Goal: Task Accomplishment & Management: Manage account settings

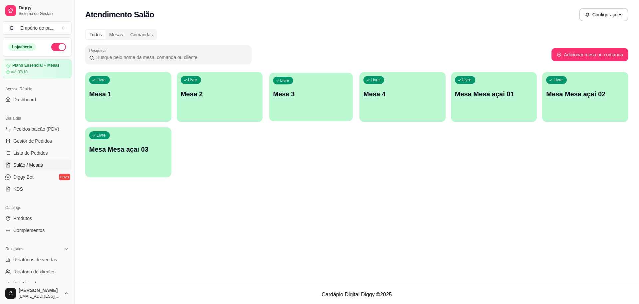
click at [334, 96] on p "Mesa 3" at bounding box center [311, 94] width 76 height 9
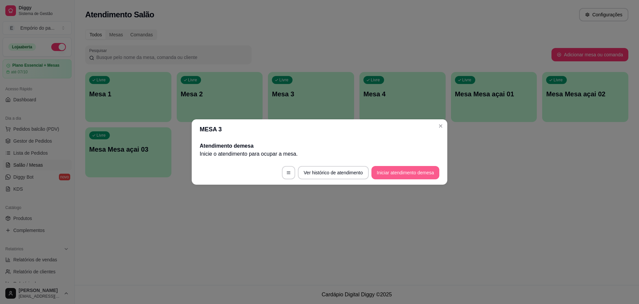
click at [381, 171] on button "Iniciar atendimento de mesa" at bounding box center [406, 172] width 68 height 13
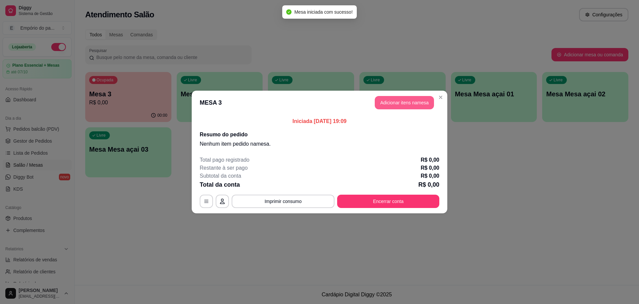
click at [392, 100] on button "Adicionar itens na mesa" at bounding box center [404, 102] width 59 height 13
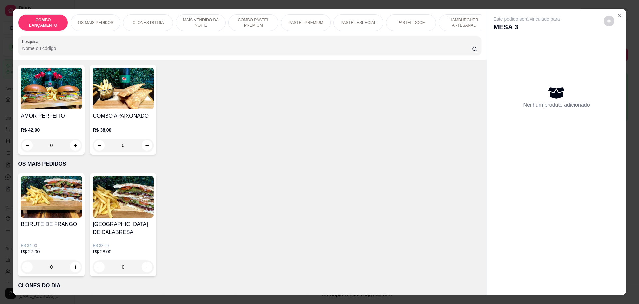
scroll to position [42, 0]
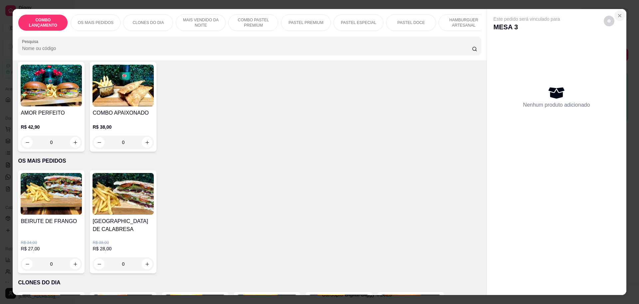
click at [620, 15] on button "Close" at bounding box center [620, 15] width 11 height 11
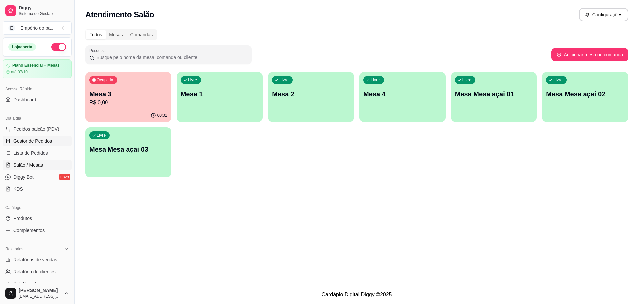
click at [44, 136] on link "Gestor de Pedidos" at bounding box center [37, 141] width 69 height 11
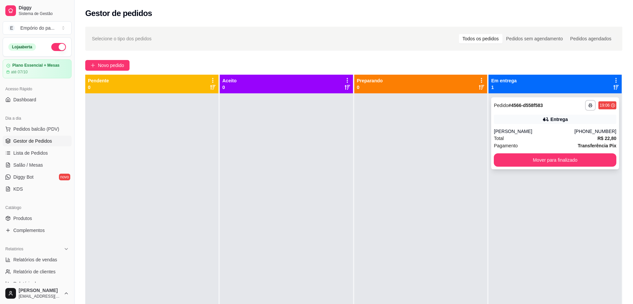
click at [536, 140] on div "Total R$ 22,80" at bounding box center [555, 138] width 123 height 7
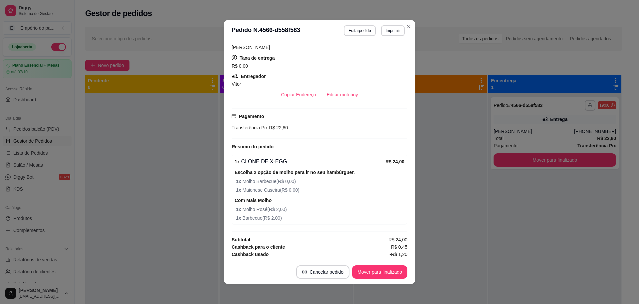
scroll to position [167, 0]
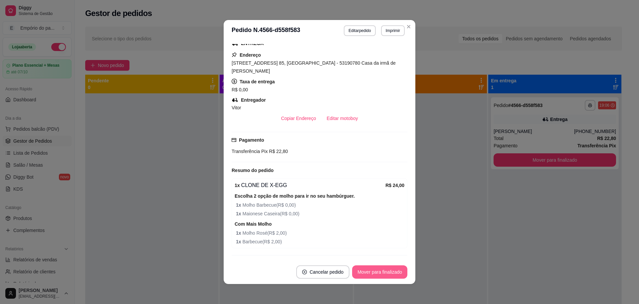
click at [362, 270] on button "Mover para finalizado" at bounding box center [379, 271] width 55 height 13
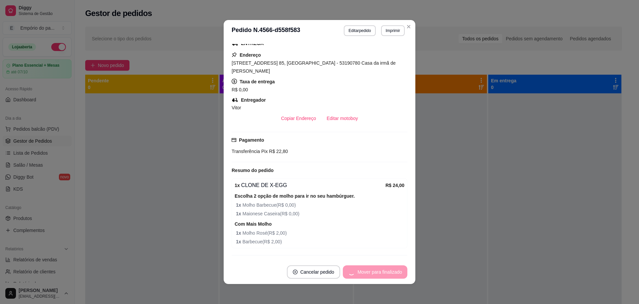
scroll to position [145, 0]
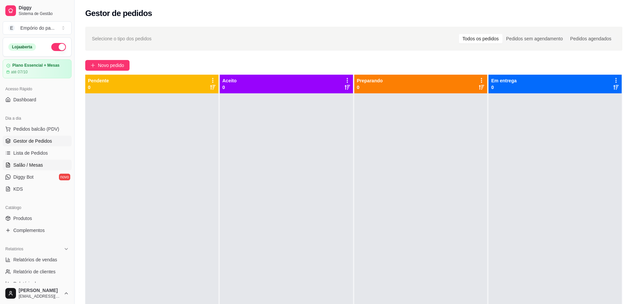
click at [26, 164] on span "Salão / Mesas" at bounding box center [28, 165] width 30 height 7
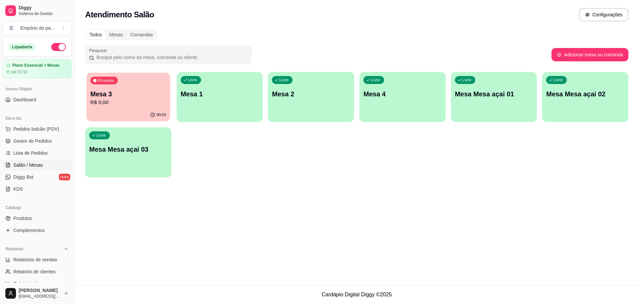
click at [133, 113] on div "00:03" at bounding box center [129, 115] width 84 height 13
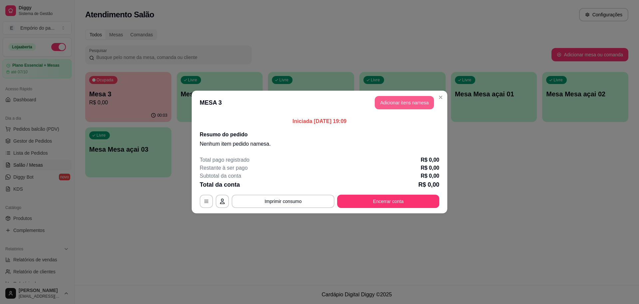
click at [414, 103] on button "Adicionar itens na mesa" at bounding box center [404, 102] width 59 height 13
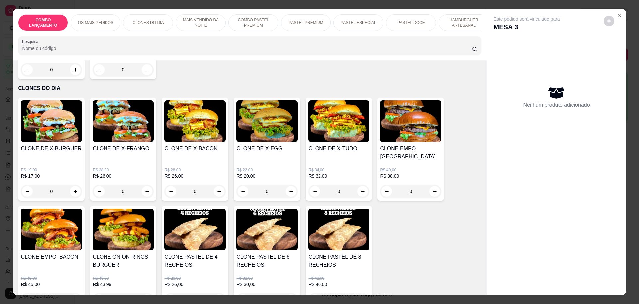
scroll to position [250, 0]
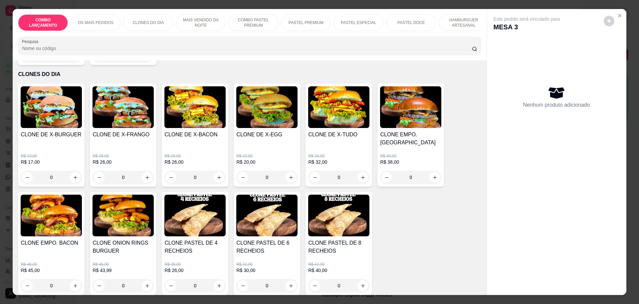
click at [217, 171] on div "0" at bounding box center [195, 177] width 61 height 13
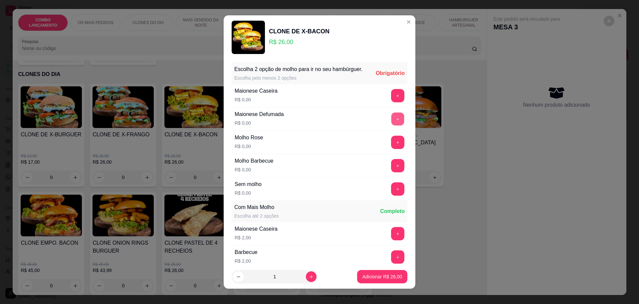
click at [392, 125] on button "+" at bounding box center [398, 118] width 13 height 13
click at [391, 168] on button "+" at bounding box center [397, 165] width 13 height 13
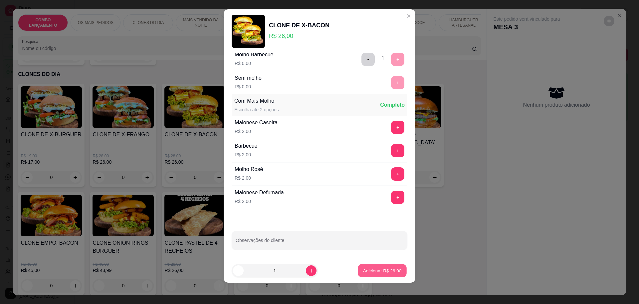
click at [385, 267] on p "Adicionar R$ 26,00" at bounding box center [382, 270] width 39 height 6
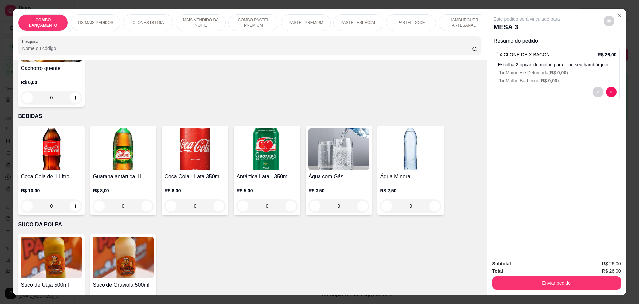
scroll to position [2207, 0]
click at [219, 200] on button "increase-product-quantity" at bounding box center [219, 205] width 11 height 11
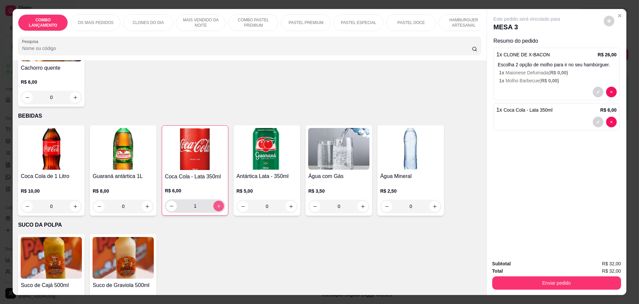
type input "1"
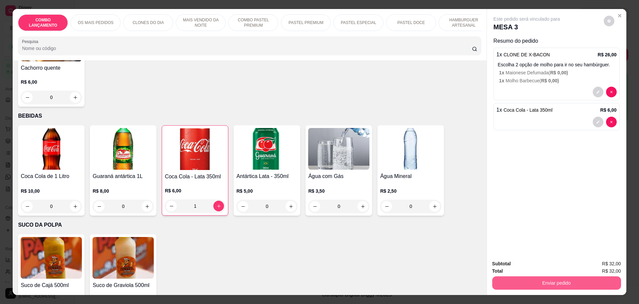
click at [553, 280] on button "Enviar pedido" at bounding box center [557, 282] width 129 height 13
click at [592, 262] on button "Enviar pedido" at bounding box center [604, 266] width 38 height 13
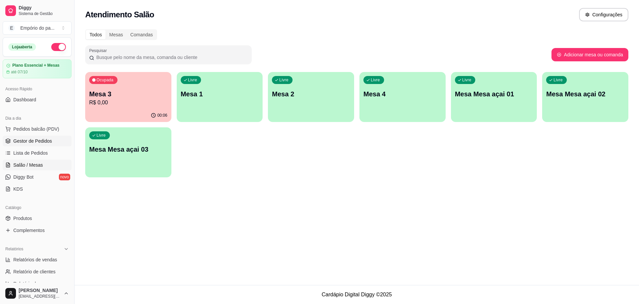
click at [23, 138] on span "Gestor de Pedidos" at bounding box center [32, 141] width 39 height 7
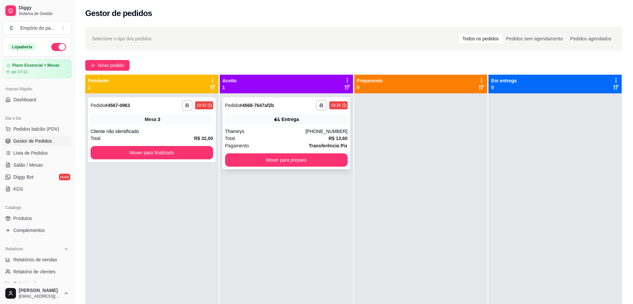
click at [291, 141] on div "Total R$ 13,60" at bounding box center [286, 138] width 123 height 7
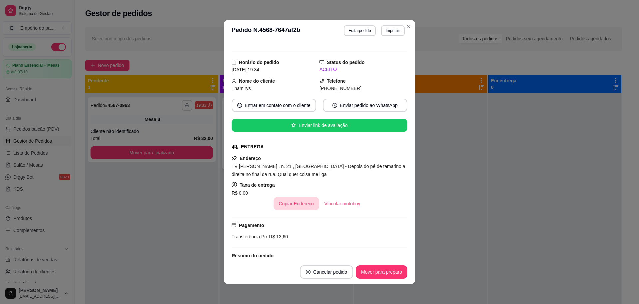
scroll to position [63, 0]
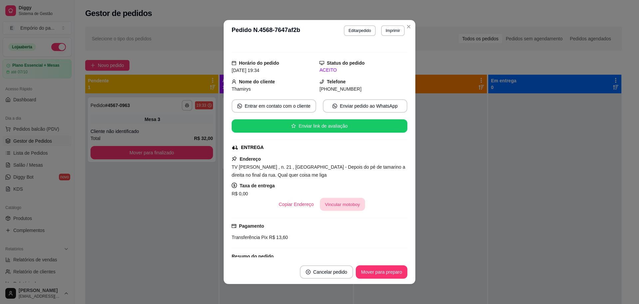
click at [343, 198] on button "Vincular motoboy" at bounding box center [342, 204] width 45 height 13
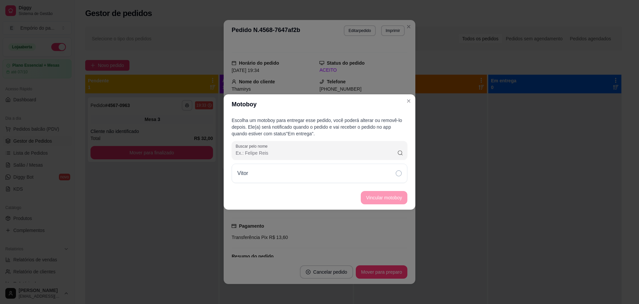
click at [357, 176] on div "Vitor" at bounding box center [320, 173] width 176 height 19
click at [374, 200] on button "Vincular motoboy" at bounding box center [384, 197] width 47 height 13
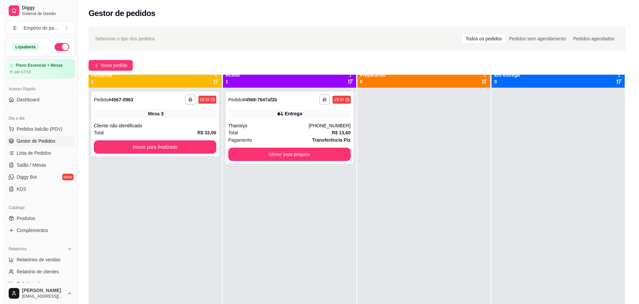
scroll to position [0, 0]
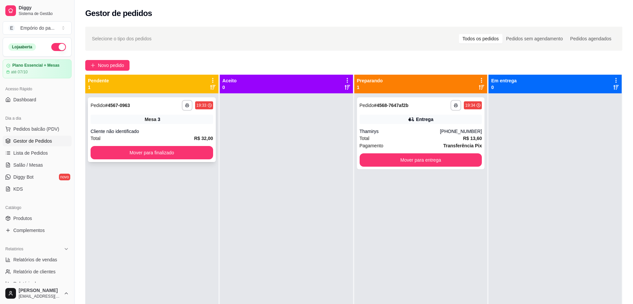
click at [176, 129] on div "Cliente não identificado" at bounding box center [152, 131] width 123 height 7
click at [412, 133] on div "Thamirys" at bounding box center [400, 131] width 81 height 7
click at [406, 127] on div "**********" at bounding box center [421, 133] width 128 height 72
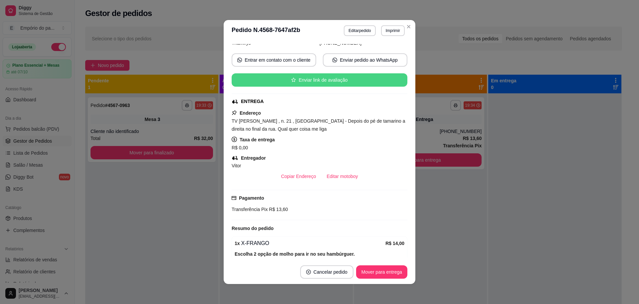
scroll to position [125, 0]
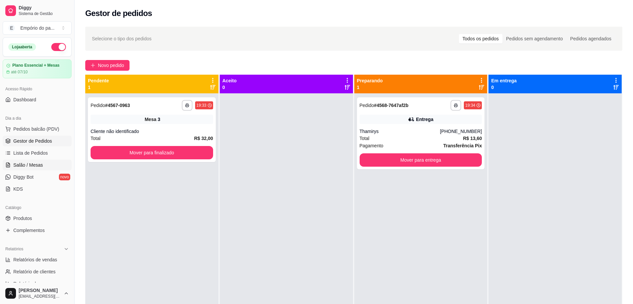
click at [40, 164] on span "Salão / Mesas" at bounding box center [28, 165] width 30 height 7
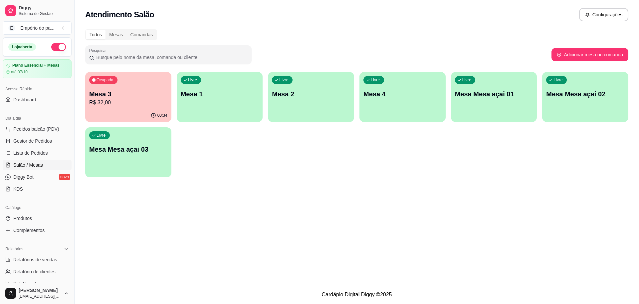
click at [134, 110] on div "00:34" at bounding box center [128, 115] width 86 height 13
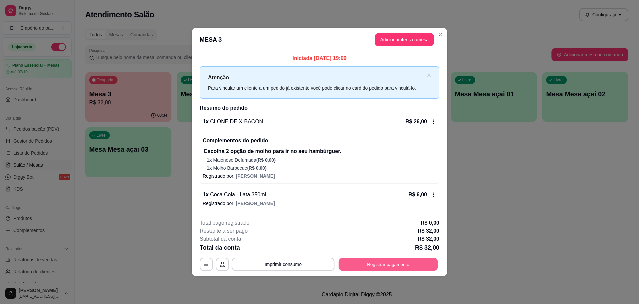
click at [407, 262] on button "Registrar pagamento" at bounding box center [388, 264] width 99 height 13
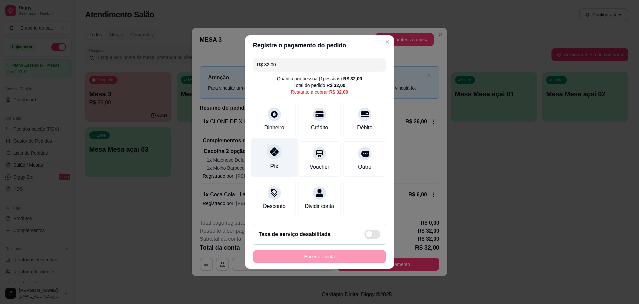
click at [270, 152] on icon at bounding box center [274, 151] width 9 height 9
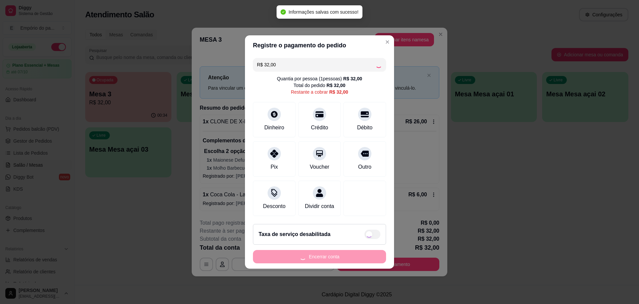
type input "R$ 0,00"
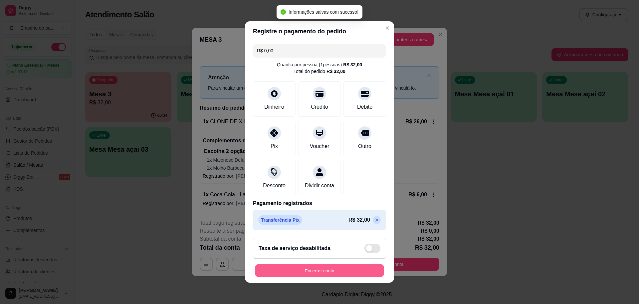
click at [326, 277] on button "Encerrar conta" at bounding box center [319, 270] width 129 height 13
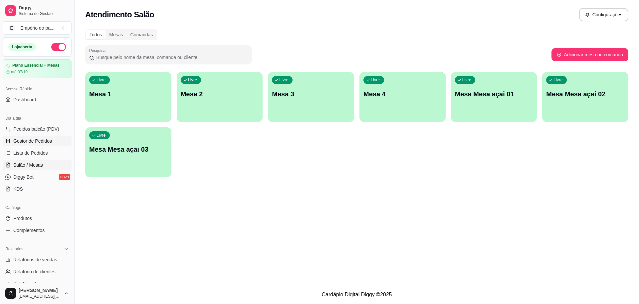
click at [24, 141] on span "Gestor de Pedidos" at bounding box center [32, 141] width 39 height 7
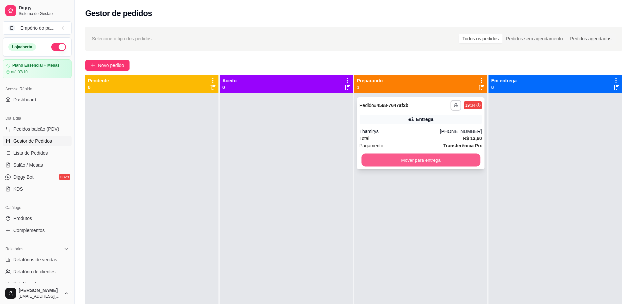
click at [436, 164] on button "Mover para entrega" at bounding box center [420, 160] width 119 height 13
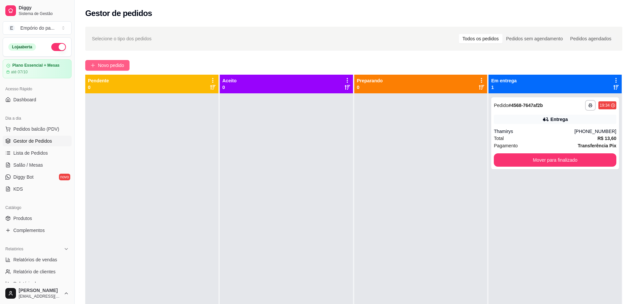
click at [121, 68] on button "Novo pedido" at bounding box center [107, 65] width 44 height 11
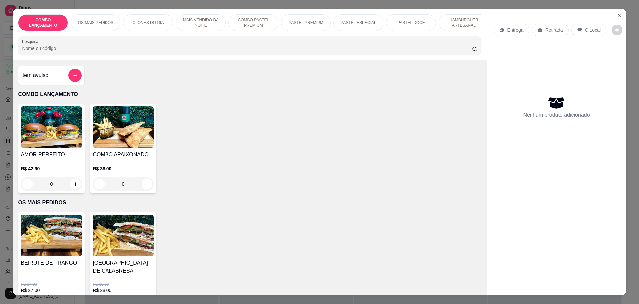
click at [554, 28] on p "Retirada" at bounding box center [555, 30] width 18 height 7
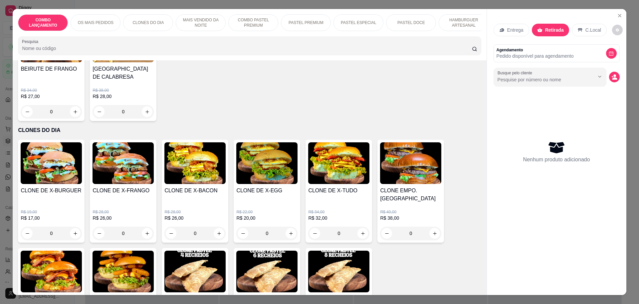
scroll to position [208, 0]
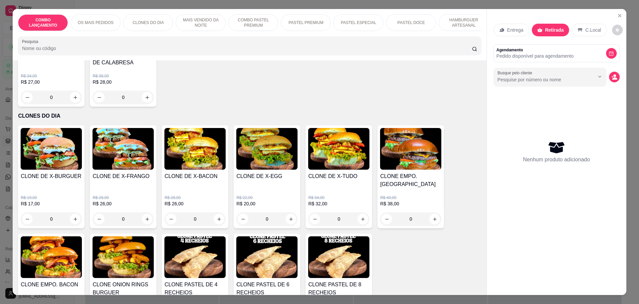
click at [71, 212] on div "0" at bounding box center [51, 218] width 61 height 13
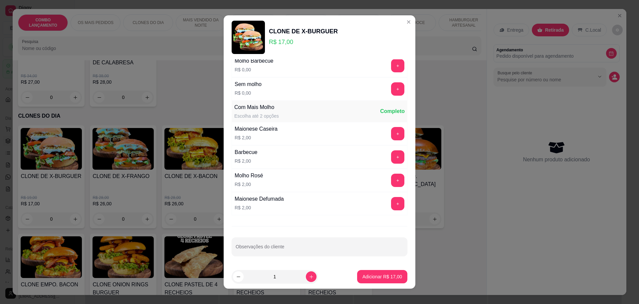
scroll to position [108, 0]
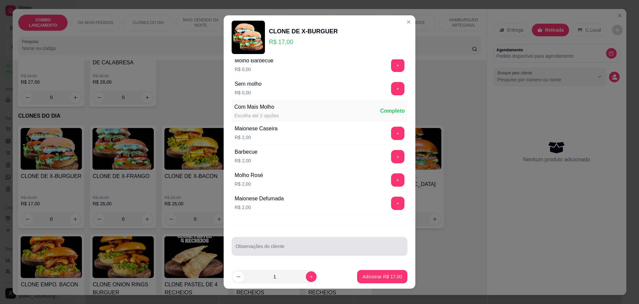
click at [261, 246] on div "Observações do cliente" at bounding box center [320, 246] width 176 height 19
click at [261, 246] on input "sem verdura" at bounding box center [320, 248] width 168 height 7
click at [236, 247] on input "sem verdura" at bounding box center [320, 248] width 168 height 7
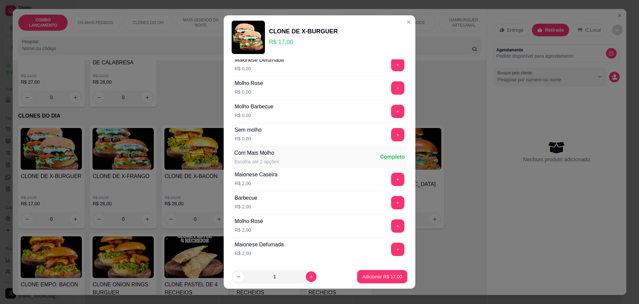
scroll to position [0, 0]
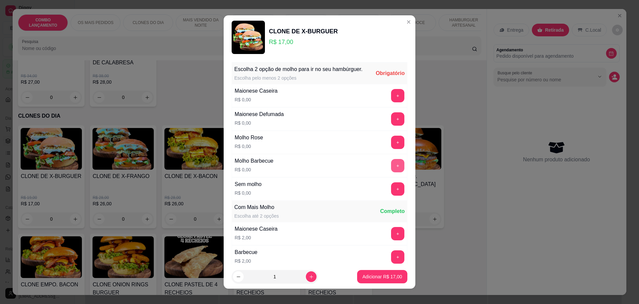
type input "um e sem verdura"
click at [392, 172] on button "+" at bounding box center [398, 165] width 13 height 13
click at [389, 172] on div "- 1 +" at bounding box center [383, 165] width 48 height 13
click at [391, 172] on button "+" at bounding box center [397, 165] width 13 height 13
click at [385, 201] on div "Com Mais Molho Escolha até 2 opções Completo Maionese Caseira R$ 2,00 + Barbecu…" at bounding box center [320, 258] width 176 height 115
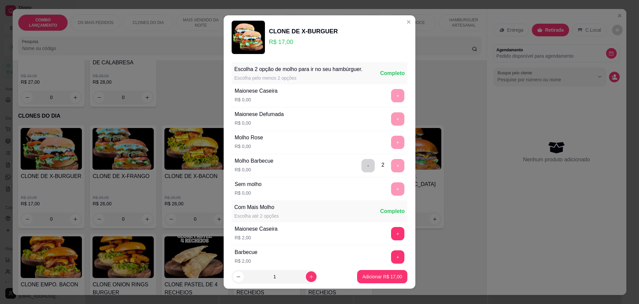
scroll to position [100, 0]
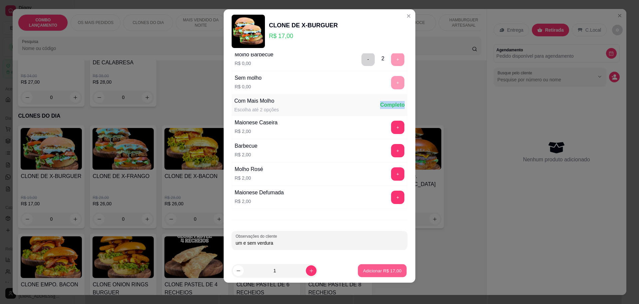
click at [374, 272] on p "Adicionar R$ 17,00" at bounding box center [382, 270] width 39 height 6
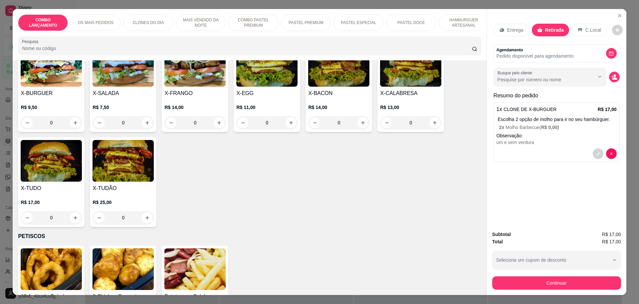
scroll to position [1457, 0]
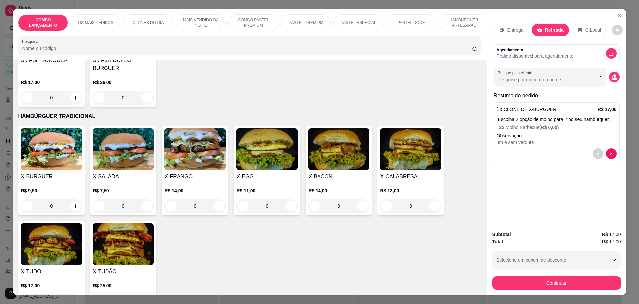
click at [71, 199] on div "0" at bounding box center [51, 205] width 61 height 13
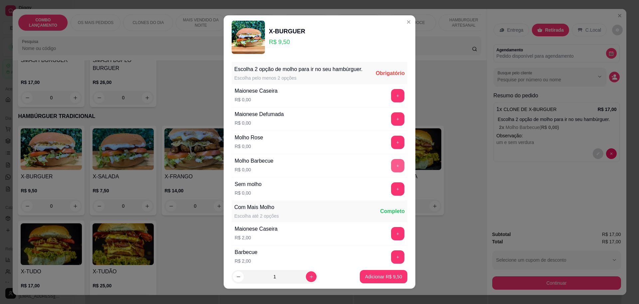
click at [391, 172] on button "+" at bounding box center [397, 165] width 13 height 13
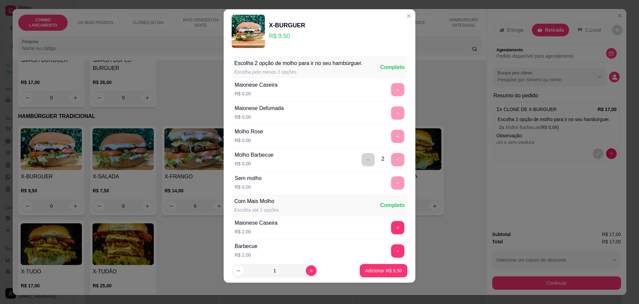
scroll to position [100, 0]
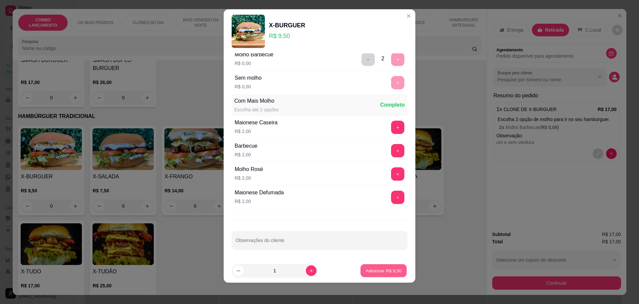
click at [369, 266] on button "Adicionar R$ 9,50" at bounding box center [384, 270] width 46 height 13
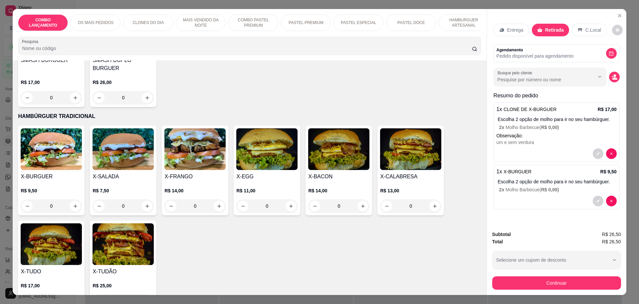
scroll to position [12, 0]
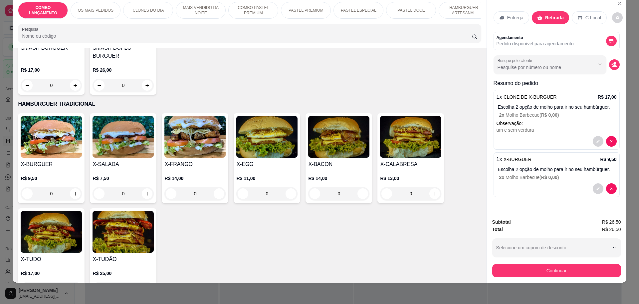
click at [72, 187] on div "0" at bounding box center [51, 193] width 61 height 13
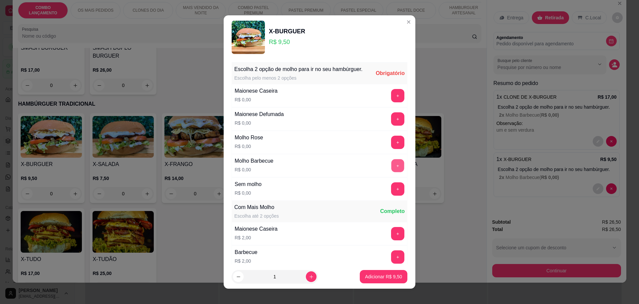
click at [392, 170] on button "+" at bounding box center [398, 165] width 13 height 13
click at [391, 169] on button "+" at bounding box center [397, 165] width 13 height 13
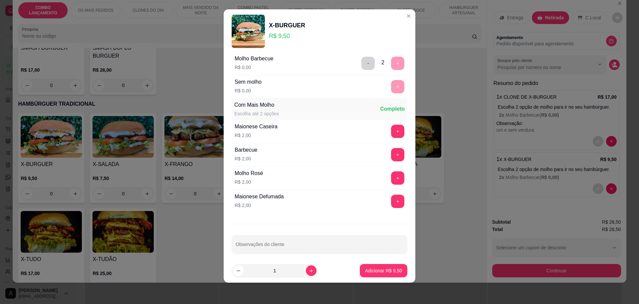
scroll to position [100, 0]
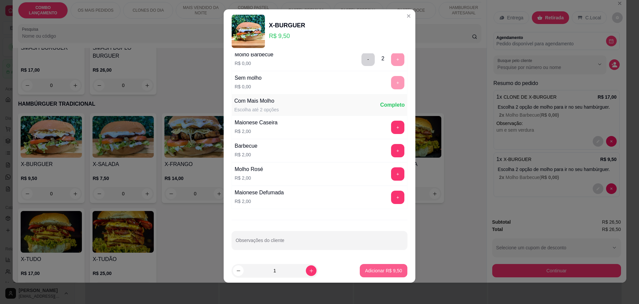
click at [360, 266] on button "Adicionar R$ 9,50" at bounding box center [384, 270] width 48 height 13
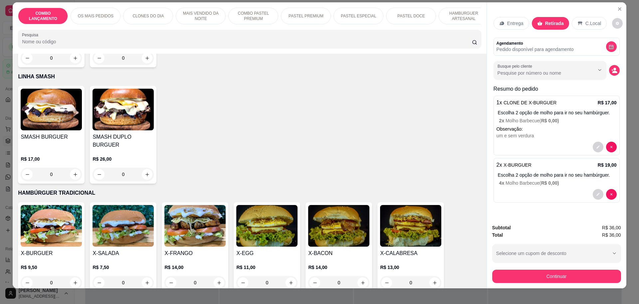
scroll to position [12, 0]
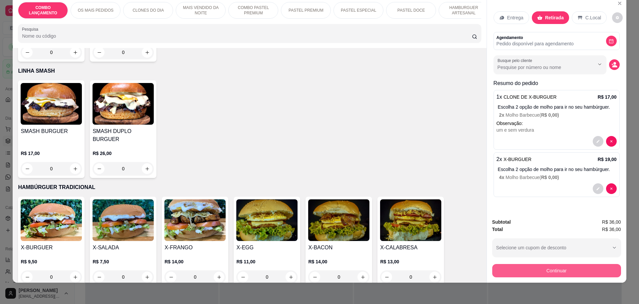
click at [537, 269] on button "Continuar" at bounding box center [557, 270] width 129 height 13
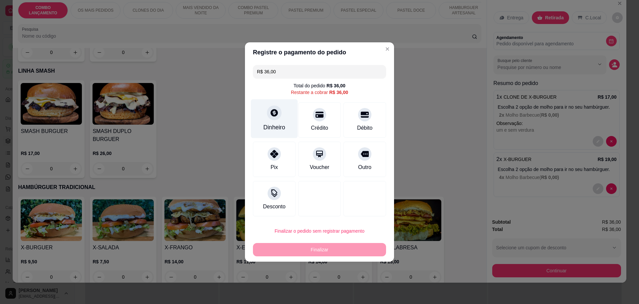
click at [283, 115] on div "Dinheiro" at bounding box center [274, 118] width 47 height 39
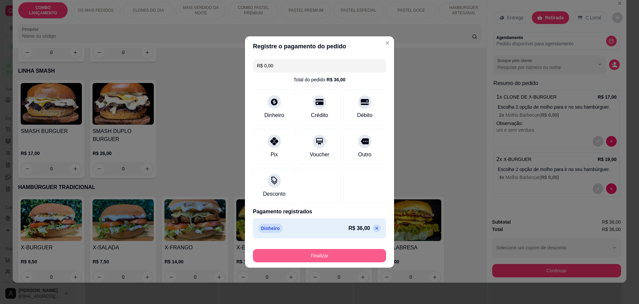
click at [330, 256] on button "Finalizar" at bounding box center [319, 255] width 133 height 13
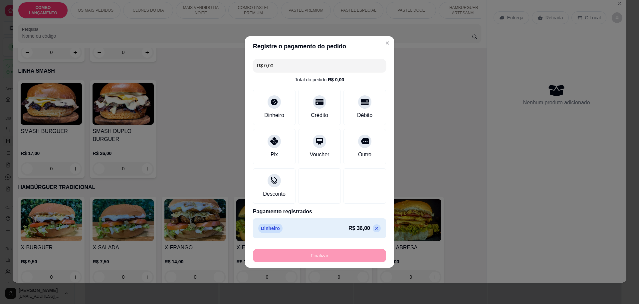
type input "-R$ 36,00"
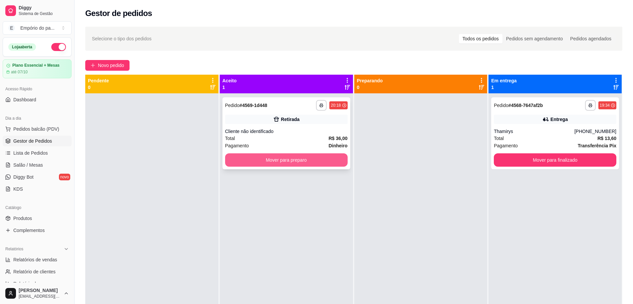
click at [309, 159] on button "Mover para preparo" at bounding box center [286, 159] width 123 height 13
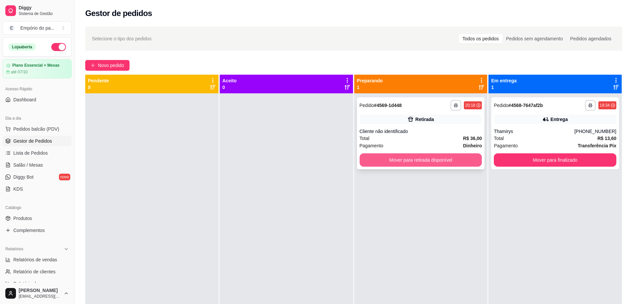
click at [411, 162] on button "Mover para retirada disponível" at bounding box center [421, 159] width 123 height 13
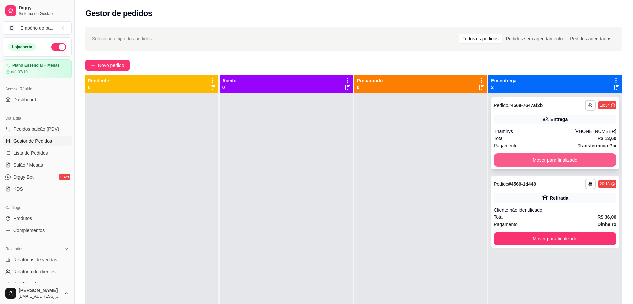
click at [511, 156] on button "Mover para finalizado" at bounding box center [555, 159] width 123 height 13
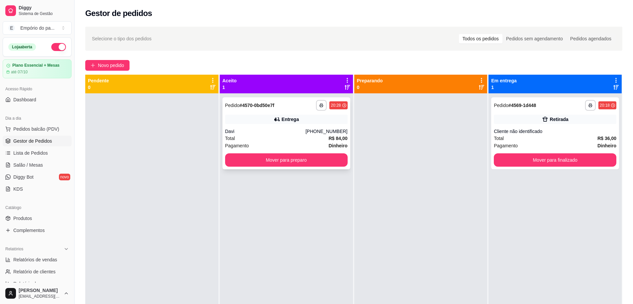
click at [255, 133] on div "Davi" at bounding box center [265, 131] width 81 height 7
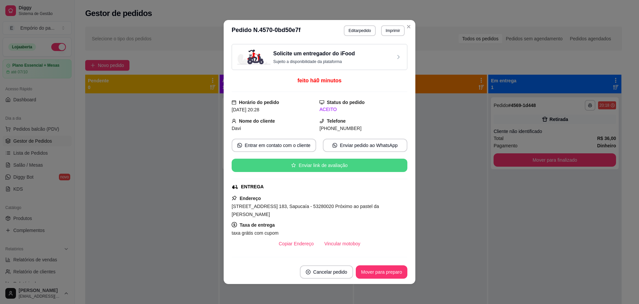
scroll to position [125, 0]
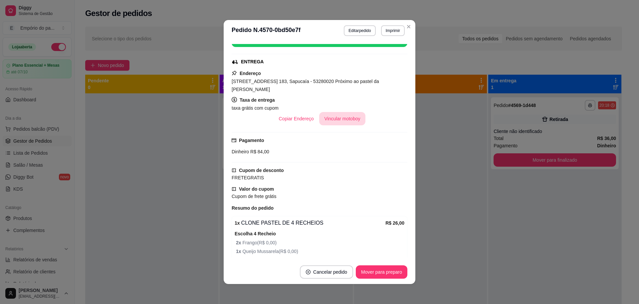
click at [347, 112] on button "Vincular motoboy" at bounding box center [342, 118] width 47 height 13
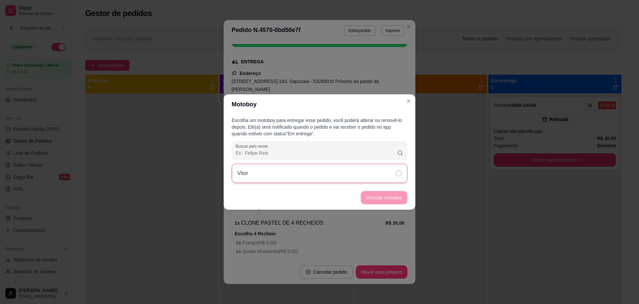
click at [370, 173] on div "Vitor" at bounding box center [320, 173] width 176 height 19
click at [388, 198] on button "Vincular motoboy" at bounding box center [384, 197] width 47 height 13
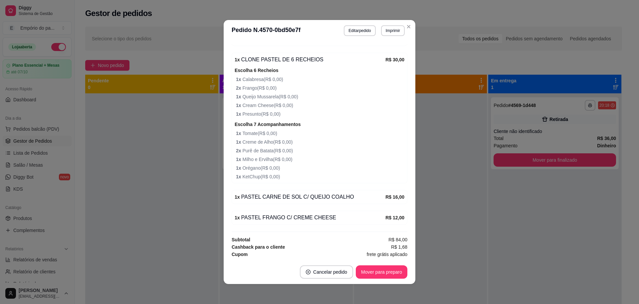
scroll to position [1, 0]
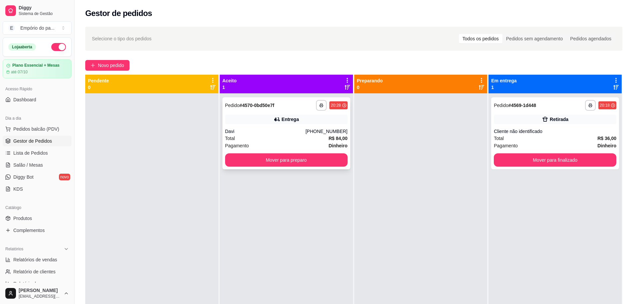
click at [231, 138] on span "Total" at bounding box center [230, 138] width 10 height 7
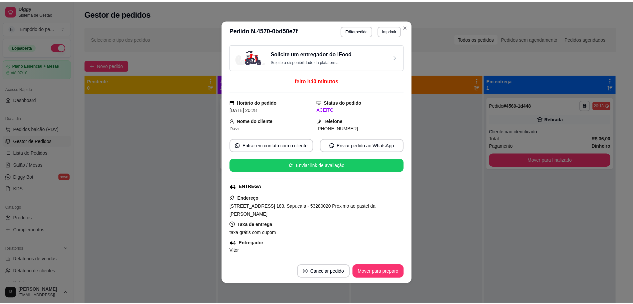
scroll to position [167, 0]
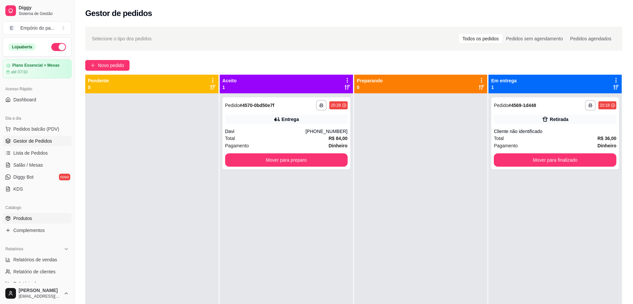
click at [15, 214] on link "Produtos" at bounding box center [37, 218] width 69 height 11
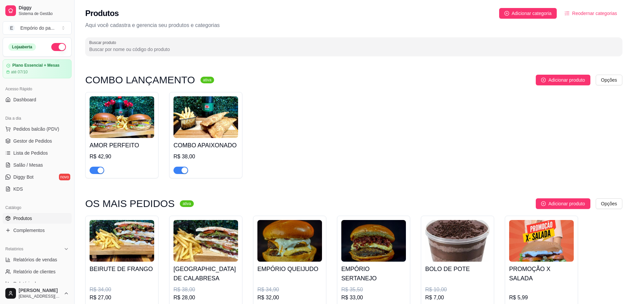
click at [20, 213] on link "Produtos" at bounding box center [37, 218] width 69 height 11
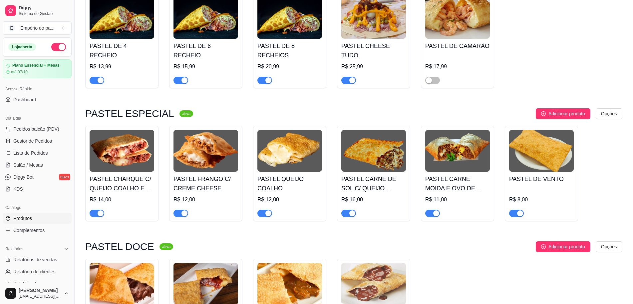
scroll to position [1041, 0]
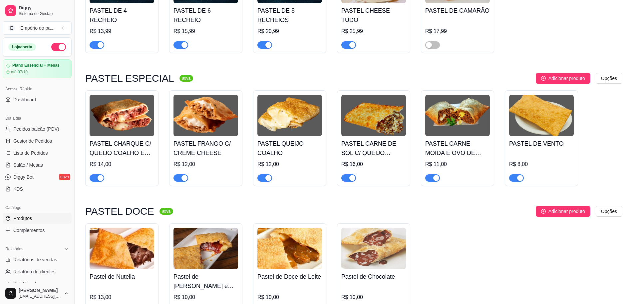
click at [347, 174] on span "button" at bounding box center [348, 177] width 15 height 7
click at [37, 227] on span "Complementos" at bounding box center [28, 230] width 31 height 7
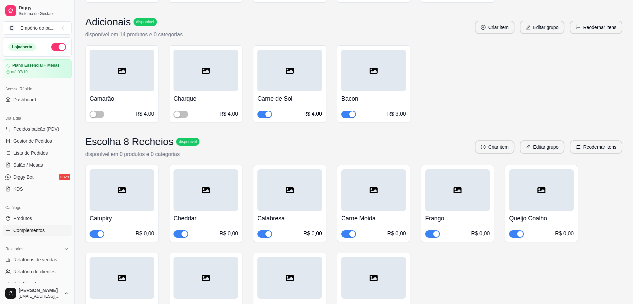
scroll to position [3247, 0]
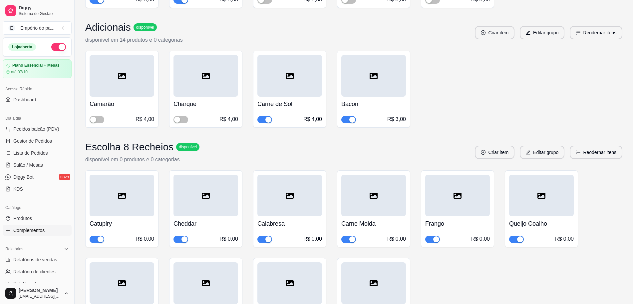
click at [263, 123] on span "button" at bounding box center [264, 119] width 15 height 7
click at [179, 123] on div "button" at bounding box center [177, 120] width 6 height 6
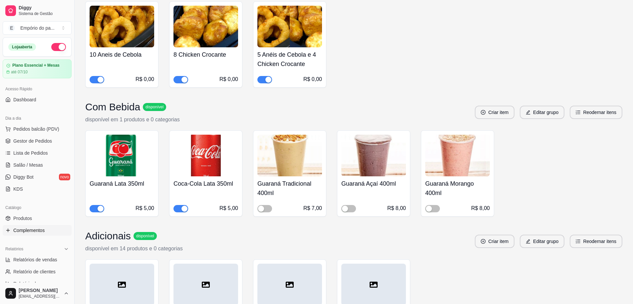
scroll to position [3039, 0]
click at [57, 138] on link "Gestor de Pedidos" at bounding box center [37, 141] width 69 height 11
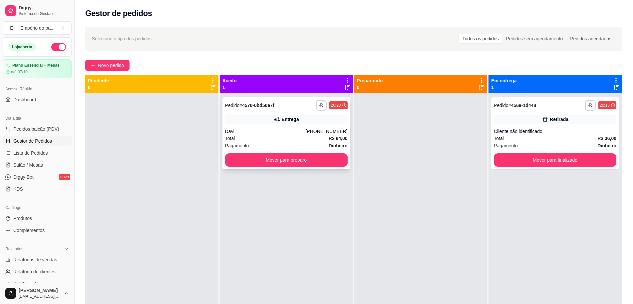
click at [277, 141] on div "Total R$ 84,00" at bounding box center [286, 138] width 123 height 7
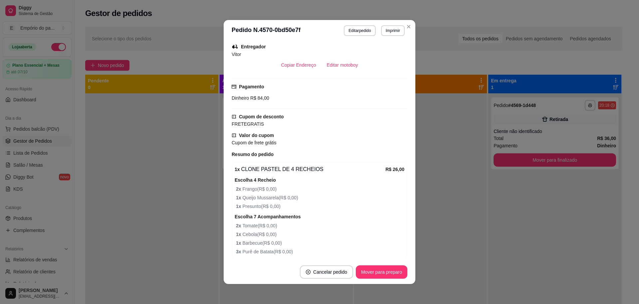
scroll to position [208, 0]
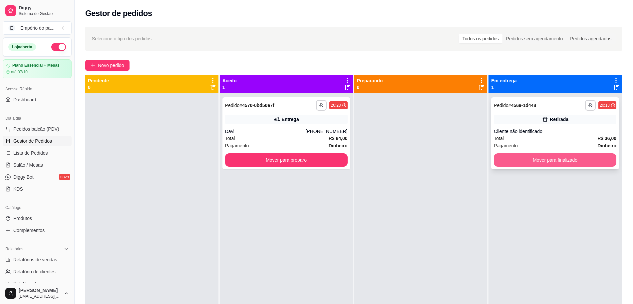
click at [588, 153] on button "Mover para finalizado" at bounding box center [555, 159] width 123 height 13
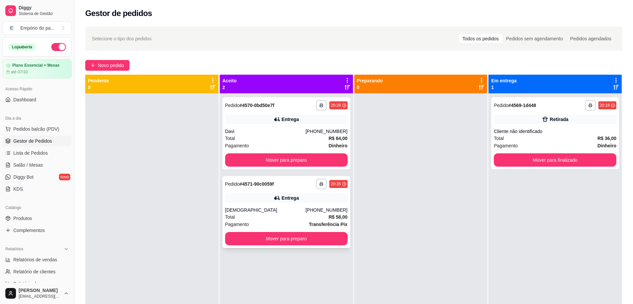
click at [279, 195] on div "Entrega" at bounding box center [286, 197] width 123 height 9
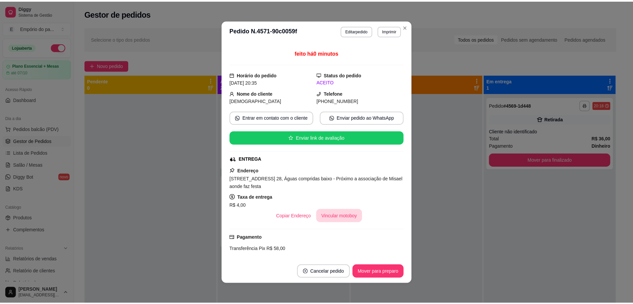
scroll to position [42, 0]
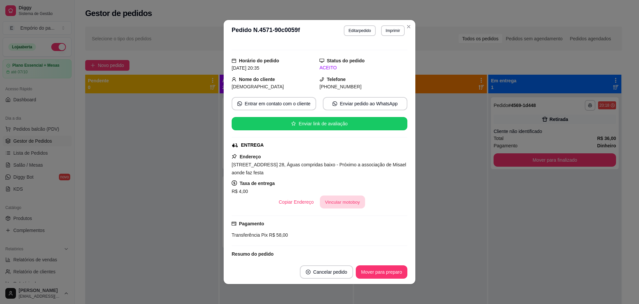
click at [336, 204] on button "Vincular motoboy" at bounding box center [342, 202] width 45 height 13
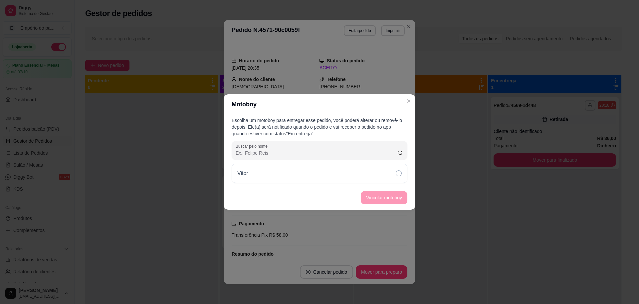
click at [364, 172] on div "Vitor" at bounding box center [320, 173] width 176 height 19
click at [379, 201] on button "Vincular motoboy" at bounding box center [384, 197] width 45 height 13
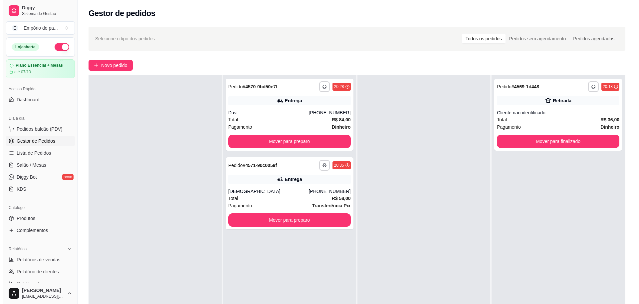
scroll to position [0, 0]
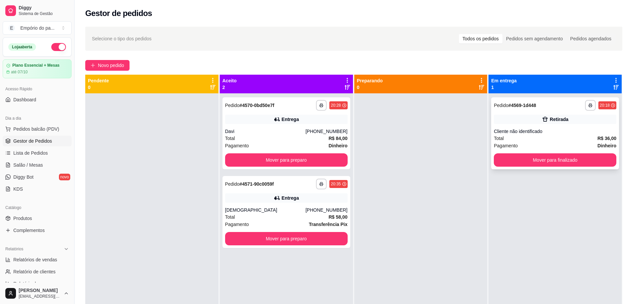
click at [515, 126] on div "**********" at bounding box center [555, 133] width 128 height 72
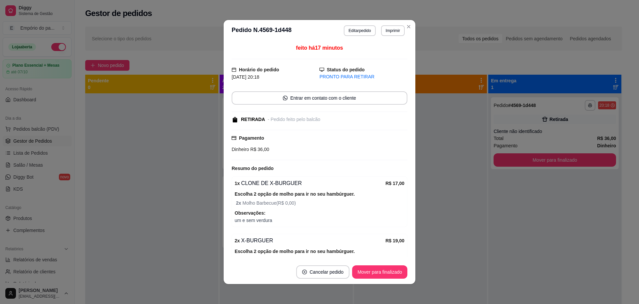
scroll to position [36, 0]
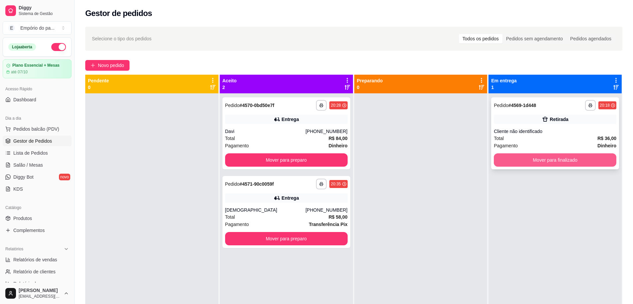
click at [536, 157] on button "Mover para finalizado" at bounding box center [555, 159] width 123 height 13
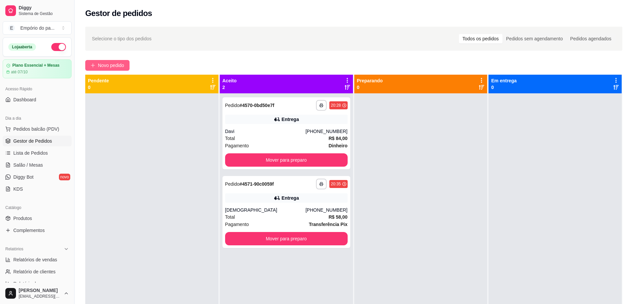
click at [100, 68] on span "Novo pedido" at bounding box center [111, 65] width 26 height 7
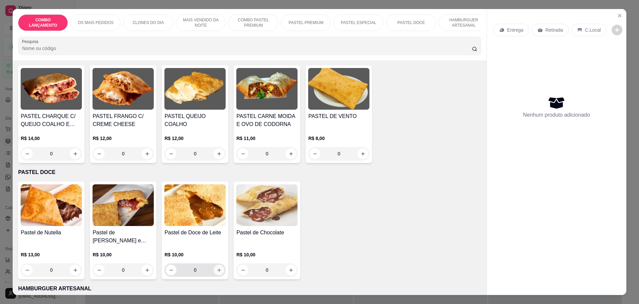
scroll to position [833, 0]
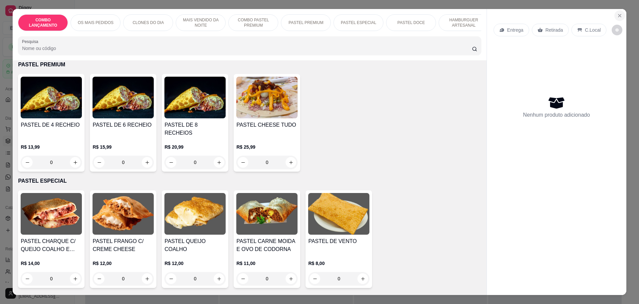
click at [617, 14] on icon "Close" at bounding box center [619, 15] width 5 height 5
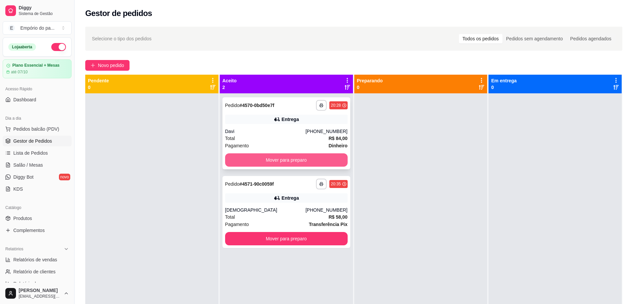
click at [262, 161] on button "Mover para preparo" at bounding box center [286, 159] width 123 height 13
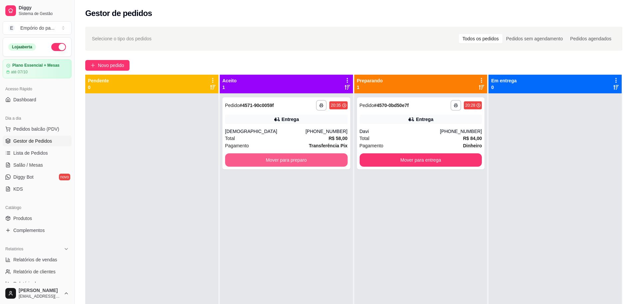
click at [262, 162] on button "Mover para preparo" at bounding box center [286, 159] width 123 height 13
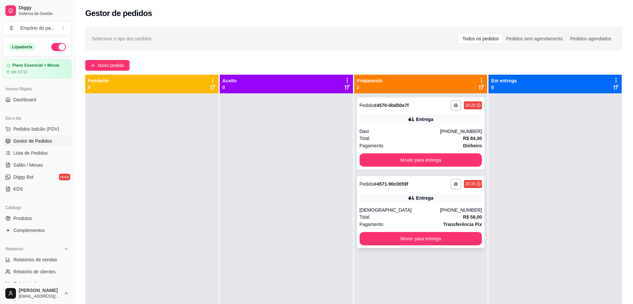
click at [427, 209] on div "[DEMOGRAPHIC_DATA]" at bounding box center [400, 209] width 81 height 7
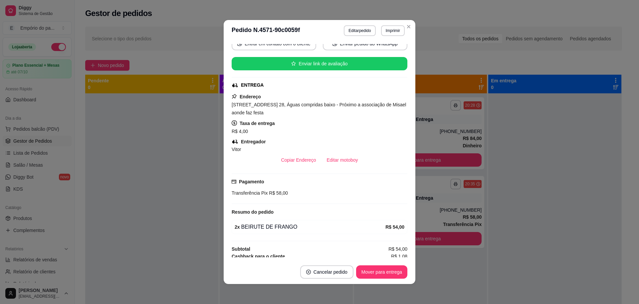
scroll to position [112, 0]
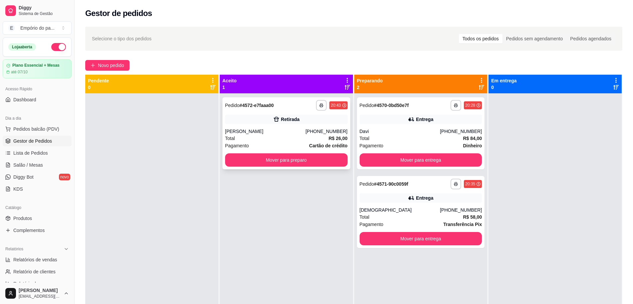
click at [273, 135] on div "Total R$ 26,00" at bounding box center [286, 138] width 123 height 7
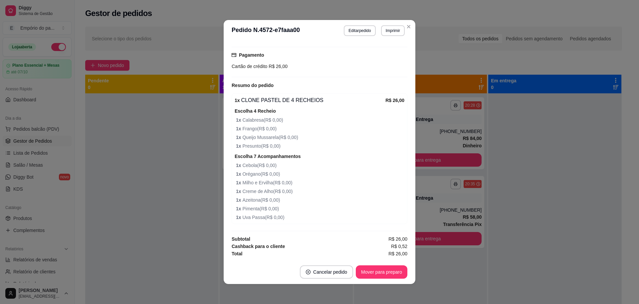
scroll to position [1, 0]
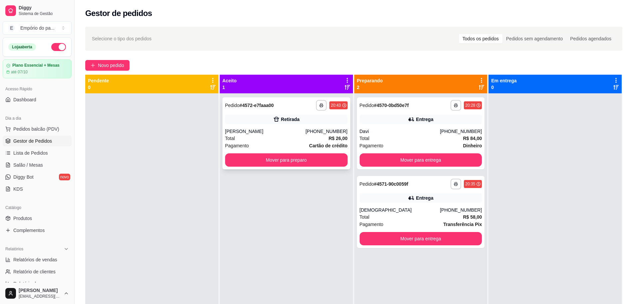
click at [323, 128] on div "[PHONE_NUMBER]" at bounding box center [326, 131] width 42 height 7
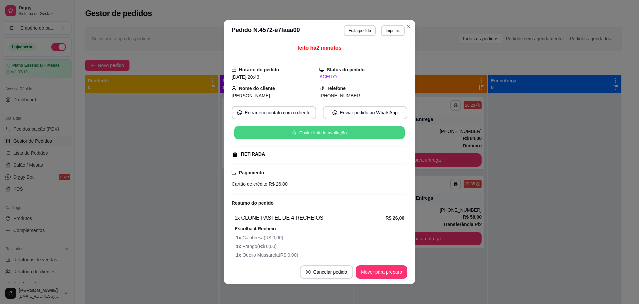
click at [301, 132] on button "Enviar link de avaliação" at bounding box center [319, 132] width 171 height 13
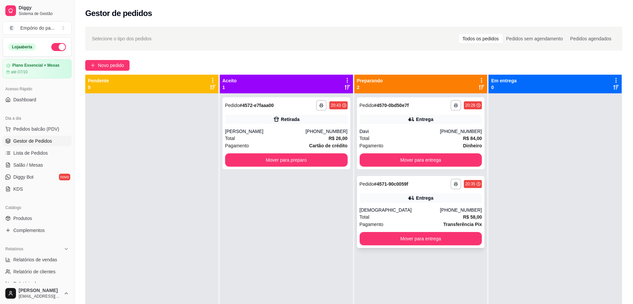
click at [443, 214] on div "Total R$ 58,00" at bounding box center [421, 216] width 123 height 7
click at [267, 160] on button "Mover para preparo" at bounding box center [286, 160] width 119 height 13
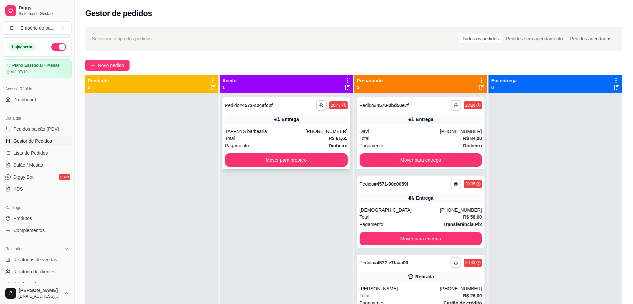
click at [248, 132] on div "TAFFNYS barbearia" at bounding box center [265, 131] width 81 height 7
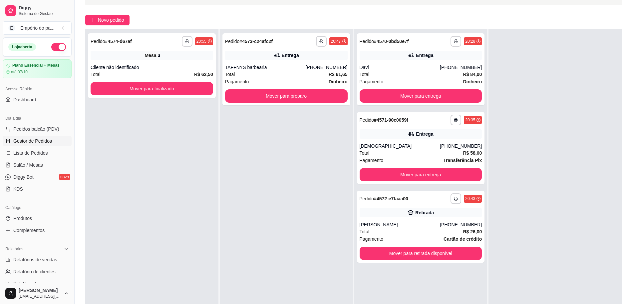
scroll to position [102, 0]
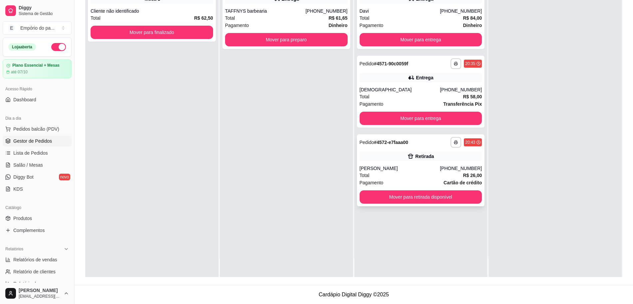
click at [426, 174] on div "Total R$ 26,00" at bounding box center [421, 175] width 123 height 7
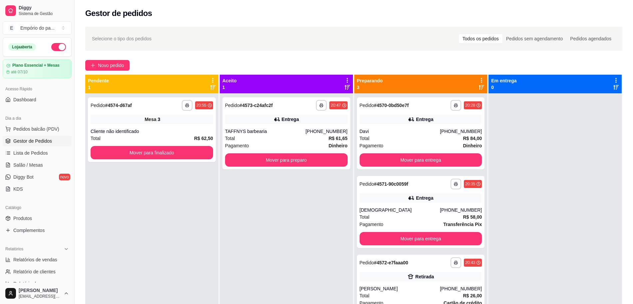
scroll to position [42, 0]
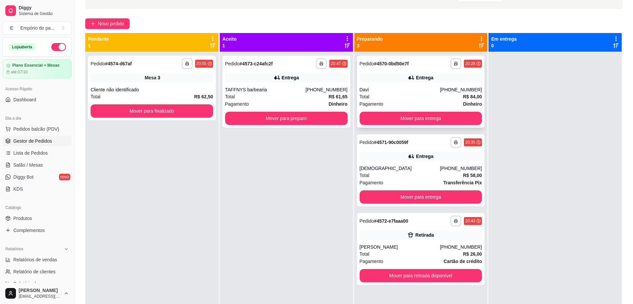
click at [439, 83] on div "**********" at bounding box center [421, 92] width 128 height 72
click at [419, 168] on div "[DEMOGRAPHIC_DATA]" at bounding box center [400, 168] width 81 height 7
click at [21, 163] on span "Salão / Mesas" at bounding box center [28, 165] width 30 height 7
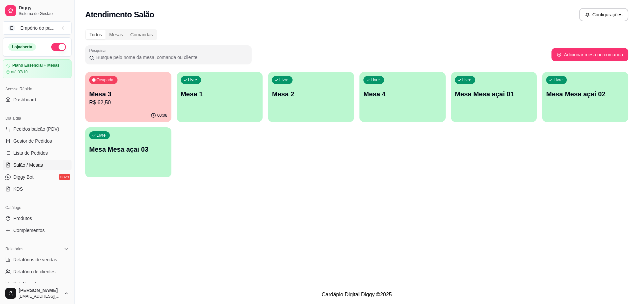
click at [147, 98] on p "Mesa 3" at bounding box center [128, 93] width 78 height 9
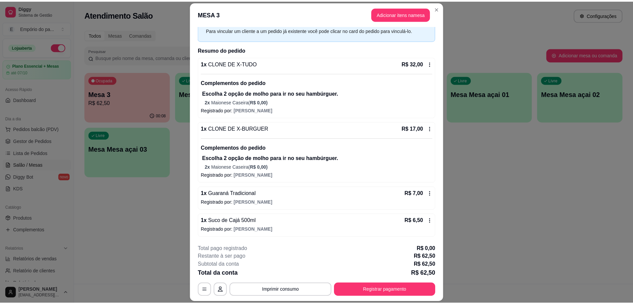
scroll to position [20, 0]
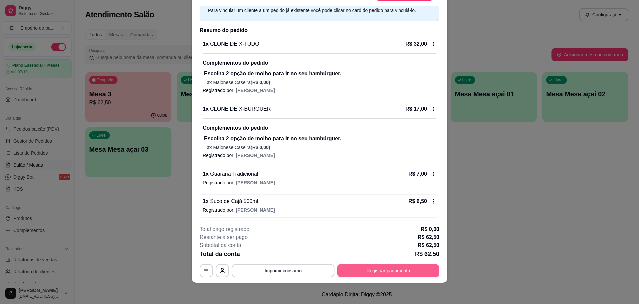
click at [379, 267] on button "Registrar pagamento" at bounding box center [388, 270] width 102 height 13
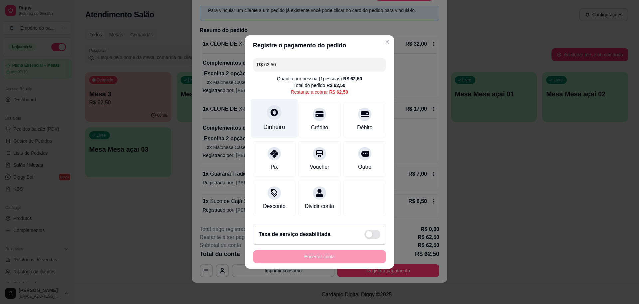
click at [270, 116] on div "Dinheiro" at bounding box center [274, 118] width 47 height 39
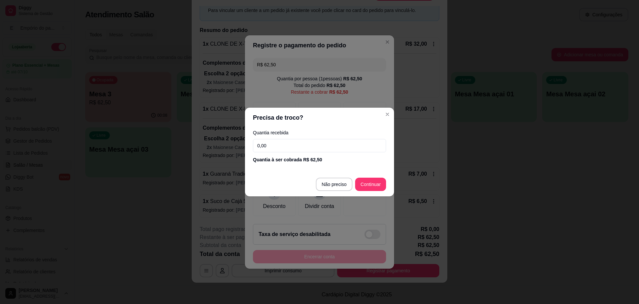
click at [294, 146] on input "0,00" at bounding box center [319, 145] width 133 height 13
type input "100,00"
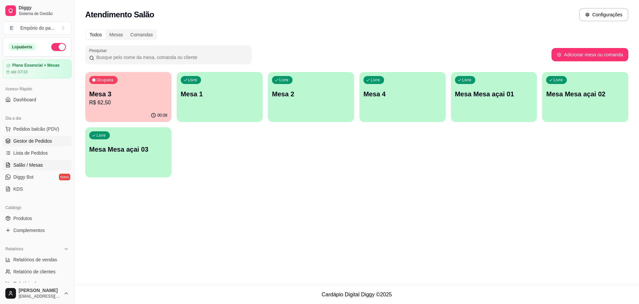
click at [38, 138] on span "Gestor de Pedidos" at bounding box center [32, 141] width 39 height 7
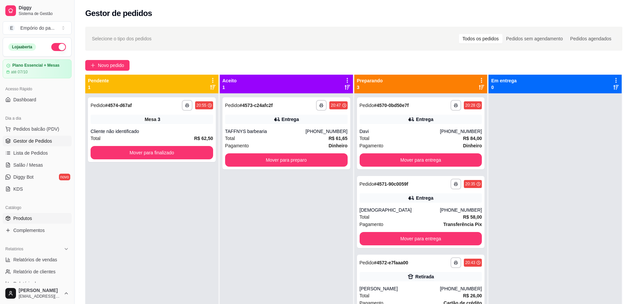
click at [20, 221] on span "Produtos" at bounding box center [22, 218] width 19 height 7
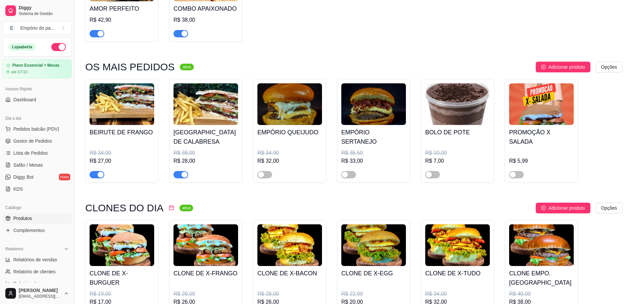
scroll to position [125, 0]
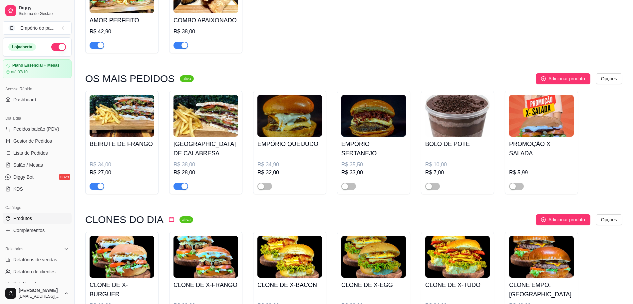
click at [188, 187] on span "button" at bounding box center [181, 186] width 15 height 7
click at [100, 188] on div "button" at bounding box center [101, 186] width 6 height 6
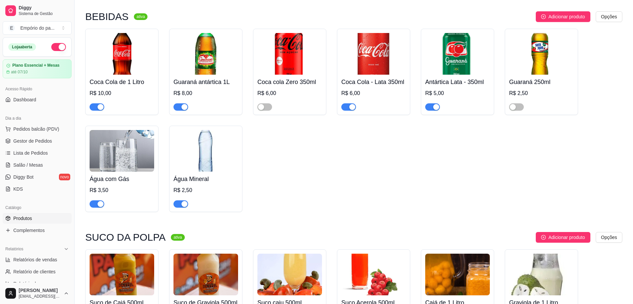
scroll to position [2774, 0]
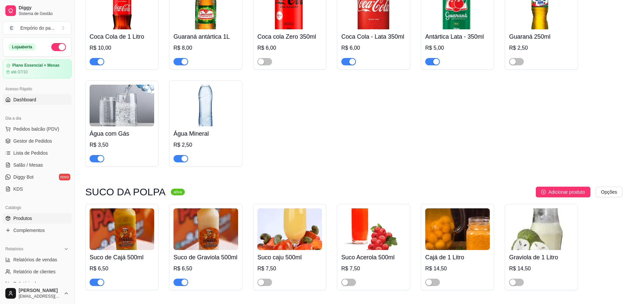
click at [27, 100] on span "Dashboard" at bounding box center [24, 99] width 23 height 7
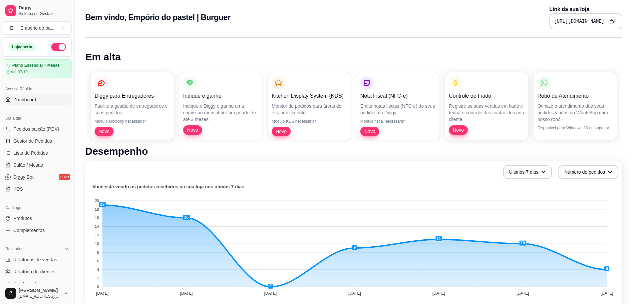
scroll to position [42, 0]
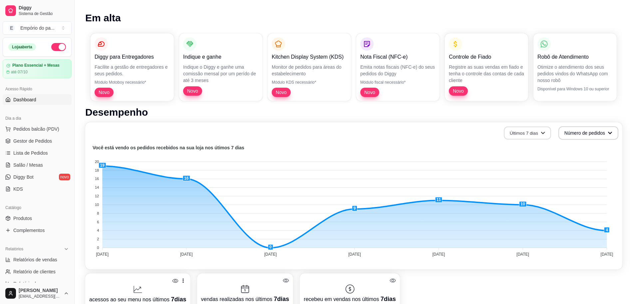
click at [527, 136] on button "Últimos 7 dias" at bounding box center [527, 133] width 47 height 13
click at [522, 157] on span "Últimos 15 dias" at bounding box center [527, 160] width 56 height 7
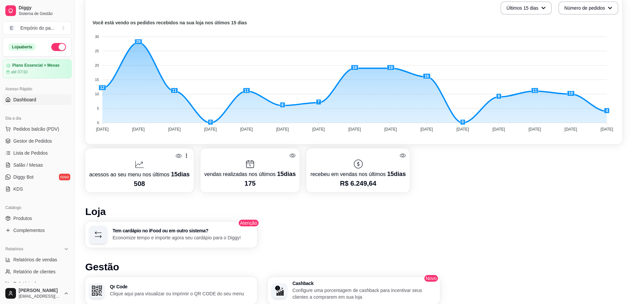
scroll to position [0, 0]
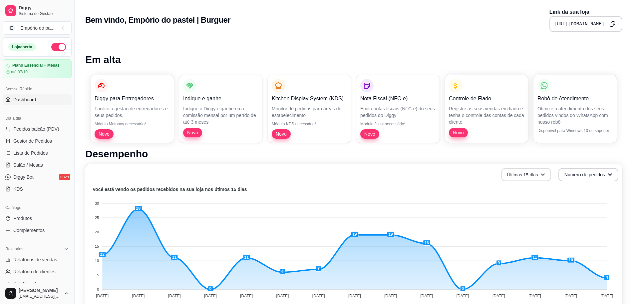
click at [537, 181] on button "Últimos 15 dias" at bounding box center [526, 174] width 50 height 13
click at [523, 194] on span "Últimos 7 dias" at bounding box center [526, 191] width 56 height 7
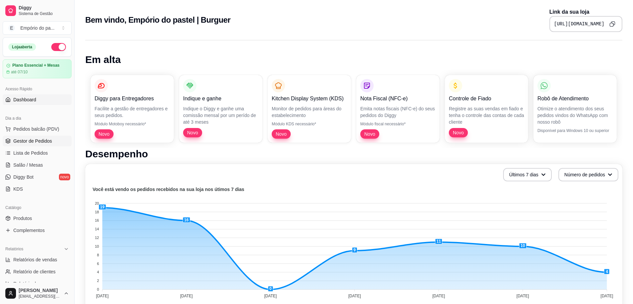
click at [28, 136] on link "Gestor de Pedidos" at bounding box center [37, 141] width 69 height 11
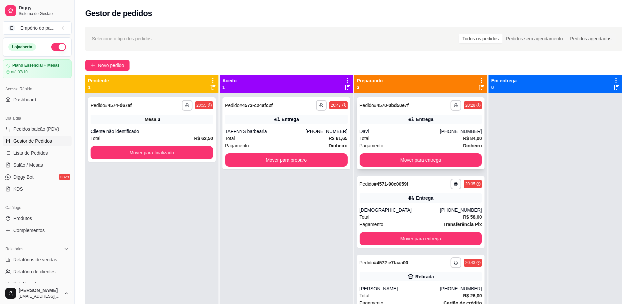
click at [416, 134] on div "Davi" at bounding box center [400, 131] width 81 height 7
click at [11, 216] on link "Produtos" at bounding box center [37, 218] width 69 height 11
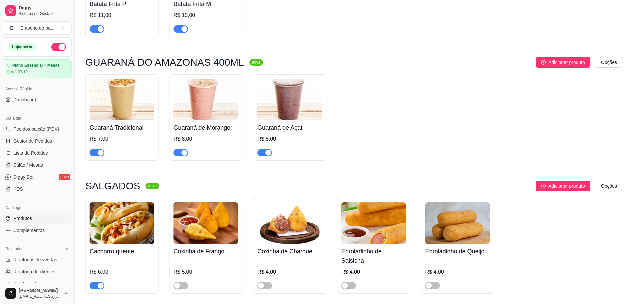
scroll to position [2316, 0]
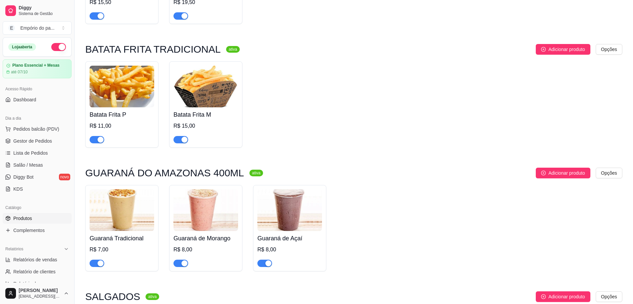
click at [183, 260] on div "button" at bounding box center [185, 263] width 6 height 6
click at [266, 260] on div "button" at bounding box center [268, 263] width 6 height 6
click at [98, 260] on div "button" at bounding box center [101, 263] width 6 height 6
click at [25, 145] on link "Gestor de Pedidos" at bounding box center [37, 141] width 69 height 11
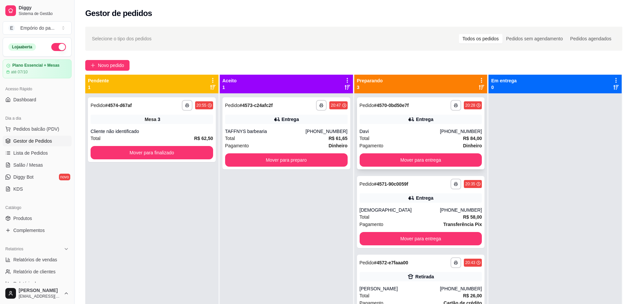
click at [402, 139] on div "Total R$ 84,00" at bounding box center [421, 138] width 123 height 7
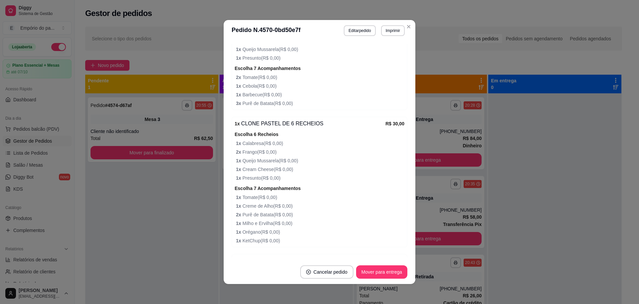
scroll to position [409, 0]
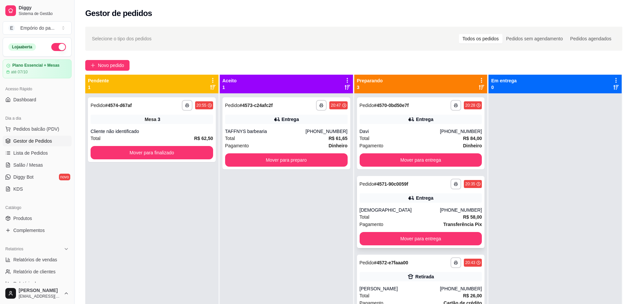
click at [418, 207] on div "[DEMOGRAPHIC_DATA]" at bounding box center [400, 209] width 81 height 7
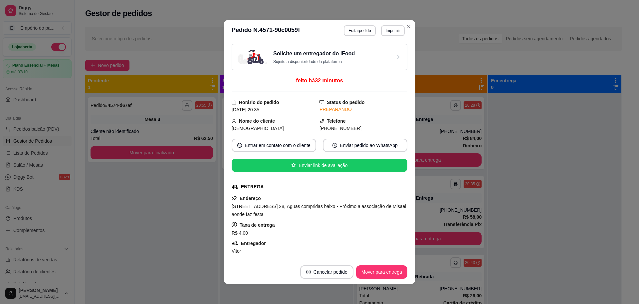
scroll to position [112, 0]
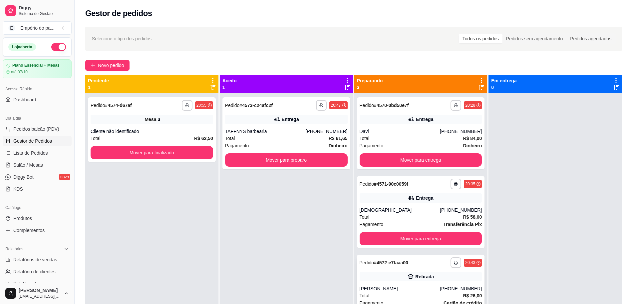
click at [368, 279] on div "Retirada" at bounding box center [421, 276] width 123 height 9
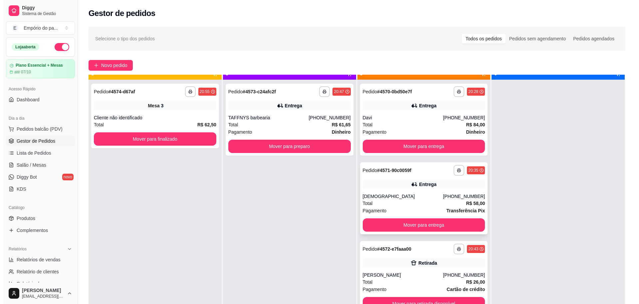
scroll to position [19, 0]
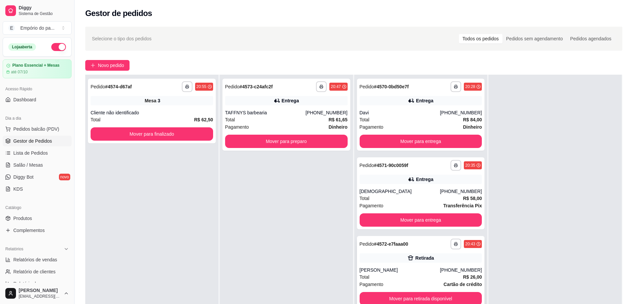
click at [387, 268] on div "[PERSON_NAME]" at bounding box center [400, 269] width 81 height 7
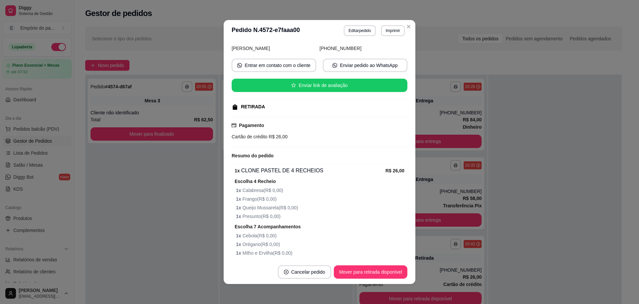
scroll to position [0, 0]
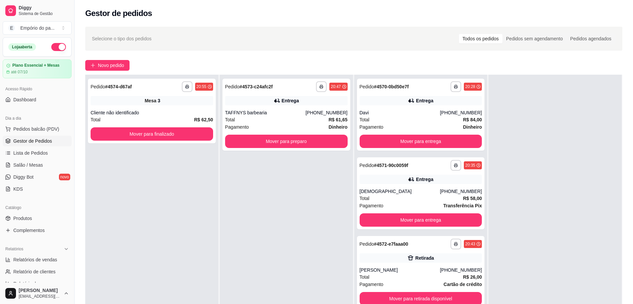
drag, startPoint x: 549, startPoint y: 153, endPoint x: 252, endPoint y: 216, distance: 303.4
click at [252, 216] on div "**********" at bounding box center [286, 227] width 133 height 304
click at [296, 118] on div "Total R$ 61,65" at bounding box center [286, 119] width 123 height 7
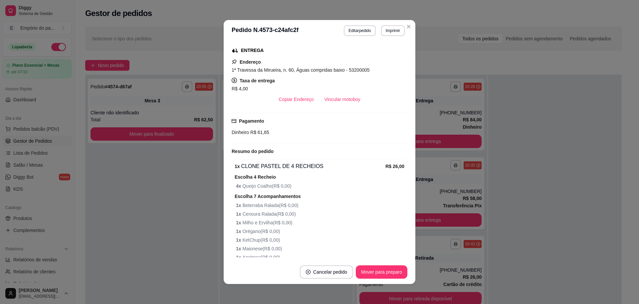
scroll to position [167, 0]
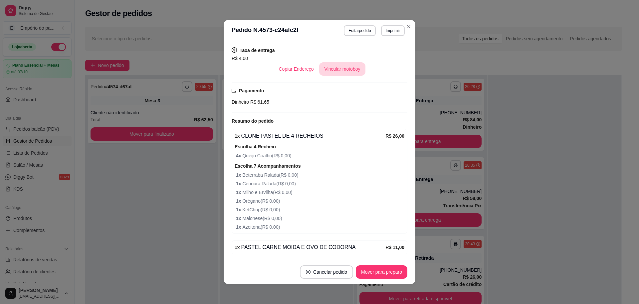
click at [327, 65] on button "Vincular motoboy" at bounding box center [342, 68] width 47 height 13
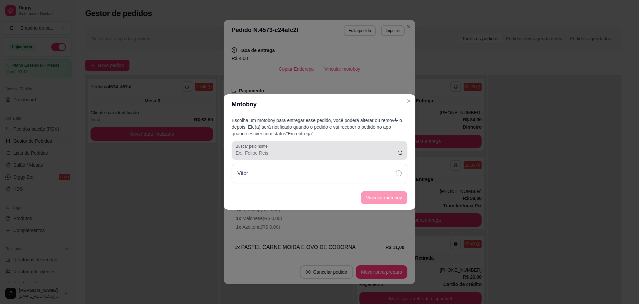
click at [402, 155] on icon at bounding box center [400, 153] width 6 height 7
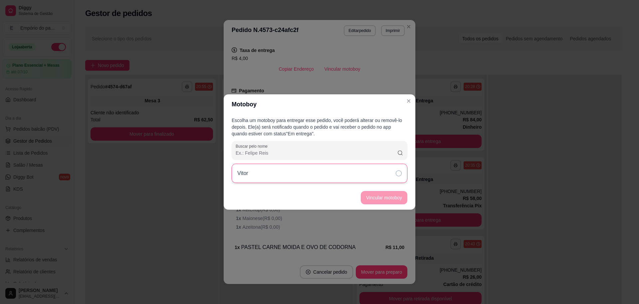
click at [396, 173] on div "Vitor" at bounding box center [320, 173] width 176 height 19
click at [391, 201] on button "Vincular motoboy" at bounding box center [384, 197] width 45 height 13
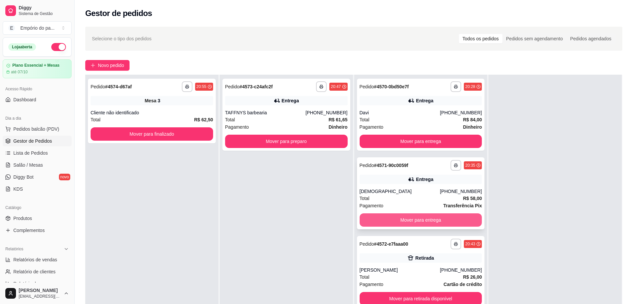
click at [381, 205] on div "Pagamento Transferência Pix" at bounding box center [421, 205] width 123 height 7
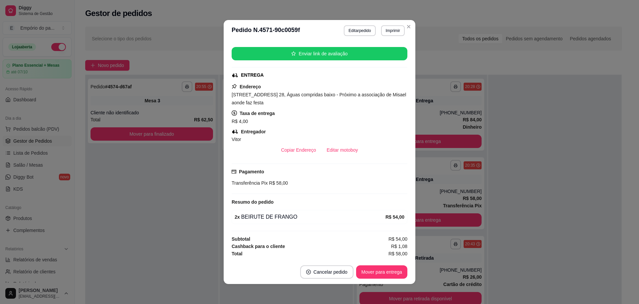
scroll to position [1, 0]
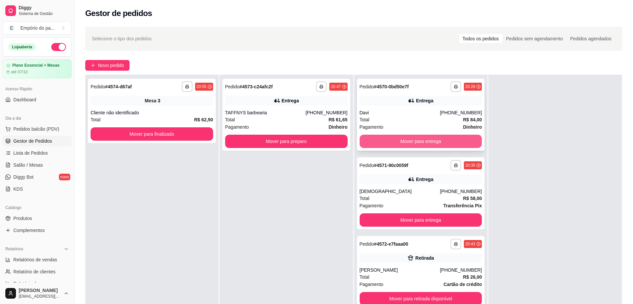
click at [405, 137] on button "Mover para entrega" at bounding box center [421, 141] width 123 height 13
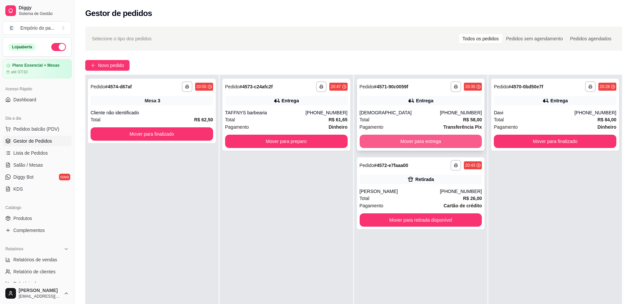
click at [407, 145] on button "Mover para entrega" at bounding box center [421, 141] width 123 height 13
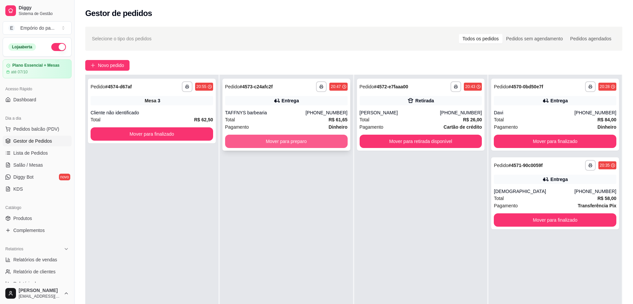
click at [279, 135] on button "Mover para preparo" at bounding box center [286, 141] width 123 height 13
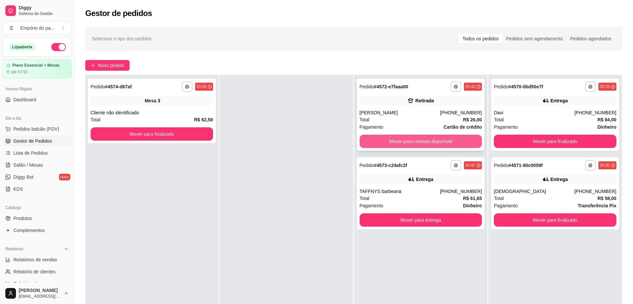
click at [432, 144] on button "Mover para retirada disponível" at bounding box center [421, 141] width 123 height 13
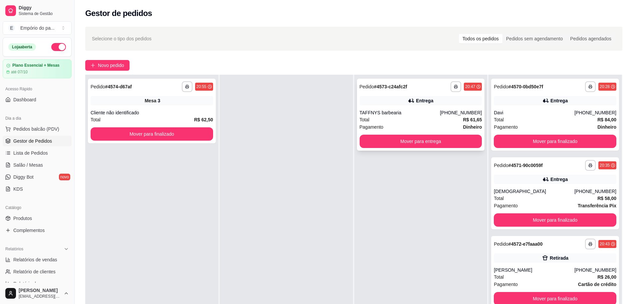
click at [404, 124] on div "Pagamento Dinheiro" at bounding box center [421, 126] width 123 height 7
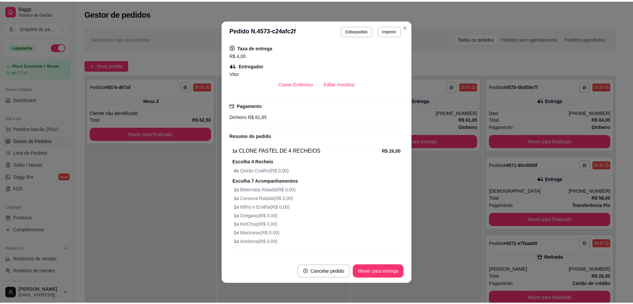
scroll to position [50, 0]
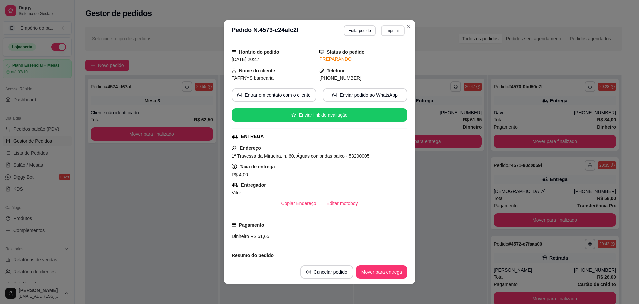
click at [396, 31] on button "Imprimir" at bounding box center [393, 30] width 24 height 11
click at [371, 57] on button "IMPRESSORA" at bounding box center [378, 54] width 48 height 11
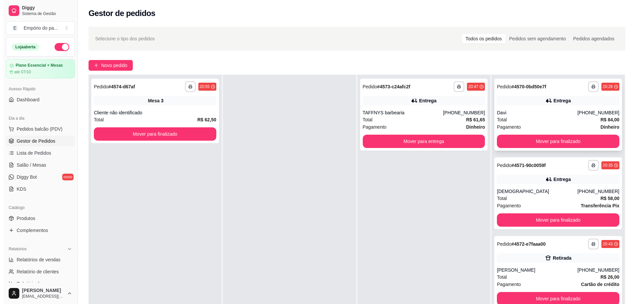
scroll to position [42, 0]
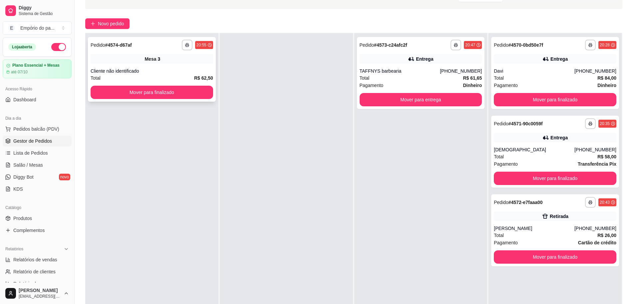
click at [176, 70] on div "Cliente não identificado" at bounding box center [152, 71] width 123 height 7
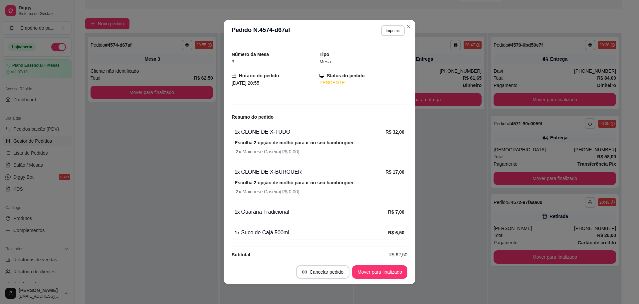
scroll to position [24, 0]
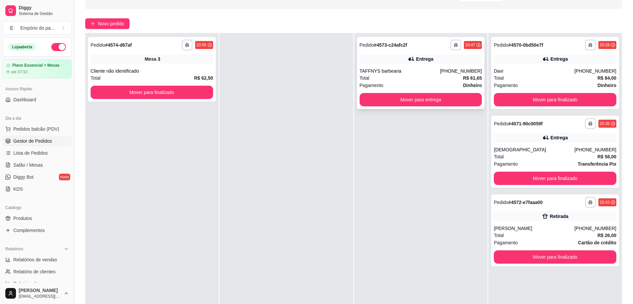
click at [405, 74] on div "TAFFNYS barbearia" at bounding box center [400, 71] width 81 height 7
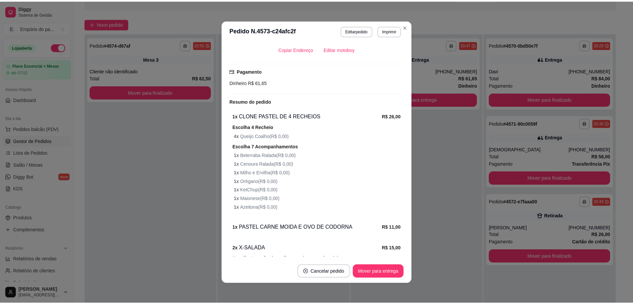
scroll to position [208, 0]
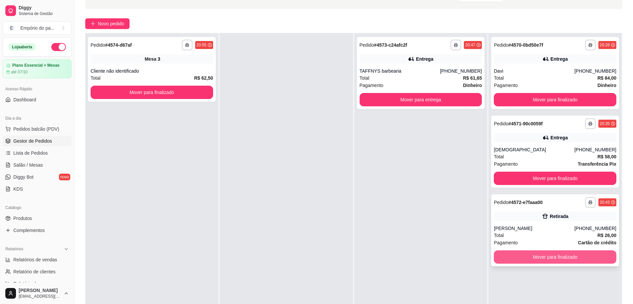
click at [571, 256] on button "Mover para finalizado" at bounding box center [555, 256] width 123 height 13
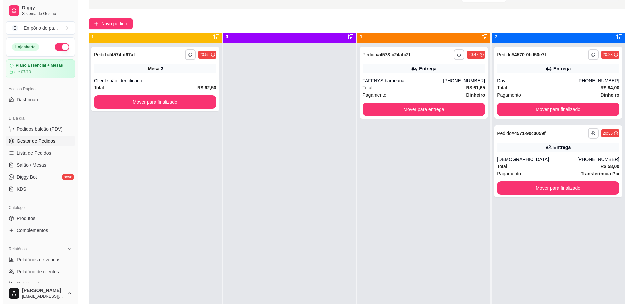
scroll to position [0, 0]
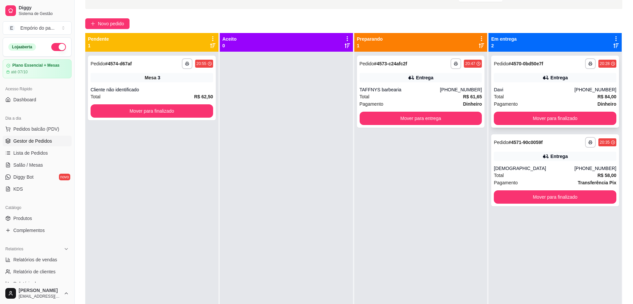
click at [539, 85] on div "**********" at bounding box center [555, 92] width 128 height 72
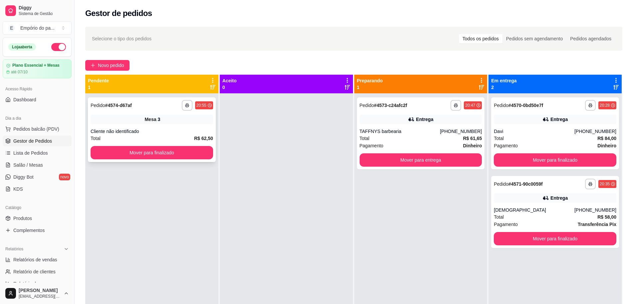
click at [168, 136] on div "Total R$ 62,50" at bounding box center [152, 138] width 123 height 7
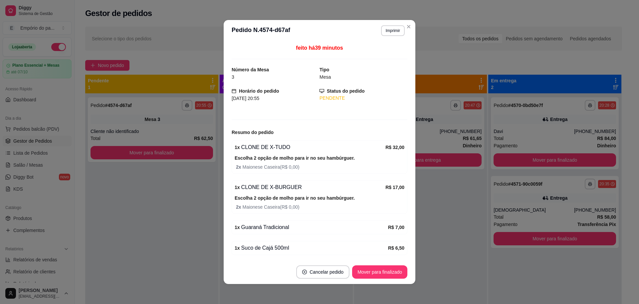
scroll to position [24, 0]
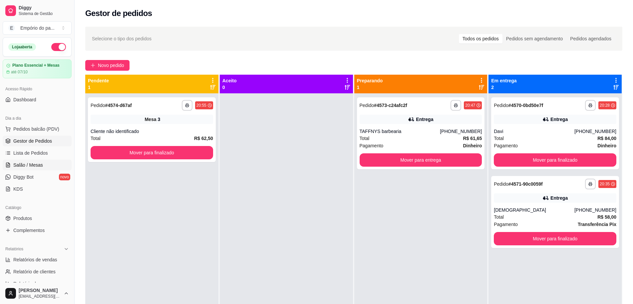
click at [30, 166] on span "Salão / Mesas" at bounding box center [28, 165] width 30 height 7
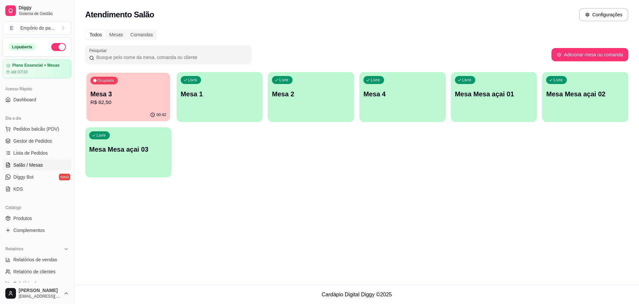
click at [122, 100] on p "R$ 62,50" at bounding box center [129, 103] width 76 height 8
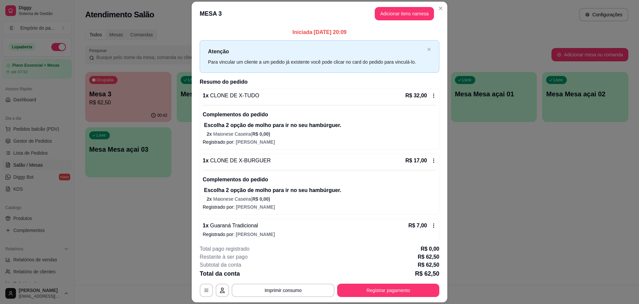
scroll to position [32, 0]
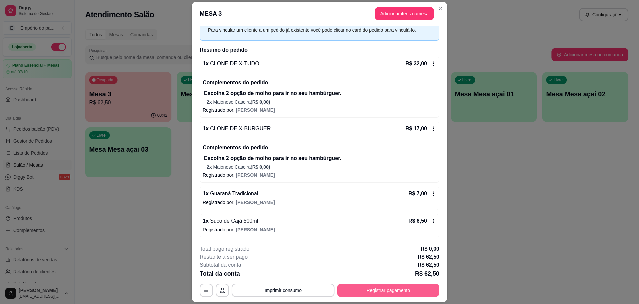
click at [385, 290] on button "Registrar pagamento" at bounding box center [388, 289] width 102 height 13
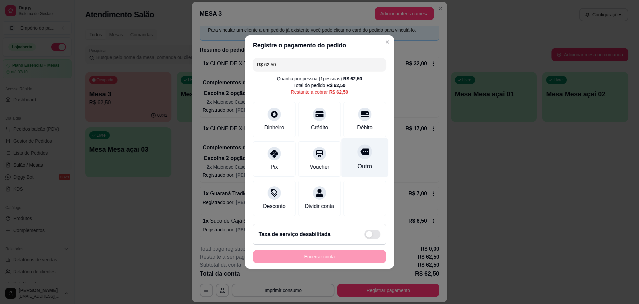
click at [348, 145] on div "Outro" at bounding box center [365, 157] width 47 height 39
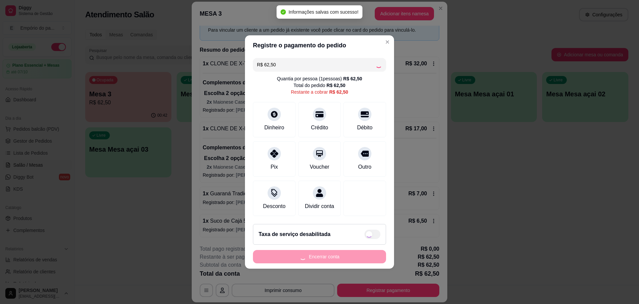
type input "R$ 0,00"
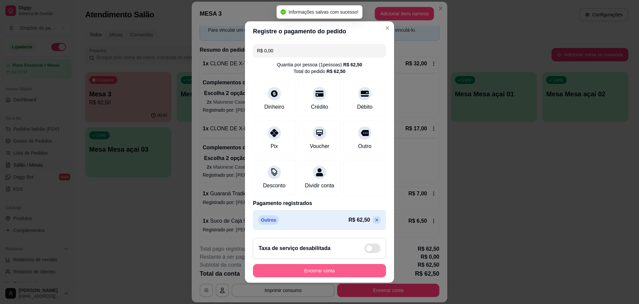
click at [307, 272] on button "Encerrar conta" at bounding box center [319, 270] width 133 height 13
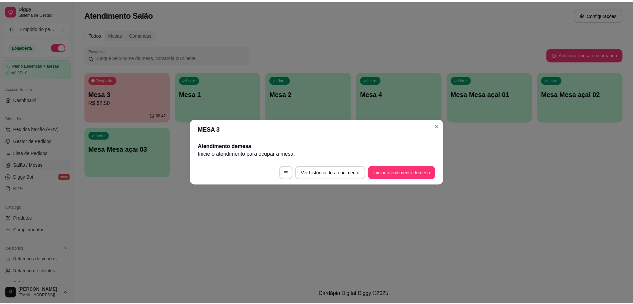
scroll to position [0, 0]
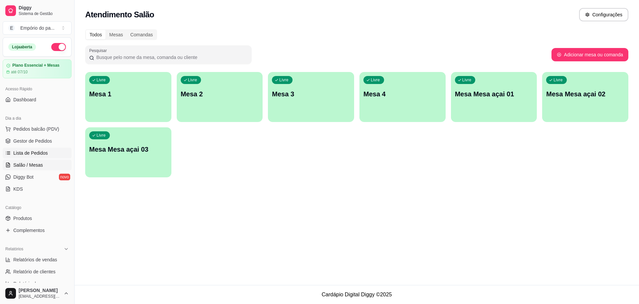
click at [45, 151] on span "Lista de Pedidos" at bounding box center [30, 153] width 35 height 7
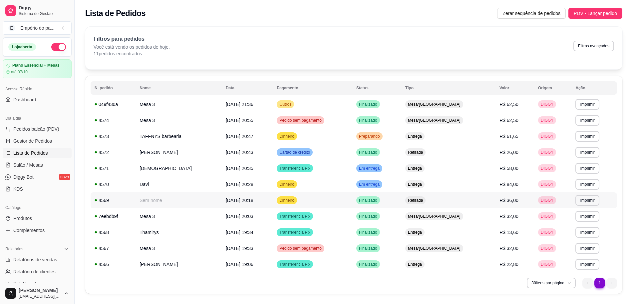
click at [227, 198] on span "[DATE] 20:18" at bounding box center [240, 200] width 28 height 5
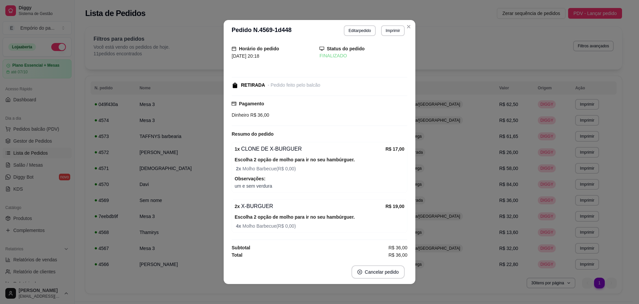
scroll to position [7, 0]
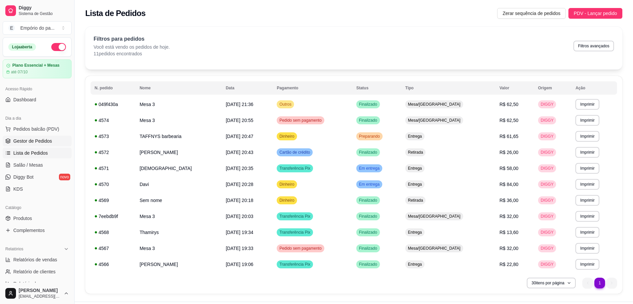
click at [27, 141] on span "Gestor de Pedidos" at bounding box center [32, 141] width 39 height 7
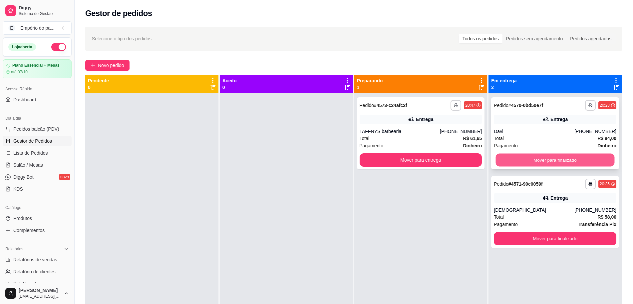
click at [527, 162] on button "Mover para finalizado" at bounding box center [555, 160] width 119 height 13
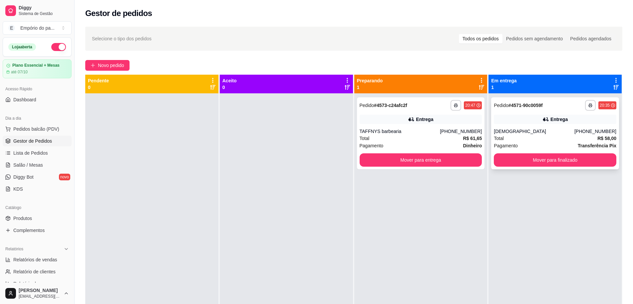
click at [495, 138] on span "Total" at bounding box center [499, 138] width 10 height 7
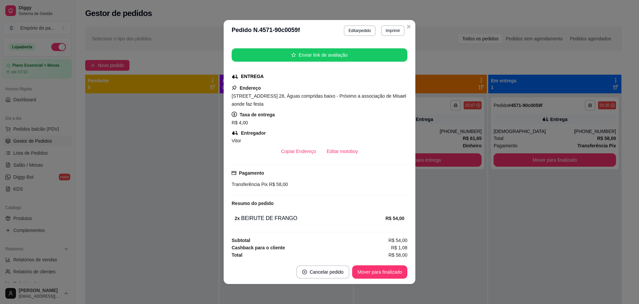
scroll to position [112, 0]
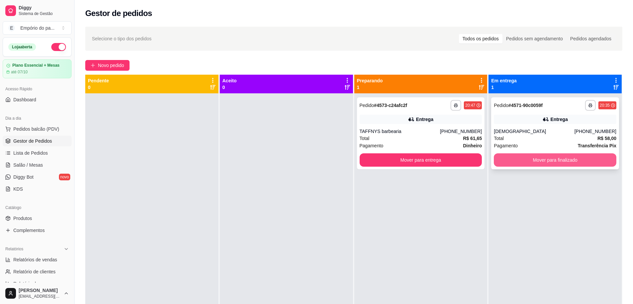
click at [505, 159] on button "Mover para finalizado" at bounding box center [555, 159] width 123 height 13
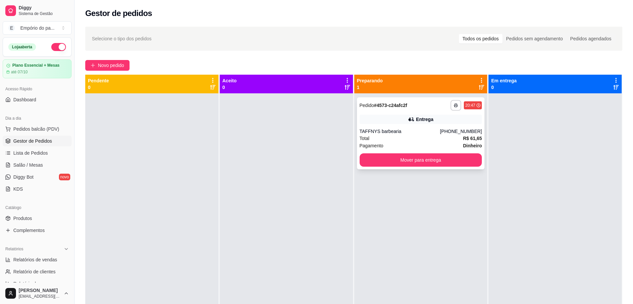
click at [420, 137] on div "Total R$ 61,65" at bounding box center [421, 138] width 123 height 7
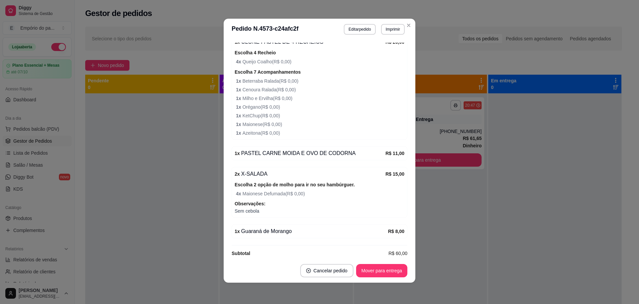
scroll to position [300, 0]
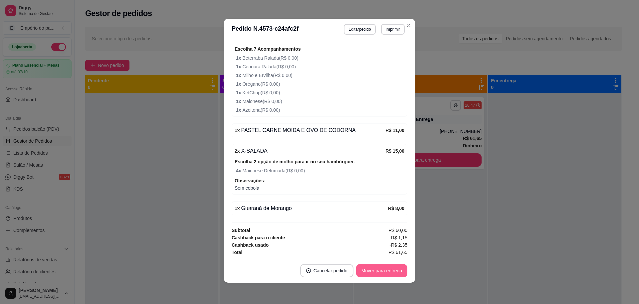
click at [387, 267] on button "Mover para entrega" at bounding box center [381, 270] width 51 height 13
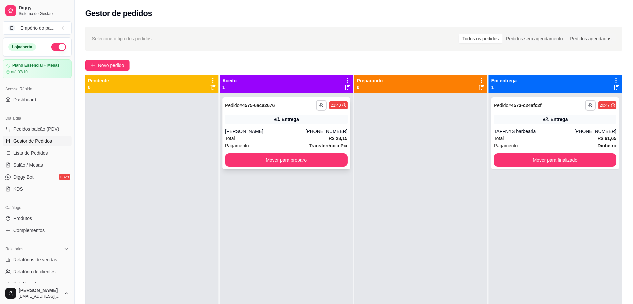
click at [242, 129] on div "[PERSON_NAME]" at bounding box center [265, 131] width 81 height 7
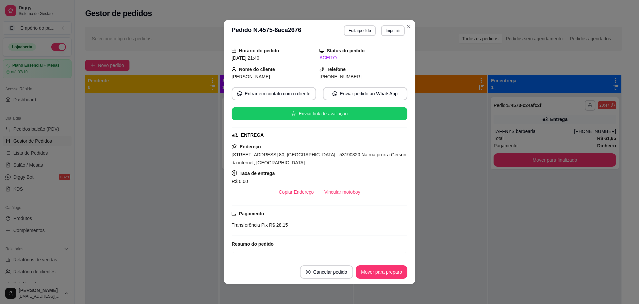
scroll to position [150, 0]
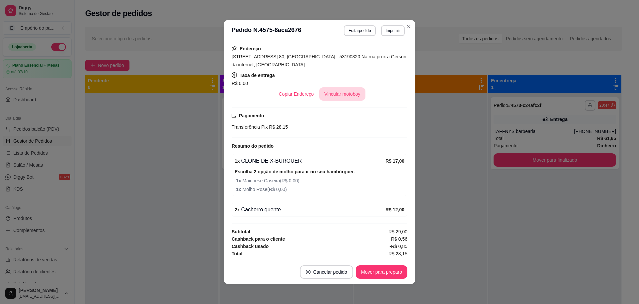
click at [334, 93] on button "Vincular motoboy" at bounding box center [342, 93] width 47 height 13
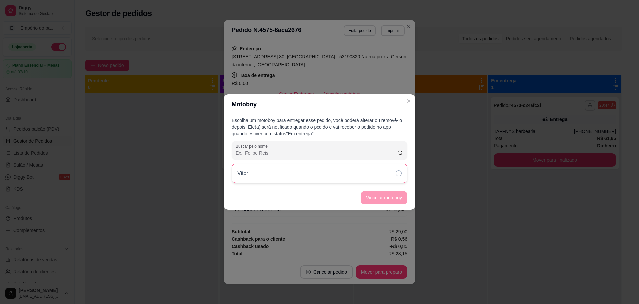
click at [399, 174] on icon at bounding box center [399, 173] width 6 height 6
click at [385, 197] on button "Vincular motoboy" at bounding box center [384, 197] width 45 height 13
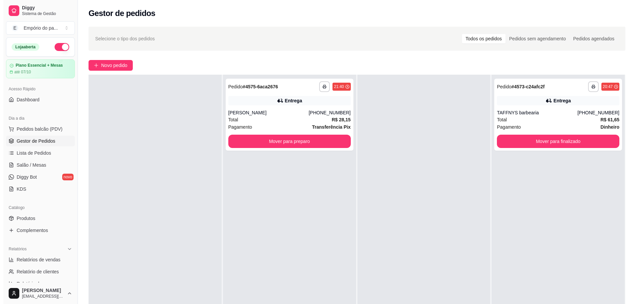
scroll to position [0, 0]
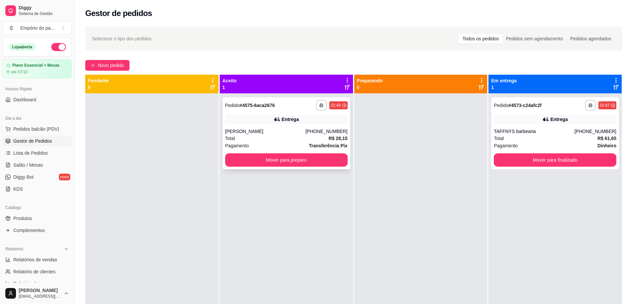
click at [266, 129] on div "[PERSON_NAME]" at bounding box center [265, 131] width 81 height 7
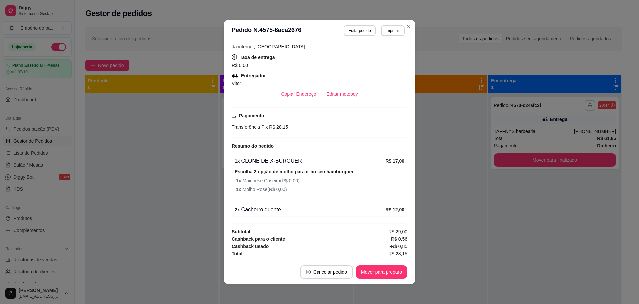
scroll to position [1, 0]
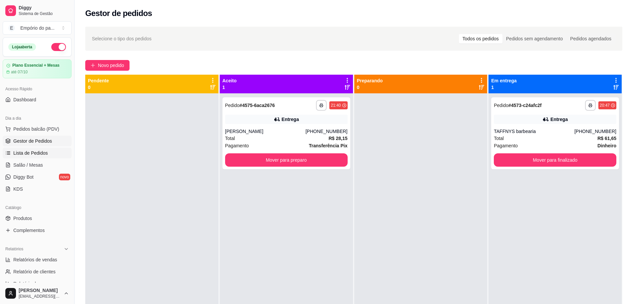
click at [38, 154] on span "Lista de Pedidos" at bounding box center [30, 153] width 35 height 7
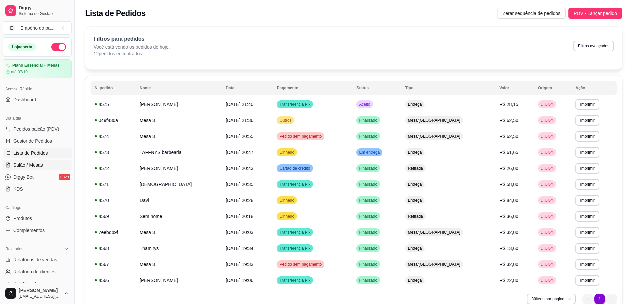
click at [42, 162] on link "Salão / Mesas" at bounding box center [37, 165] width 69 height 11
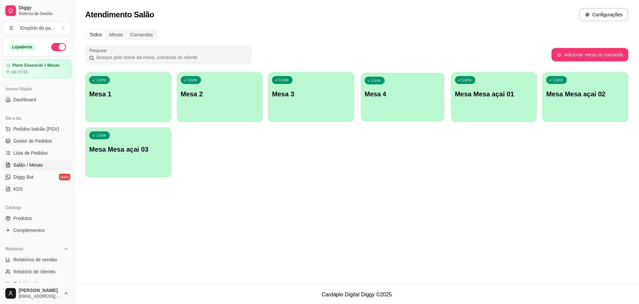
click at [419, 108] on div "Livre Mesa 4" at bounding box center [403, 93] width 84 height 41
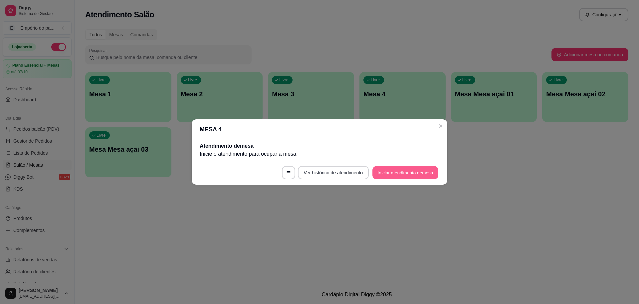
click at [397, 170] on button "Iniciar atendimento de mesa" at bounding box center [406, 172] width 66 height 13
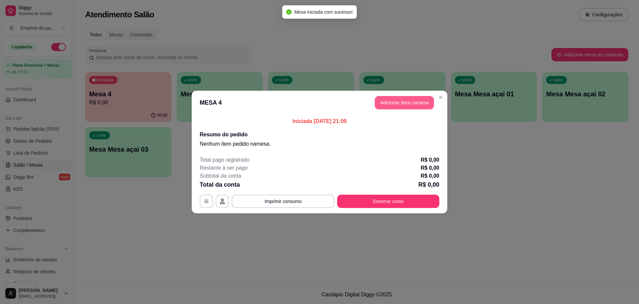
click at [405, 104] on button "Adicionar itens na mesa" at bounding box center [404, 102] width 59 height 13
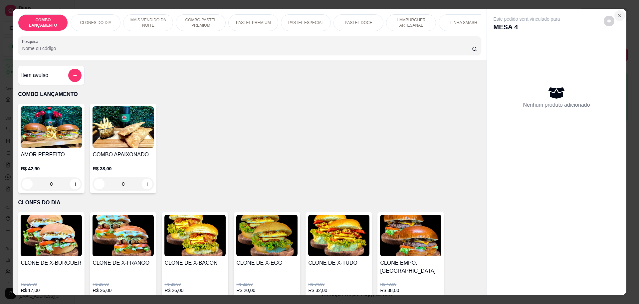
click at [617, 15] on icon "Close" at bounding box center [619, 15] width 5 height 5
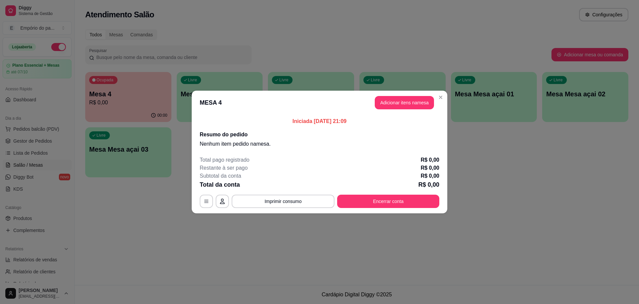
click at [439, 162] on p "R$ 0,00" at bounding box center [430, 160] width 19 height 8
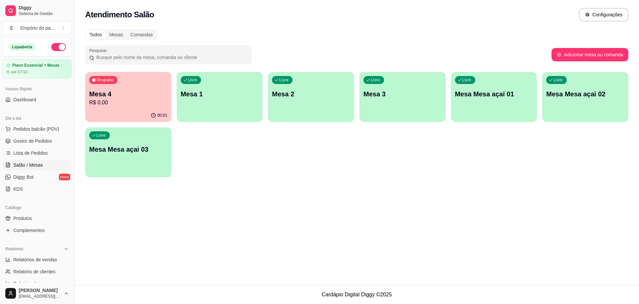
click at [574, 99] on div "Livre Mesa Mesa açai 02" at bounding box center [586, 93] width 86 height 42
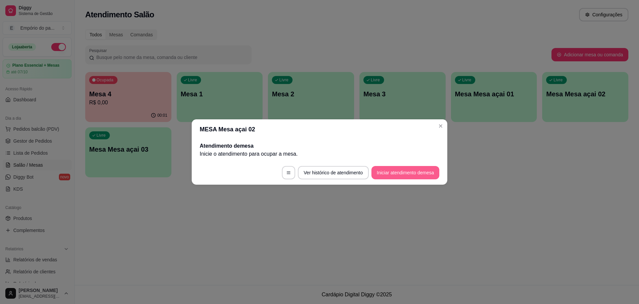
click at [405, 173] on button "Iniciar atendimento de mesa" at bounding box center [406, 172] width 68 height 13
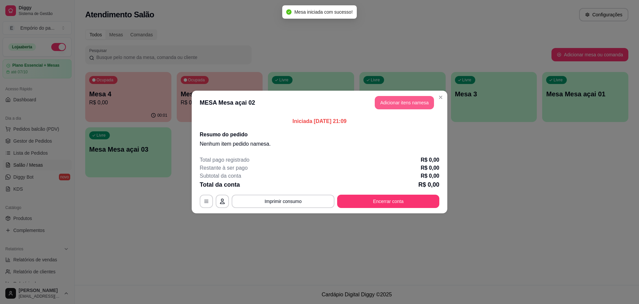
click at [413, 106] on button "Adicionar itens na mesa" at bounding box center [404, 102] width 59 height 13
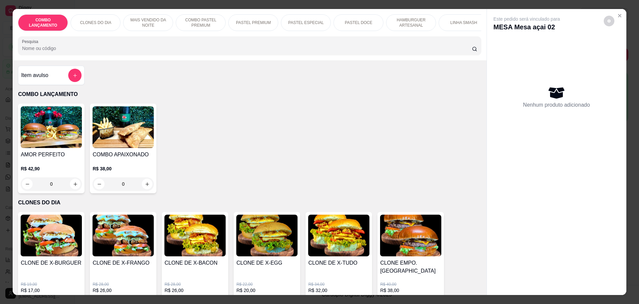
click at [610, 14] on div "Este pedido será vinculado para MESA Mesa açai 02 Nenhum produto adicionado" at bounding box center [557, 146] width 140 height 275
click at [618, 14] on icon "Close" at bounding box center [619, 15] width 5 height 5
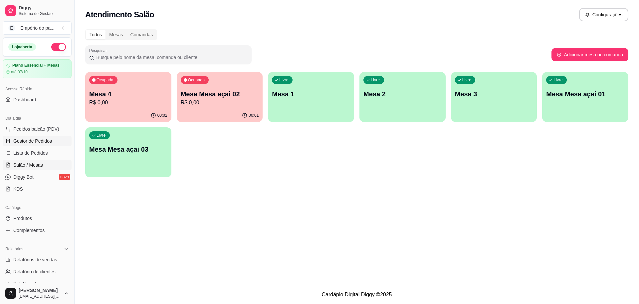
click at [34, 136] on link "Gestor de Pedidos" at bounding box center [37, 141] width 69 height 11
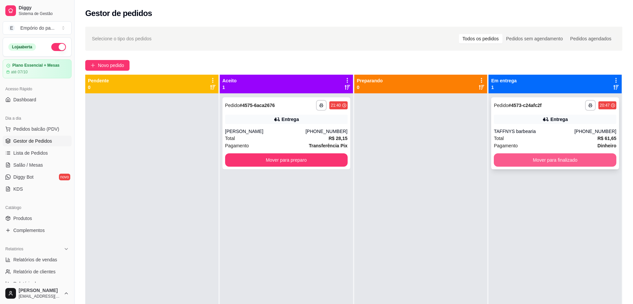
click at [526, 161] on button "Mover para finalizado" at bounding box center [555, 159] width 123 height 13
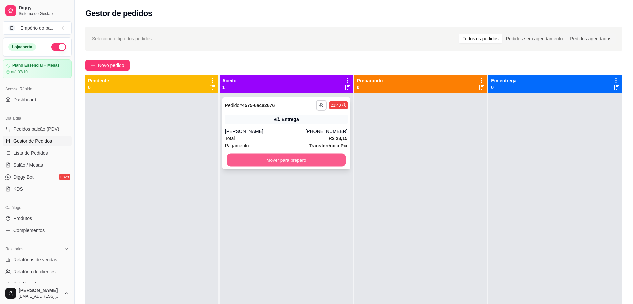
click at [311, 156] on button "Mover para preparo" at bounding box center [286, 160] width 119 height 13
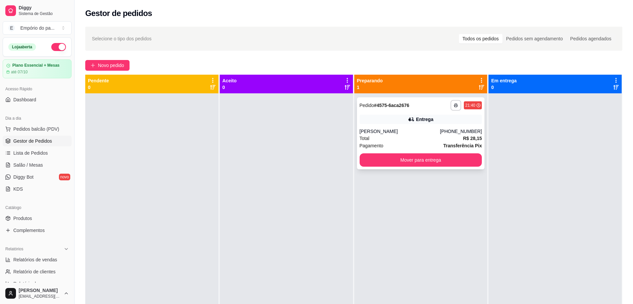
click at [391, 142] on div "Pagamento Transferência Pix" at bounding box center [421, 145] width 123 height 7
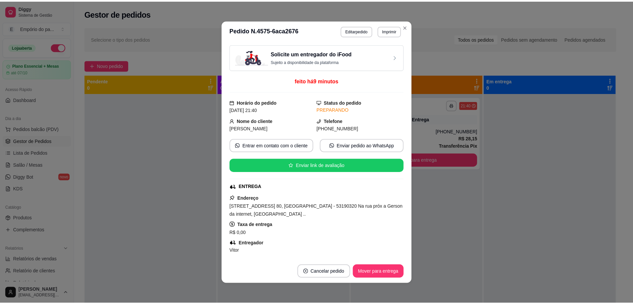
scroll to position [83, 0]
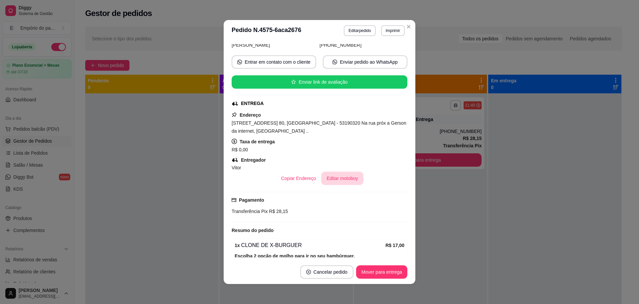
click at [338, 179] on button "Editar motoboy" at bounding box center [342, 178] width 42 height 13
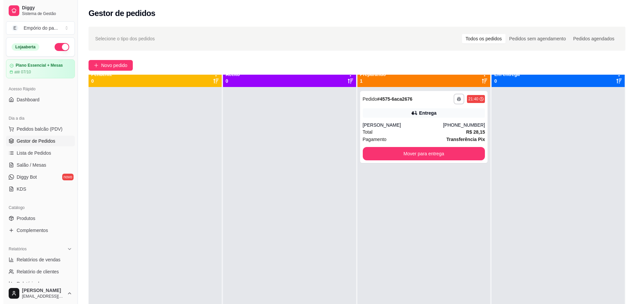
scroll to position [0, 0]
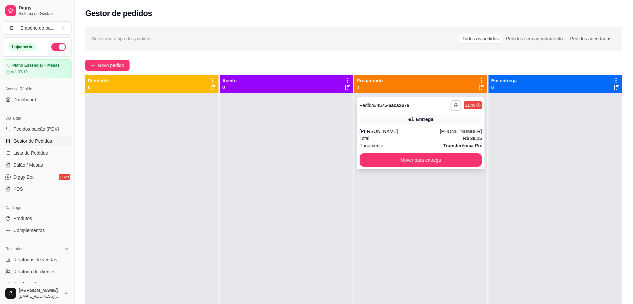
click at [399, 136] on div "Total R$ 28,15" at bounding box center [421, 138] width 123 height 7
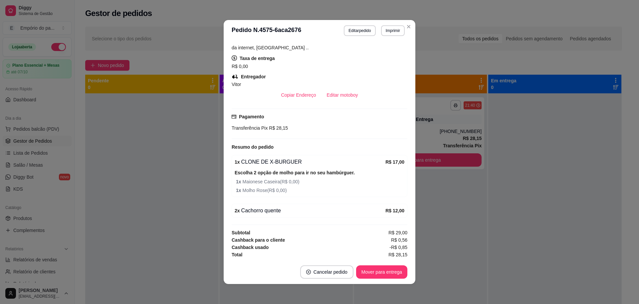
scroll to position [168, 0]
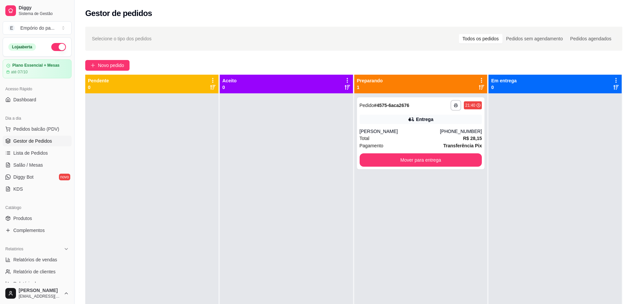
click at [146, 191] on div at bounding box center [151, 245] width 133 height 304
click at [35, 164] on span "Salão / Mesas" at bounding box center [28, 165] width 30 height 7
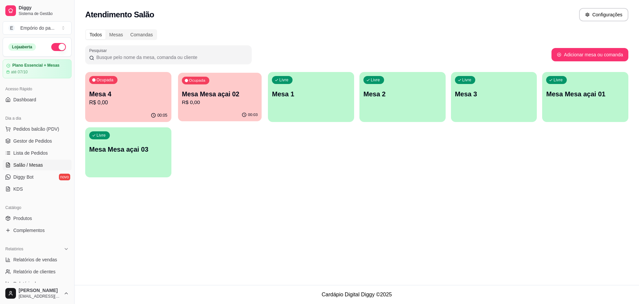
click at [225, 103] on p "R$ 0,00" at bounding box center [220, 103] width 76 height 8
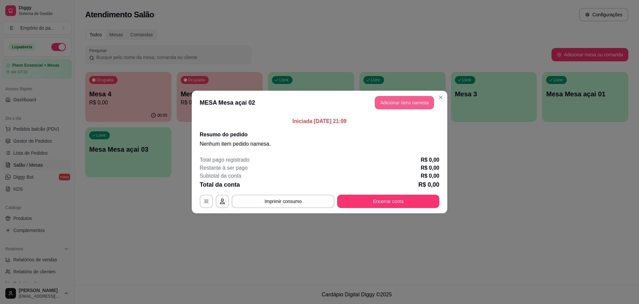
click at [401, 99] on button "Adicionar itens na mesa" at bounding box center [404, 102] width 59 height 13
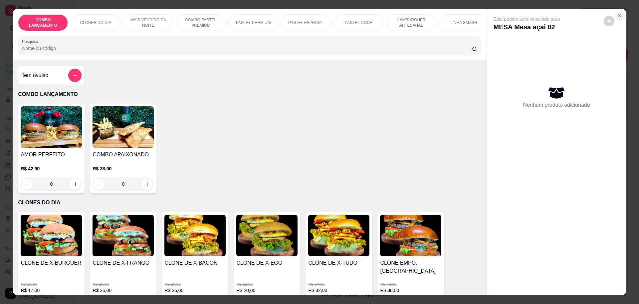
click at [619, 12] on button "Close" at bounding box center [620, 15] width 11 height 11
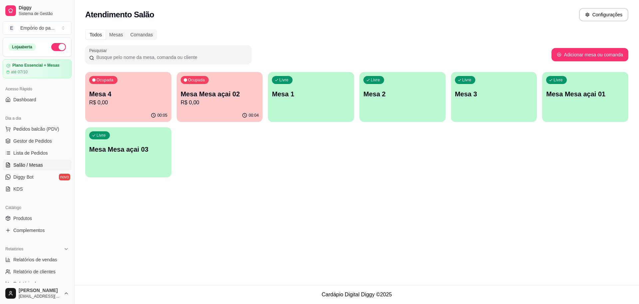
click at [309, 91] on p "Mesa 1" at bounding box center [311, 93] width 78 height 9
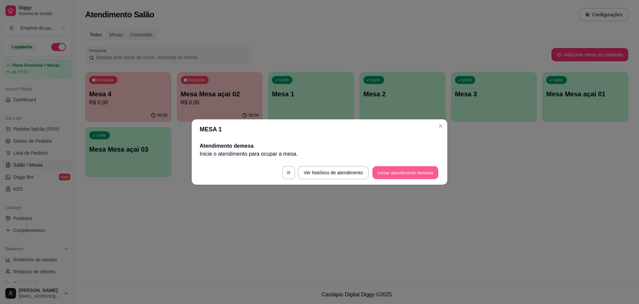
click at [421, 175] on button "Iniciar atendimento de mesa" at bounding box center [406, 172] width 66 height 13
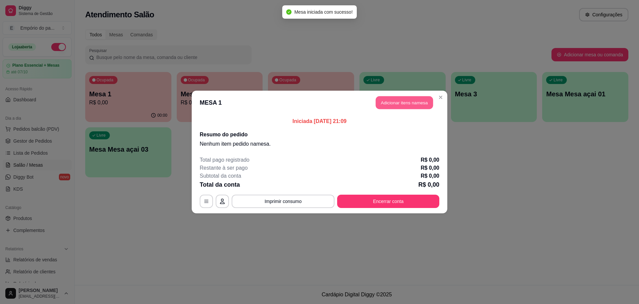
click at [403, 99] on button "Adicionar itens na mesa" at bounding box center [404, 102] width 57 height 13
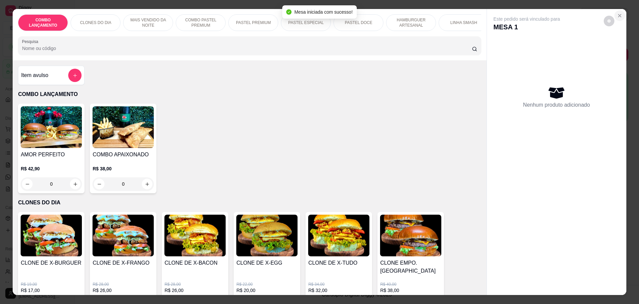
click at [619, 14] on icon "Close" at bounding box center [619, 15] width 5 height 5
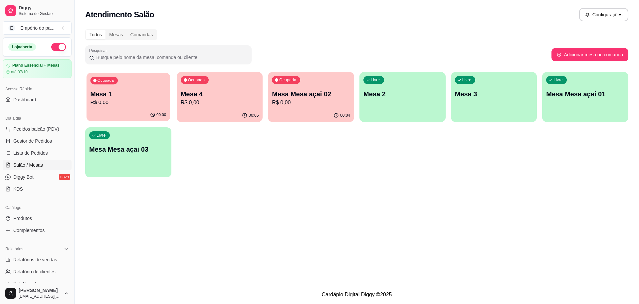
click at [127, 99] on p "R$ 0,00" at bounding box center [129, 103] width 76 height 8
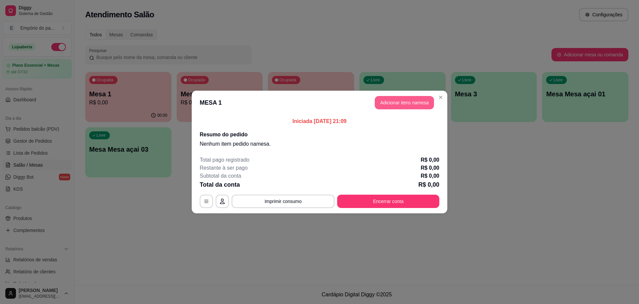
click at [398, 103] on button "Adicionar itens na mesa" at bounding box center [404, 102] width 59 height 13
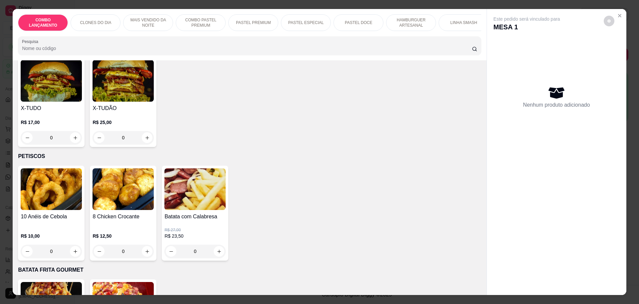
scroll to position [1374, 0]
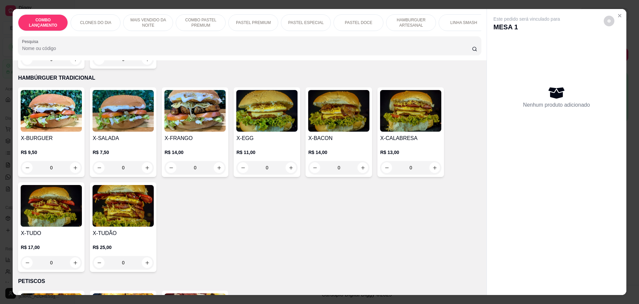
click at [144, 256] on div "0" at bounding box center [123, 262] width 61 height 13
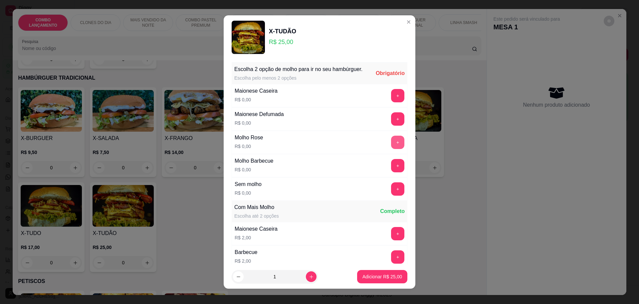
click at [391, 148] on button "+" at bounding box center [397, 142] width 13 height 13
click at [391, 172] on button "+" at bounding box center [397, 165] width 13 height 13
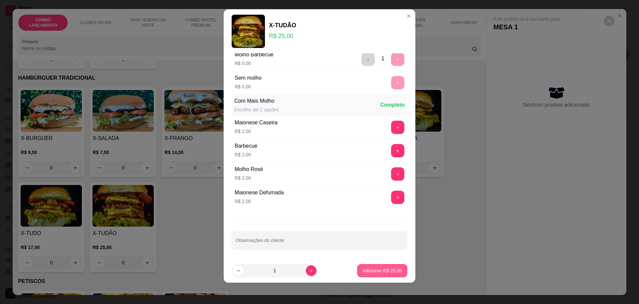
click at [385, 267] on button "Adicionar R$ 25,00" at bounding box center [382, 270] width 50 height 13
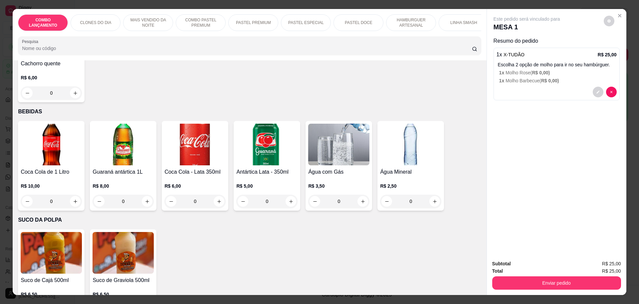
scroll to position [1985, 0]
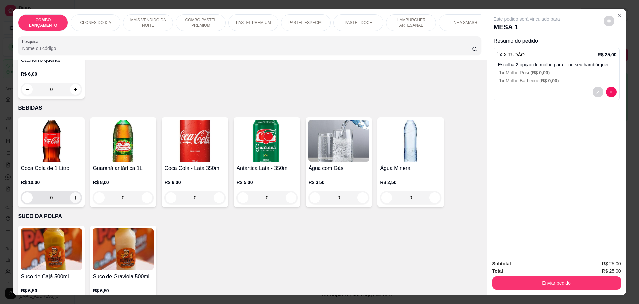
click at [75, 192] on button "increase-product-quantity" at bounding box center [75, 197] width 11 height 11
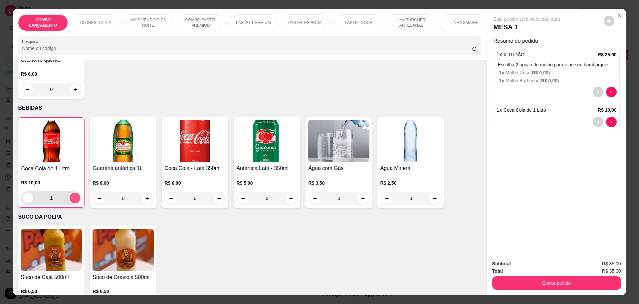
type input "1"
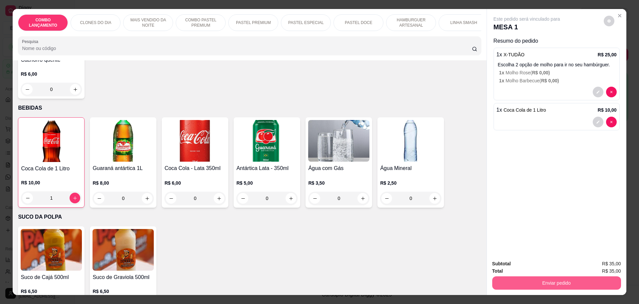
click at [552, 279] on button "Enviar pedido" at bounding box center [557, 282] width 129 height 13
click at [603, 263] on button "Enviar pedido" at bounding box center [604, 266] width 38 height 13
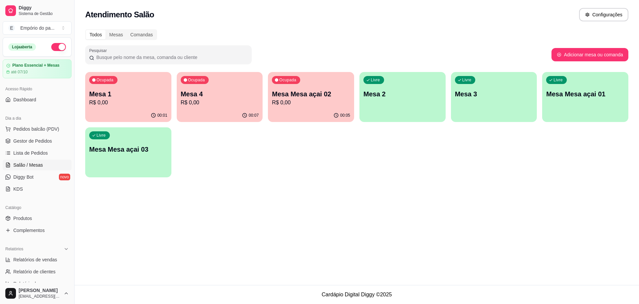
click at [245, 103] on p "R$ 0,00" at bounding box center [220, 103] width 78 height 8
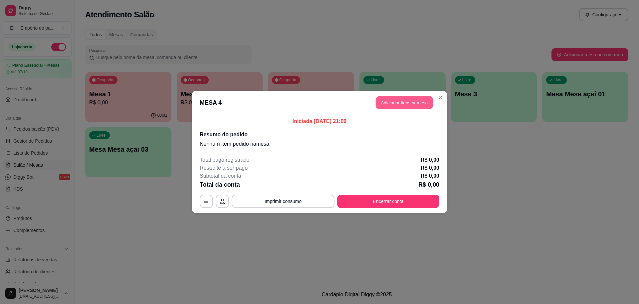
click at [404, 100] on button "Adicionar itens na mesa" at bounding box center [404, 102] width 57 height 13
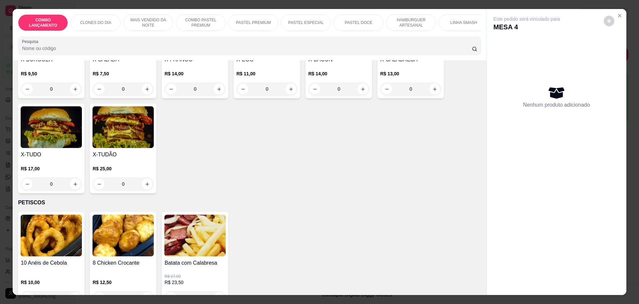
scroll to position [1457, 0]
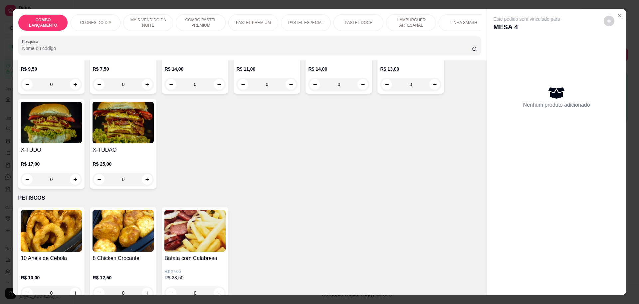
click at [145, 173] on div "0" at bounding box center [123, 179] width 61 height 13
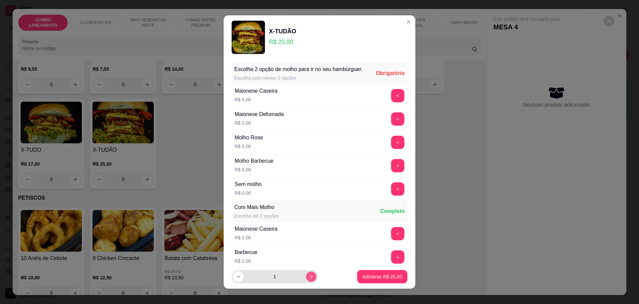
click at [306, 275] on button "increase-product-quantity" at bounding box center [311, 276] width 10 height 10
click at [306, 275] on button "increase-product-quantity" at bounding box center [311, 276] width 11 height 11
click at [236, 278] on icon "decrease-product-quantity" at bounding box center [238, 276] width 5 height 5
type input "2"
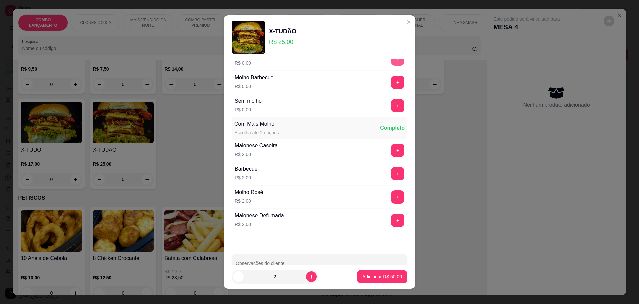
scroll to position [0, 0]
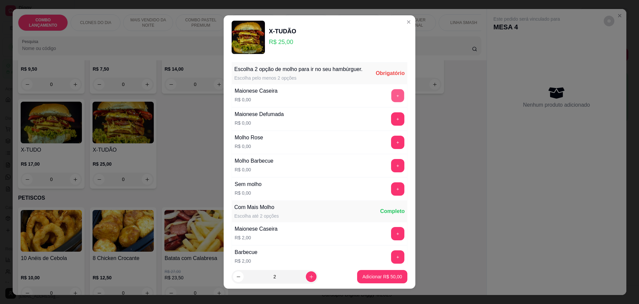
click at [392, 98] on button "+" at bounding box center [398, 95] width 13 height 13
click at [391, 149] on button "+" at bounding box center [397, 142] width 13 height 13
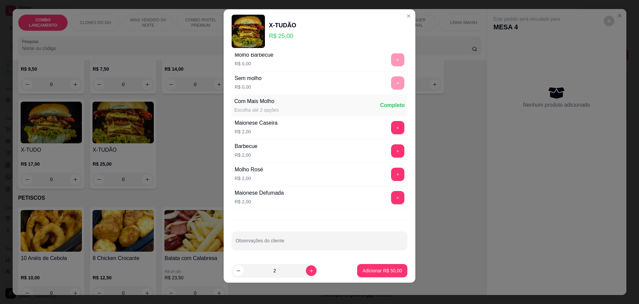
scroll to position [100, 0]
click at [382, 270] on p "Adicionar R$ 50,00" at bounding box center [382, 270] width 39 height 6
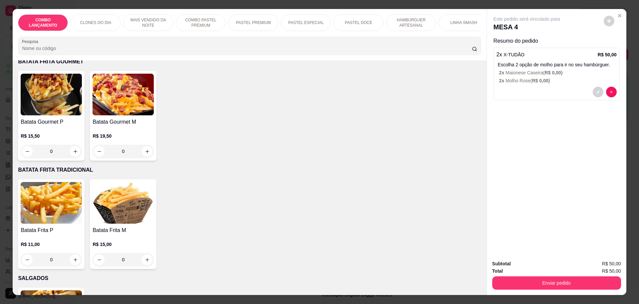
scroll to position [12, 0]
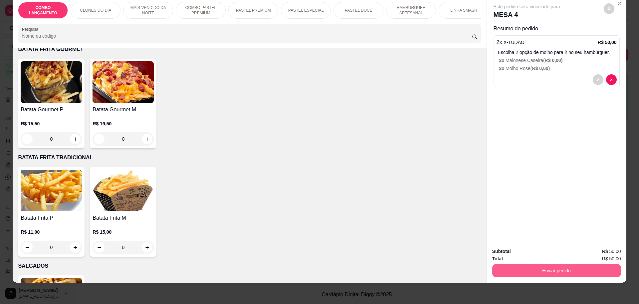
click at [534, 271] on button "Enviar pedido" at bounding box center [557, 270] width 129 height 13
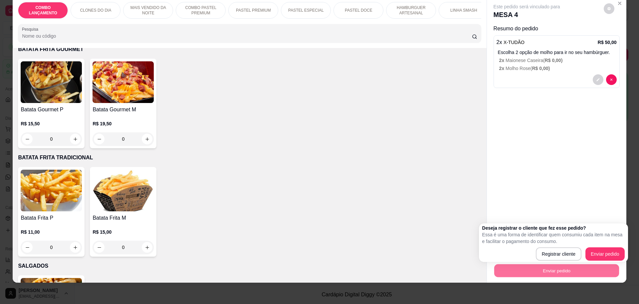
click at [313, 137] on div "Item avulso COMBO LANÇAMENTO AMOR PERFEITO R$ 42,90 0 COMBO APAIXONADO R$ 38,00…" at bounding box center [250, 165] width 474 height 234
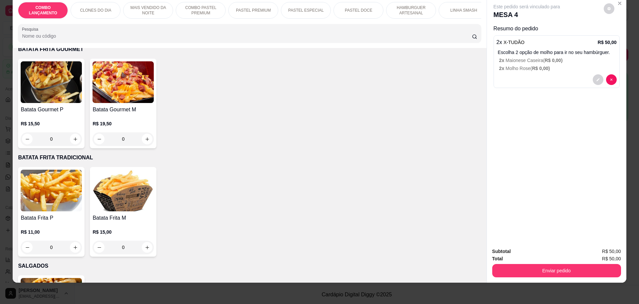
scroll to position [1985, 0]
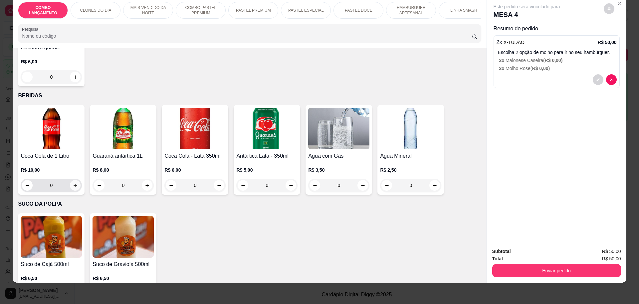
click at [77, 180] on button "increase-product-quantity" at bounding box center [75, 185] width 11 height 11
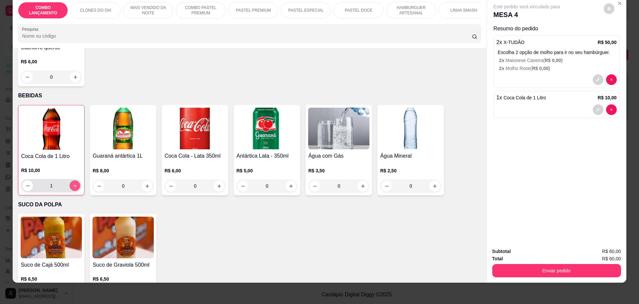
type input "1"
click at [538, 270] on button "Enviar pedido" at bounding box center [557, 270] width 129 height 13
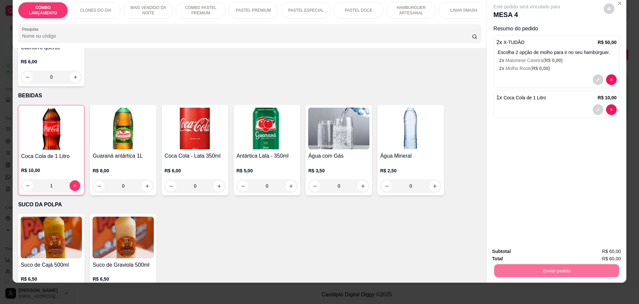
click at [602, 256] on button "Enviar pedido" at bounding box center [604, 254] width 38 height 13
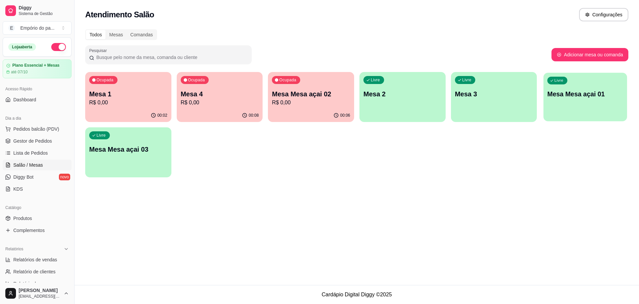
click at [580, 87] on div "Livre Mesa Mesa açai 01" at bounding box center [586, 93] width 84 height 41
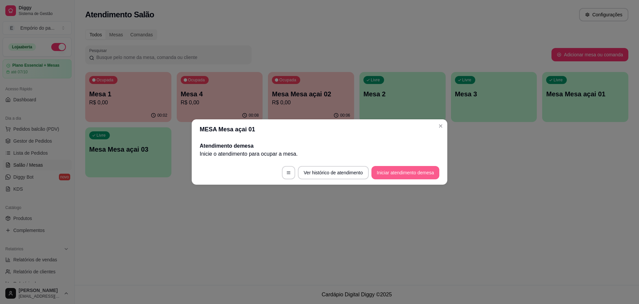
click at [408, 169] on button "Iniciar atendimento de mesa" at bounding box center [406, 172] width 68 height 13
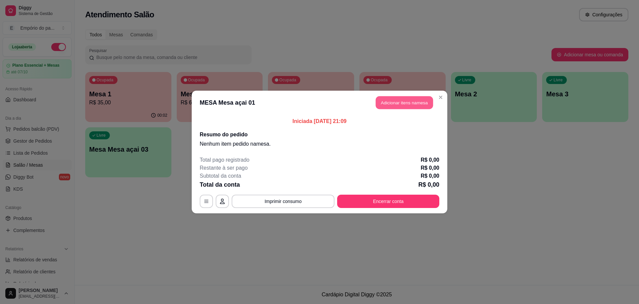
click at [399, 100] on button "Adicionar itens na mesa" at bounding box center [404, 102] width 57 height 13
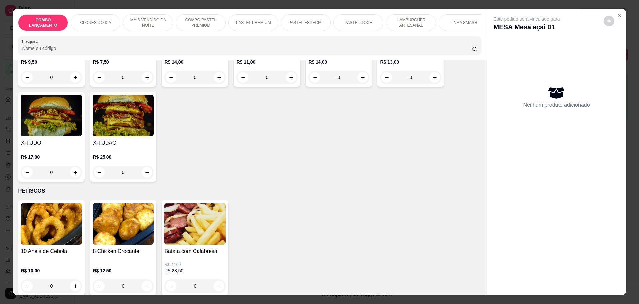
scroll to position [1457, 0]
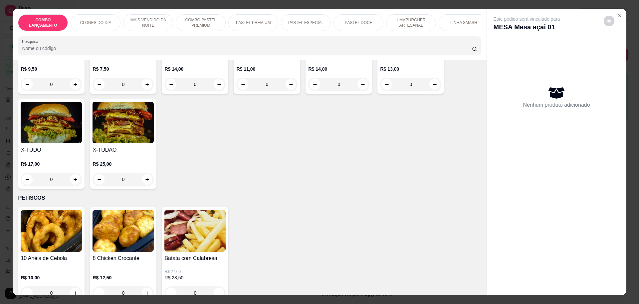
click at [146, 173] on div "0" at bounding box center [123, 179] width 61 height 13
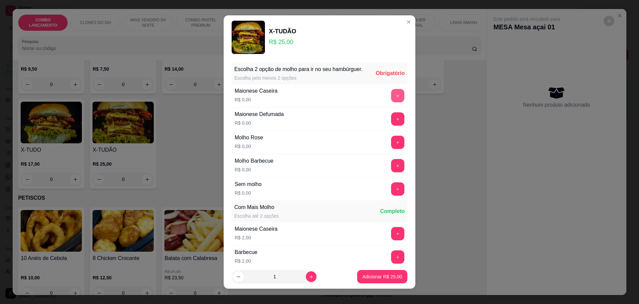
click at [391, 102] on button "+" at bounding box center [397, 95] width 13 height 13
click at [392, 149] on button "+" at bounding box center [398, 142] width 13 height 13
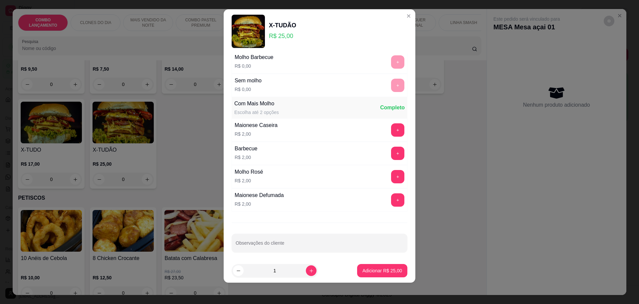
scroll to position [100, 0]
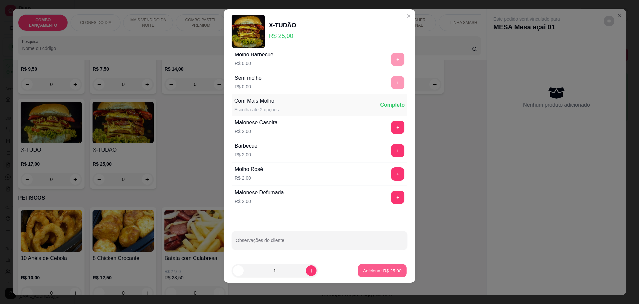
click at [375, 269] on p "Adicionar R$ 25,00" at bounding box center [382, 270] width 39 height 6
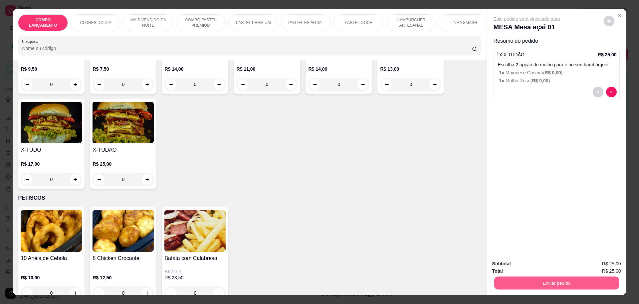
click at [539, 276] on button "Enviar pedido" at bounding box center [556, 282] width 125 height 13
click at [598, 265] on button "Enviar pedido" at bounding box center [603, 266] width 37 height 12
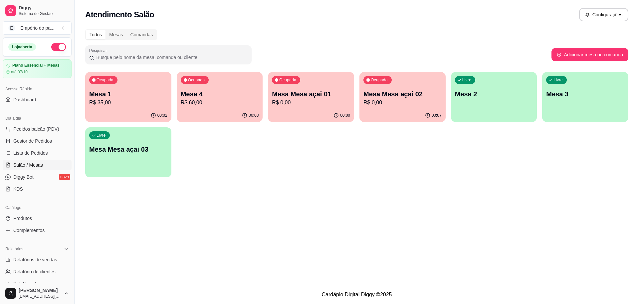
click at [261, 189] on div "Atendimento Salão Configurações Todos Mesas Comandas Pesquisar Adicionar mesa o…" at bounding box center [357, 142] width 565 height 285
click at [143, 94] on p "Mesa 1" at bounding box center [128, 93] width 78 height 9
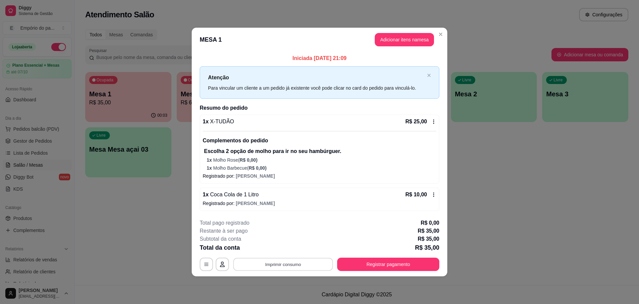
click at [289, 263] on button "Imprimir consumo" at bounding box center [283, 264] width 100 height 13
click at [282, 247] on button "IMPRESSORA" at bounding box center [285, 248] width 48 height 11
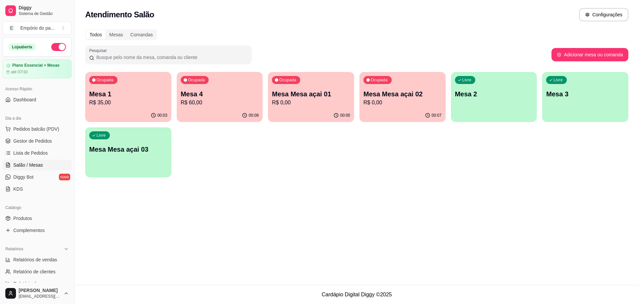
click at [226, 88] on div "Ocupada Mesa 4 R$ 60,00" at bounding box center [220, 90] width 86 height 37
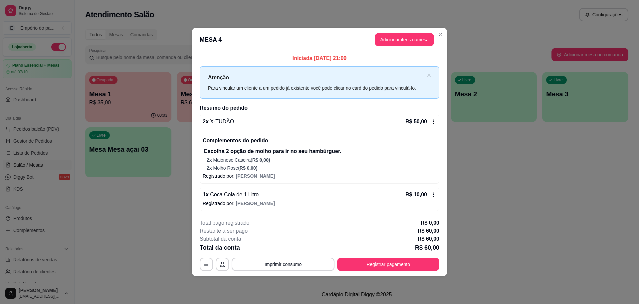
click at [292, 271] on footer "**********" at bounding box center [320, 244] width 256 height 63
click at [295, 263] on button "Imprimir consumo" at bounding box center [283, 263] width 103 height 13
click at [286, 247] on button "IMPRESSORA" at bounding box center [285, 248] width 48 height 11
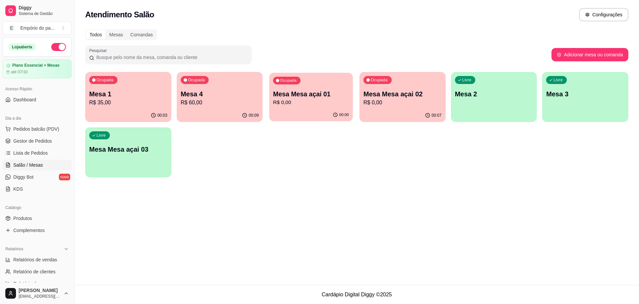
click at [298, 115] on div "00:00" at bounding box center [311, 115] width 84 height 13
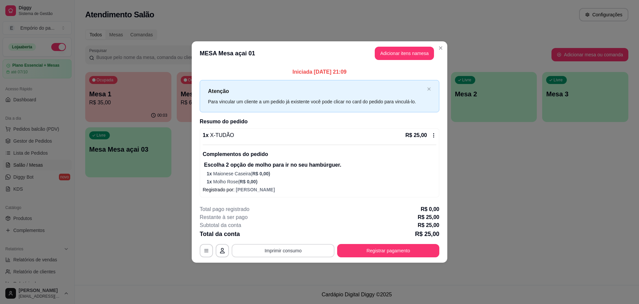
click at [292, 246] on button "Imprimir consumo" at bounding box center [283, 250] width 103 height 13
click at [292, 235] on button "IMPRESSORA" at bounding box center [285, 235] width 48 height 11
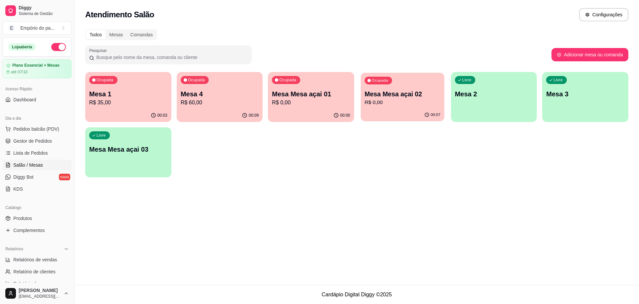
click at [377, 117] on div "00:07" at bounding box center [403, 115] width 84 height 13
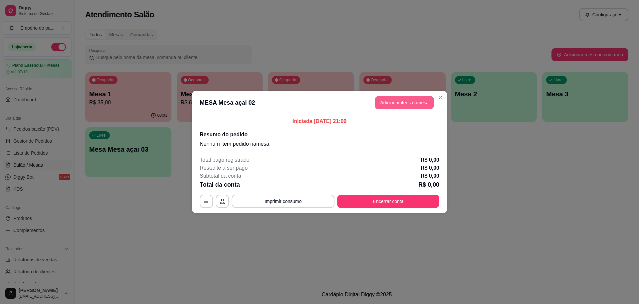
click at [406, 101] on button "Adicionar itens na mesa" at bounding box center [404, 102] width 59 height 13
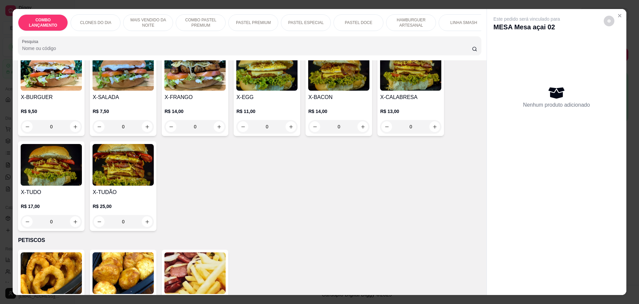
scroll to position [1457, 0]
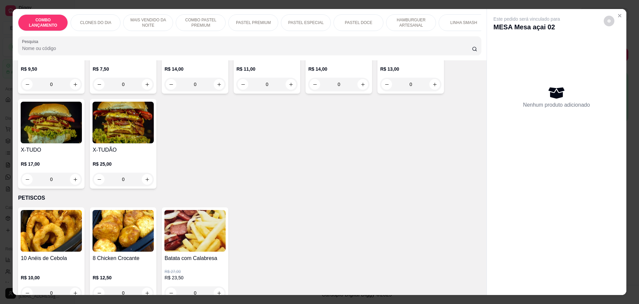
click at [142, 173] on div "0" at bounding box center [123, 179] width 61 height 13
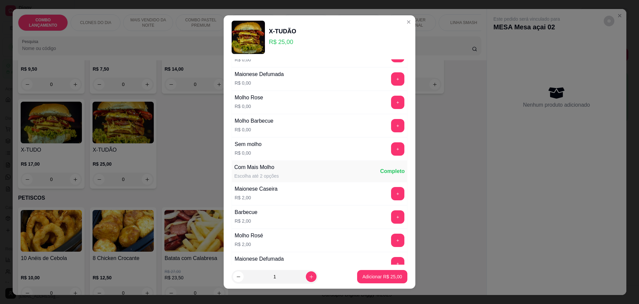
scroll to position [42, 0]
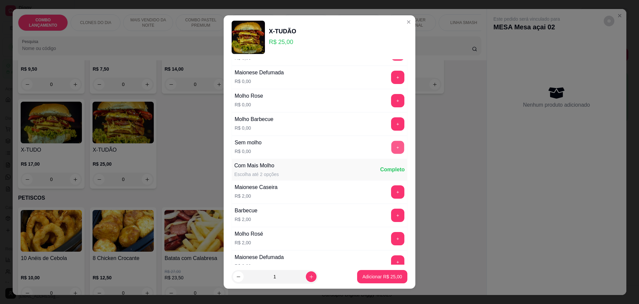
click at [392, 154] on button "+" at bounding box center [398, 147] width 13 height 13
click at [391, 154] on button "+" at bounding box center [397, 147] width 13 height 13
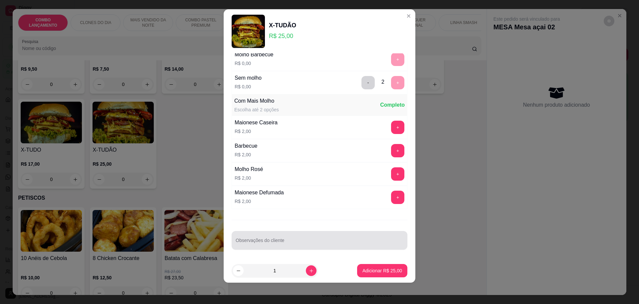
click at [257, 243] on input "Observações do cliente" at bounding box center [320, 242] width 168 height 7
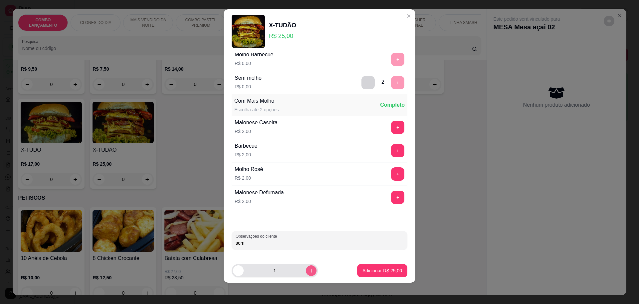
type input "sem"
click at [309, 270] on icon "increase-product-quantity" at bounding box center [311, 270] width 5 height 5
type input "2"
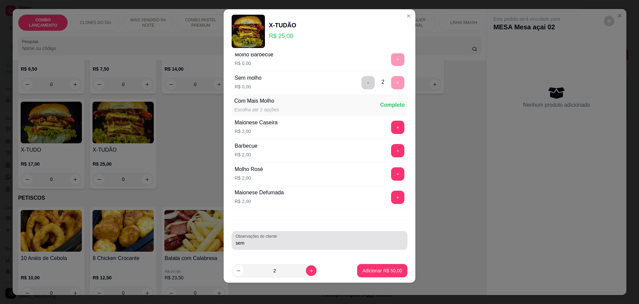
click at [310, 248] on div "Observações do cliente sem" at bounding box center [320, 240] width 176 height 19
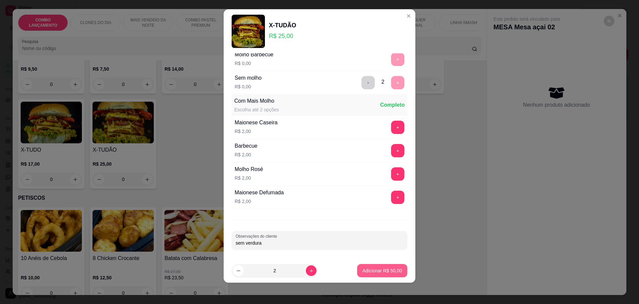
type input "sem verdura"
click at [364, 269] on p "Adicionar R$ 50,00" at bounding box center [383, 270] width 40 height 7
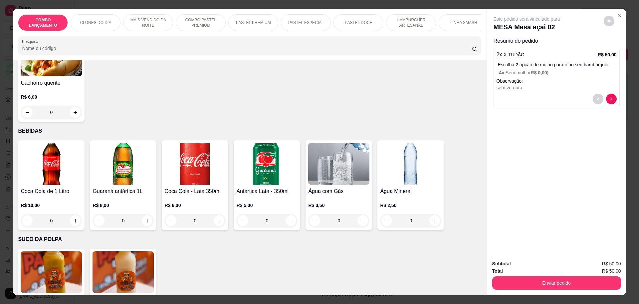
scroll to position [1985, 0]
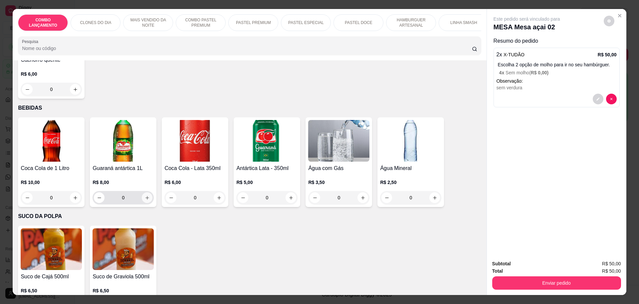
click at [145, 195] on icon "increase-product-quantity" at bounding box center [147, 197] width 5 height 5
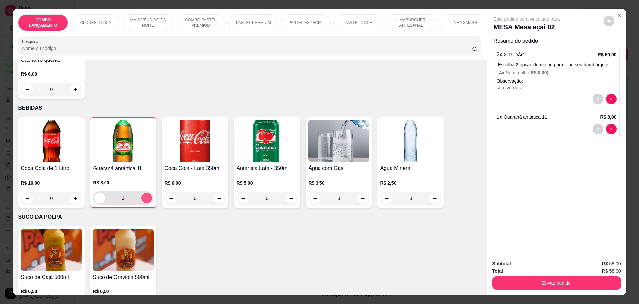
type input "1"
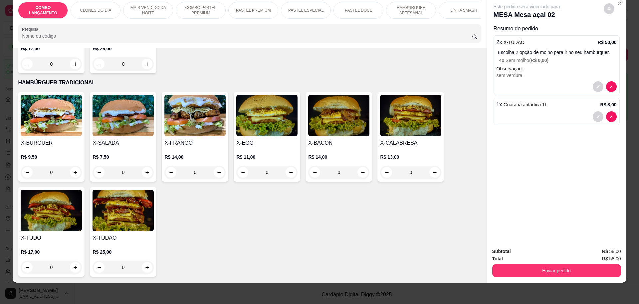
scroll to position [1362, 0]
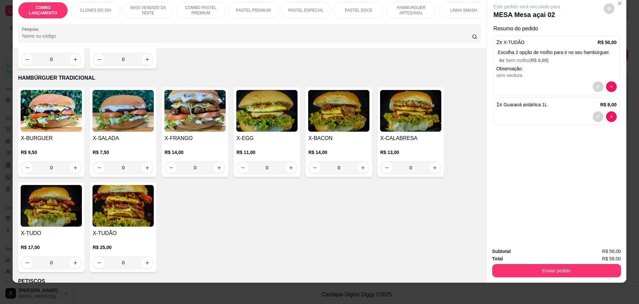
click at [70, 256] on div "0" at bounding box center [51, 262] width 61 height 13
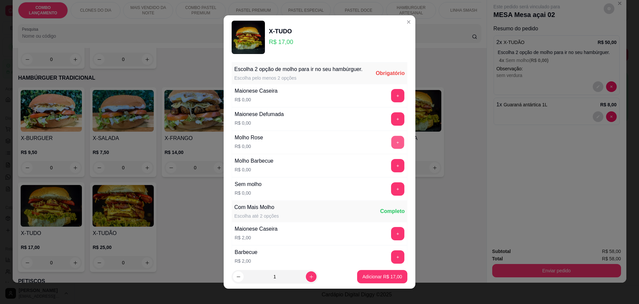
click at [392, 149] on button "+" at bounding box center [398, 142] width 13 height 13
click at [392, 102] on button "+" at bounding box center [398, 95] width 13 height 13
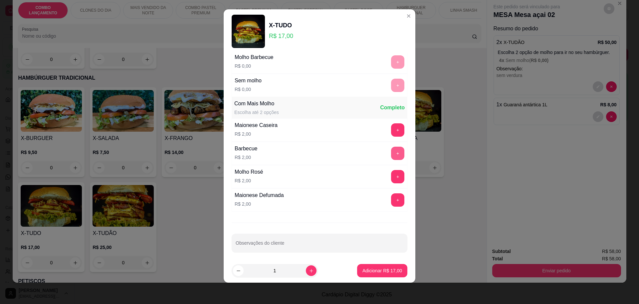
scroll to position [100, 0]
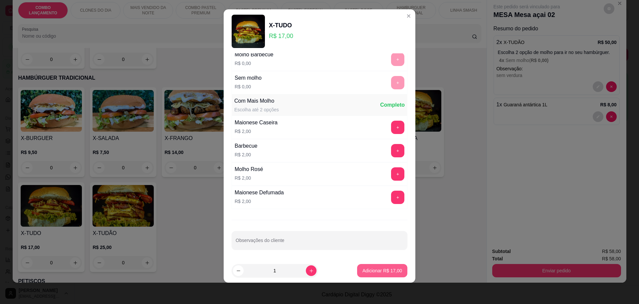
click at [369, 273] on p "Adicionar R$ 17,00" at bounding box center [383, 270] width 40 height 7
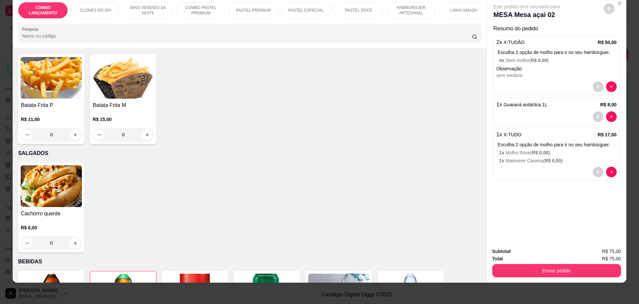
scroll to position [1986, 0]
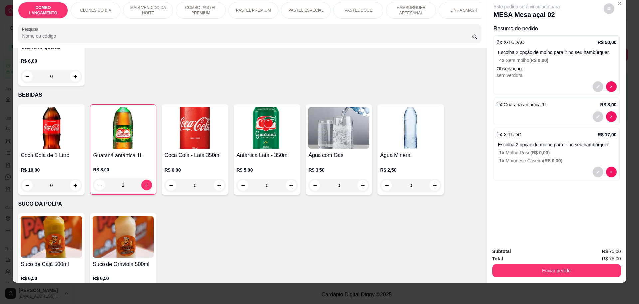
click at [73, 291] on icon "increase-product-quantity" at bounding box center [75, 293] width 5 height 5
type input "1"
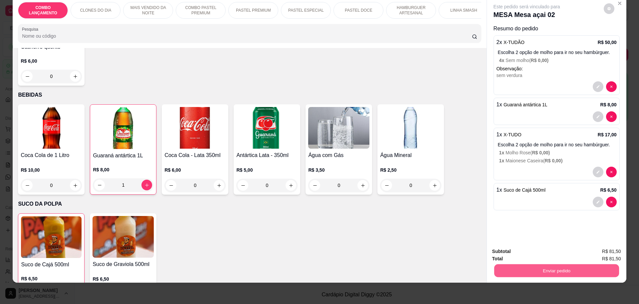
click at [566, 267] on button "Enviar pedido" at bounding box center [556, 270] width 125 height 13
click at [599, 253] on button "Enviar pedido" at bounding box center [604, 254] width 38 height 13
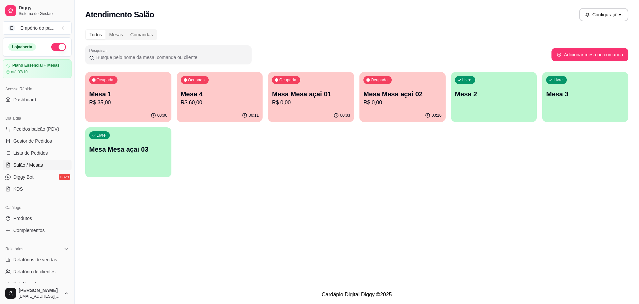
click at [129, 144] on div "Livre Mesa Mesa açai 03" at bounding box center [128, 148] width 86 height 42
click at [375, 107] on div "Ocupada Mesa Mesa açai 02 R$ 0,00" at bounding box center [403, 91] width 84 height 36
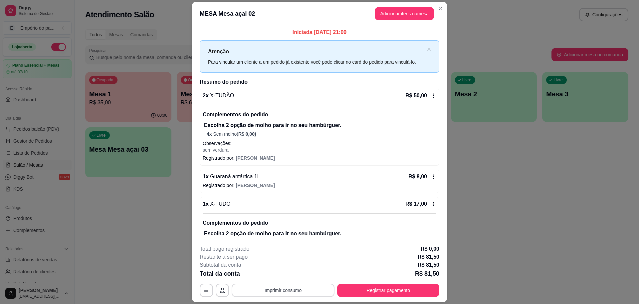
click at [283, 287] on button "Imprimir consumo" at bounding box center [283, 289] width 103 height 13
click at [279, 274] on button "IMPRESSORA" at bounding box center [282, 274] width 48 height 11
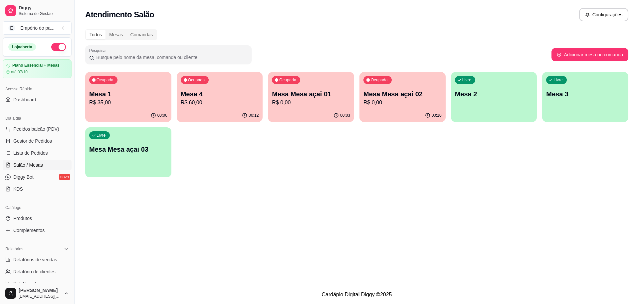
click at [121, 153] on p "Mesa Mesa açai 03" at bounding box center [128, 149] width 78 height 9
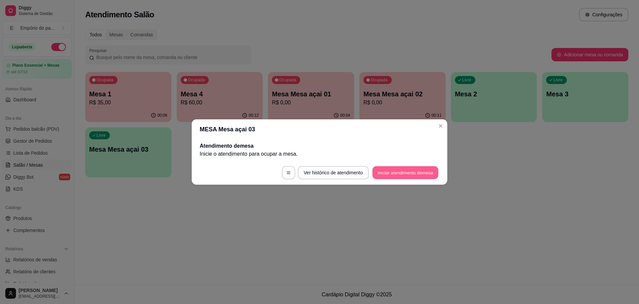
click at [421, 172] on button "Iniciar atendimento de mesa" at bounding box center [406, 172] width 66 height 13
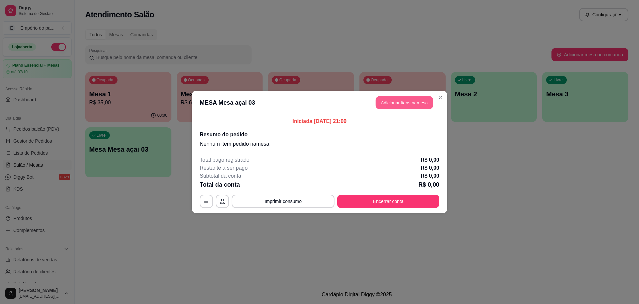
click at [411, 104] on button "Adicionar itens na mesa" at bounding box center [404, 102] width 57 height 13
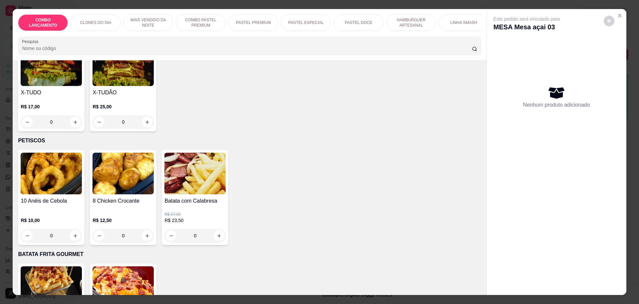
scroll to position [1416, 0]
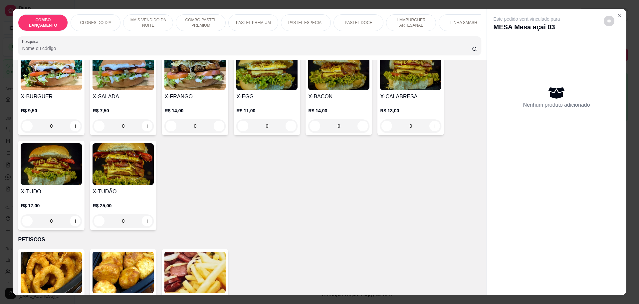
click at [70, 214] on div "0" at bounding box center [51, 220] width 61 height 13
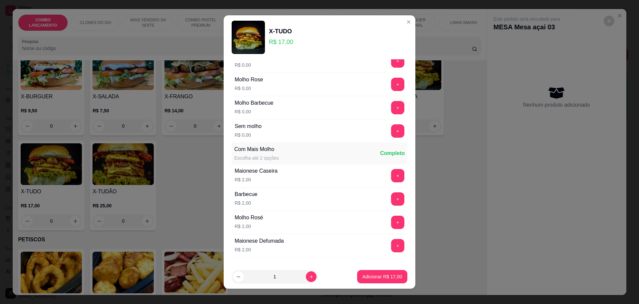
scroll to position [108, 0]
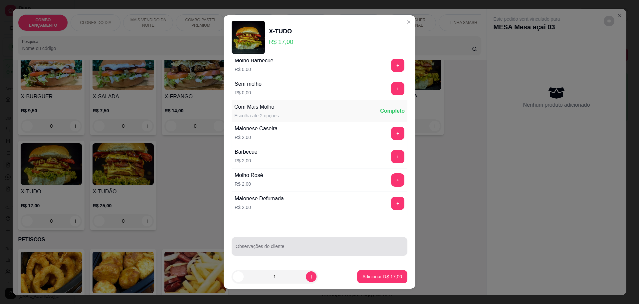
click at [266, 246] on input "Observações do cliente" at bounding box center [320, 248] width 168 height 7
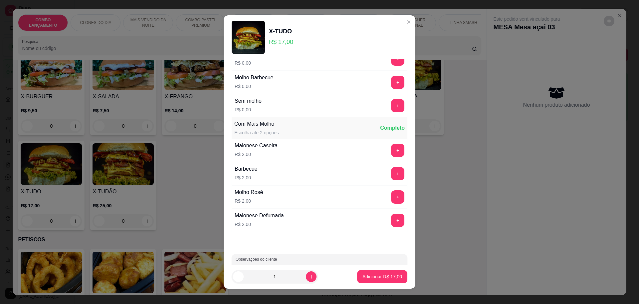
scroll to position [0, 0]
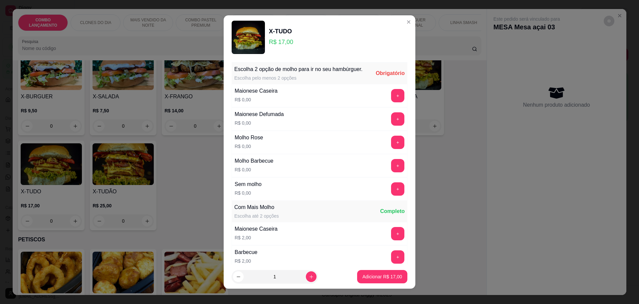
type input "sem ovo"
click at [392, 170] on button "+" at bounding box center [398, 165] width 13 height 13
click at [391, 149] on button "+" at bounding box center [397, 142] width 13 height 13
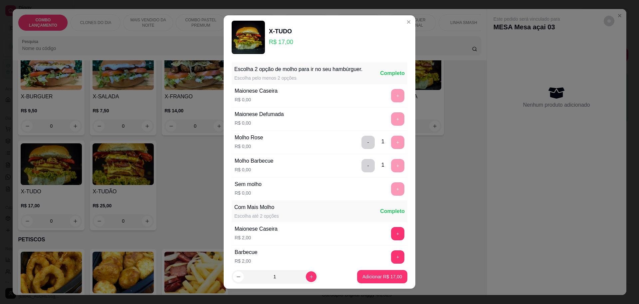
scroll to position [100, 0]
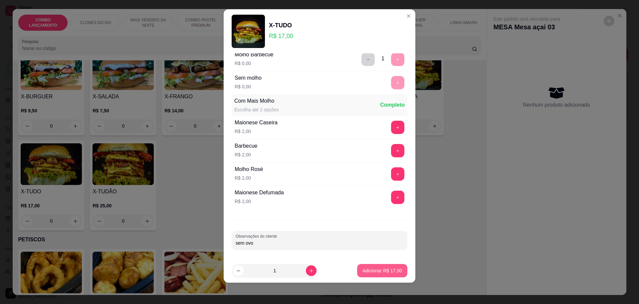
click at [358, 265] on button "Adicionar R$ 17,00" at bounding box center [382, 270] width 50 height 13
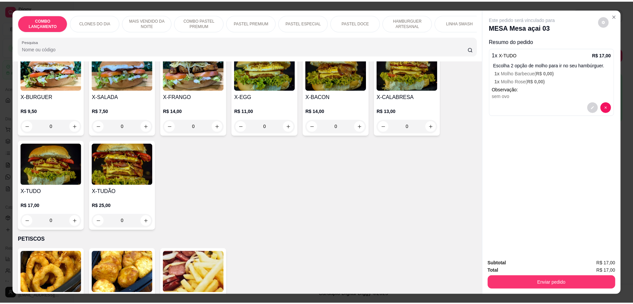
scroll to position [1582, 0]
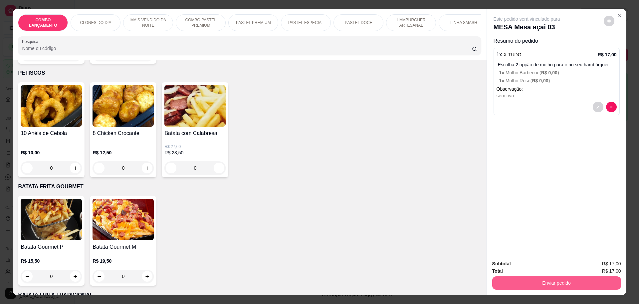
click at [541, 279] on button "Enviar pedido" at bounding box center [557, 282] width 129 height 13
click at [604, 266] on button "Enviar pedido" at bounding box center [603, 266] width 37 height 12
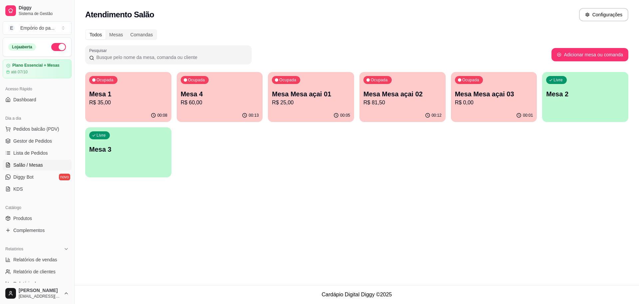
click at [483, 109] on div "00:01" at bounding box center [494, 115] width 86 height 13
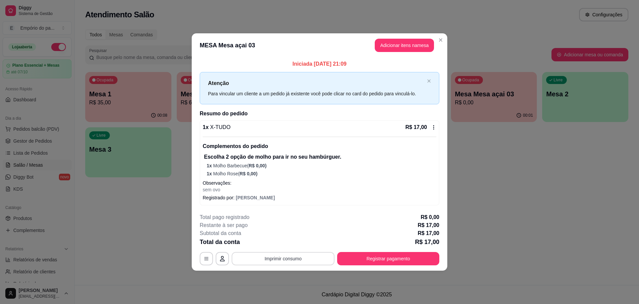
click at [252, 252] on button "Imprimir consumo" at bounding box center [283, 258] width 103 height 13
click at [273, 257] on button "Imprimir consumo" at bounding box center [283, 258] width 103 height 13
click at [281, 240] on button "IMPRESSORA" at bounding box center [285, 243] width 48 height 11
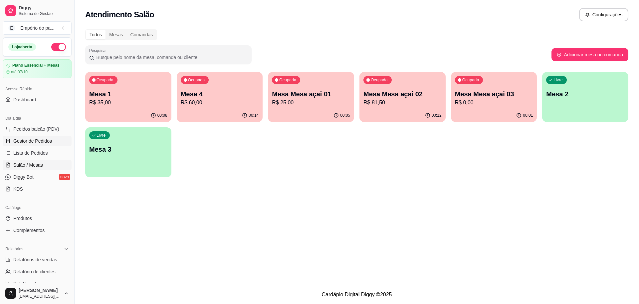
click at [5, 140] on icon at bounding box center [7, 140] width 5 height 5
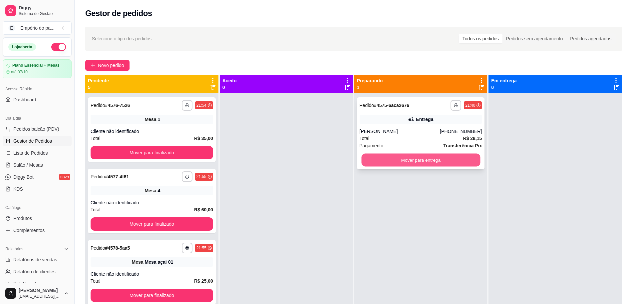
click at [444, 159] on button "Mover para entrega" at bounding box center [420, 160] width 119 height 13
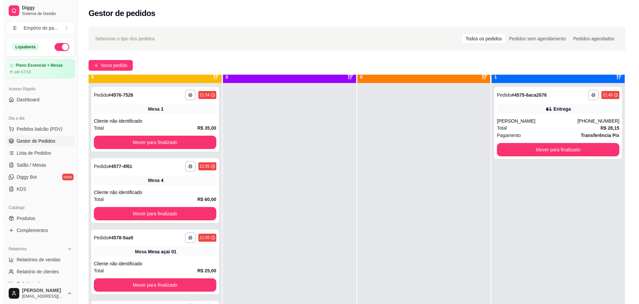
scroll to position [19, 0]
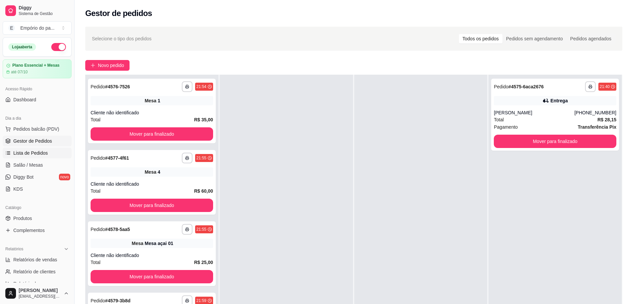
click at [44, 152] on span "Lista de Pedidos" at bounding box center [30, 153] width 35 height 7
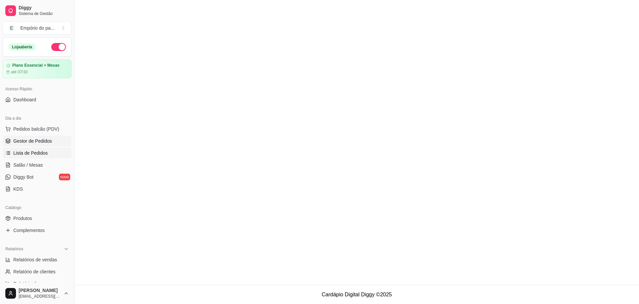
click at [43, 143] on span "Gestor de Pedidos" at bounding box center [32, 141] width 39 height 7
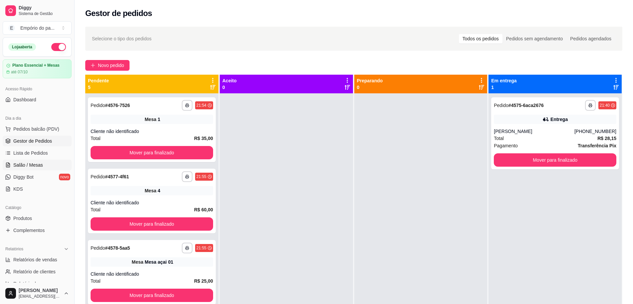
click at [35, 167] on span "Salão / Mesas" at bounding box center [28, 165] width 30 height 7
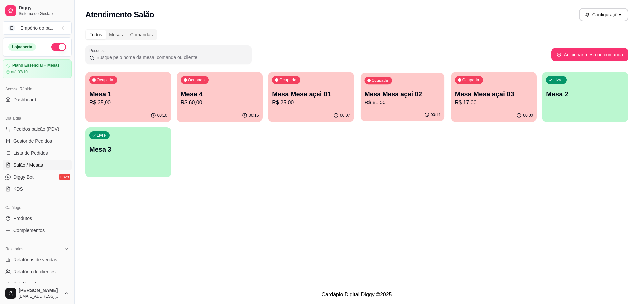
click at [391, 96] on p "Mesa Mesa açai 02" at bounding box center [403, 94] width 76 height 9
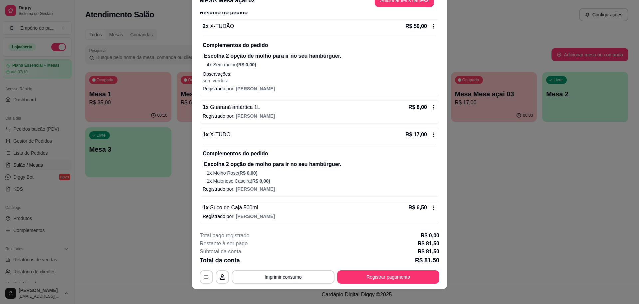
scroll to position [20, 0]
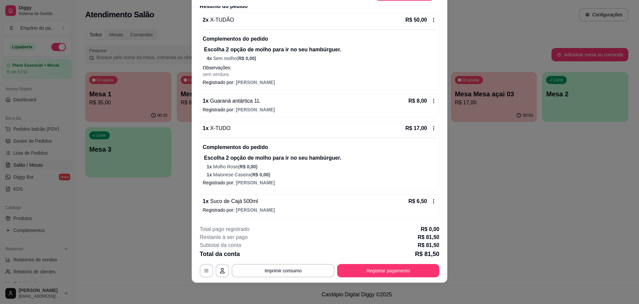
click at [431, 99] on icon at bounding box center [433, 100] width 5 height 5
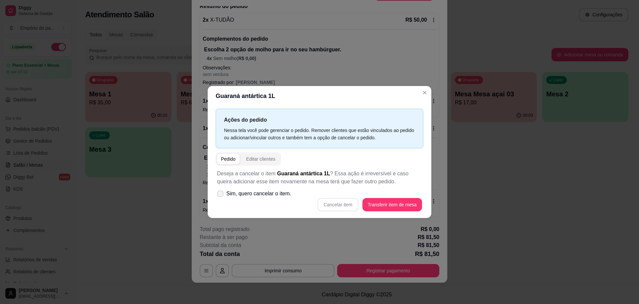
click at [221, 195] on icon at bounding box center [220, 194] width 5 height 4
click at [221, 196] on input "Sim, quero cancelar o item." at bounding box center [219, 197] width 4 height 4
checkbox input "true"
click at [334, 204] on button "Cancelar item" at bounding box center [338, 204] width 40 height 13
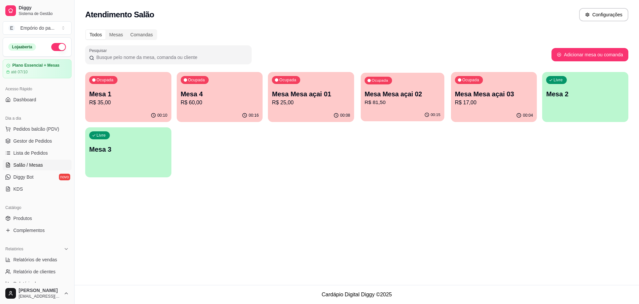
click at [396, 95] on p "Mesa Mesa açai 02" at bounding box center [403, 94] width 76 height 9
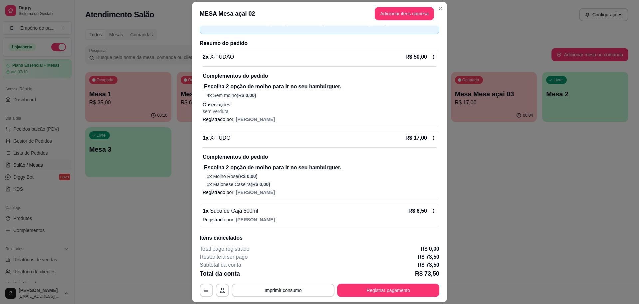
scroll to position [0, 0]
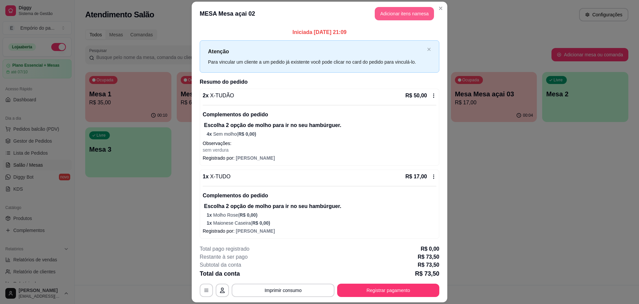
click at [389, 11] on button "Adicionar itens na mesa" at bounding box center [404, 13] width 59 height 13
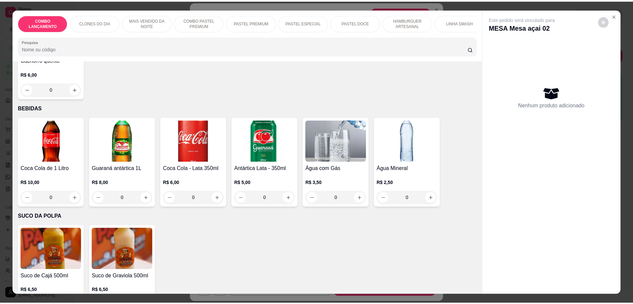
scroll to position [12, 0]
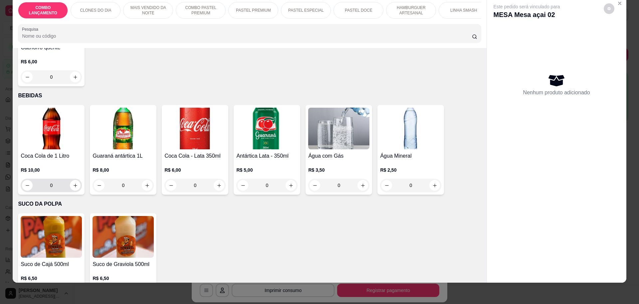
click at [74, 184] on icon "increase-product-quantity" at bounding box center [76, 186] width 4 height 4
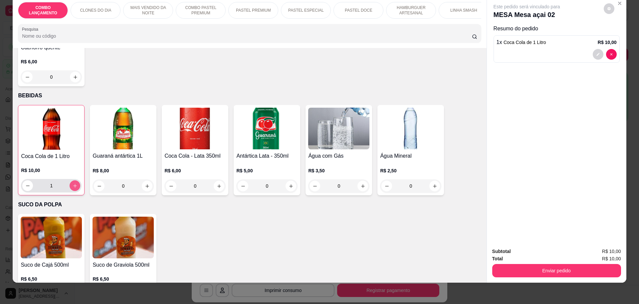
type input "1"
click at [545, 266] on button "Enviar pedido" at bounding box center [556, 270] width 125 height 13
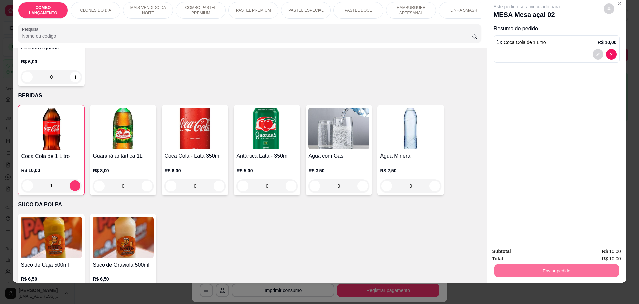
click at [603, 250] on button "Enviar pedido" at bounding box center [604, 254] width 38 height 13
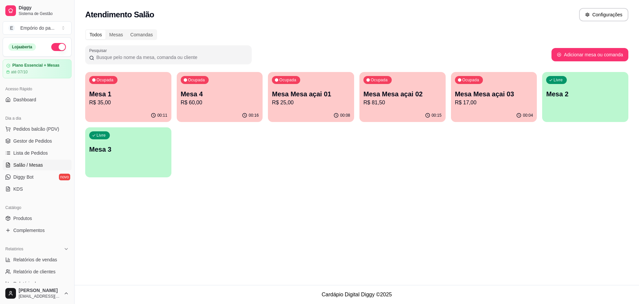
click at [406, 91] on p "Mesa Mesa açai 02" at bounding box center [403, 93] width 78 height 9
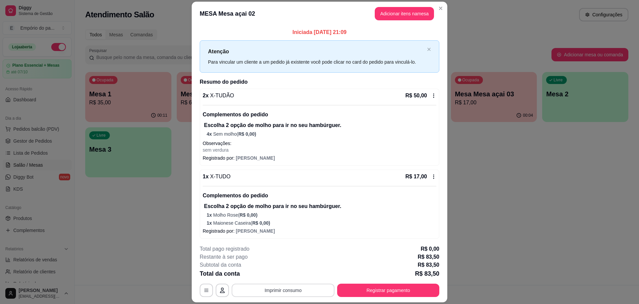
click at [312, 288] on button "Imprimir consumo" at bounding box center [283, 289] width 103 height 13
click at [293, 270] on button "IMPRESSORA" at bounding box center [282, 274] width 47 height 10
click at [289, 291] on button "Imprimir consumo" at bounding box center [283, 290] width 100 height 13
click at [274, 272] on button "IMPRESSORA" at bounding box center [282, 274] width 48 height 11
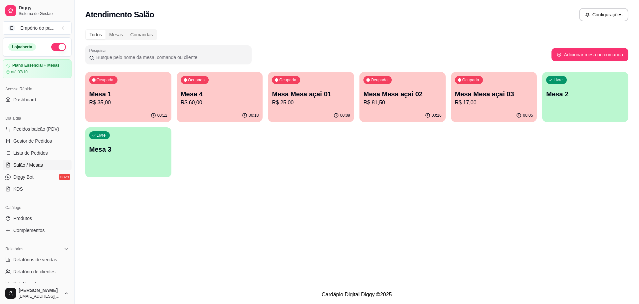
click at [282, 183] on div "Todos Mesas Comandas Pesquisar Adicionar mesa ou comanda Ocupada Mesa 1 R$ 35,0…" at bounding box center [357, 105] width 565 height 160
click at [36, 144] on span "Gestor de Pedidos" at bounding box center [32, 141] width 39 height 7
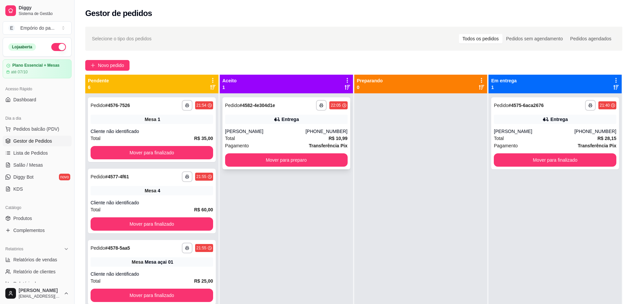
click at [268, 145] on div "Pagamento Transferência Pix" at bounding box center [286, 145] width 123 height 7
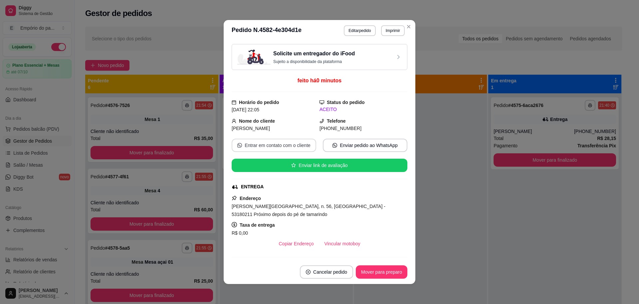
scroll to position [94, 0]
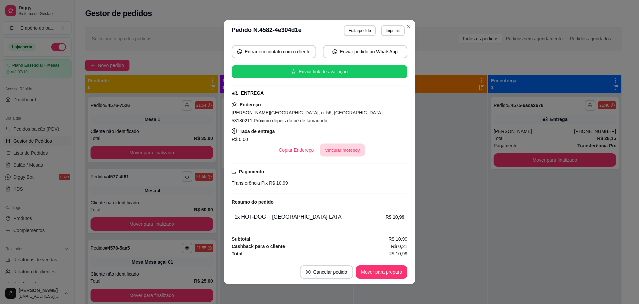
click at [347, 153] on button "Vincular motoboy" at bounding box center [342, 150] width 45 height 13
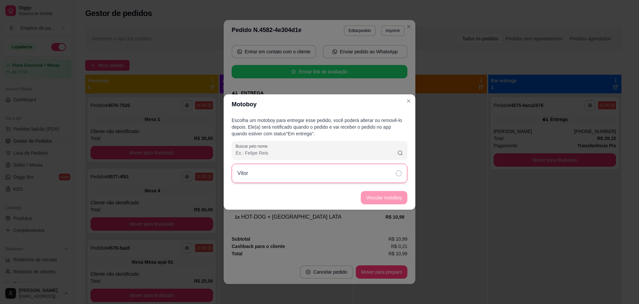
click at [386, 174] on div "Vitor" at bounding box center [320, 173] width 176 height 19
click at [387, 195] on button "Vincular motoboy" at bounding box center [384, 197] width 45 height 13
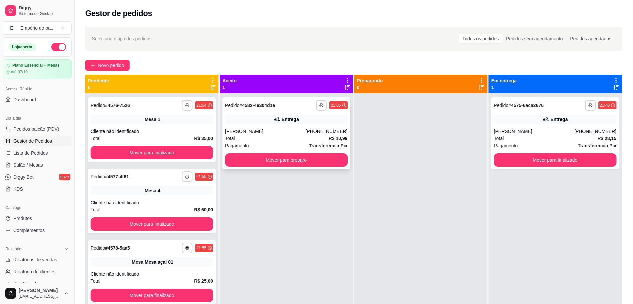
click at [264, 127] on div "**********" at bounding box center [286, 133] width 128 height 72
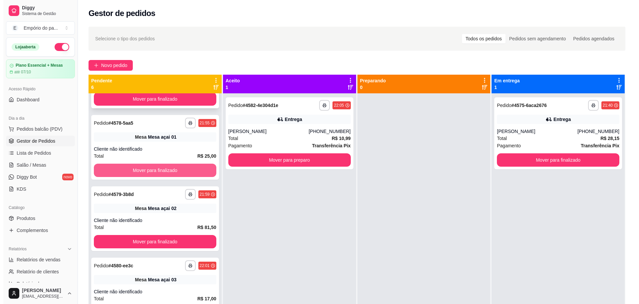
scroll to position [0, 0]
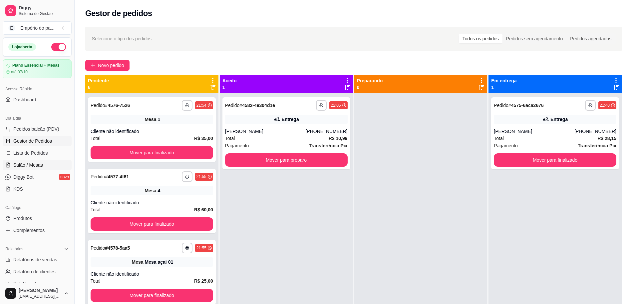
click at [22, 167] on span "Salão / Mesas" at bounding box center [28, 165] width 30 height 7
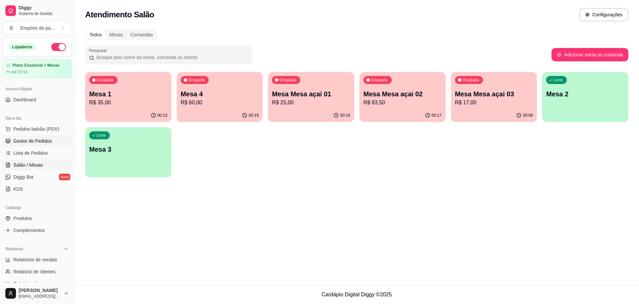
click at [15, 141] on span "Gestor de Pedidos" at bounding box center [32, 141] width 39 height 7
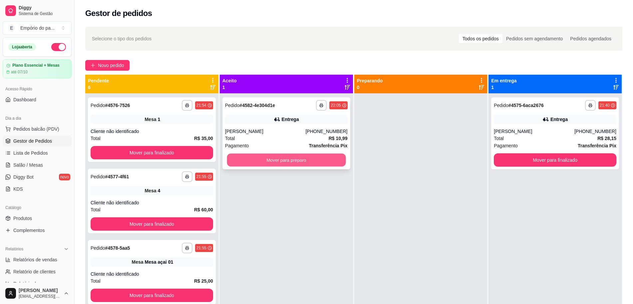
click at [276, 165] on button "Mover para preparo" at bounding box center [286, 160] width 119 height 13
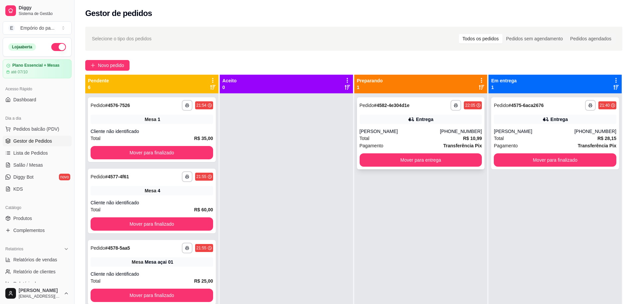
click at [395, 136] on div "Total R$ 10,99" at bounding box center [421, 138] width 123 height 7
click at [24, 165] on span "Salão / Mesas" at bounding box center [28, 165] width 30 height 7
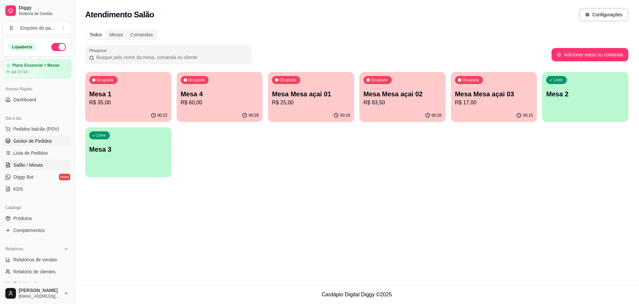
click at [30, 140] on span "Gestor de Pedidos" at bounding box center [32, 141] width 39 height 7
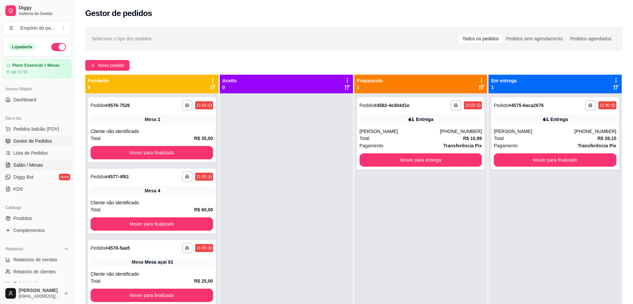
click at [27, 168] on span "Salão / Mesas" at bounding box center [28, 165] width 30 height 7
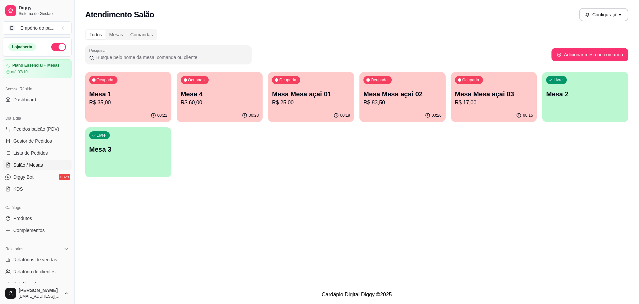
click at [25, 146] on ul "Pedidos balcão (PDV) Gestor de Pedidos Lista de Pedidos Salão / Mesas Diggy Bot…" at bounding box center [37, 159] width 69 height 71
click at [23, 101] on span "Dashboard" at bounding box center [24, 99] width 23 height 7
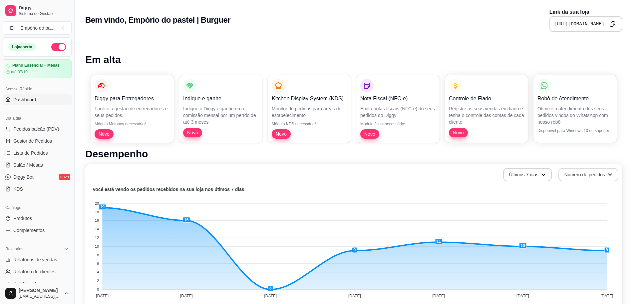
click at [541, 176] on icon "button" at bounding box center [543, 174] width 5 height 5
click at [518, 217] on li "Últimos 30 dias" at bounding box center [527, 213] width 61 height 11
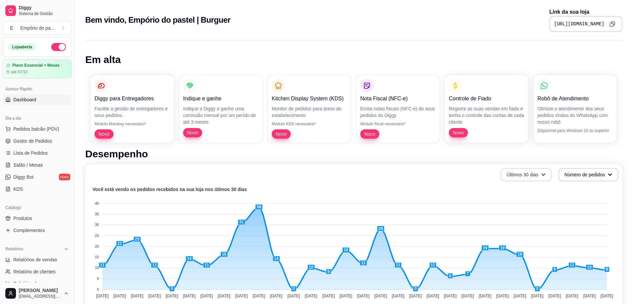
click at [534, 174] on button "Últimos 30 dias" at bounding box center [526, 174] width 51 height 13
click at [529, 198] on li "Últimos 15 dias" at bounding box center [525, 202] width 61 height 11
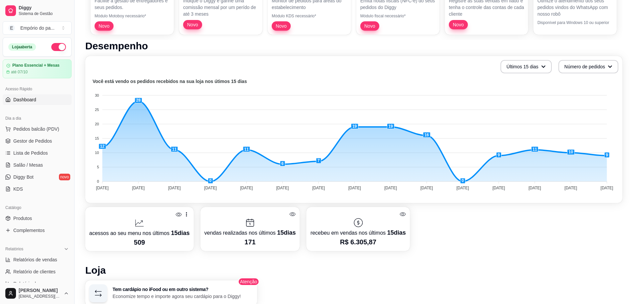
scroll to position [42, 0]
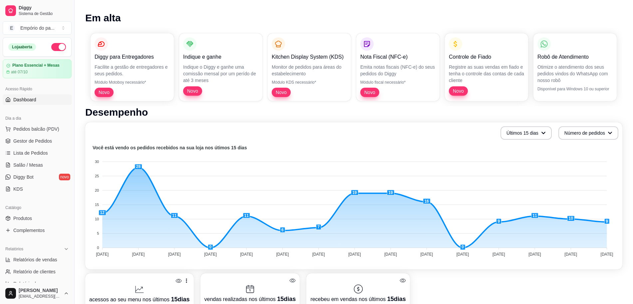
click at [522, 137] on button "Últimos 15 dias" at bounding box center [526, 132] width 51 height 13
click at [520, 148] on span "Últimos 7 dias" at bounding box center [526, 149] width 56 height 7
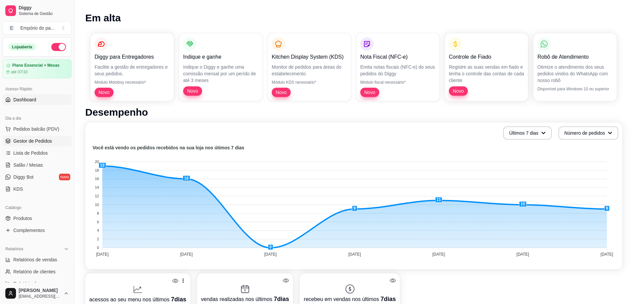
click at [19, 139] on span "Gestor de Pedidos" at bounding box center [32, 141] width 39 height 7
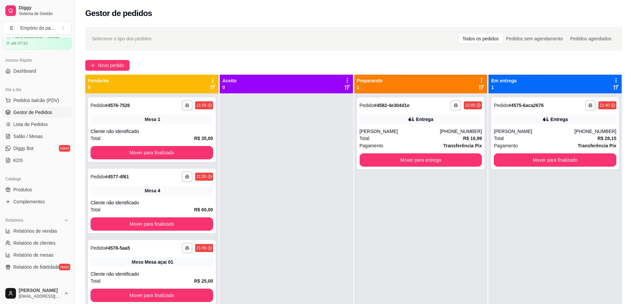
scroll to position [167, 0]
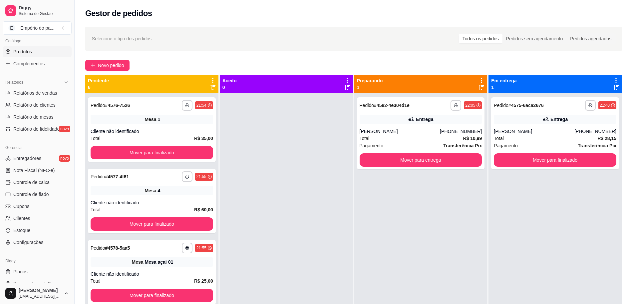
click at [31, 56] on link "Produtos" at bounding box center [37, 51] width 69 height 11
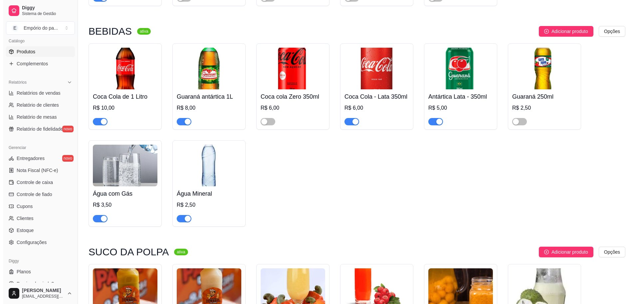
scroll to position [2608, 0]
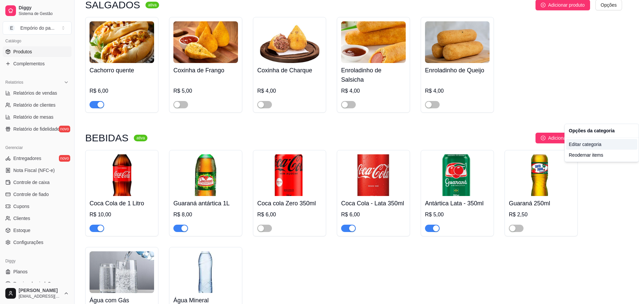
click at [590, 143] on div "Editar categoria" at bounding box center [602, 144] width 71 height 11
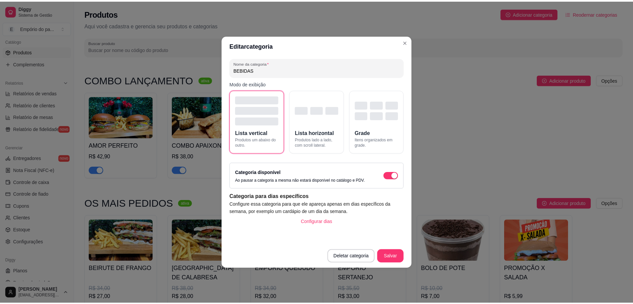
scroll to position [2573, 0]
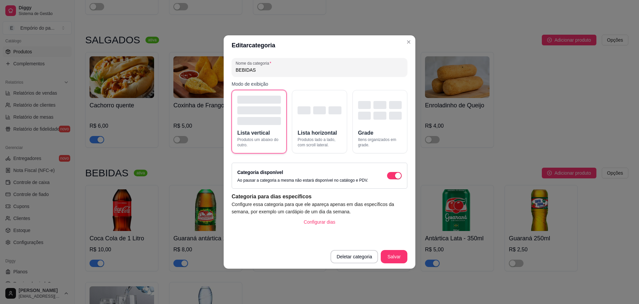
click at [271, 146] on span "Produtos um abaixo do outro." at bounding box center [259, 142] width 44 height 11
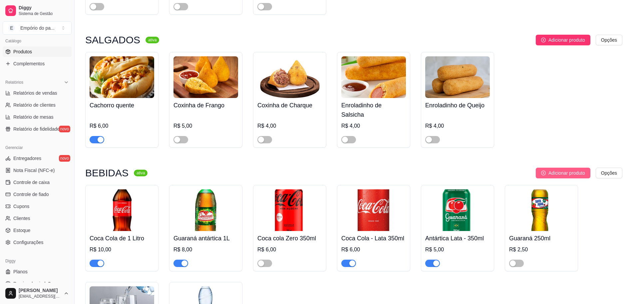
click at [570, 169] on span "Adicionar produto" at bounding box center [567, 172] width 37 height 7
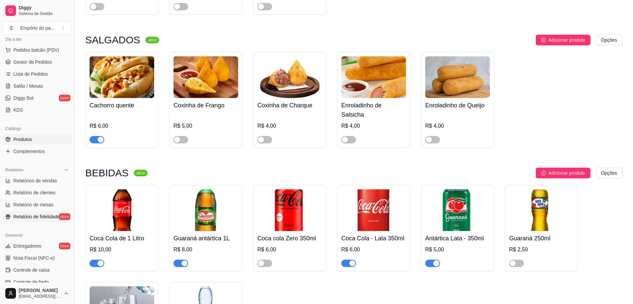
scroll to position [0, 0]
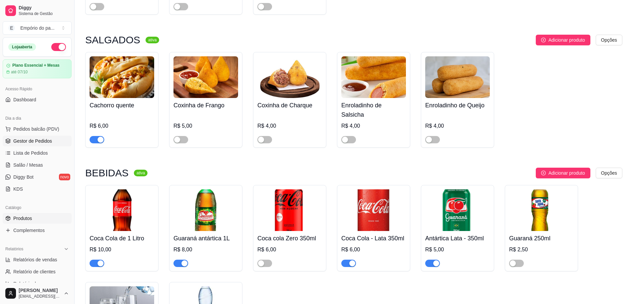
click at [33, 142] on span "Gestor de Pedidos" at bounding box center [32, 141] width 39 height 7
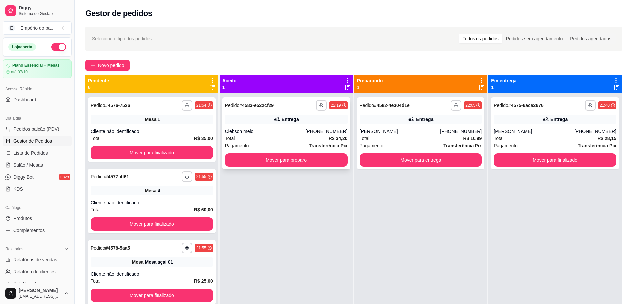
click at [256, 136] on div "Total R$ 34,20" at bounding box center [286, 138] width 123 height 7
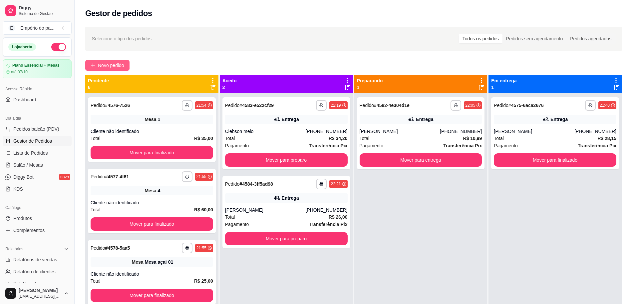
click at [115, 67] on span "Novo pedido" at bounding box center [111, 65] width 26 height 7
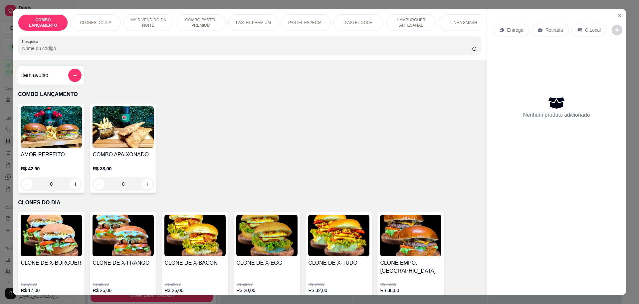
scroll to position [167, 0]
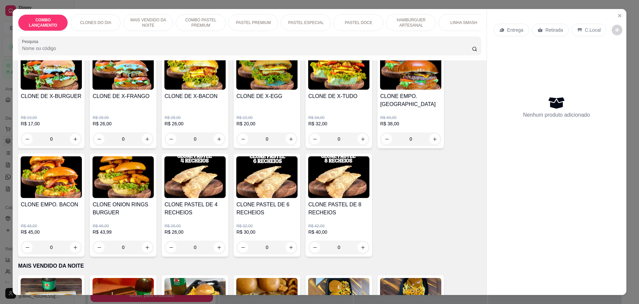
click at [222, 138] on div "0" at bounding box center [195, 138] width 61 height 13
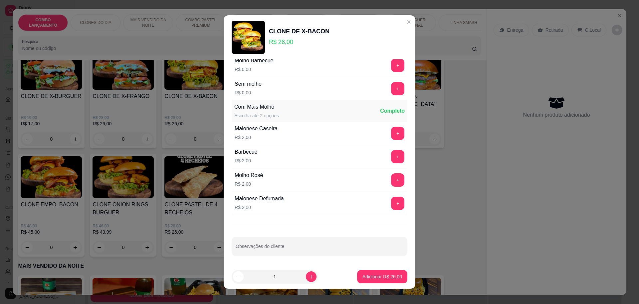
scroll to position [6, 0]
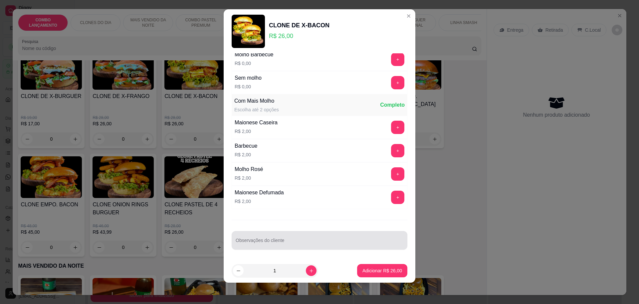
click at [284, 243] on input "Observações do cliente" at bounding box center [320, 242] width 168 height 7
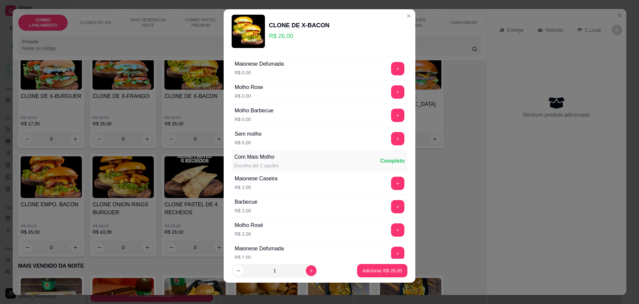
scroll to position [0, 0]
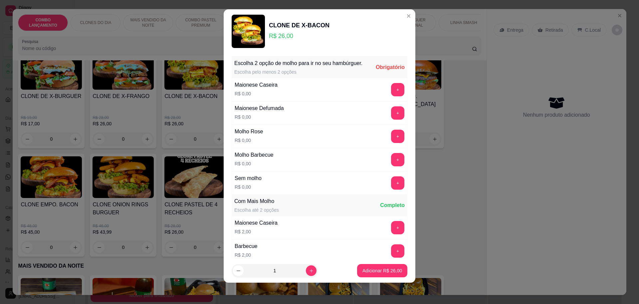
type input "sem verdura"
click at [389, 96] on div "+" at bounding box center [398, 89] width 19 height 13
click at [392, 96] on button "+" at bounding box center [398, 89] width 13 height 13
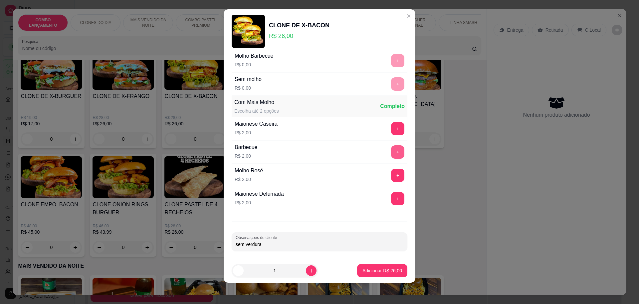
scroll to position [100, 0]
click at [369, 281] on footer "1 Adicionar R$ 26,00" at bounding box center [320, 270] width 192 height 24
click at [368, 271] on p "Adicionar R$ 26,00" at bounding box center [383, 270] width 40 height 7
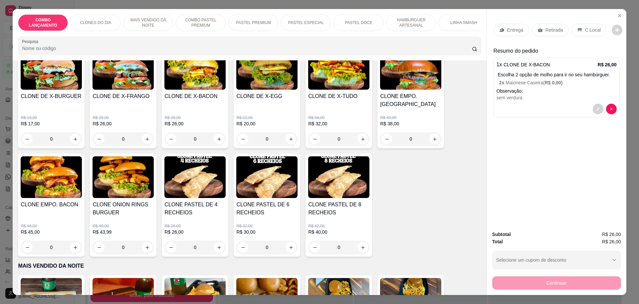
click at [539, 25] on div "Retirada" at bounding box center [550, 30] width 37 height 13
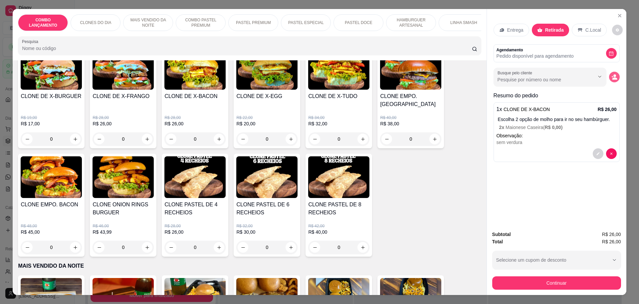
click at [614, 77] on icon "decrease-product-quantity" at bounding box center [615, 77] width 6 height 6
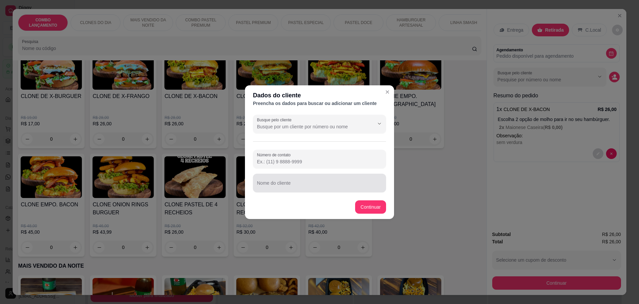
click at [298, 185] on input "Nome do cliente" at bounding box center [319, 185] width 125 height 7
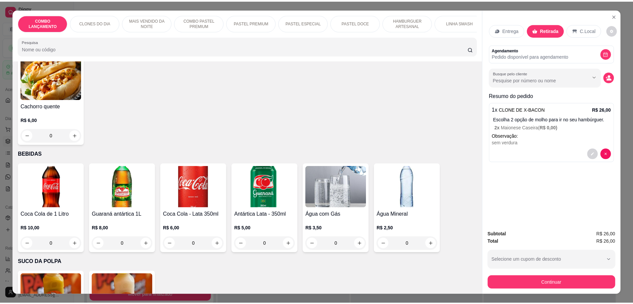
scroll to position [1985, 0]
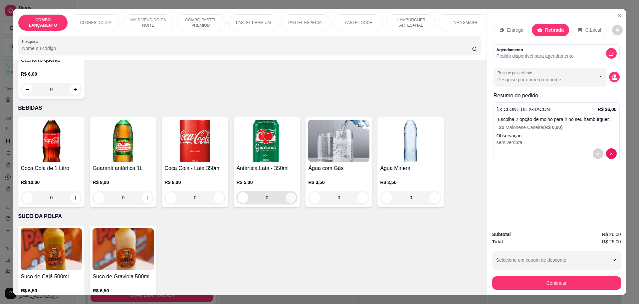
click at [289, 195] on icon "increase-product-quantity" at bounding box center [291, 197] width 5 height 5
type input "1"
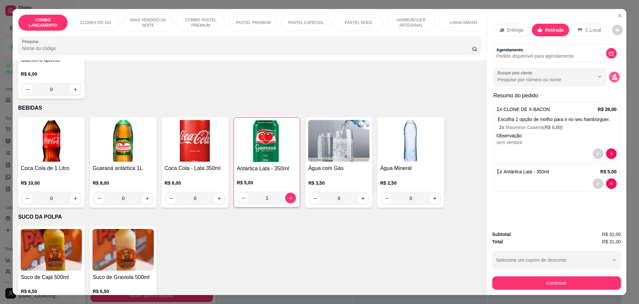
click at [614, 75] on circle "decrease-product-quantity" at bounding box center [615, 76] width 3 height 3
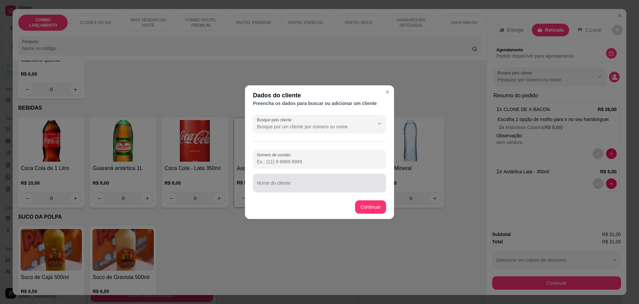
click at [305, 185] on input "Nome do cliente" at bounding box center [319, 185] width 125 height 7
type input "adeilson"
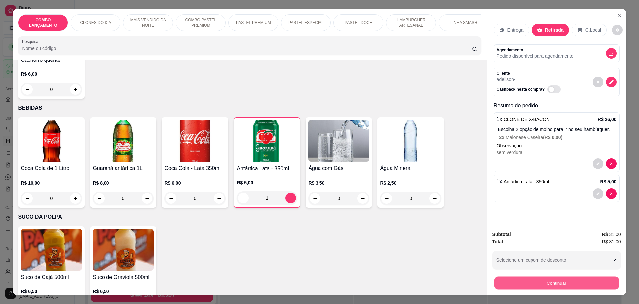
click at [559, 279] on button "Continuar" at bounding box center [556, 282] width 125 height 13
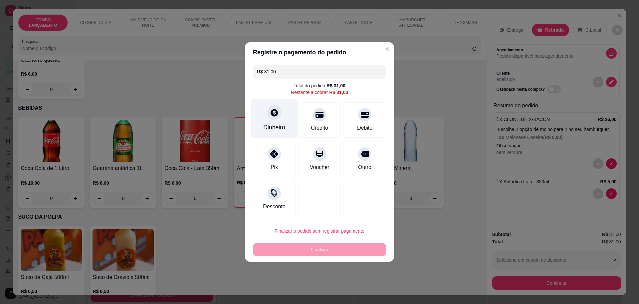
click at [274, 122] on div "Dinheiro" at bounding box center [274, 118] width 47 height 39
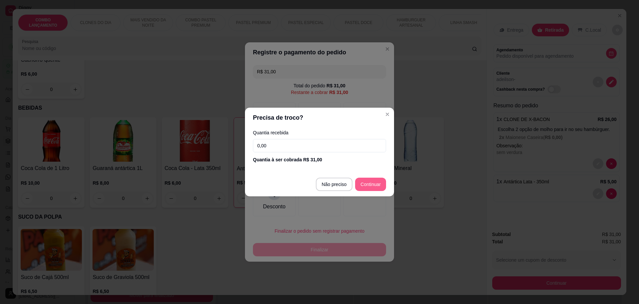
type input "R$ 0,00"
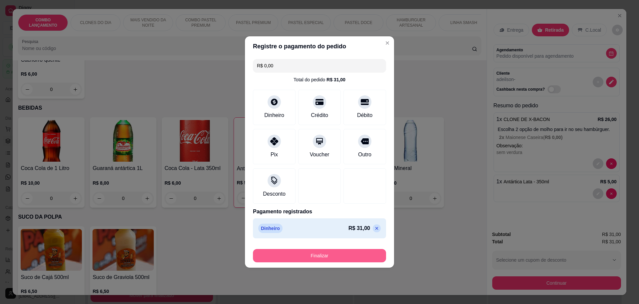
click at [316, 254] on button "Finalizar" at bounding box center [319, 255] width 133 height 13
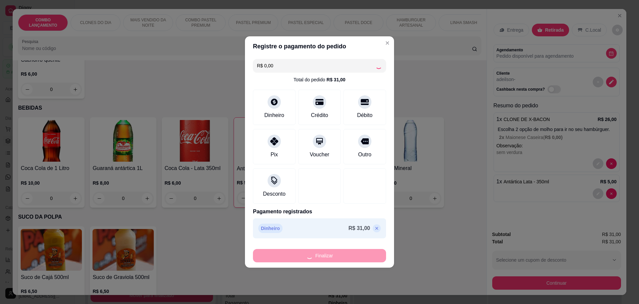
type input "0"
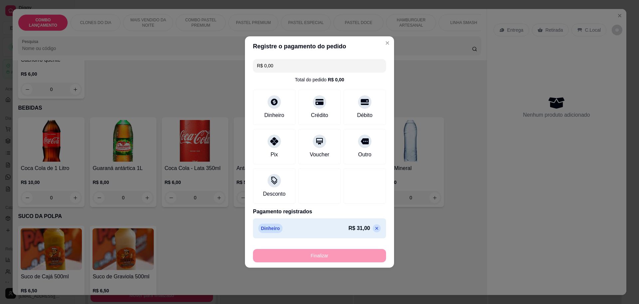
type input "-R$ 31,00"
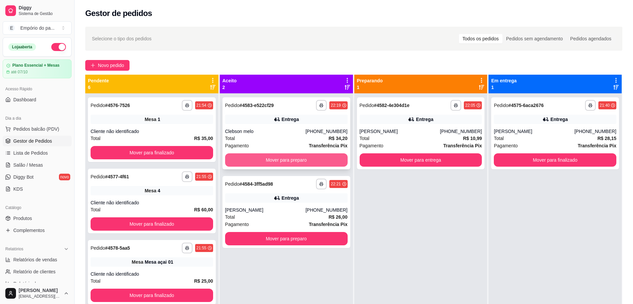
click at [269, 154] on button "Mover para preparo" at bounding box center [286, 159] width 123 height 13
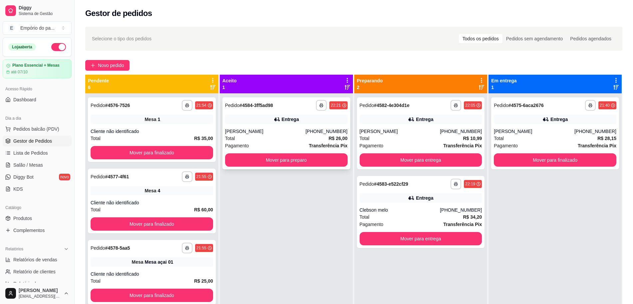
click at [269, 138] on div "Total R$ 26,00" at bounding box center [286, 138] width 123 height 7
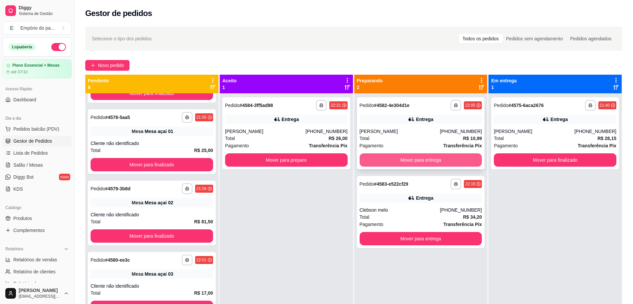
click at [426, 152] on div "**********" at bounding box center [421, 133] width 128 height 72
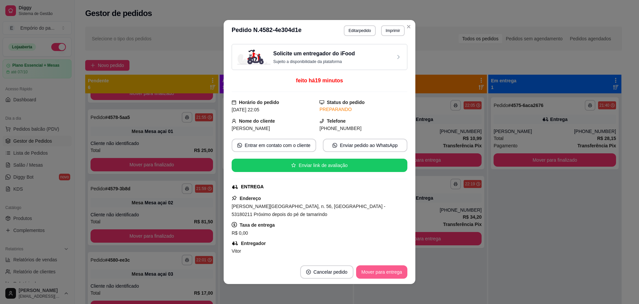
click at [376, 268] on button "Mover para entrega" at bounding box center [381, 271] width 51 height 13
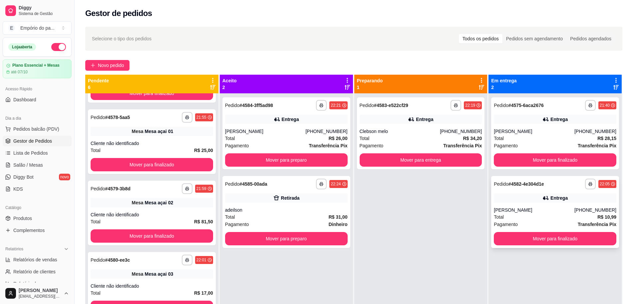
click at [539, 240] on button "Mover para finalizado" at bounding box center [555, 238] width 123 height 13
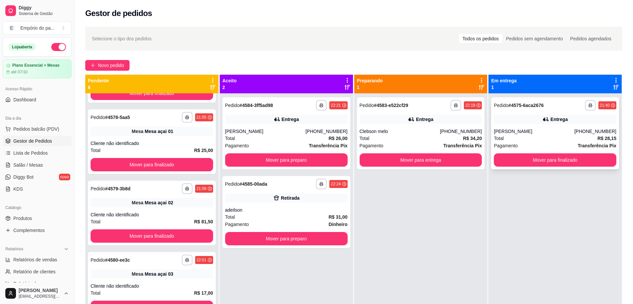
click at [539, 144] on div "Pagamento Transferência Pix" at bounding box center [555, 145] width 123 height 7
click at [554, 163] on button "Mover para finalizado" at bounding box center [555, 159] width 123 height 13
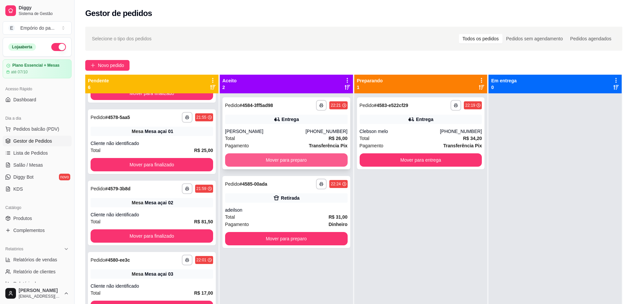
click at [269, 159] on button "Mover para preparo" at bounding box center [286, 159] width 123 height 13
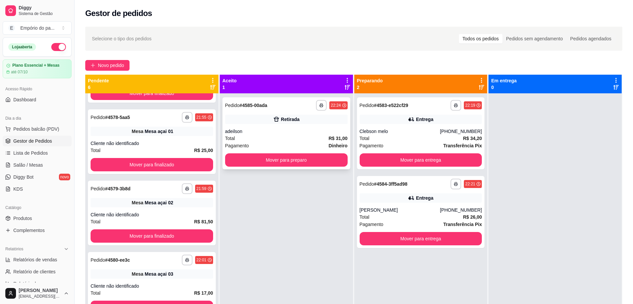
click at [276, 156] on button "Mover para preparo" at bounding box center [286, 159] width 123 height 13
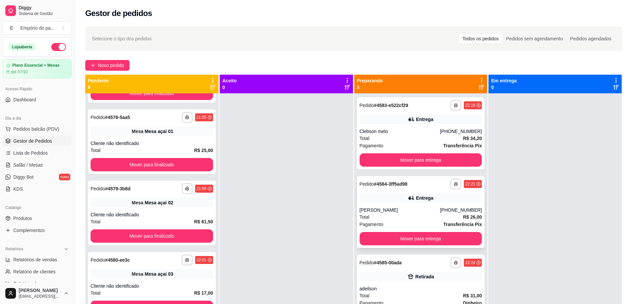
click at [410, 211] on div "[PERSON_NAME]" at bounding box center [400, 209] width 81 height 7
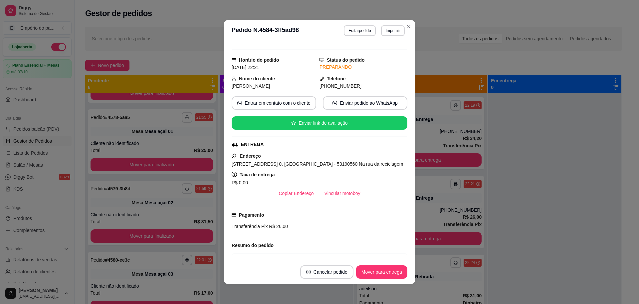
scroll to position [36, 0]
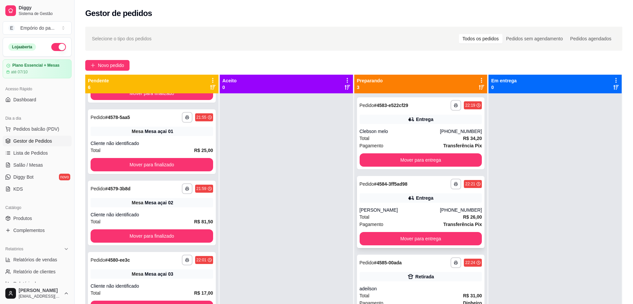
click at [412, 213] on div "[PERSON_NAME]" at bounding box center [400, 209] width 81 height 7
click at [407, 136] on div "Total R$ 34,20" at bounding box center [421, 138] width 123 height 7
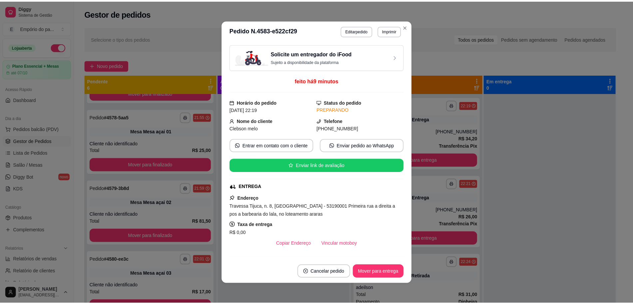
scroll to position [42, 0]
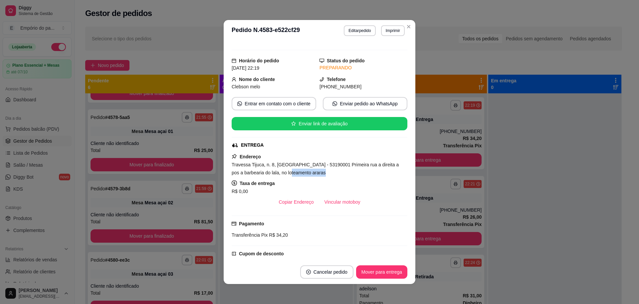
drag, startPoint x: 310, startPoint y: 172, endPoint x: 275, endPoint y: 176, distance: 35.2
click at [275, 176] on div "Travessa Tijuca, n. 8, [GEOGRAPHIC_DATA] - 53190001 Primeira rua a direita a po…" at bounding box center [320, 169] width 176 height 16
click at [383, 190] on div "R$ 0,00" at bounding box center [320, 191] width 176 height 8
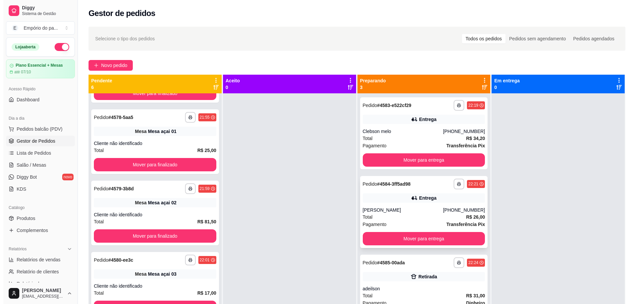
scroll to position [19, 0]
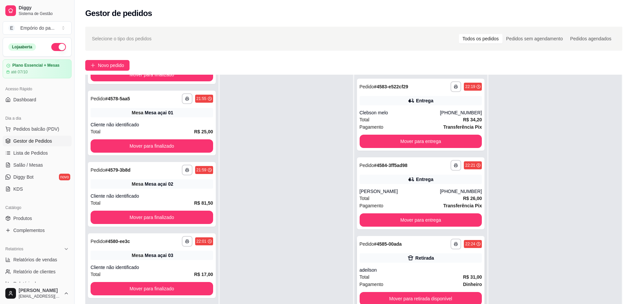
click at [430, 280] on div "Pagamento Dinheiro" at bounding box center [421, 283] width 123 height 7
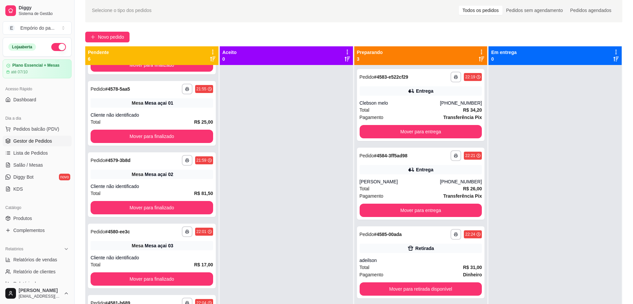
scroll to position [31, 0]
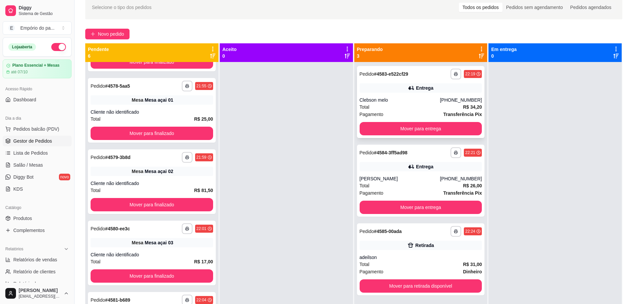
click at [394, 116] on div "Pagamento Transferência Pix" at bounding box center [421, 114] width 123 height 7
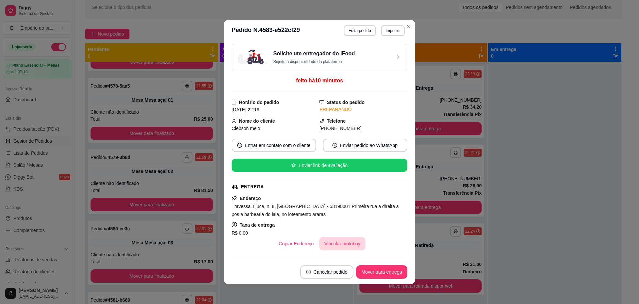
click at [331, 243] on button "Vincular motoboy" at bounding box center [342, 243] width 47 height 13
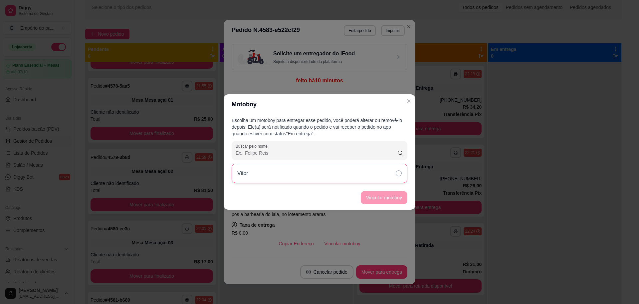
click at [399, 173] on icon at bounding box center [399, 173] width 6 height 6
click at [382, 197] on button "Vincular motoboy" at bounding box center [384, 197] width 47 height 13
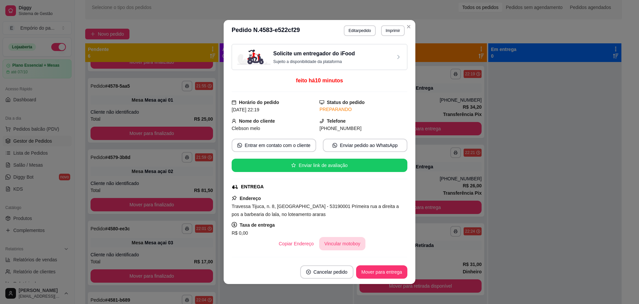
click at [337, 242] on button "Vincular motoboy" at bounding box center [342, 243] width 47 height 13
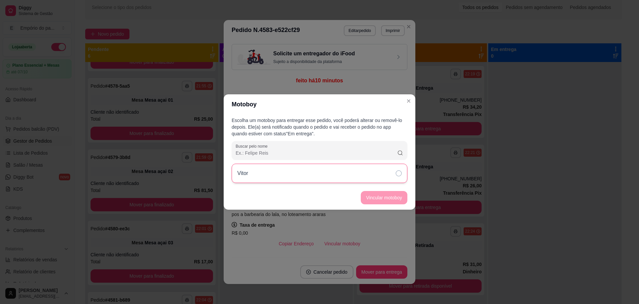
click at [395, 176] on div "Vitor" at bounding box center [320, 173] width 176 height 19
click at [390, 200] on button "Vincular motoboy" at bounding box center [384, 197] width 47 height 13
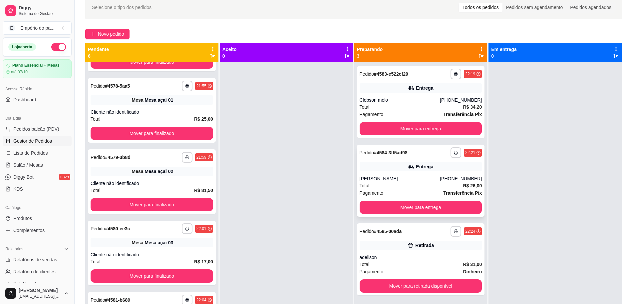
click at [431, 178] on div "[PERSON_NAME]" at bounding box center [400, 178] width 81 height 7
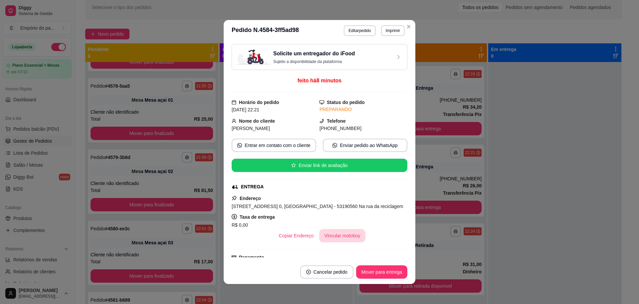
click at [326, 233] on button "Vincular motoboy" at bounding box center [342, 235] width 47 height 13
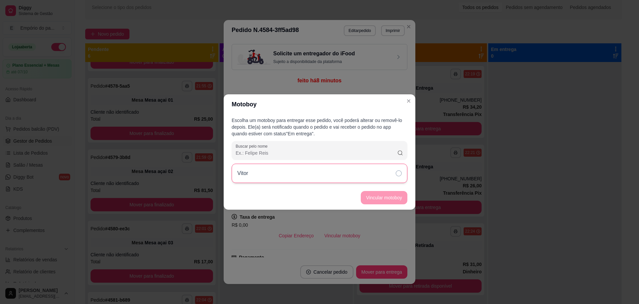
click at [367, 182] on div "Vitor" at bounding box center [320, 173] width 176 height 19
click at [380, 199] on button "Vincular motoboy" at bounding box center [384, 197] width 47 height 13
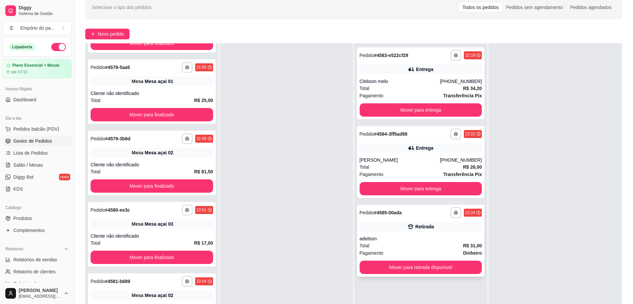
scroll to position [0, 0]
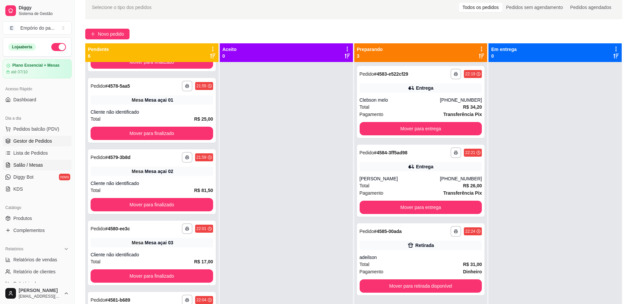
click at [28, 169] on link "Salão / Mesas" at bounding box center [37, 165] width 69 height 11
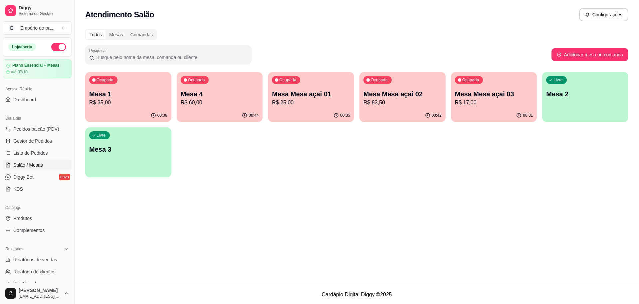
click at [114, 149] on p "Mesa 3" at bounding box center [128, 149] width 78 height 9
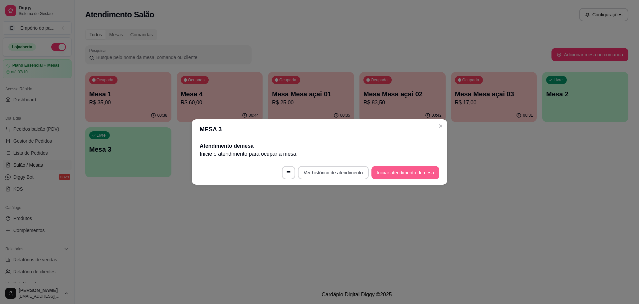
click at [418, 177] on button "Iniciar atendimento de mesa" at bounding box center [406, 172] width 68 height 13
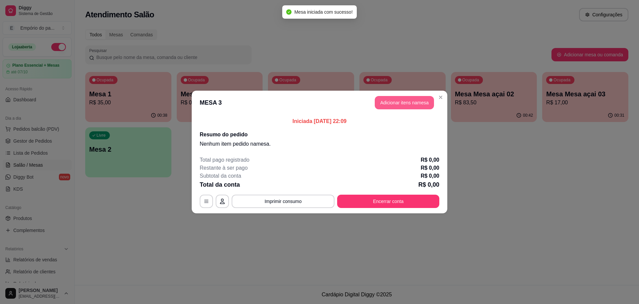
click at [407, 102] on button "Adicionar itens na mesa" at bounding box center [404, 102] width 59 height 13
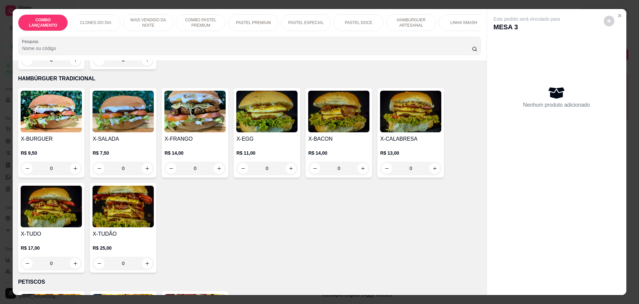
scroll to position [1374, 0]
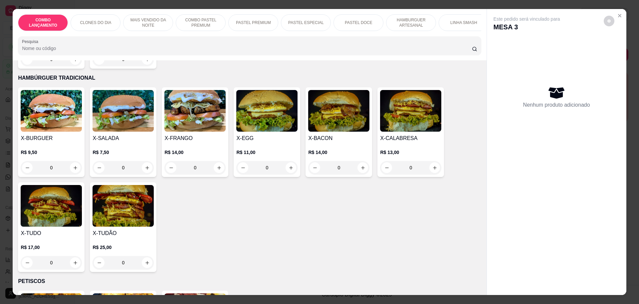
click at [147, 256] on div "0" at bounding box center [123, 262] width 61 height 13
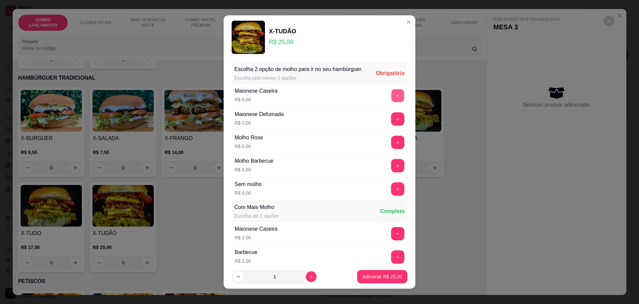
click at [392, 102] on button "+" at bounding box center [398, 95] width 13 height 13
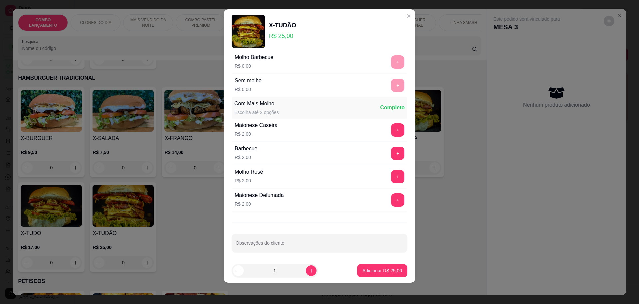
scroll to position [100, 0]
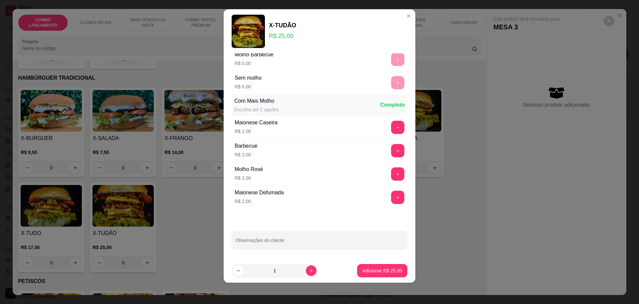
click at [386, 260] on footer "1 Adicionar R$ 25,00" at bounding box center [320, 270] width 192 height 24
click at [381, 271] on p "Adicionar R$ 25,00" at bounding box center [383, 270] width 40 height 7
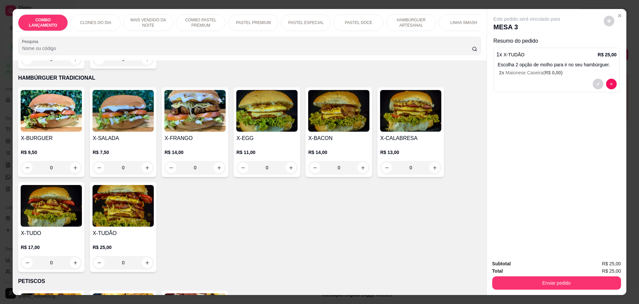
click at [550, 281] on button "Enviar pedido" at bounding box center [557, 282] width 129 height 13
click at [556, 264] on button "Registrar cliente" at bounding box center [559, 266] width 44 height 13
click at [578, 283] on button "Enviar pedido" at bounding box center [557, 282] width 129 height 13
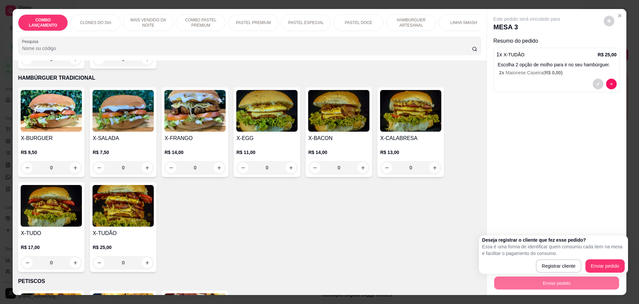
click at [604, 257] on div "Deseja registrar o cliente que fez esse pedido? Essa é uma forma de identificar…" at bounding box center [554, 254] width 143 height 36
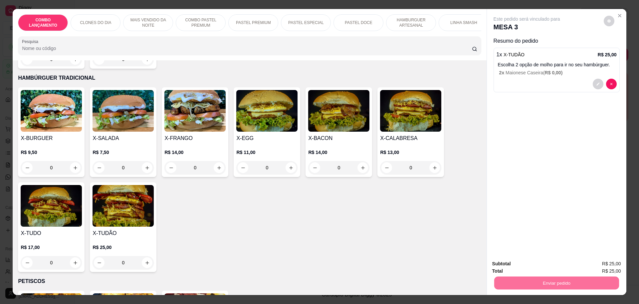
click at [604, 266] on button "Enviar pedido" at bounding box center [604, 266] width 38 height 13
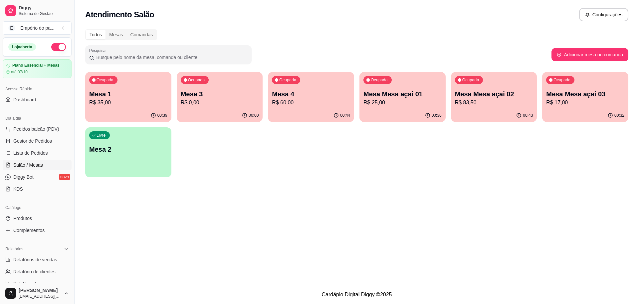
click at [512, 103] on p "R$ 83,50" at bounding box center [494, 103] width 78 height 8
click at [43, 144] on span "Gestor de Pedidos" at bounding box center [32, 141] width 39 height 7
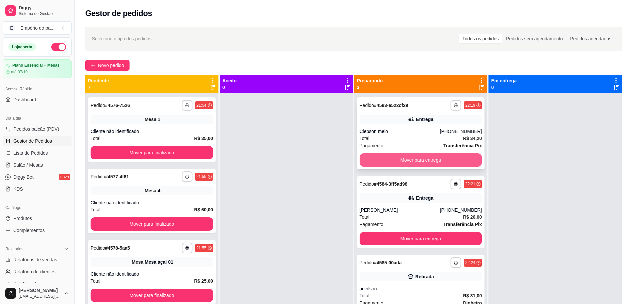
click at [414, 132] on div "Clebson melo" at bounding box center [400, 131] width 81 height 7
click at [434, 204] on div "**********" at bounding box center [421, 212] width 128 height 72
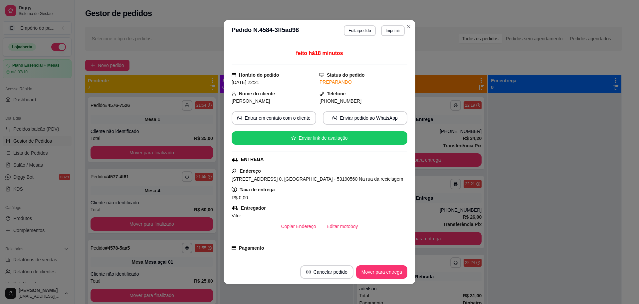
scroll to position [42, 0]
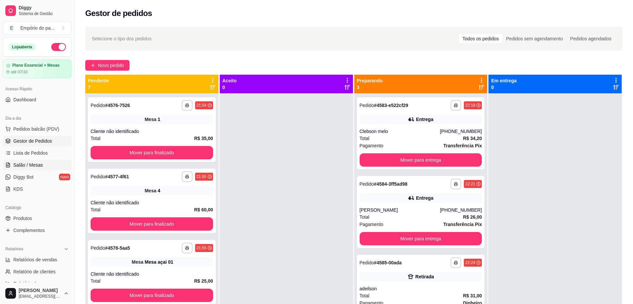
click at [27, 168] on link "Salão / Mesas" at bounding box center [37, 165] width 69 height 11
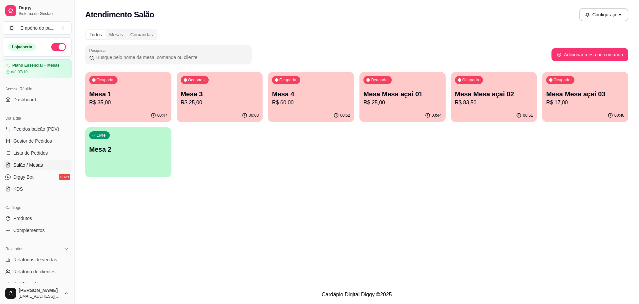
click at [131, 103] on p "R$ 35,00" at bounding box center [128, 103] width 78 height 8
click at [128, 165] on div "Livre Mesa 2" at bounding box center [128, 148] width 86 height 42
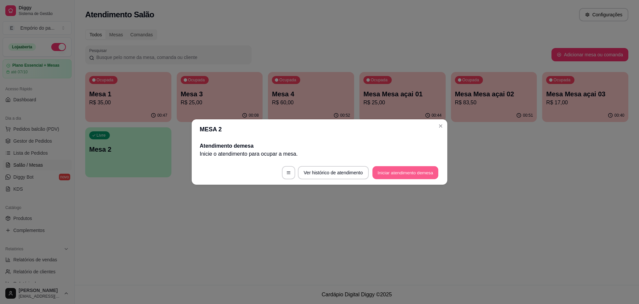
click at [410, 176] on button "Iniciar atendimento de mesa" at bounding box center [406, 172] width 66 height 13
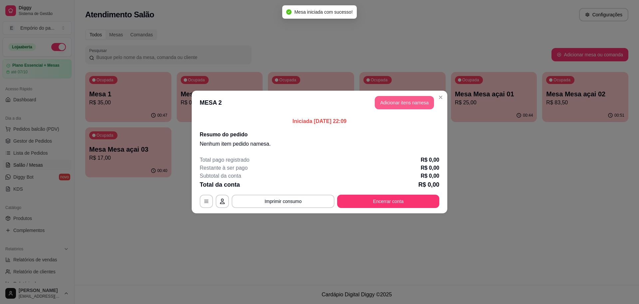
click at [412, 102] on button "Adicionar itens na mesa" at bounding box center [404, 102] width 59 height 13
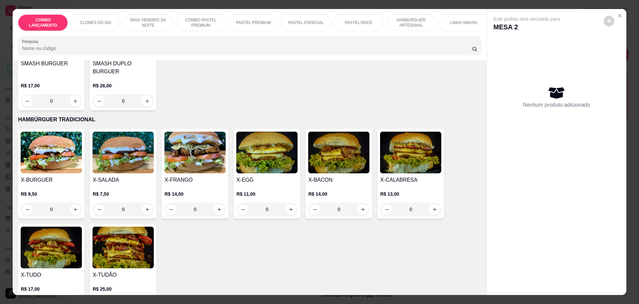
scroll to position [1374, 0]
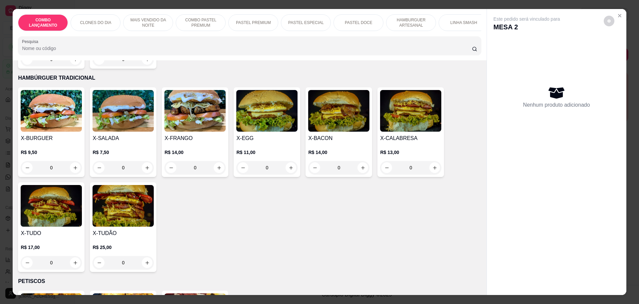
click at [145, 256] on div "0" at bounding box center [123, 262] width 61 height 13
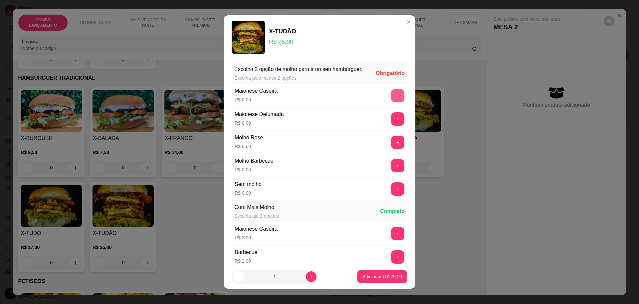
click at [391, 102] on button "+" at bounding box center [397, 95] width 13 height 13
click at [392, 102] on button "+" at bounding box center [398, 95] width 13 height 13
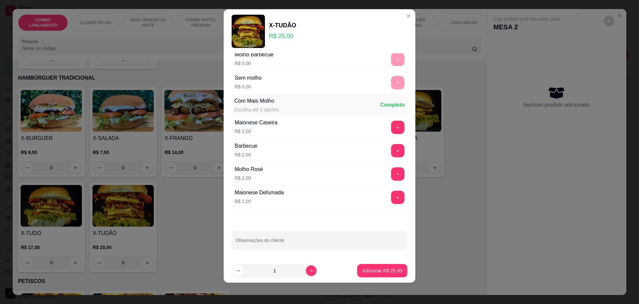
scroll to position [0, 0]
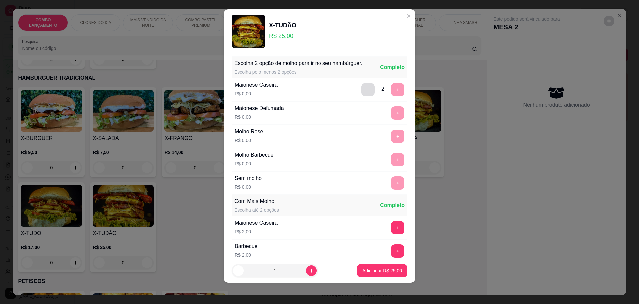
click at [362, 88] on button "-" at bounding box center [368, 89] width 13 height 13
click at [353, 88] on div "Maionese Caseira R$ 0,00 - 1 +" at bounding box center [320, 89] width 176 height 23
click at [362, 94] on button "-" at bounding box center [368, 89] width 13 height 13
click at [390, 185] on div "+" at bounding box center [398, 182] width 19 height 13
click at [391, 190] on button "+" at bounding box center [397, 182] width 13 height 13
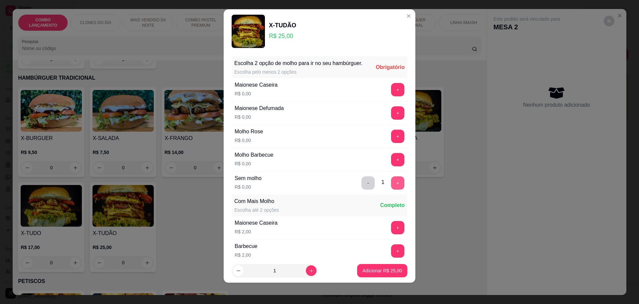
click at [391, 190] on button "+" at bounding box center [397, 182] width 13 height 13
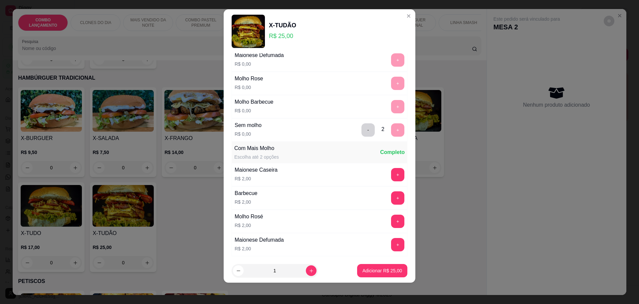
scroll to position [100, 0]
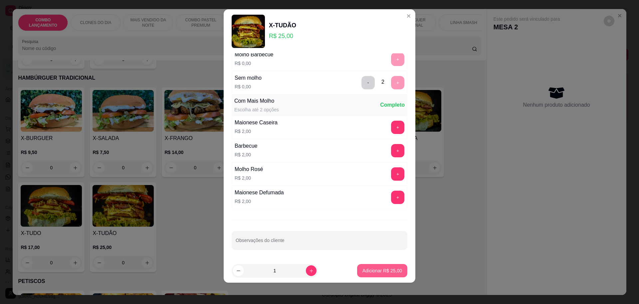
click at [365, 271] on p "Adicionar R$ 25,00" at bounding box center [383, 270] width 40 height 7
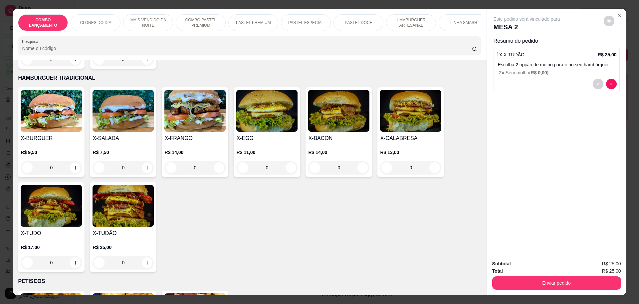
click at [598, 84] on button "decrease-product-quantity" at bounding box center [598, 84] width 11 height 11
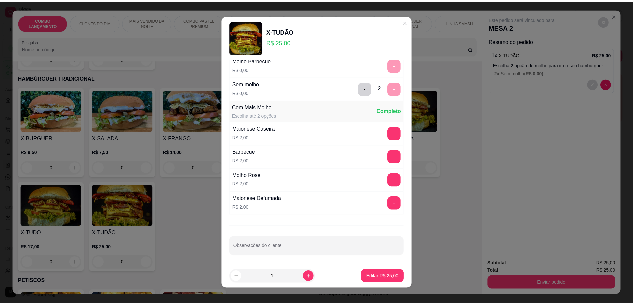
scroll to position [6, 0]
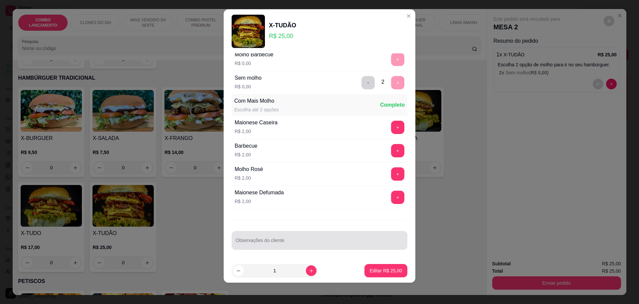
click at [270, 240] on div "Observações do cliente" at bounding box center [320, 240] width 176 height 19
type input "pra viagem"
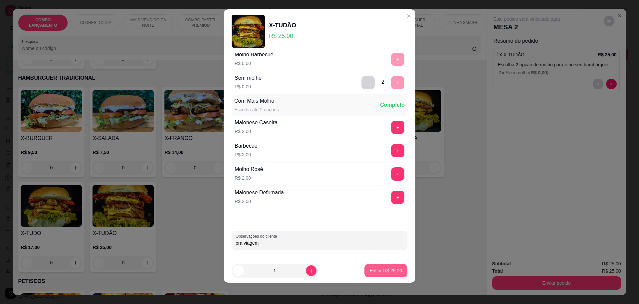
click at [379, 270] on p "Editar R$ 25,00" at bounding box center [386, 270] width 32 height 7
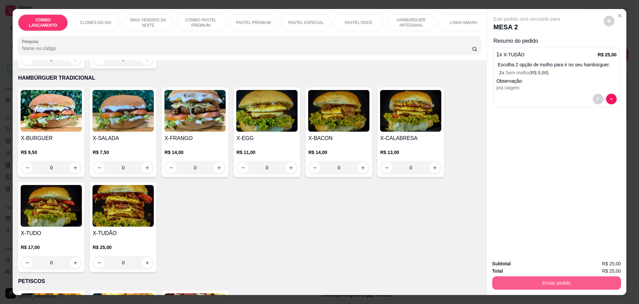
click at [555, 280] on button "Enviar pedido" at bounding box center [557, 282] width 129 height 13
click at [604, 262] on button "Enviar pedido" at bounding box center [604, 266] width 38 height 13
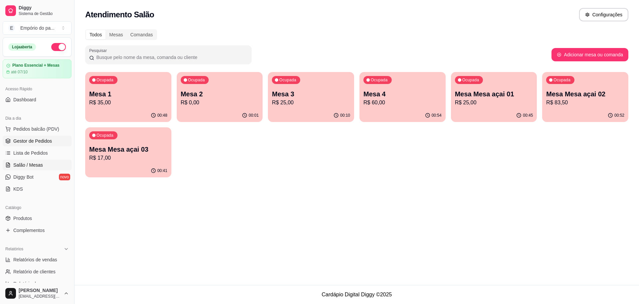
click at [31, 143] on span "Gestor de Pedidos" at bounding box center [32, 141] width 39 height 7
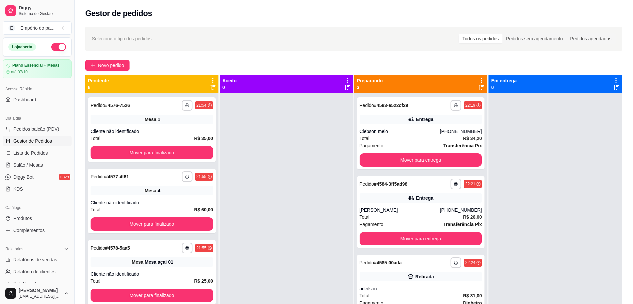
click at [327, 196] on div at bounding box center [286, 245] width 133 height 304
click at [108, 63] on span "Novo pedido" at bounding box center [111, 65] width 26 height 7
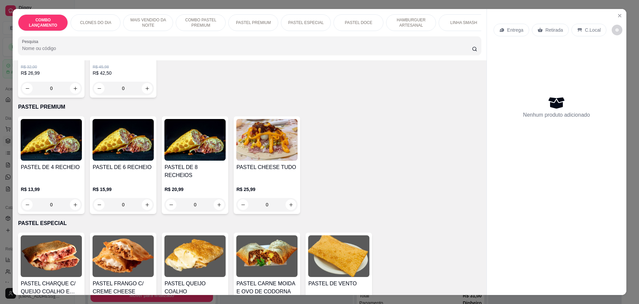
scroll to position [666, 0]
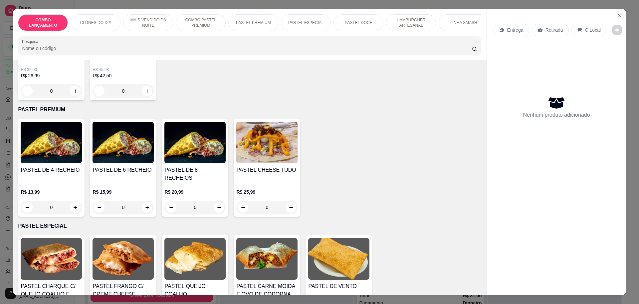
click at [73, 201] on div "0" at bounding box center [51, 207] width 61 height 13
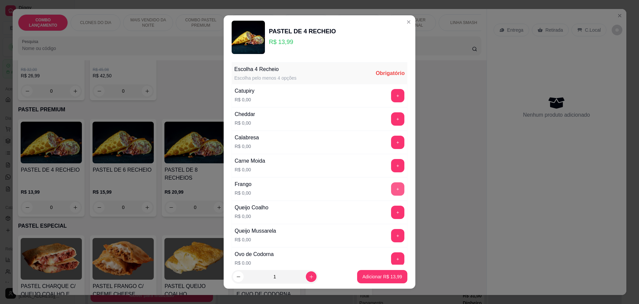
click at [391, 190] on button "+" at bounding box center [397, 188] width 13 height 13
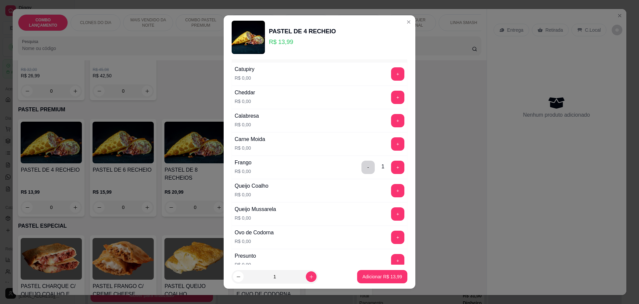
scroll to position [42, 0]
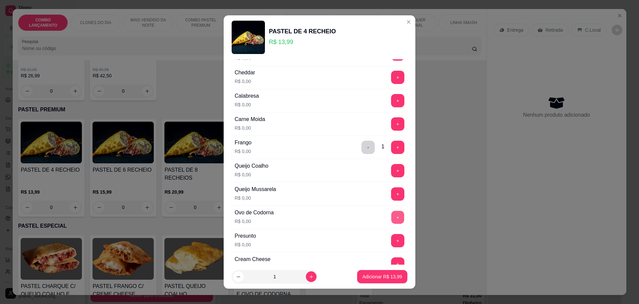
click at [392, 218] on button "+" at bounding box center [398, 216] width 13 height 13
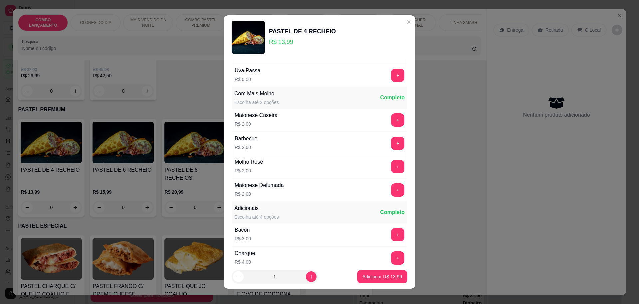
scroll to position [679, 0]
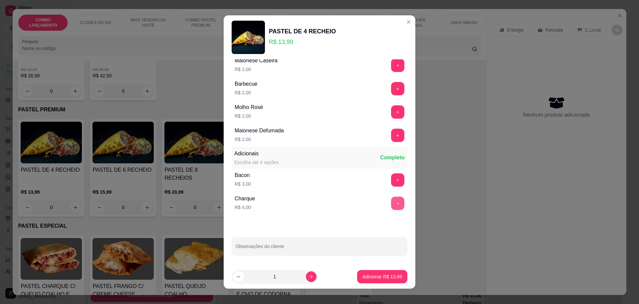
click at [391, 206] on button "+" at bounding box center [397, 203] width 13 height 13
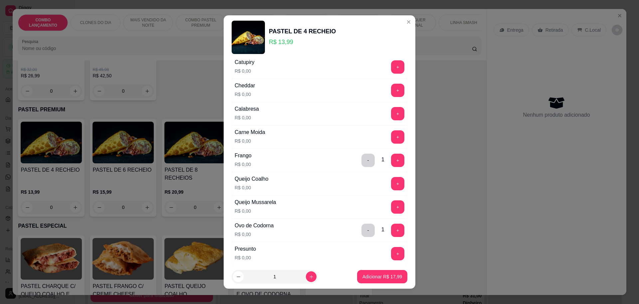
scroll to position [0, 0]
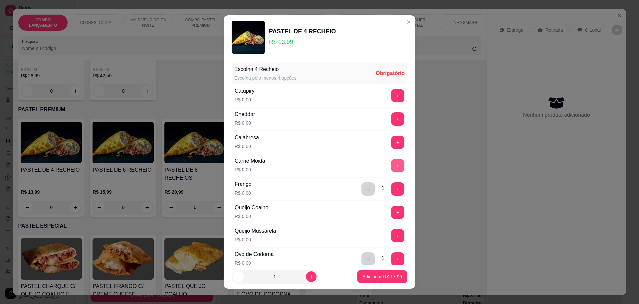
click at [391, 162] on button "+" at bounding box center [397, 165] width 13 height 13
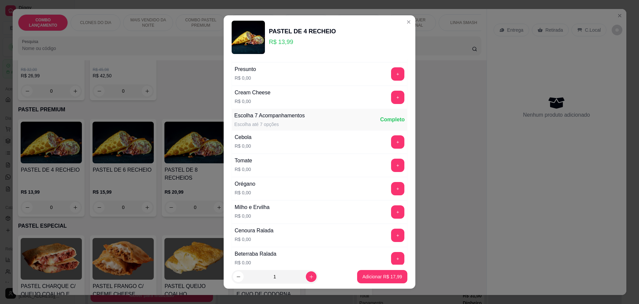
scroll to position [250, 0]
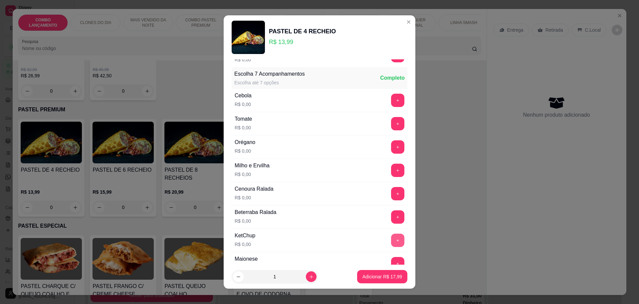
click at [391, 238] on button "+" at bounding box center [397, 239] width 13 height 13
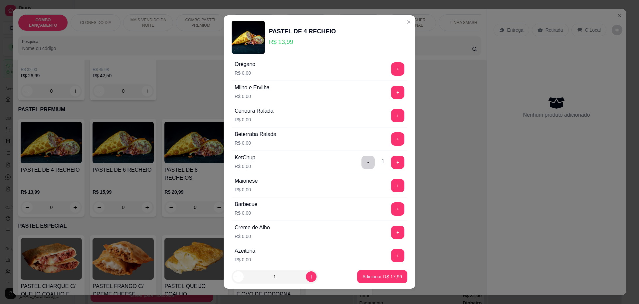
scroll to position [333, 0]
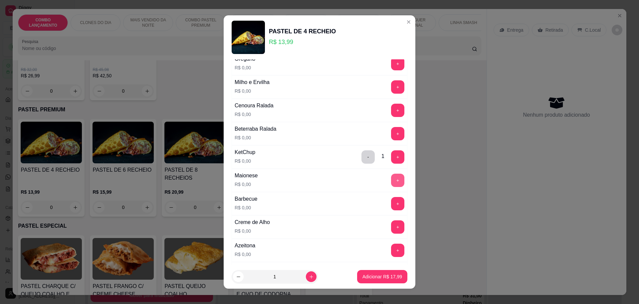
click at [391, 185] on button "+" at bounding box center [397, 180] width 13 height 13
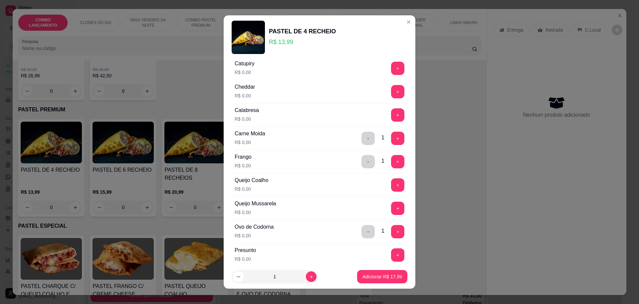
scroll to position [42, 0]
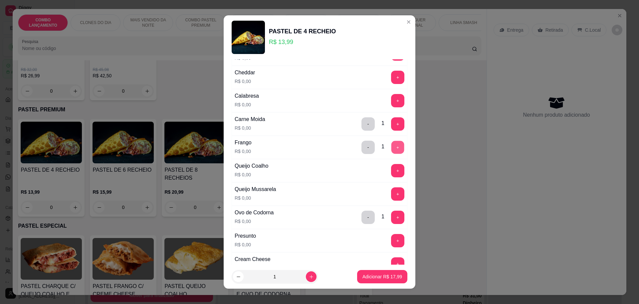
click at [392, 147] on button "+" at bounding box center [398, 147] width 13 height 13
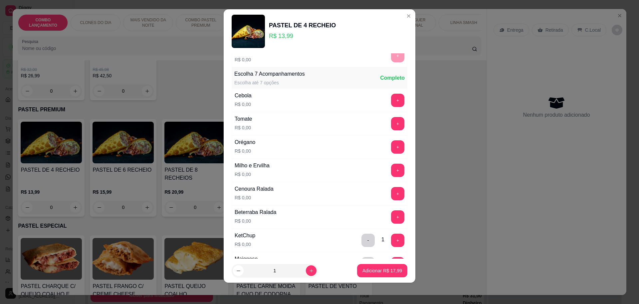
scroll to position [258, 0]
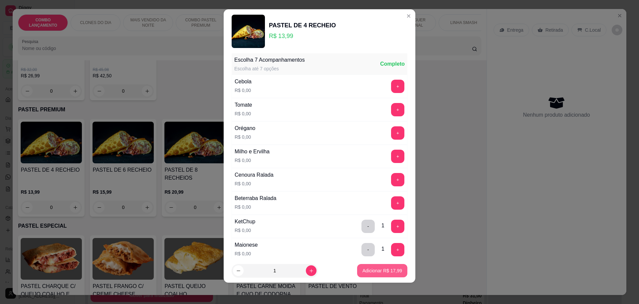
click at [372, 271] on p "Adicionar R$ 17,99" at bounding box center [383, 270] width 40 height 7
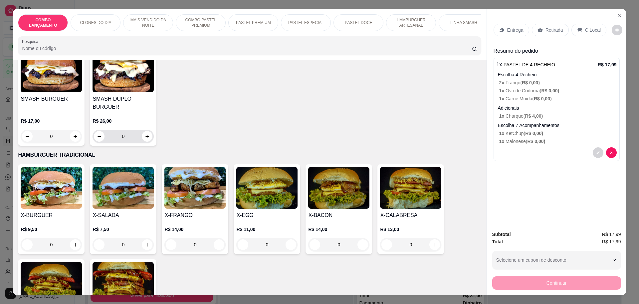
scroll to position [1332, 0]
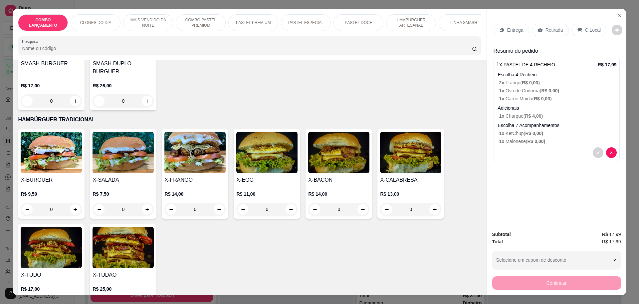
click at [74, 203] on div "0" at bounding box center [51, 209] width 61 height 13
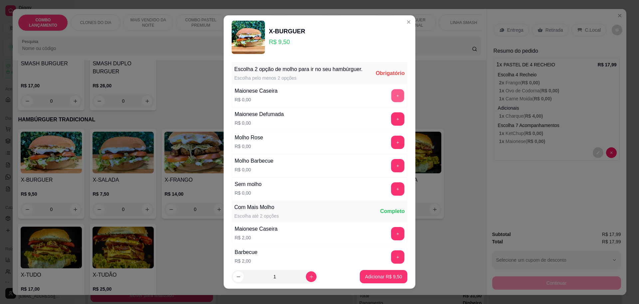
click at [392, 102] on button "+" at bounding box center [398, 95] width 13 height 13
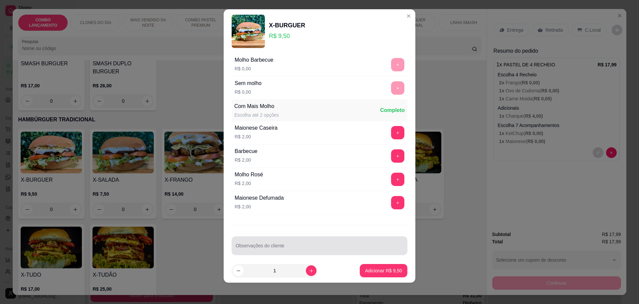
scroll to position [100, 0]
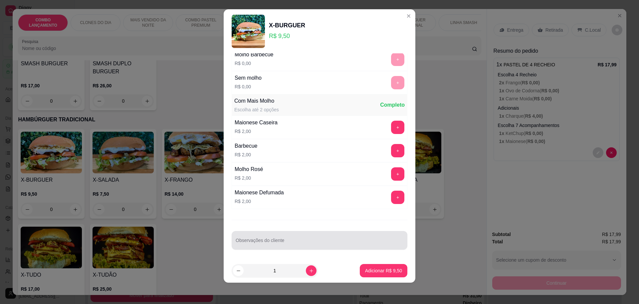
click at [277, 236] on div at bounding box center [320, 239] width 168 height 13
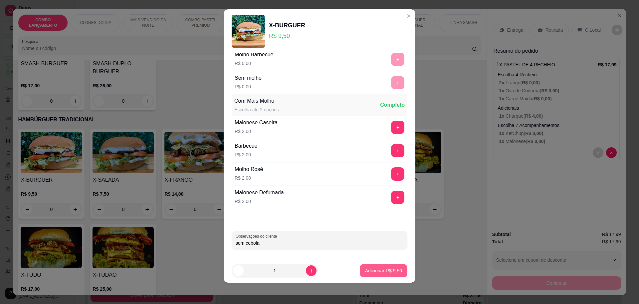
type input "sem cebola"
click at [366, 273] on p "Adicionar R$ 9,50" at bounding box center [383, 270] width 37 height 7
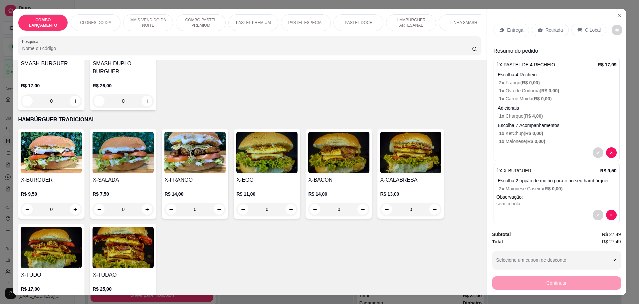
click at [550, 25] on div "Retirada" at bounding box center [550, 30] width 37 height 13
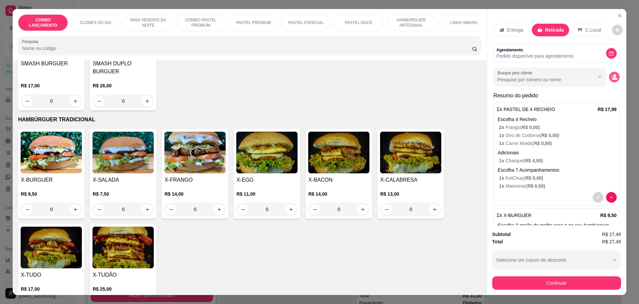
click at [612, 77] on icon "decrease-product-quantity" at bounding box center [615, 77] width 6 height 6
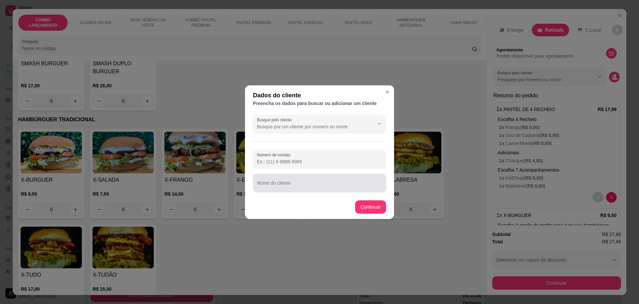
click at [295, 186] on input "Nome do cliente" at bounding box center [319, 185] width 125 height 7
type input "gaby"
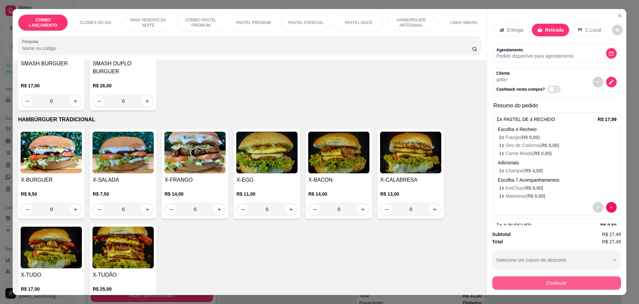
click at [557, 278] on button "Continuar" at bounding box center [557, 282] width 129 height 13
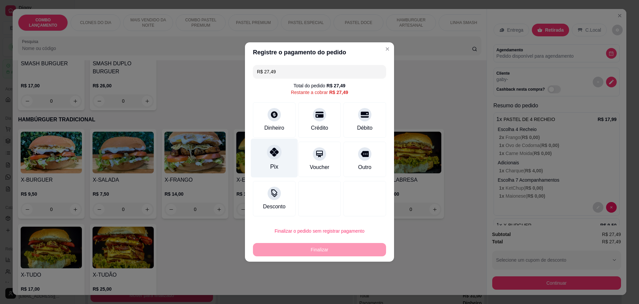
click at [266, 154] on div "Pix" at bounding box center [274, 158] width 47 height 39
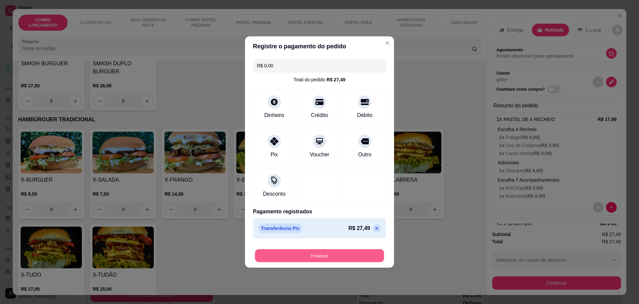
click at [317, 257] on button "Finalizar" at bounding box center [319, 255] width 129 height 13
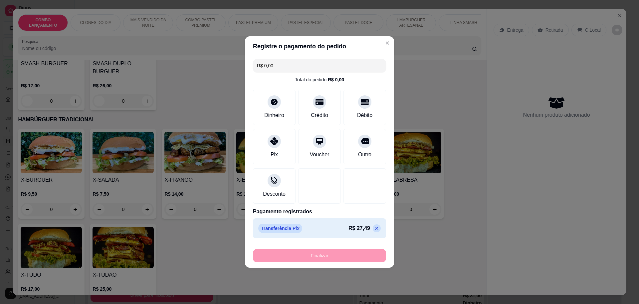
type input "-R$ 27,49"
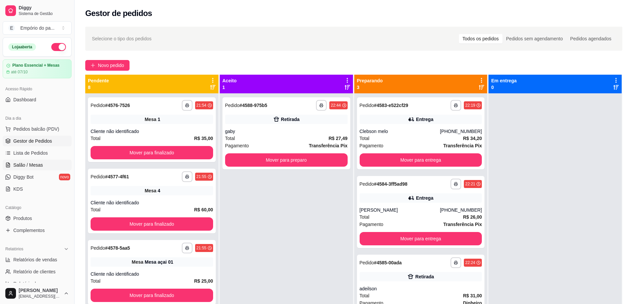
click at [23, 167] on span "Salão / Mesas" at bounding box center [28, 165] width 30 height 7
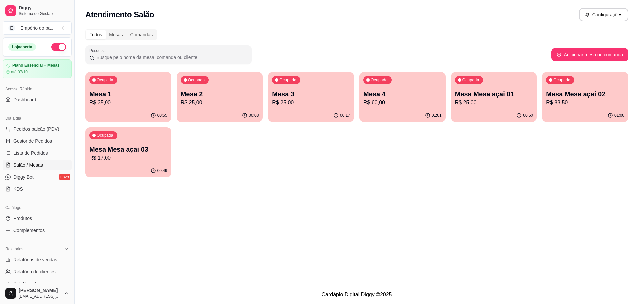
click at [391, 110] on div "01:01" at bounding box center [403, 115] width 86 height 13
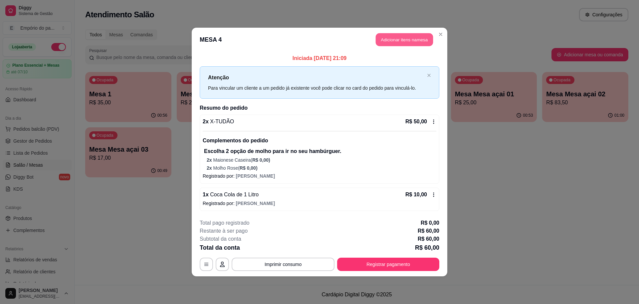
click at [404, 35] on button "Adicionar itens na mesa" at bounding box center [404, 39] width 57 height 13
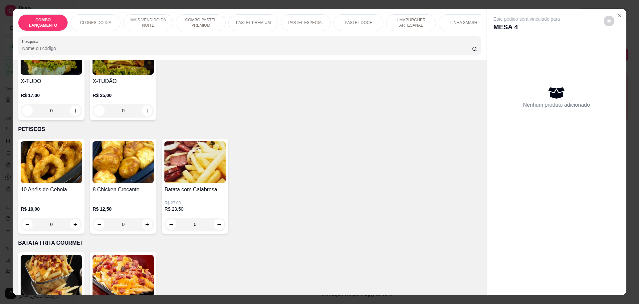
scroll to position [1540, 0]
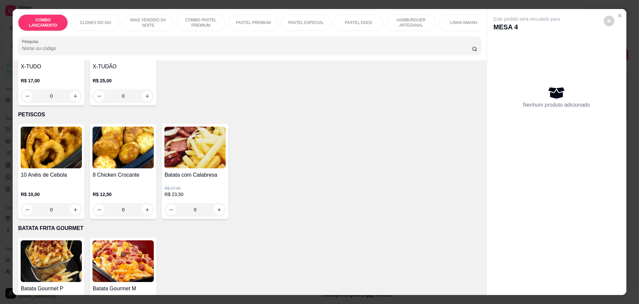
click at [215, 203] on div "0" at bounding box center [195, 209] width 61 height 13
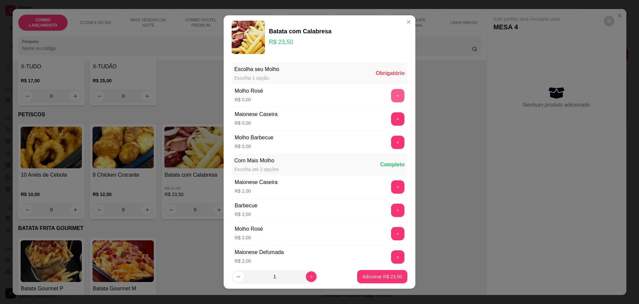
click at [391, 94] on button "+" at bounding box center [397, 95] width 13 height 13
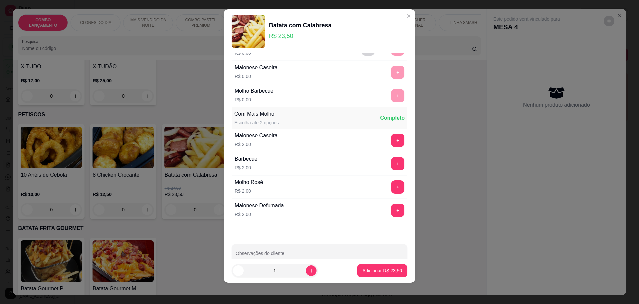
scroll to position [54, 0]
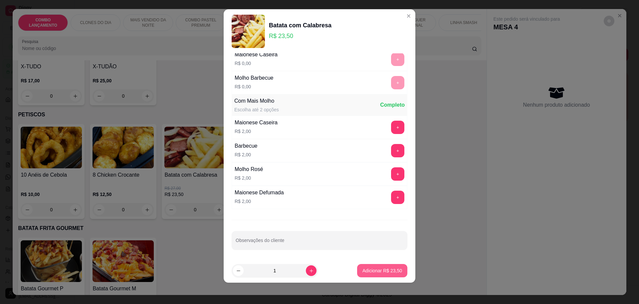
click at [372, 268] on p "Adicionar R$ 23,50" at bounding box center [383, 270] width 40 height 7
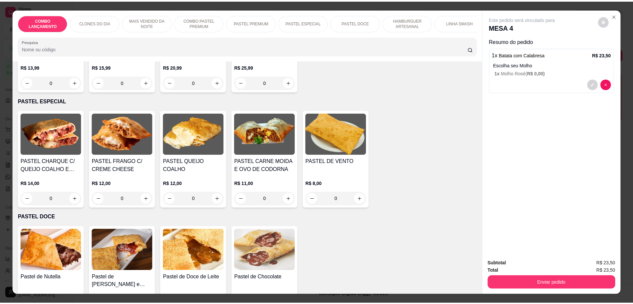
scroll to position [874, 0]
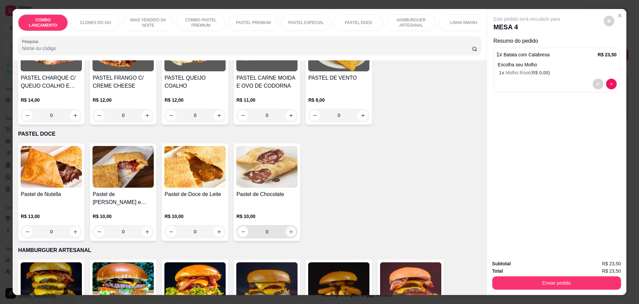
click at [289, 229] on icon "increase-product-quantity" at bounding box center [291, 231] width 5 height 5
type input "1"
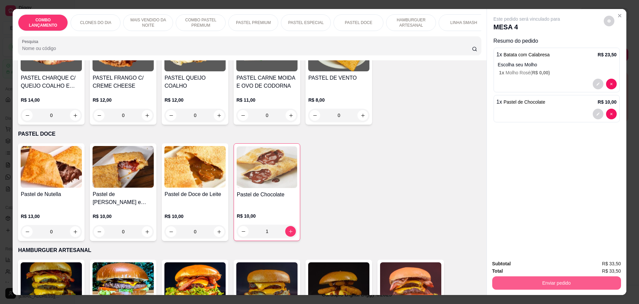
click at [568, 284] on button "Enviar pedido" at bounding box center [557, 282] width 129 height 13
click at [606, 270] on button "Enviar pedido" at bounding box center [604, 266] width 38 height 13
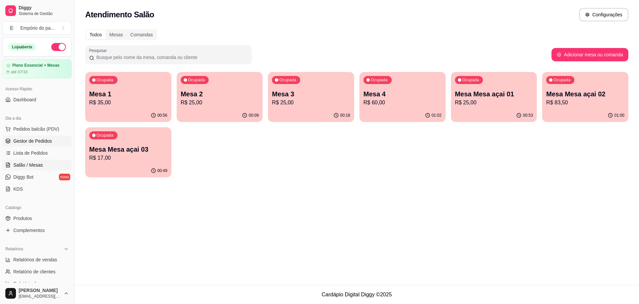
click at [27, 142] on span "Gestor de Pedidos" at bounding box center [32, 141] width 39 height 7
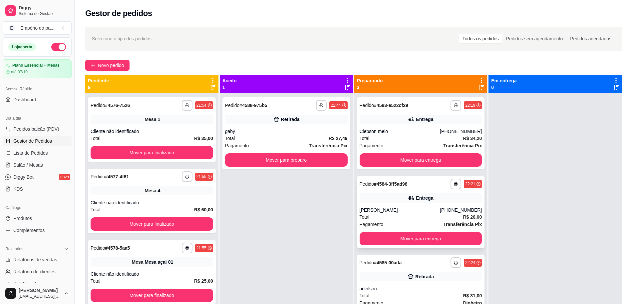
click at [411, 235] on button "Mover para entrega" at bounding box center [421, 238] width 123 height 13
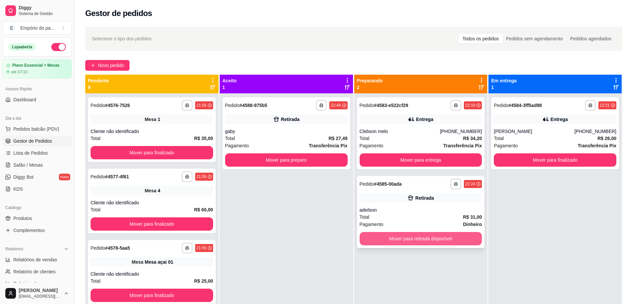
click at [425, 238] on button "Mover para retirada disponível" at bounding box center [421, 238] width 123 height 13
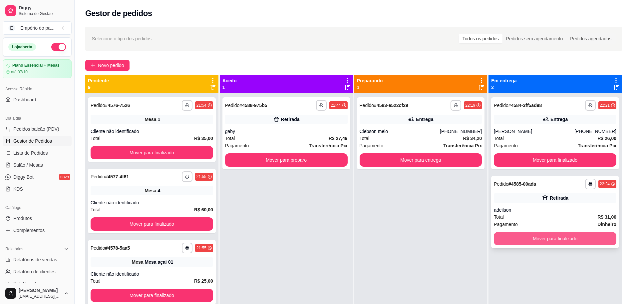
click at [549, 239] on button "Mover para finalizado" at bounding box center [555, 238] width 123 height 13
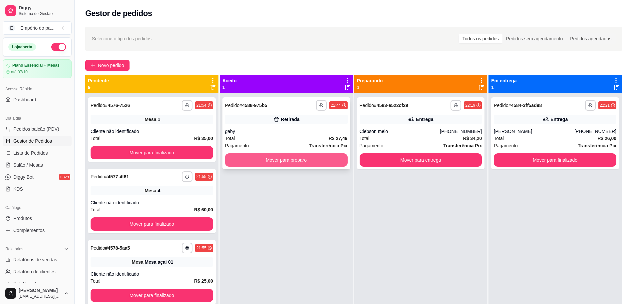
click at [284, 158] on button "Mover para preparo" at bounding box center [286, 159] width 123 height 13
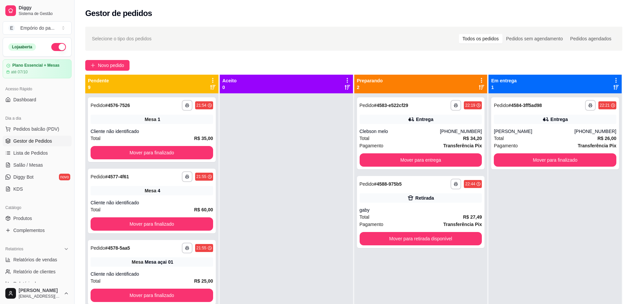
click at [283, 162] on div at bounding box center [286, 245] width 133 height 304
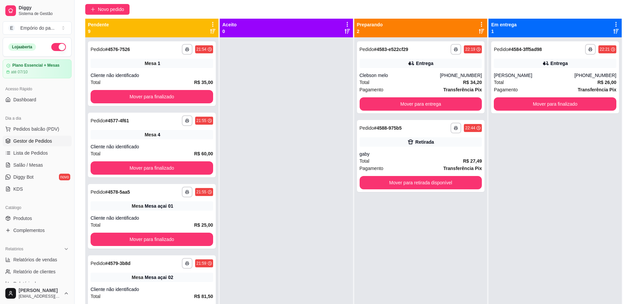
scroll to position [42, 0]
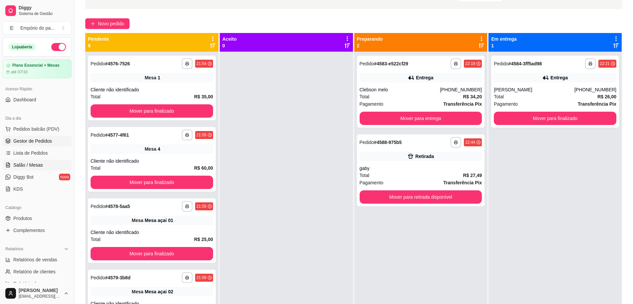
click at [25, 166] on span "Salão / Mesas" at bounding box center [28, 165] width 30 height 7
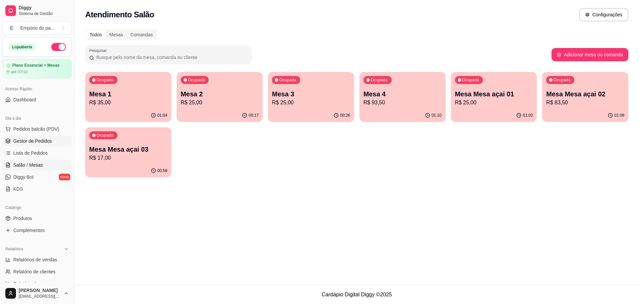
click at [24, 143] on span "Gestor de Pedidos" at bounding box center [32, 141] width 39 height 7
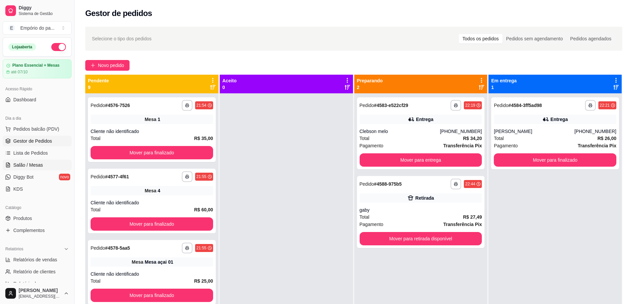
click at [35, 165] on span "Salão / Mesas" at bounding box center [28, 165] width 30 height 7
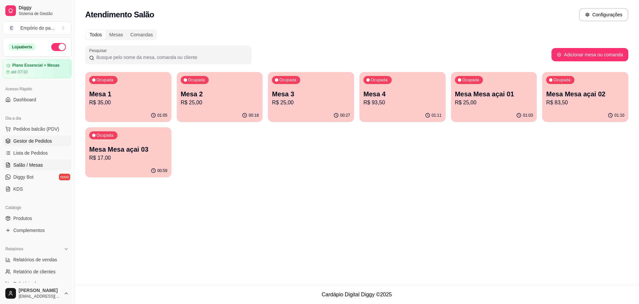
click at [32, 145] on link "Gestor de Pedidos" at bounding box center [37, 141] width 69 height 11
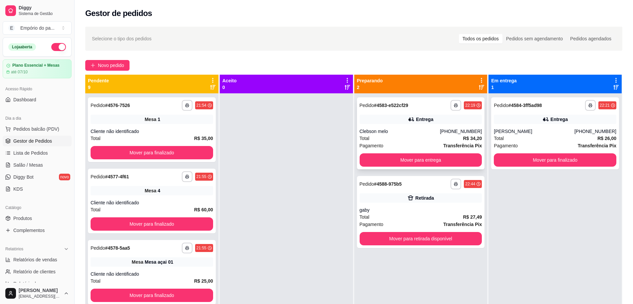
click at [387, 135] on div "Total R$ 34,20" at bounding box center [421, 138] width 123 height 7
click at [410, 159] on button "Mover para entrega" at bounding box center [420, 160] width 119 height 13
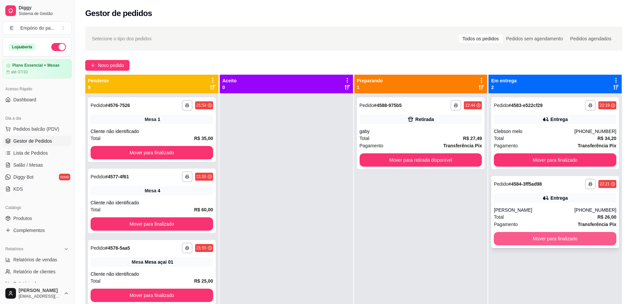
click at [540, 237] on button "Mover para finalizado" at bounding box center [555, 238] width 123 height 13
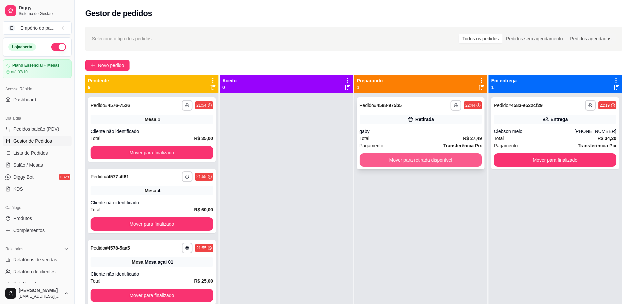
click at [395, 132] on div "gaby" at bounding box center [421, 131] width 123 height 7
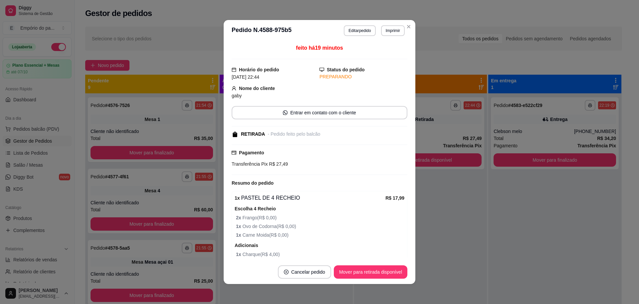
scroll to position [115, 0]
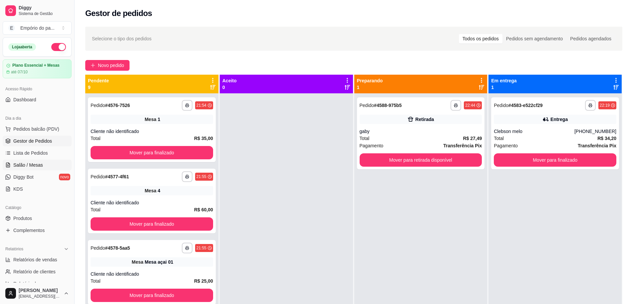
click at [44, 163] on link "Salão / Mesas" at bounding box center [37, 165] width 69 height 11
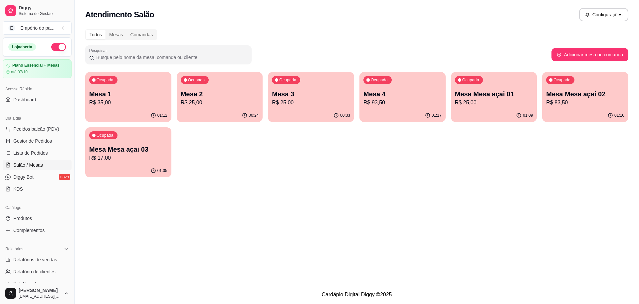
click at [549, 96] on p "Mesa Mesa açai 02" at bounding box center [586, 93] width 78 height 9
click at [191, 101] on p "R$ 25,00" at bounding box center [220, 103] width 78 height 8
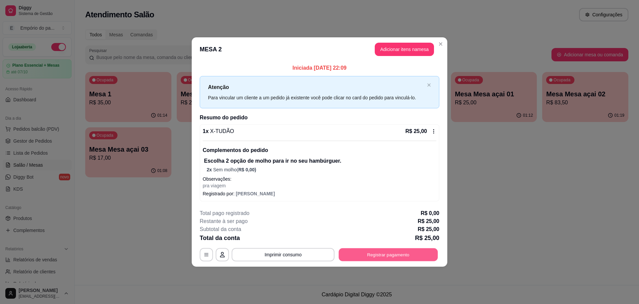
click at [405, 253] on button "Registrar pagamento" at bounding box center [388, 254] width 99 height 13
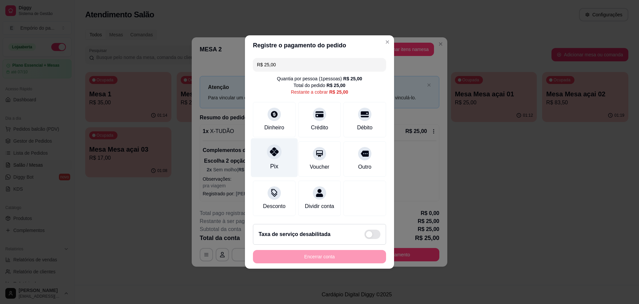
click at [274, 147] on icon at bounding box center [274, 151] width 9 height 9
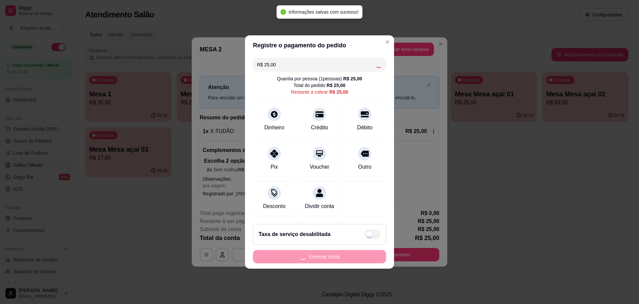
type input "R$ 0,00"
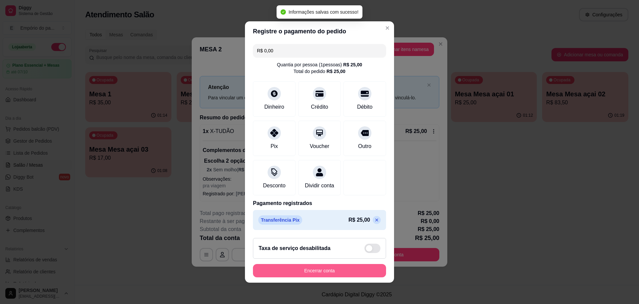
click at [330, 274] on button "Encerrar conta" at bounding box center [319, 270] width 133 height 13
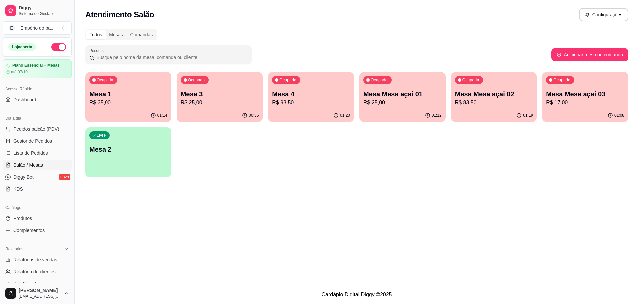
click at [500, 105] on p "R$ 83,50" at bounding box center [494, 103] width 78 height 8
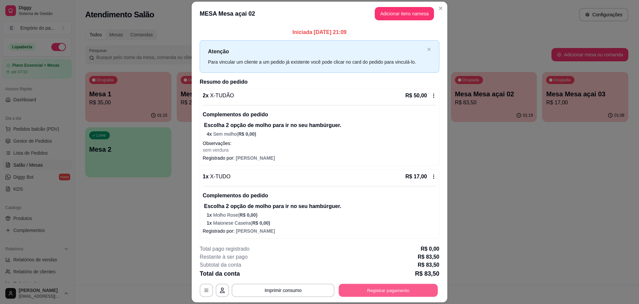
click at [390, 290] on button "Registrar pagamento" at bounding box center [388, 290] width 99 height 13
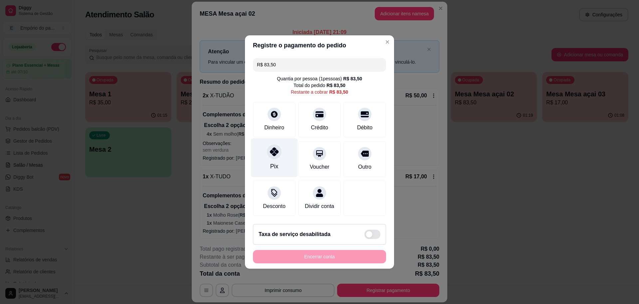
click at [279, 156] on div "Pix" at bounding box center [274, 157] width 47 height 39
type input "R$ 0,00"
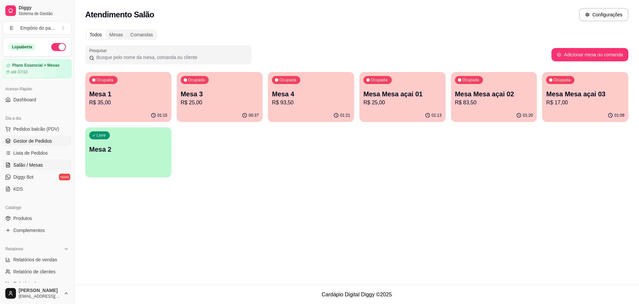
click at [19, 141] on span "Gestor de Pedidos" at bounding box center [32, 141] width 39 height 7
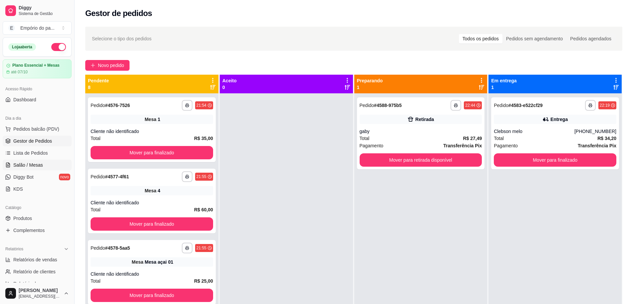
click at [46, 167] on link "Salão / Mesas" at bounding box center [37, 165] width 69 height 11
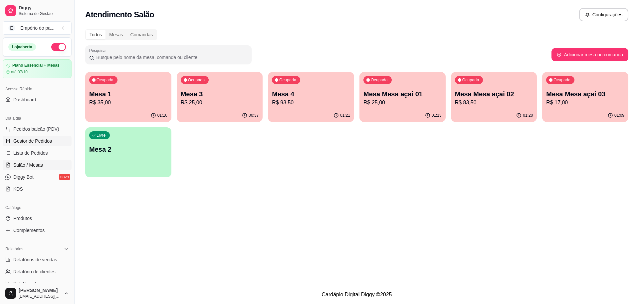
click at [34, 145] on link "Gestor de Pedidos" at bounding box center [37, 141] width 69 height 11
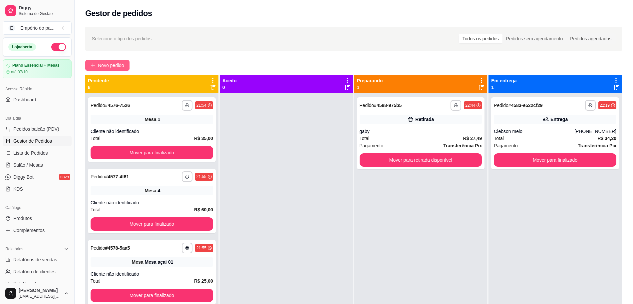
click at [108, 61] on button "Novo pedido" at bounding box center [107, 65] width 44 height 11
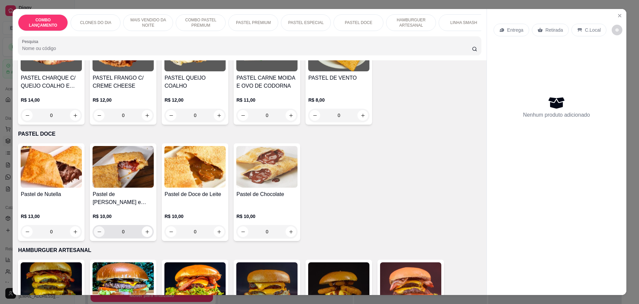
scroll to position [958, 0]
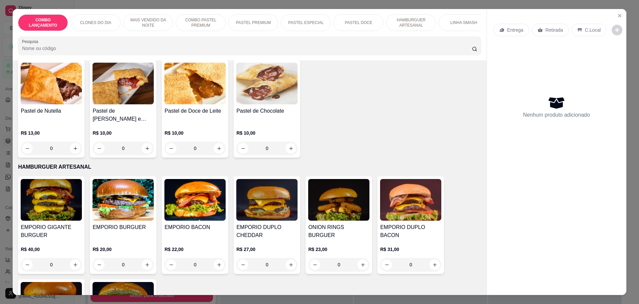
click at [144, 258] on div "0" at bounding box center [123, 264] width 61 height 13
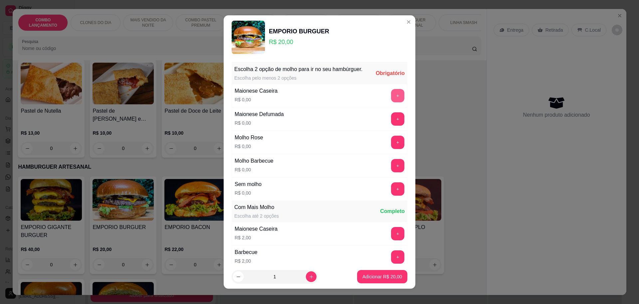
click at [391, 102] on button "+" at bounding box center [397, 95] width 13 height 13
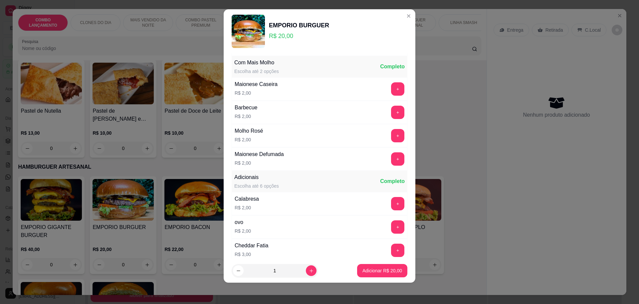
scroll to position [141, 0]
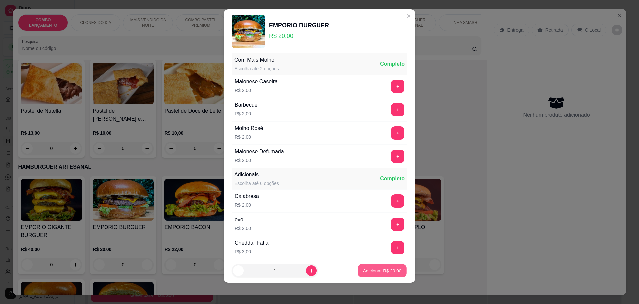
click at [368, 273] on p "Adicionar R$ 20,00" at bounding box center [382, 270] width 39 height 6
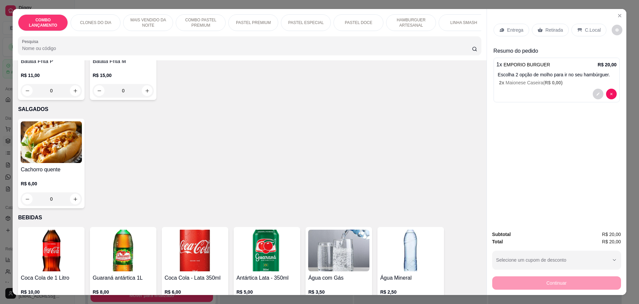
scroll to position [1985, 0]
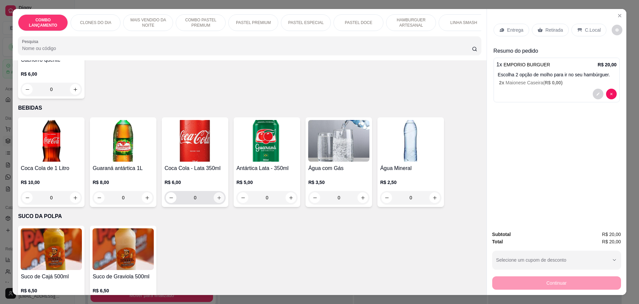
click at [217, 195] on icon "increase-product-quantity" at bounding box center [219, 197] width 5 height 5
type input "1"
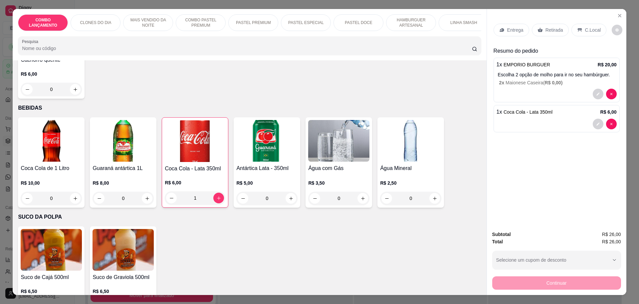
click at [538, 33] on div "Retirada" at bounding box center [550, 30] width 37 height 13
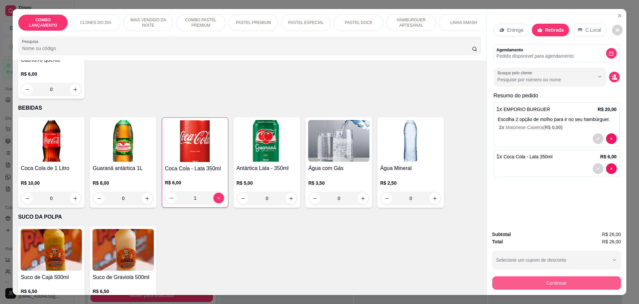
click at [554, 284] on button "Continuar" at bounding box center [557, 282] width 129 height 13
click at [614, 81] on button "decrease-product-quantity" at bounding box center [615, 77] width 11 height 11
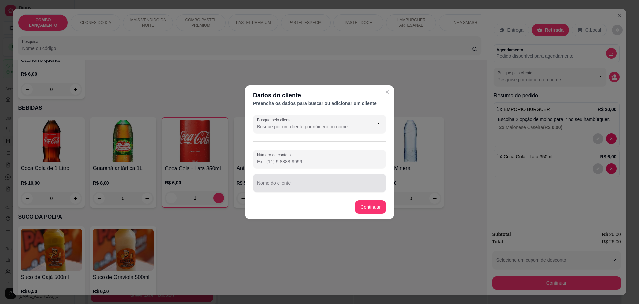
click at [285, 178] on div at bounding box center [319, 182] width 125 height 13
type input "joelma"
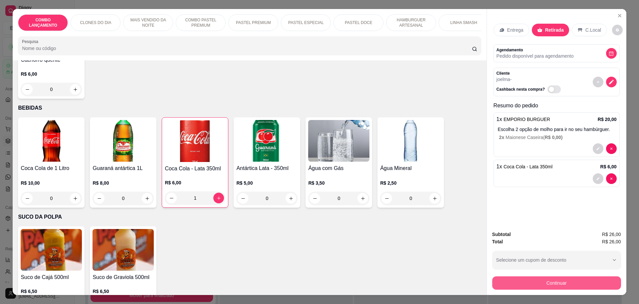
click at [584, 282] on button "Continuar" at bounding box center [557, 282] width 129 height 13
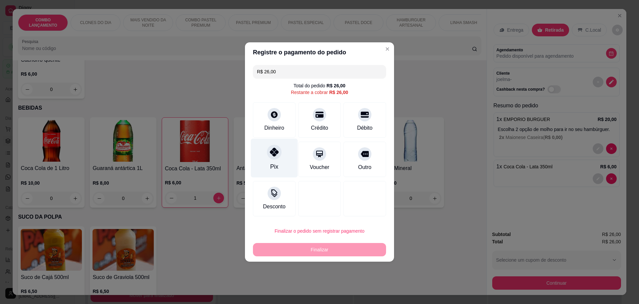
click at [274, 151] on icon at bounding box center [274, 152] width 9 height 9
type input "R$ 0,00"
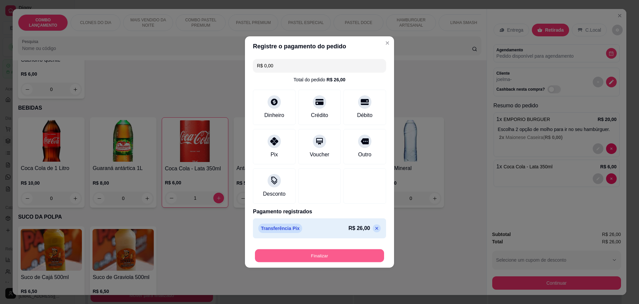
click at [328, 252] on button "Finalizar" at bounding box center [319, 255] width 129 height 13
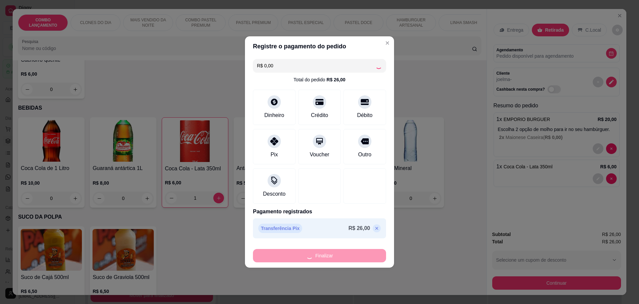
type input "0"
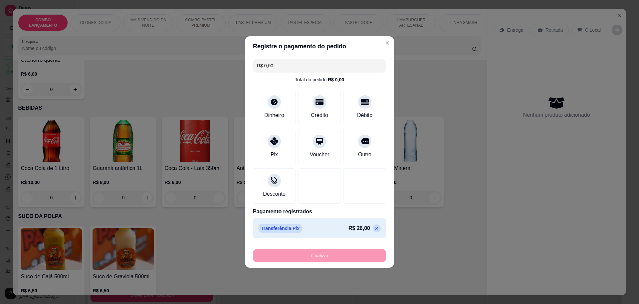
type input "-R$ 26,00"
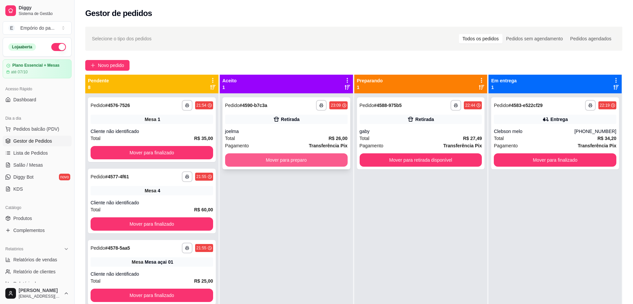
click at [301, 162] on button "Mover para preparo" at bounding box center [286, 159] width 123 height 13
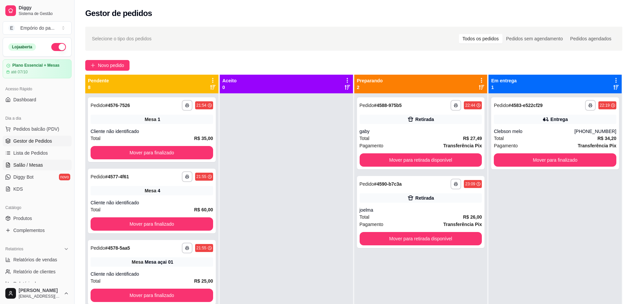
click at [27, 167] on span "Salão / Mesas" at bounding box center [28, 165] width 30 height 7
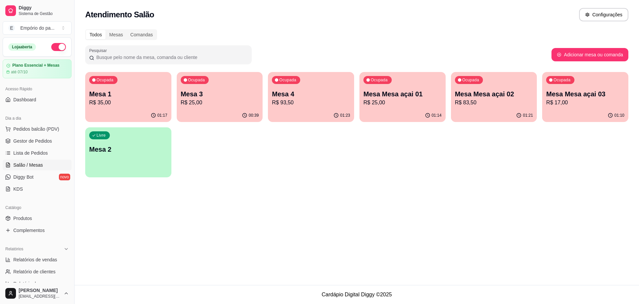
click at [486, 108] on div "Ocupada Mesa Mesa açai 02 R$ 83,50" at bounding box center [494, 90] width 86 height 37
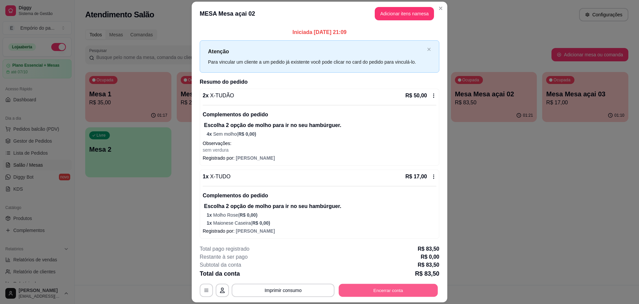
click at [396, 290] on button "Encerrar conta" at bounding box center [388, 290] width 99 height 13
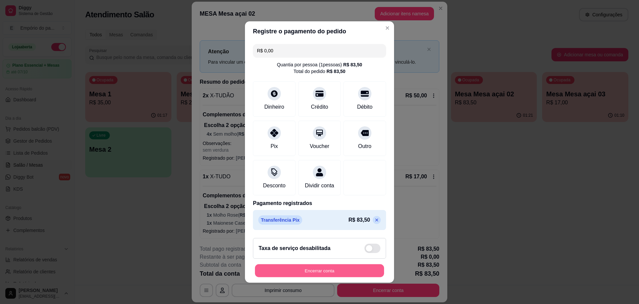
click at [306, 271] on button "Encerrar conta" at bounding box center [319, 270] width 129 height 13
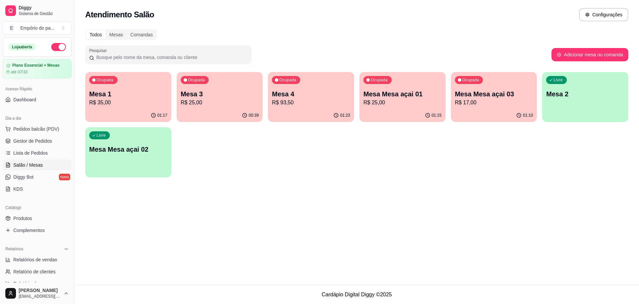
click at [486, 111] on div "01:10" at bounding box center [494, 115] width 86 height 13
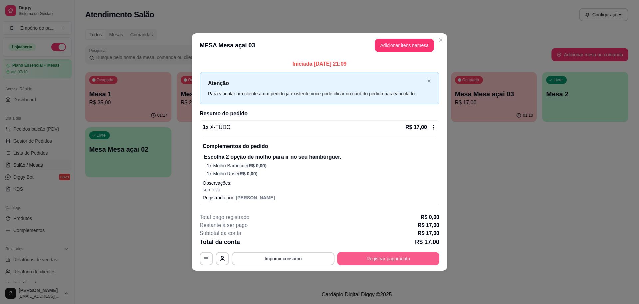
click at [380, 262] on button "Registrar pagamento" at bounding box center [388, 258] width 102 height 13
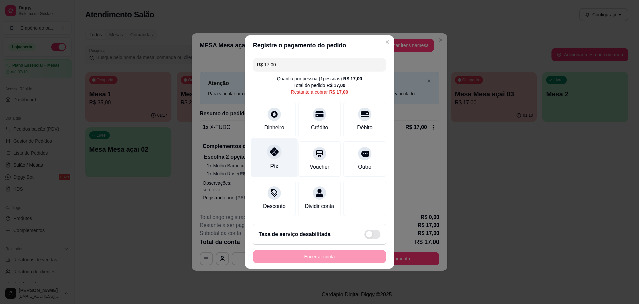
click at [275, 155] on div at bounding box center [274, 151] width 15 height 15
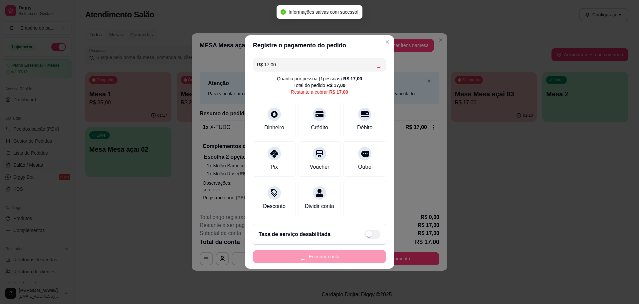
type input "R$ 0,00"
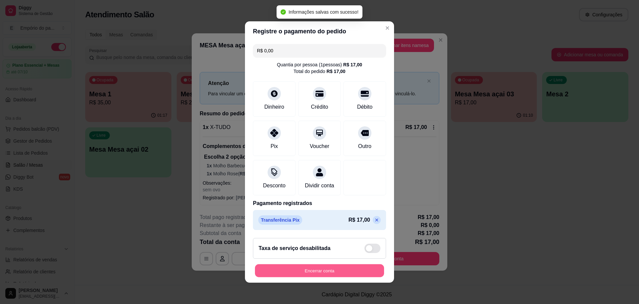
click at [334, 271] on button "Encerrar conta" at bounding box center [319, 270] width 129 height 13
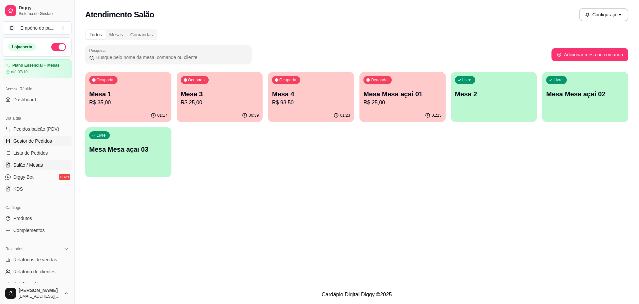
click at [27, 142] on span "Gestor de Pedidos" at bounding box center [32, 141] width 39 height 7
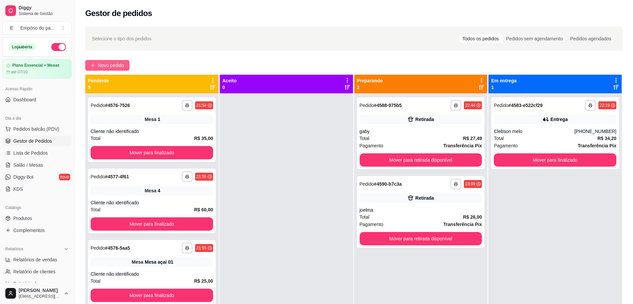
click at [104, 60] on button "Novo pedido" at bounding box center [107, 65] width 44 height 11
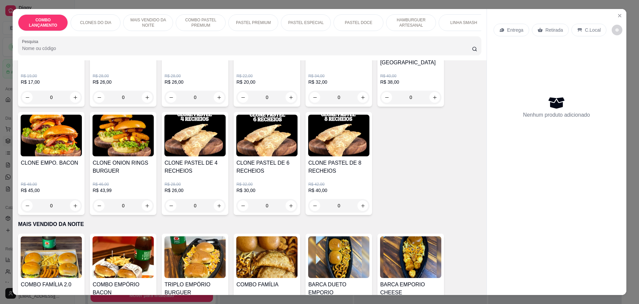
scroll to position [167, 0]
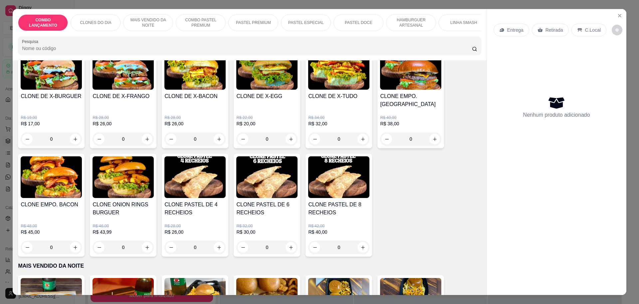
click at [286, 136] on div "0" at bounding box center [266, 138] width 61 height 13
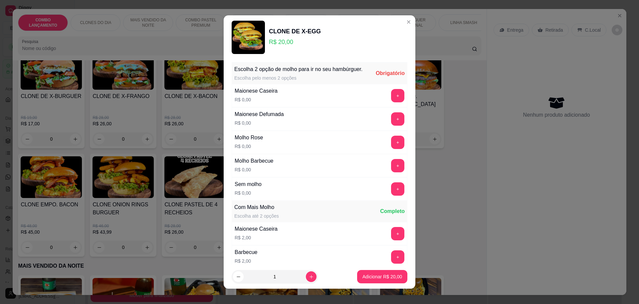
click at [391, 102] on button "+" at bounding box center [397, 95] width 13 height 13
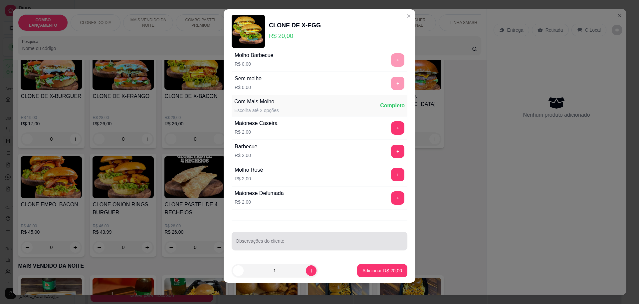
scroll to position [100, 0]
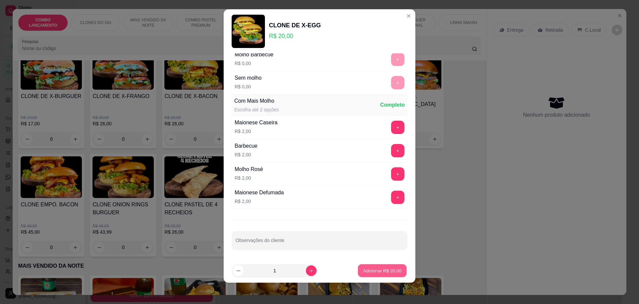
click at [380, 271] on p "Adicionar R$ 20,00" at bounding box center [382, 270] width 39 height 6
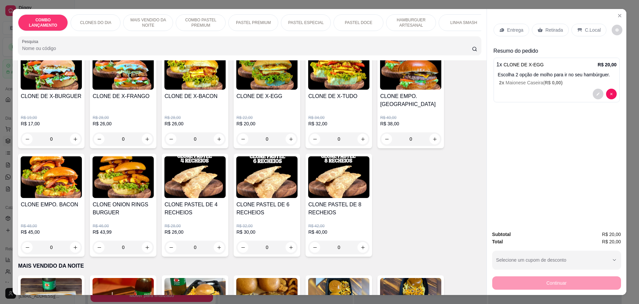
click at [541, 34] on div "Retirada" at bounding box center [550, 30] width 37 height 13
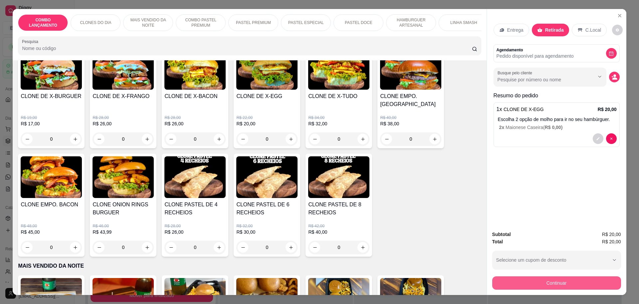
click at [566, 283] on button "Continuar" at bounding box center [557, 282] width 129 height 13
click at [614, 77] on circle "decrease-product-quantity" at bounding box center [615, 76] width 3 height 3
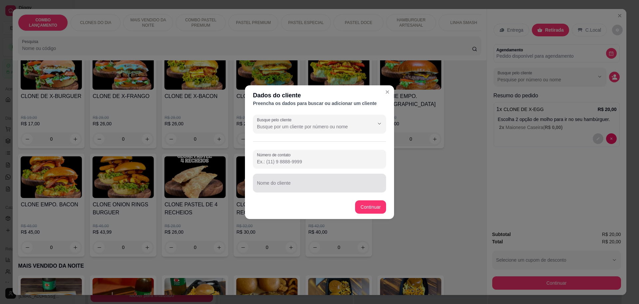
click at [312, 185] on input "Nome do cliente" at bounding box center [319, 185] width 125 height 7
click at [263, 185] on input "ivison" at bounding box center [319, 185] width 125 height 7
click at [320, 185] on input "ivin" at bounding box center [319, 185] width 125 height 7
type input "ivson"
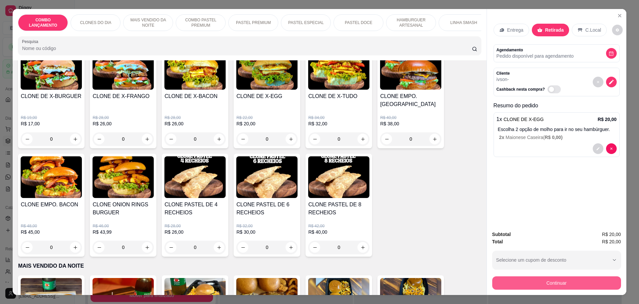
click at [573, 284] on button "Continuar" at bounding box center [557, 282] width 129 height 13
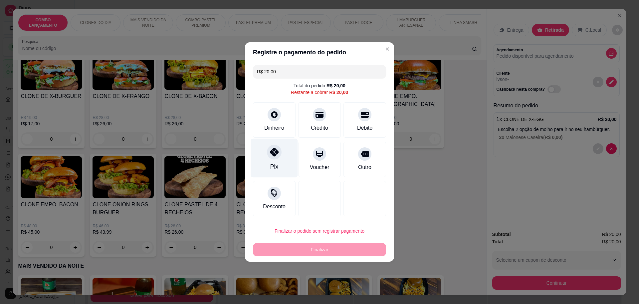
click at [262, 152] on div "Pix" at bounding box center [274, 158] width 47 height 39
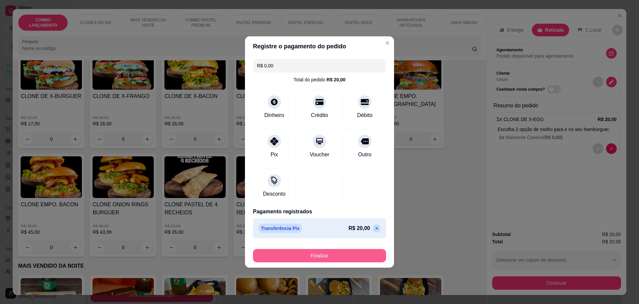
click at [347, 251] on button "Finalizar" at bounding box center [319, 255] width 133 height 13
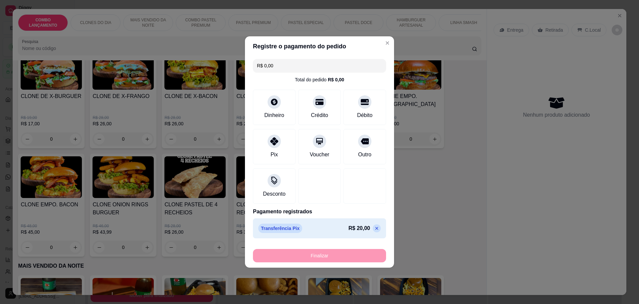
type input "-R$ 20,00"
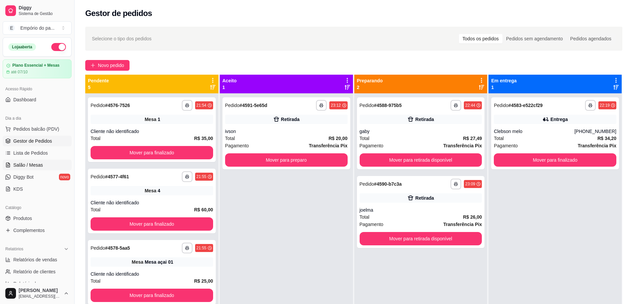
click at [29, 162] on span "Salão / Mesas" at bounding box center [28, 165] width 30 height 7
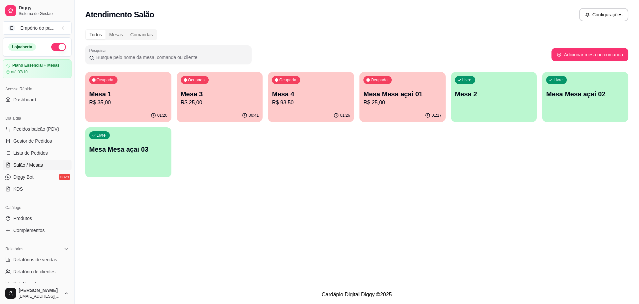
click at [113, 106] on p "R$ 35,00" at bounding box center [128, 103] width 78 height 8
click at [195, 85] on div "Ocupada Mesa 3 R$ 25,00" at bounding box center [220, 90] width 86 height 37
click at [304, 105] on p "R$ 93,50" at bounding box center [311, 103] width 78 height 8
click at [310, 111] on div "01:26" at bounding box center [311, 115] width 86 height 13
click at [311, 103] on p "R$ 93,50" at bounding box center [311, 103] width 78 height 8
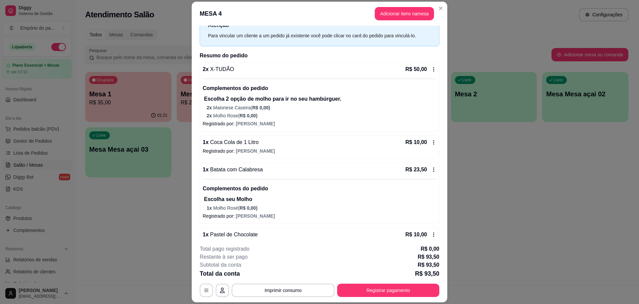
scroll to position [40, 0]
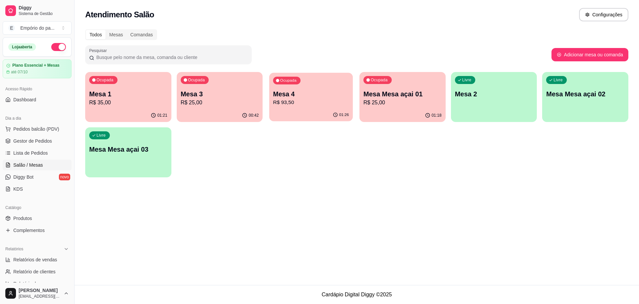
click at [299, 96] on p "Mesa 4" at bounding box center [311, 94] width 76 height 9
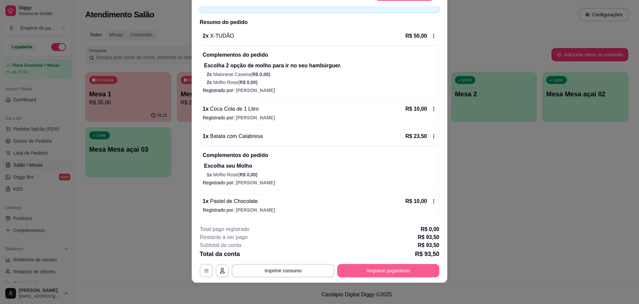
click at [372, 272] on button "Registrar pagamento" at bounding box center [388, 270] width 102 height 13
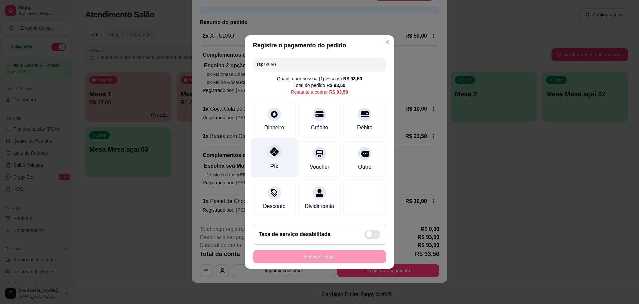
click at [277, 152] on div at bounding box center [274, 151] width 15 height 15
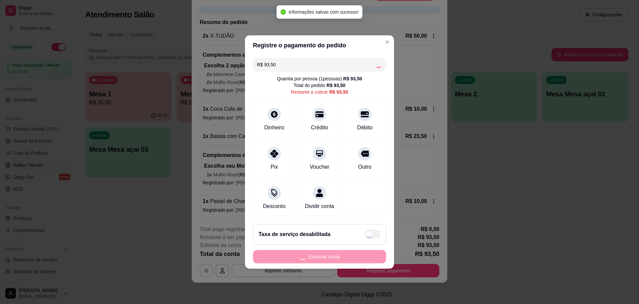
type input "R$ 0,00"
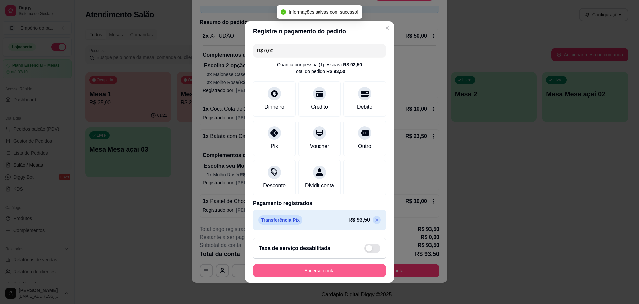
click at [320, 273] on button "Encerrar conta" at bounding box center [319, 270] width 133 height 13
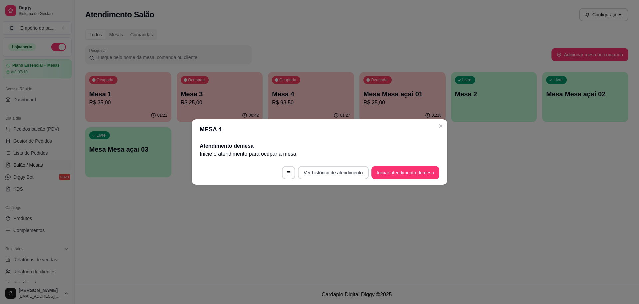
scroll to position [0, 0]
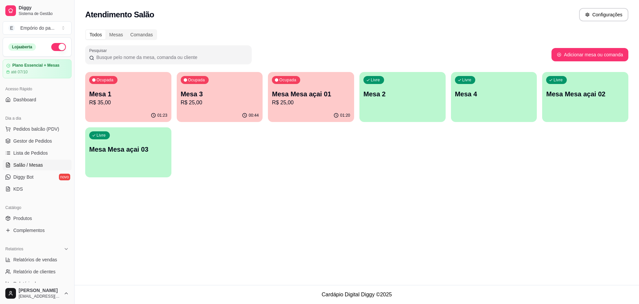
click at [146, 89] on p "Mesa 1" at bounding box center [128, 93] width 78 height 9
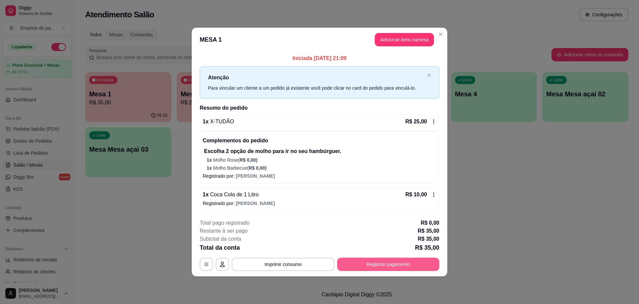
click at [390, 267] on button "Registrar pagamento" at bounding box center [388, 263] width 102 height 13
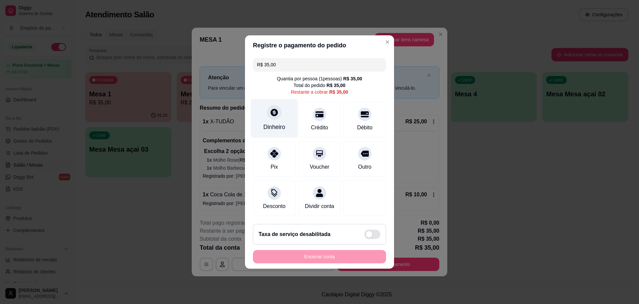
click at [277, 108] on icon at bounding box center [274, 112] width 9 height 9
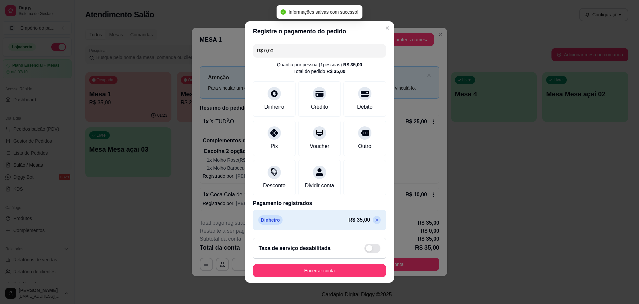
type input "R$ 0,00"
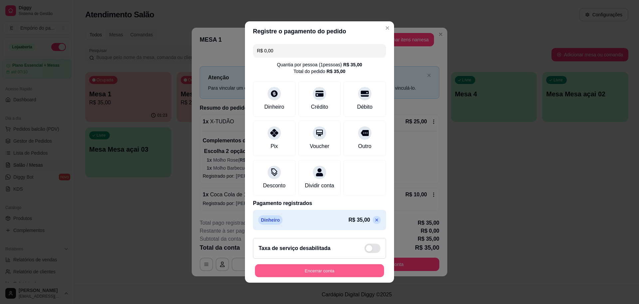
click at [322, 273] on button "Encerrar conta" at bounding box center [319, 270] width 129 height 13
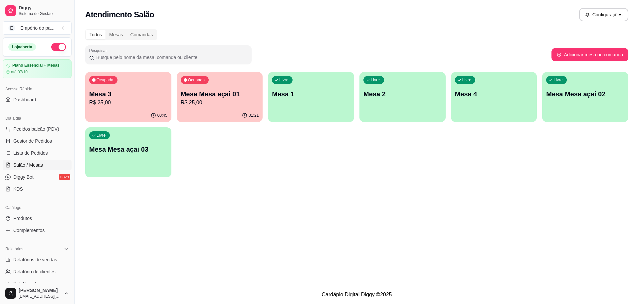
click at [228, 92] on p "Mesa Mesa açai 01" at bounding box center [220, 93] width 78 height 9
click at [125, 102] on p "R$ 25,00" at bounding box center [128, 103] width 78 height 8
click at [207, 91] on p "Mesa Mesa açai 01" at bounding box center [220, 93] width 78 height 9
click at [243, 99] on p "R$ 25,00" at bounding box center [220, 103] width 78 height 8
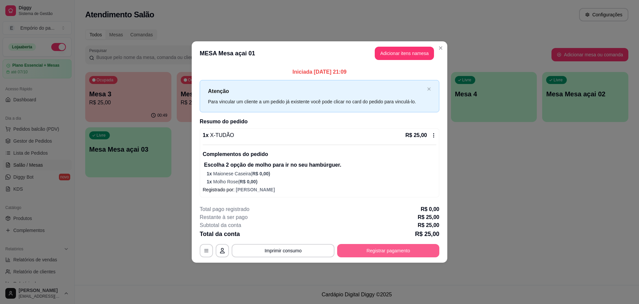
click at [364, 253] on button "Registrar pagamento" at bounding box center [388, 250] width 102 height 13
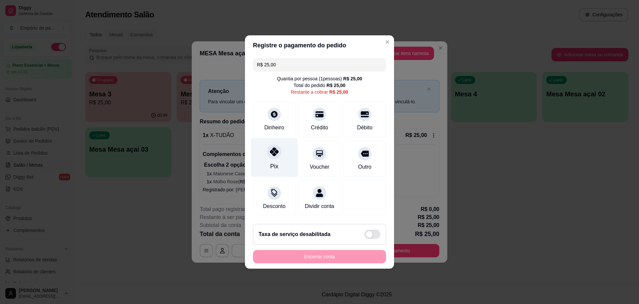
click at [270, 149] on icon at bounding box center [274, 151] width 9 height 9
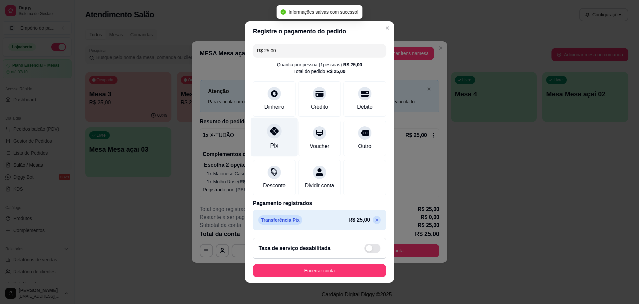
type input "R$ 0,00"
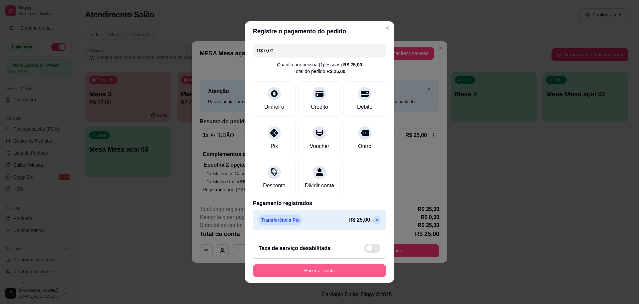
click at [303, 270] on button "Encerrar conta" at bounding box center [319, 270] width 133 height 13
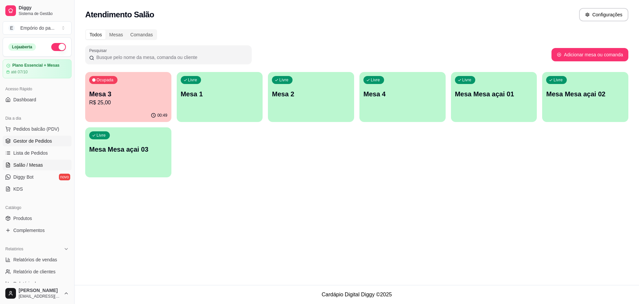
click at [43, 143] on span "Gestor de Pedidos" at bounding box center [32, 141] width 39 height 7
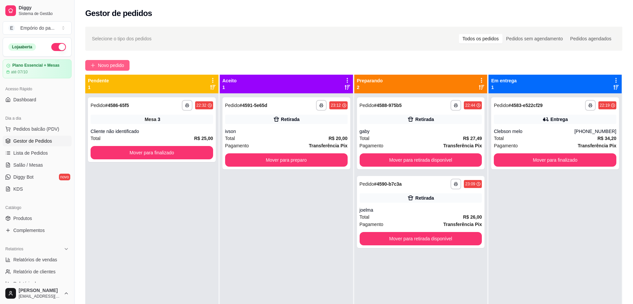
click at [111, 67] on span "Novo pedido" at bounding box center [111, 65] width 26 height 7
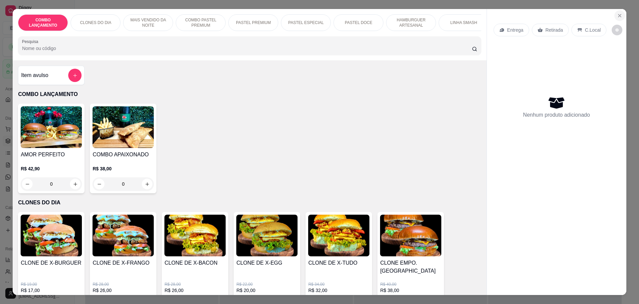
click at [617, 16] on icon "Close" at bounding box center [619, 15] width 5 height 5
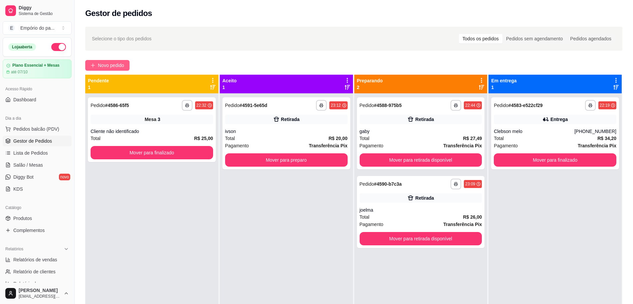
click at [113, 65] on span "Novo pedido" at bounding box center [111, 65] width 26 height 7
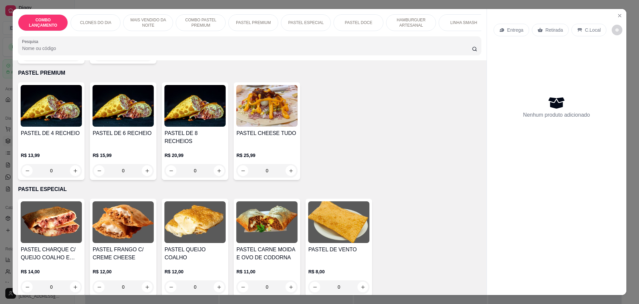
scroll to position [708, 0]
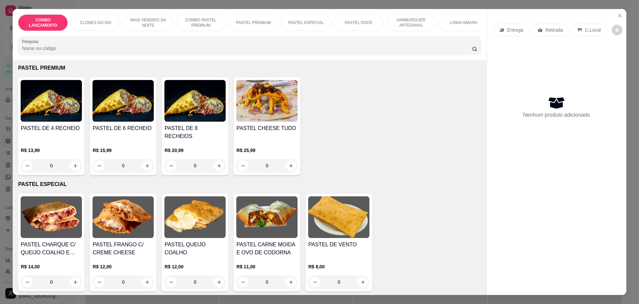
click at [149, 159] on div "0" at bounding box center [123, 165] width 61 height 13
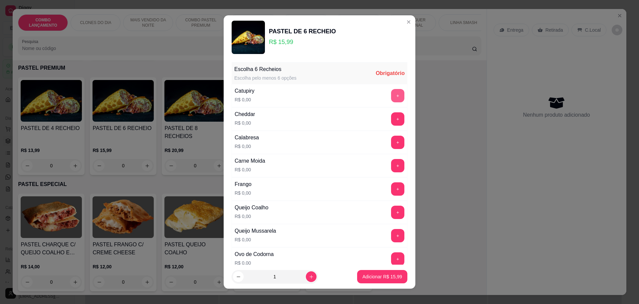
click at [391, 96] on button "+" at bounding box center [397, 95] width 13 height 13
click at [392, 140] on button "+" at bounding box center [398, 142] width 13 height 13
click at [392, 165] on button "+" at bounding box center [398, 165] width 13 height 13
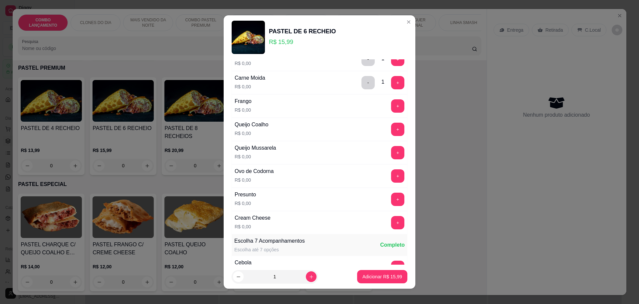
scroll to position [83, 0]
click at [391, 221] on button "+" at bounding box center [397, 221] width 13 height 13
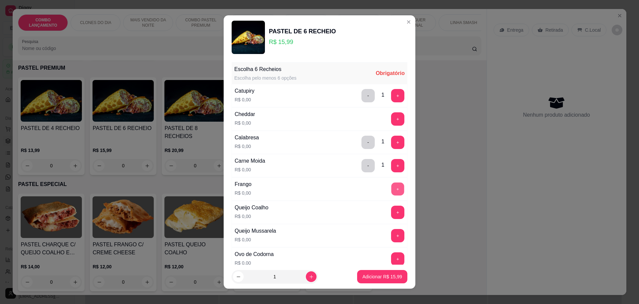
click at [392, 188] on button "+" at bounding box center [398, 188] width 13 height 13
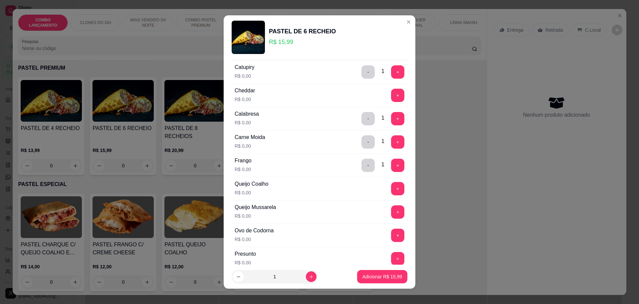
scroll to position [42, 0]
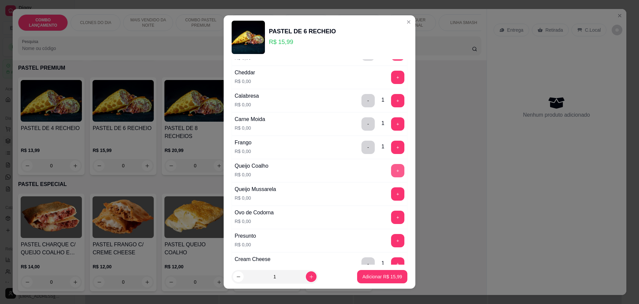
click at [391, 170] on button "+" at bounding box center [397, 170] width 13 height 13
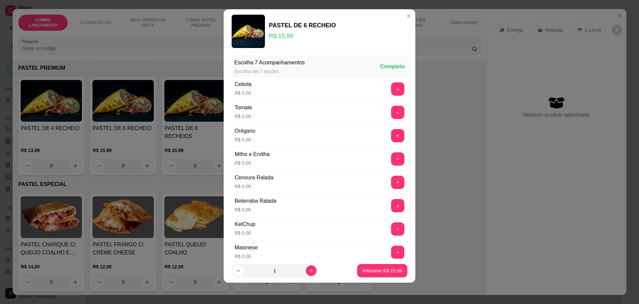
scroll to position [205, 0]
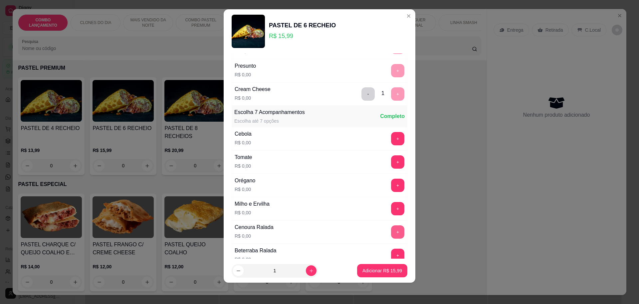
click at [391, 227] on button "+" at bounding box center [397, 231] width 13 height 13
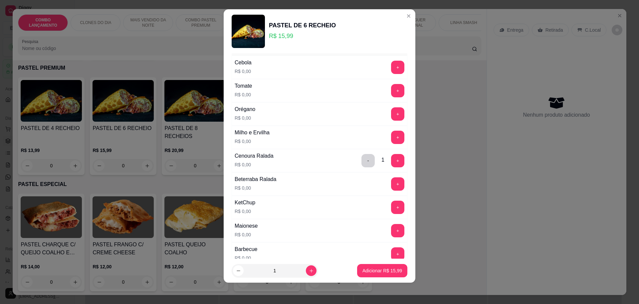
scroll to position [330, 0]
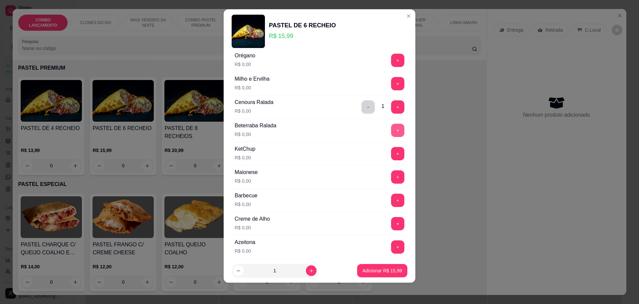
click at [391, 131] on button "+" at bounding box center [397, 130] width 13 height 13
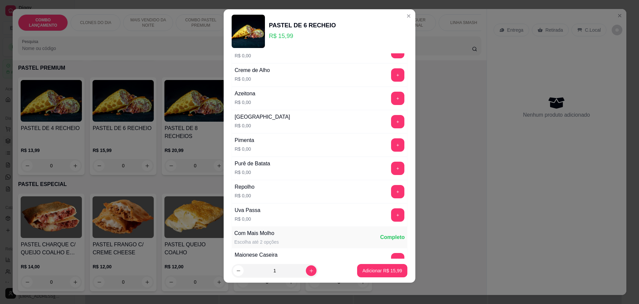
scroll to position [539, 0]
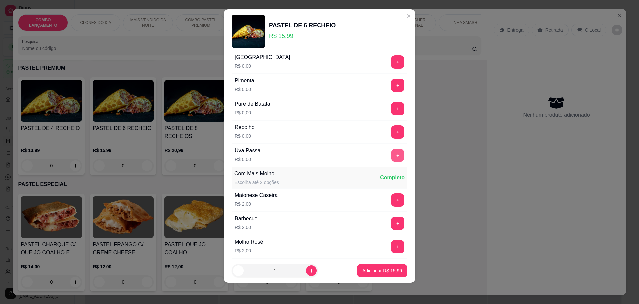
click at [392, 154] on button "+" at bounding box center [398, 155] width 13 height 13
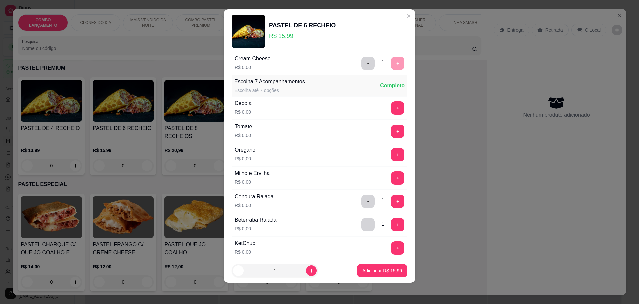
scroll to position [289, 0]
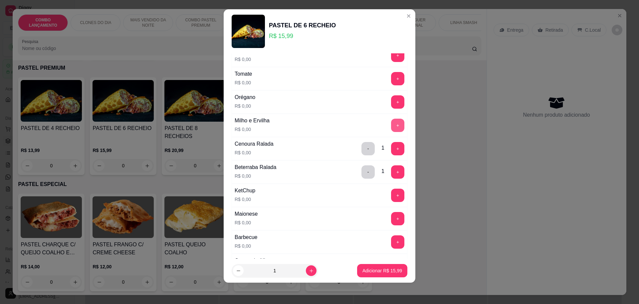
click at [391, 127] on button "+" at bounding box center [397, 125] width 13 height 13
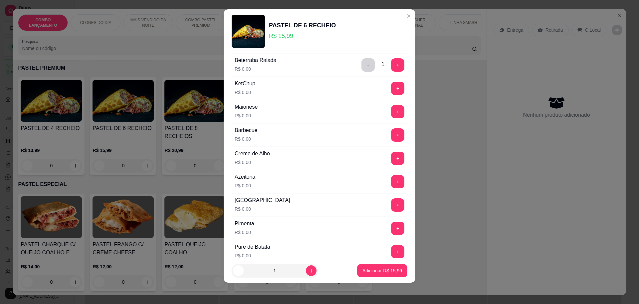
scroll to position [414, 0]
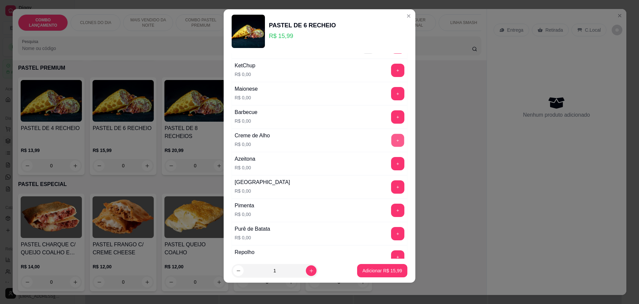
click at [392, 143] on button "+" at bounding box center [398, 140] width 13 height 13
click at [362, 141] on button "-" at bounding box center [368, 140] width 13 height 13
click at [391, 114] on button "+" at bounding box center [397, 116] width 13 height 13
click at [391, 164] on button "+" at bounding box center [397, 163] width 13 height 13
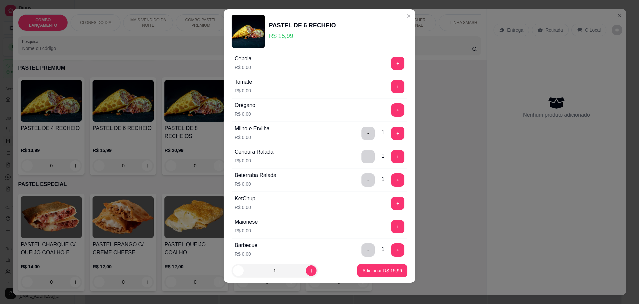
scroll to position [205, 0]
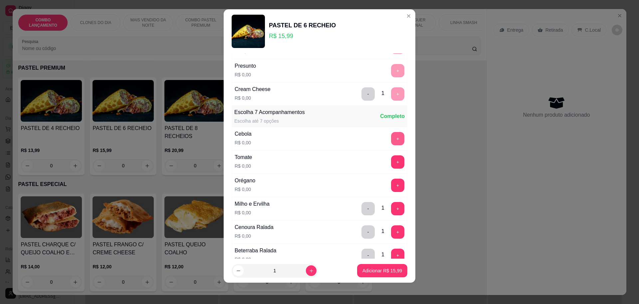
click at [391, 138] on button "+" at bounding box center [397, 138] width 13 height 13
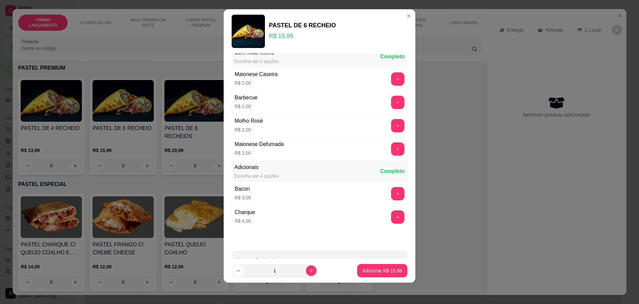
scroll to position [679, 0]
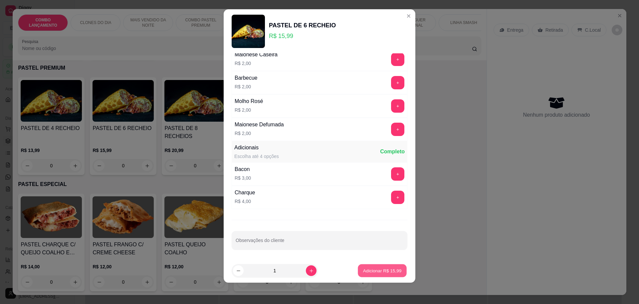
click at [363, 271] on p "Adicionar R$ 15,99" at bounding box center [382, 270] width 39 height 6
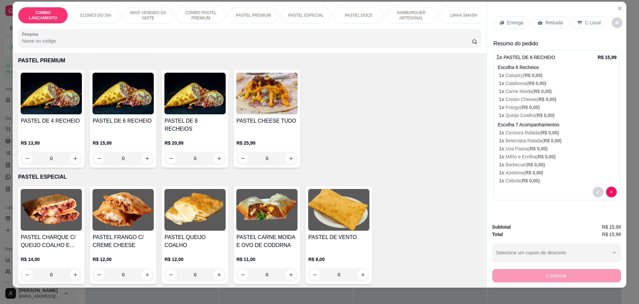
scroll to position [12, 0]
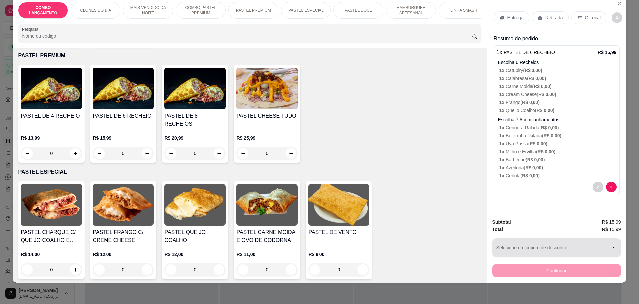
click at [510, 249] on button "Selecione um cupom de desconto" at bounding box center [557, 247] width 129 height 19
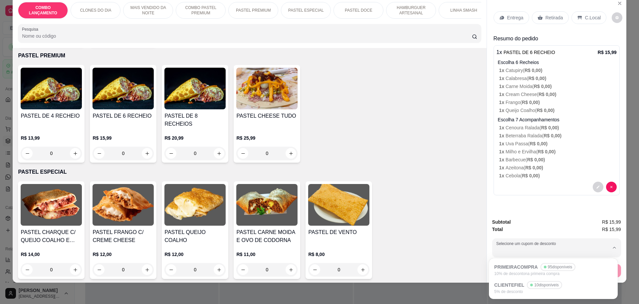
click at [462, 241] on div "PASTEL CHARQUE C/ QUEIJO COALHO E MEL R$ 14,00 0 PASTEL FRANGO C/ CREME CHEESE …" at bounding box center [249, 230] width 463 height 98
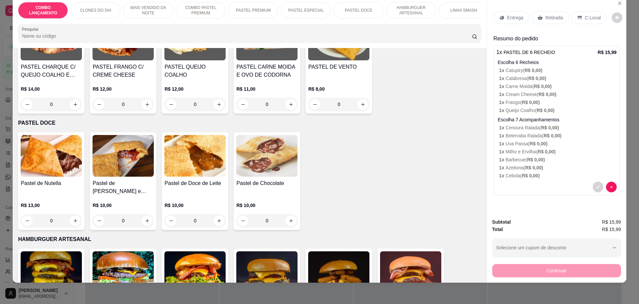
scroll to position [874, 0]
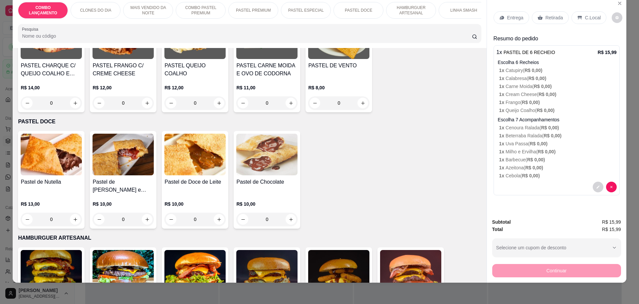
click at [542, 20] on div "Retirada" at bounding box center [550, 17] width 37 height 13
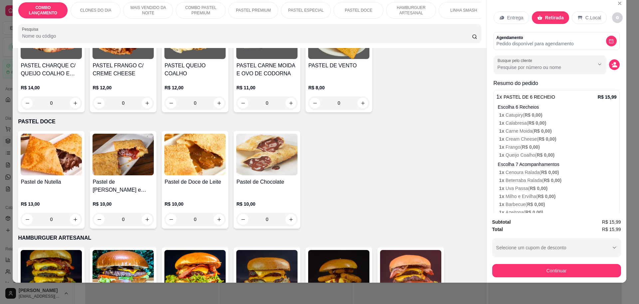
scroll to position [36, 0]
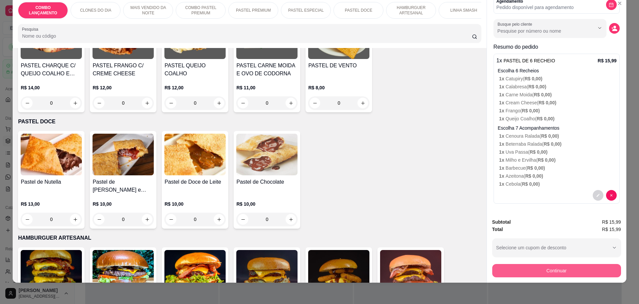
click at [557, 267] on button "Continuar" at bounding box center [557, 270] width 129 height 13
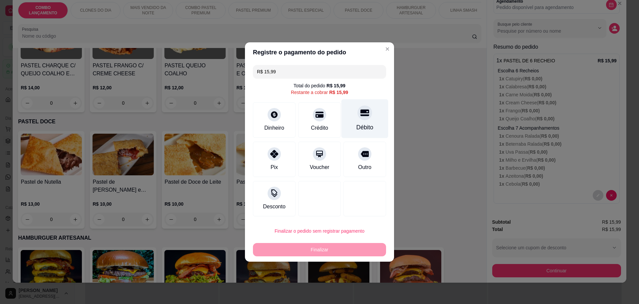
click at [357, 125] on div "Débito" at bounding box center [365, 127] width 17 height 9
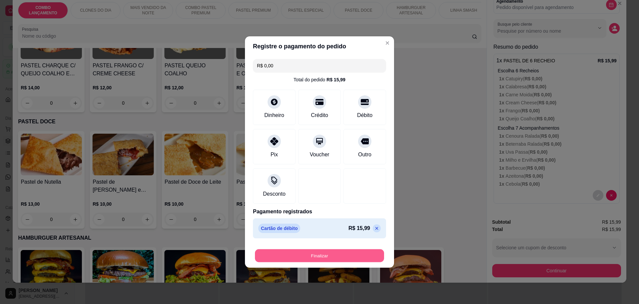
click at [327, 253] on button "Finalizar" at bounding box center [319, 255] width 129 height 13
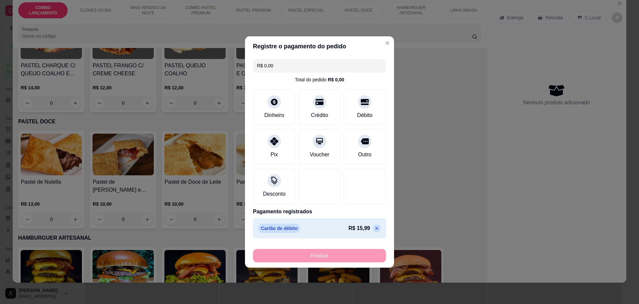
type input "-R$ 15,99"
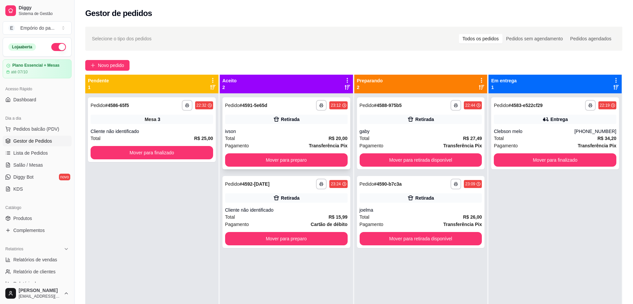
click at [306, 142] on div "Pagamento Transferência Pix" at bounding box center [286, 145] width 123 height 7
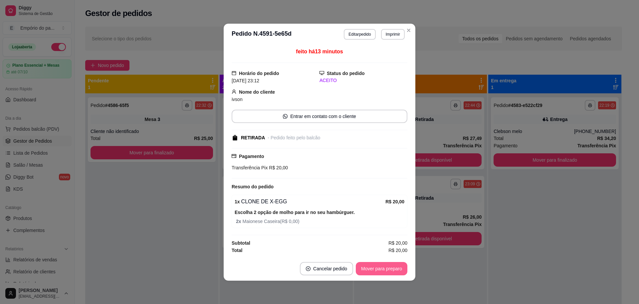
click at [376, 267] on button "Mover para preparo" at bounding box center [382, 268] width 52 height 13
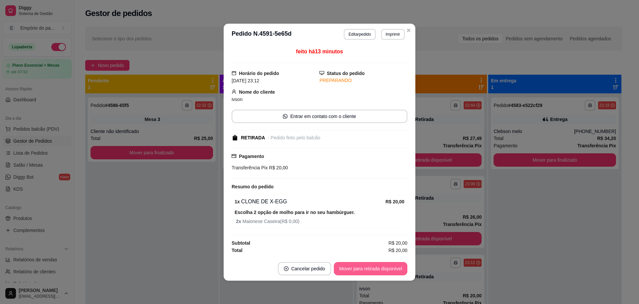
click at [393, 266] on button "Mover para retirada disponível" at bounding box center [371, 268] width 74 height 13
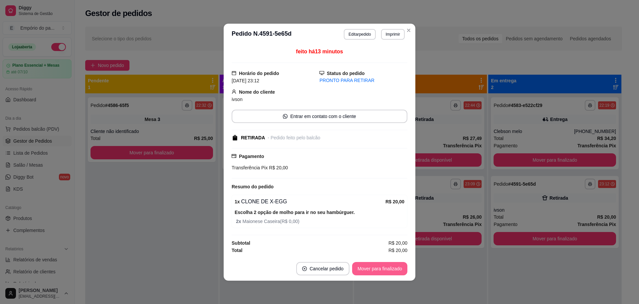
click at [391, 269] on button "Mover para finalizado" at bounding box center [379, 268] width 55 height 13
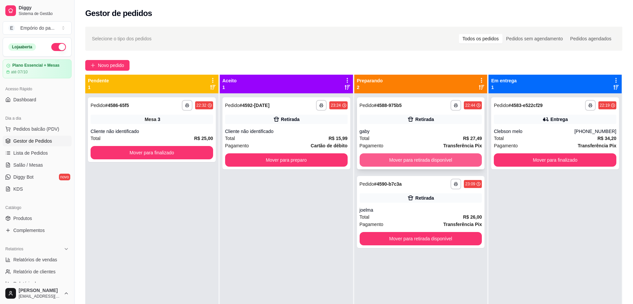
click at [425, 161] on button "Mover para retirada disponível" at bounding box center [421, 159] width 123 height 13
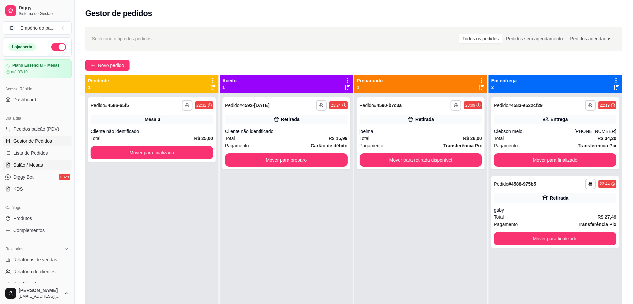
click at [36, 163] on span "Salão / Mesas" at bounding box center [28, 165] width 30 height 7
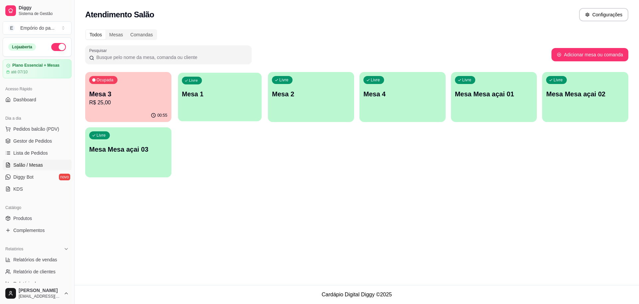
click at [229, 113] on div "Livre Mesa 1" at bounding box center [220, 93] width 84 height 41
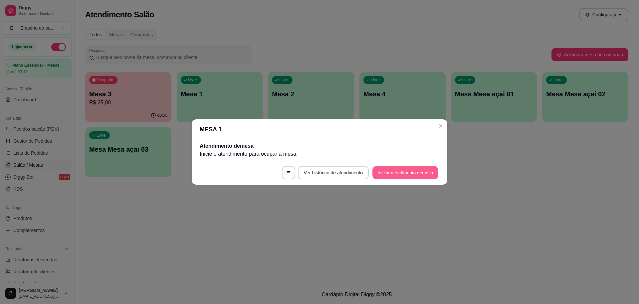
click at [409, 174] on button "Iniciar atendimento de mesa" at bounding box center [406, 172] width 66 height 13
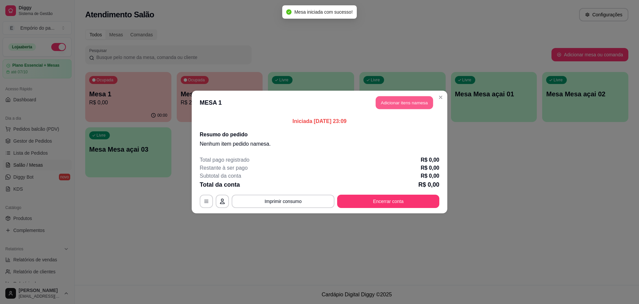
click at [409, 103] on button "Adicionar itens na mesa" at bounding box center [404, 102] width 57 height 13
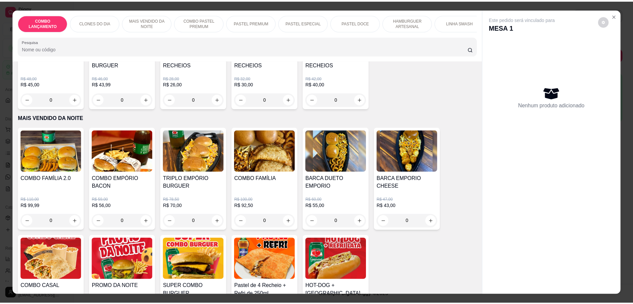
scroll to position [333, 0]
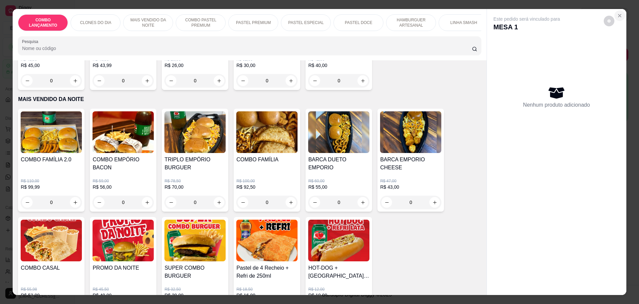
click at [617, 14] on icon "Close" at bounding box center [619, 15] width 5 height 5
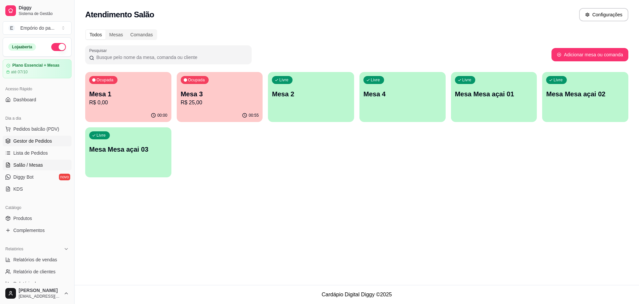
click at [33, 136] on link "Gestor de Pedidos" at bounding box center [37, 141] width 69 height 11
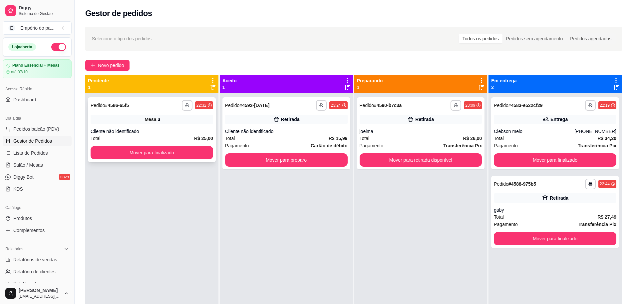
click at [133, 129] on div "Cliente não identificado" at bounding box center [152, 131] width 123 height 7
click at [22, 168] on span "Salão / Mesas" at bounding box center [28, 165] width 30 height 7
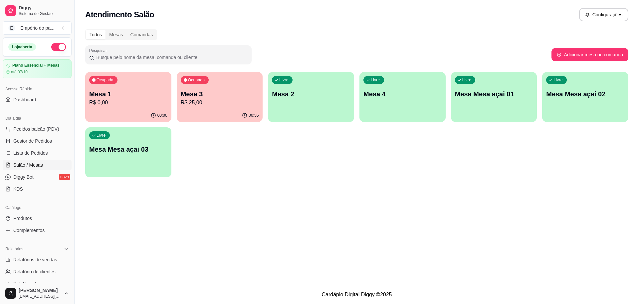
click at [237, 108] on div "Ocupada Mesa 3 R$ 25,00" at bounding box center [220, 90] width 86 height 37
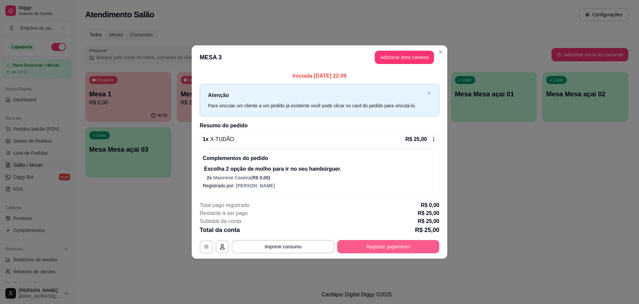
click at [403, 246] on button "Registrar pagamento" at bounding box center [388, 246] width 102 height 13
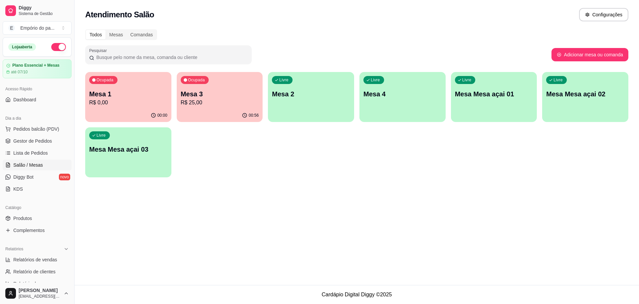
click at [213, 103] on p "R$ 25,00" at bounding box center [220, 103] width 78 height 8
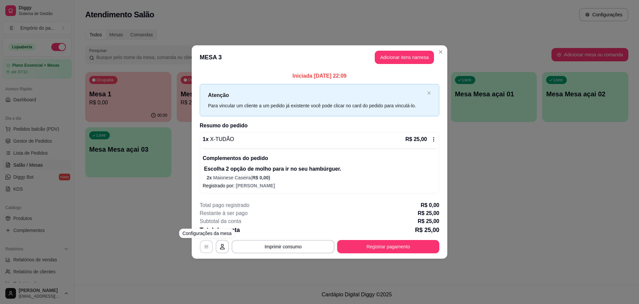
click at [204, 249] on icon "button" at bounding box center [206, 246] width 5 height 5
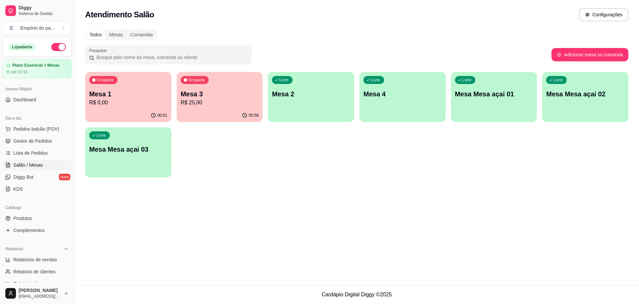
click at [237, 100] on p "R$ 25,00" at bounding box center [220, 103] width 78 height 8
click at [235, 106] on p "R$ 25,00" at bounding box center [220, 103] width 78 height 8
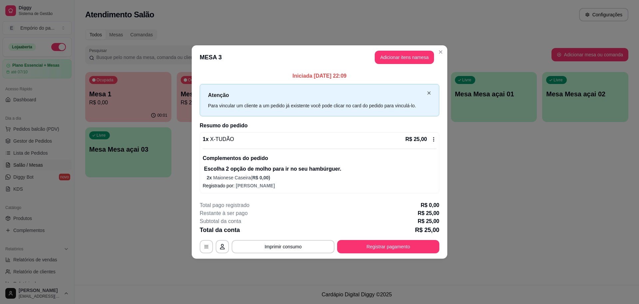
click at [428, 95] on icon "close" at bounding box center [429, 93] width 4 height 4
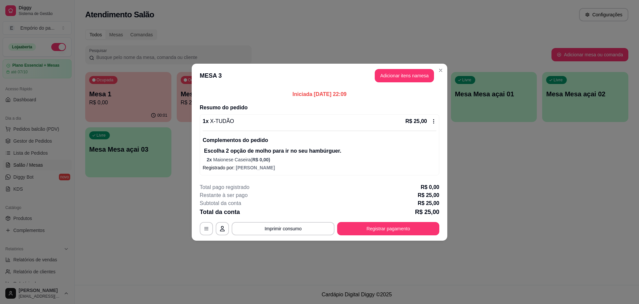
click at [436, 119] on icon at bounding box center [433, 121] width 5 height 5
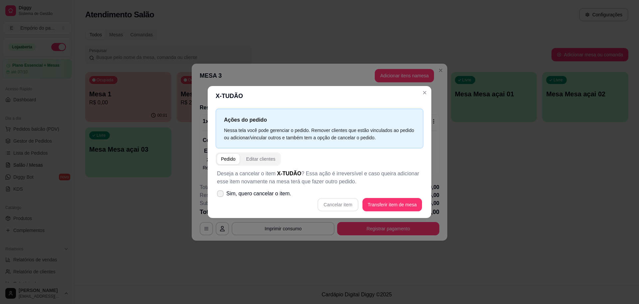
click at [218, 194] on span at bounding box center [220, 193] width 7 height 7
click at [218, 195] on input "Sim, quero cancelar o item." at bounding box center [219, 197] width 4 height 4
checkbox input "true"
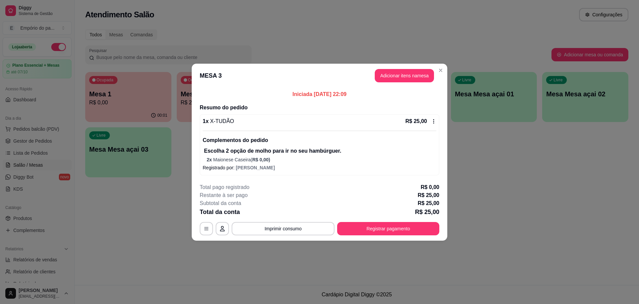
click at [435, 121] on icon at bounding box center [433, 121] width 5 height 5
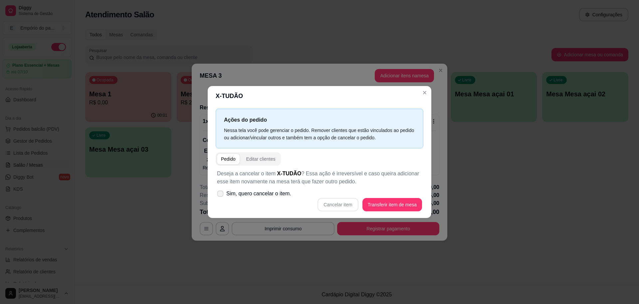
click at [221, 195] on icon at bounding box center [220, 194] width 5 height 4
click at [221, 195] on input "Sim, quero cancelar o item." at bounding box center [219, 197] width 4 height 4
checkbox input "true"
click at [349, 202] on button "Cancelar item" at bounding box center [338, 204] width 40 height 13
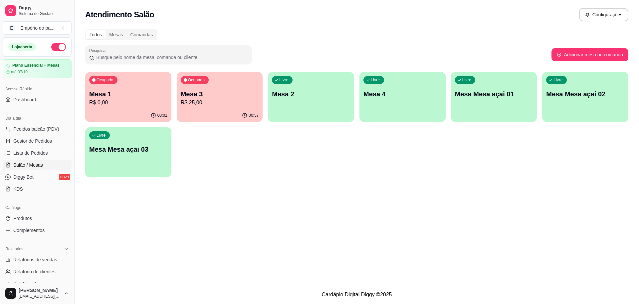
click at [111, 101] on p "R$ 0,00" at bounding box center [128, 103] width 78 height 8
click at [27, 144] on link "Gestor de Pedidos" at bounding box center [37, 141] width 69 height 11
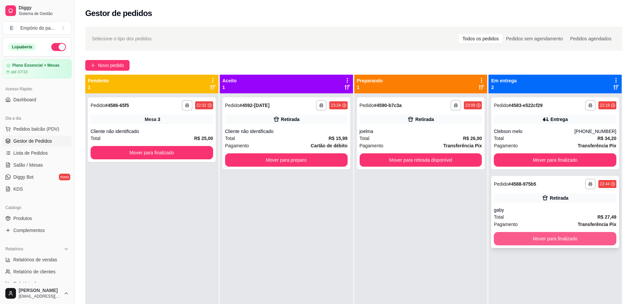
click at [553, 239] on button "Mover para finalizado" at bounding box center [555, 238] width 123 height 13
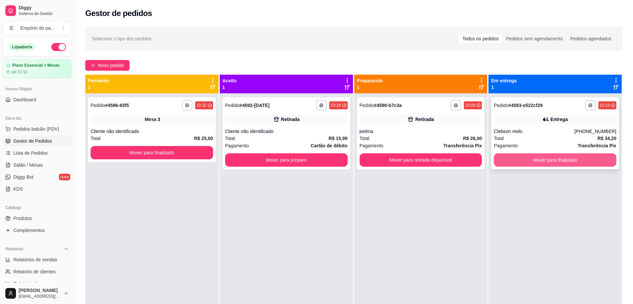
click at [549, 128] on div "Clebson melo" at bounding box center [534, 131] width 81 height 7
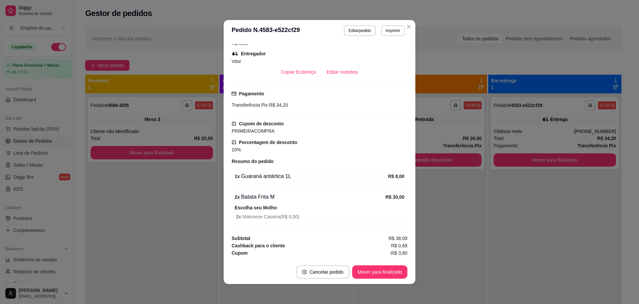
scroll to position [196, 0]
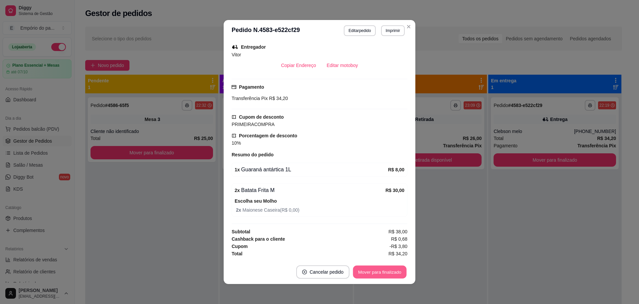
click at [378, 271] on button "Mover para finalizado" at bounding box center [380, 271] width 54 height 13
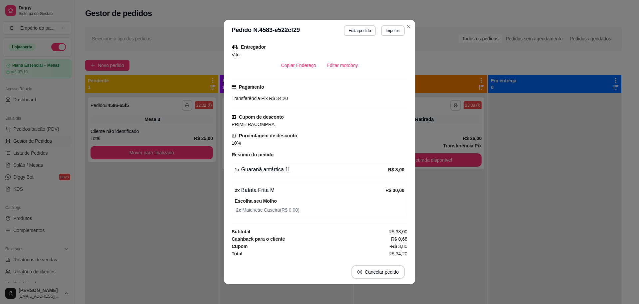
scroll to position [174, 0]
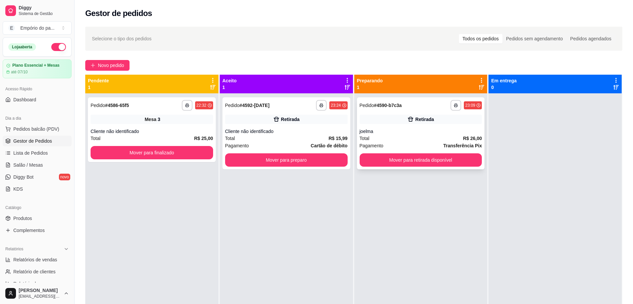
click at [428, 140] on div "Total R$ 26,00" at bounding box center [421, 138] width 123 height 7
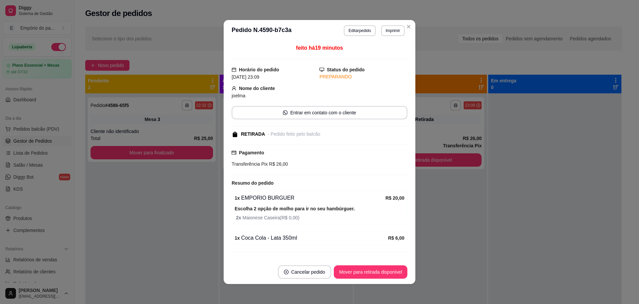
scroll to position [14, 0]
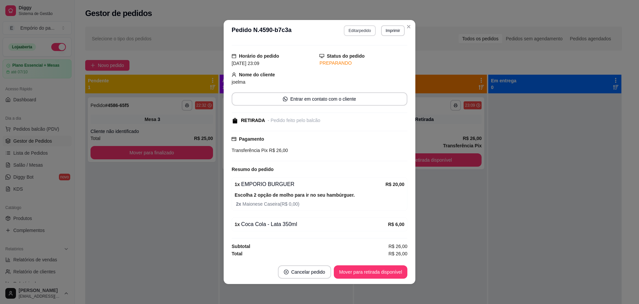
click at [359, 32] on button "Editar pedido" at bounding box center [360, 30] width 32 height 11
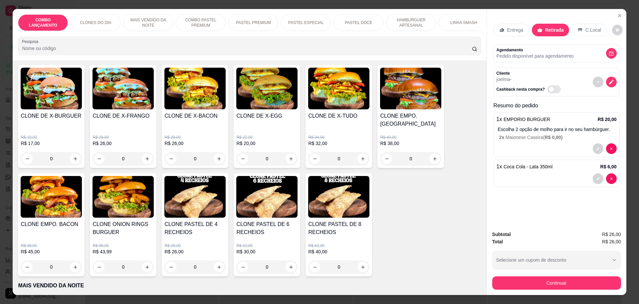
scroll to position [167, 0]
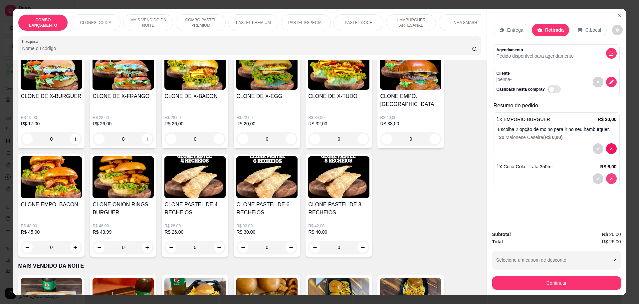
type input "0"
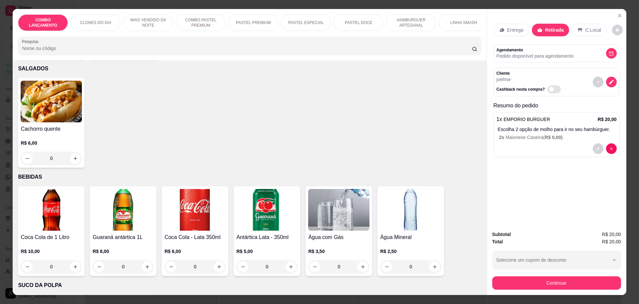
scroll to position [1985, 0]
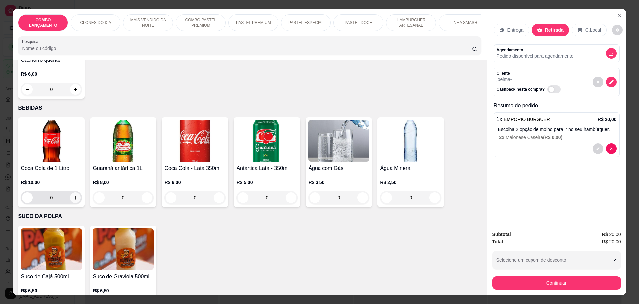
click at [74, 196] on icon "increase-product-quantity" at bounding box center [76, 198] width 4 height 4
type input "1"
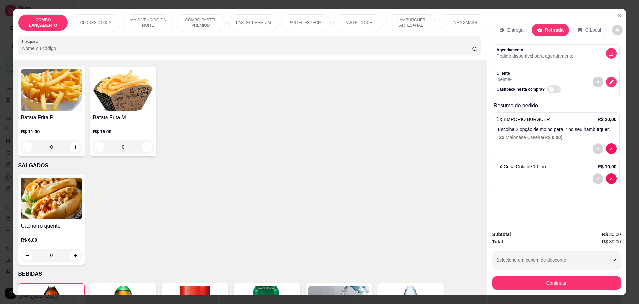
scroll to position [1778, 0]
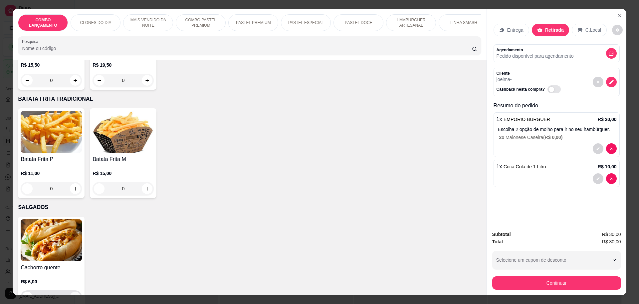
click at [73, 294] on icon "increase-product-quantity" at bounding box center [75, 296] width 5 height 5
type input "1"
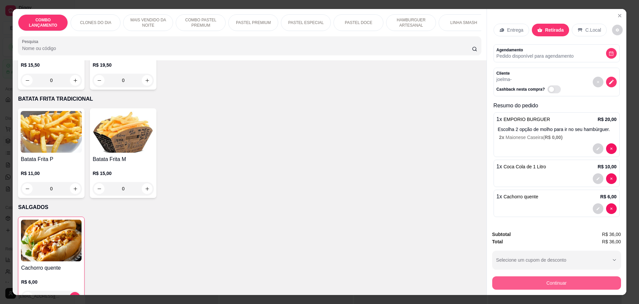
click at [554, 279] on button "Continuar" at bounding box center [557, 282] width 129 height 13
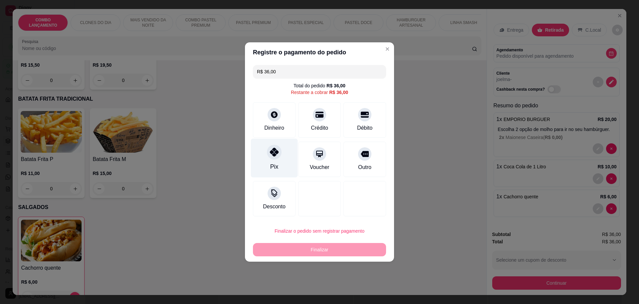
click at [270, 150] on icon at bounding box center [274, 152] width 9 height 9
type input "R$ 0,00"
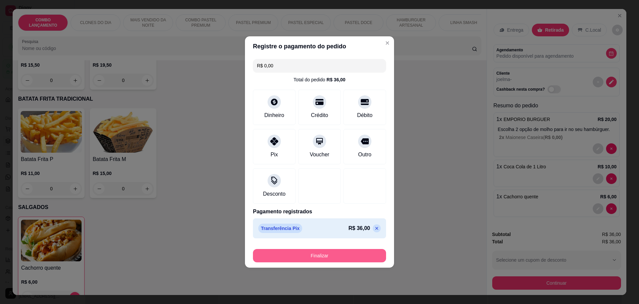
click at [333, 255] on button "Finalizar" at bounding box center [319, 255] width 133 height 13
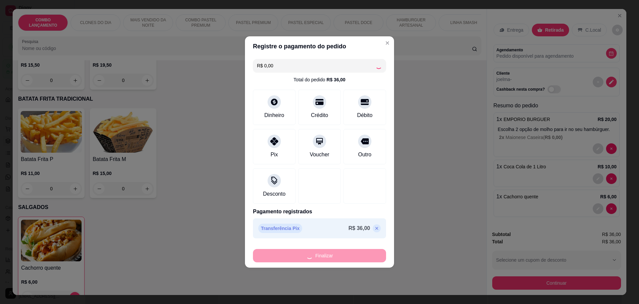
type input "0"
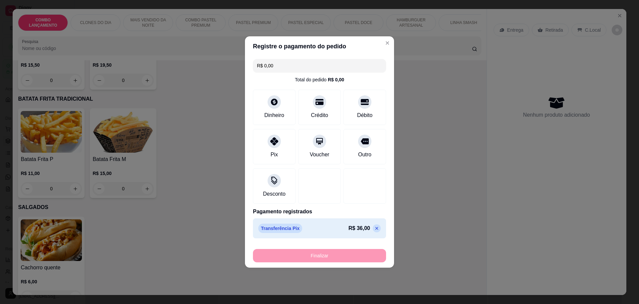
type input "-R$ 36,00"
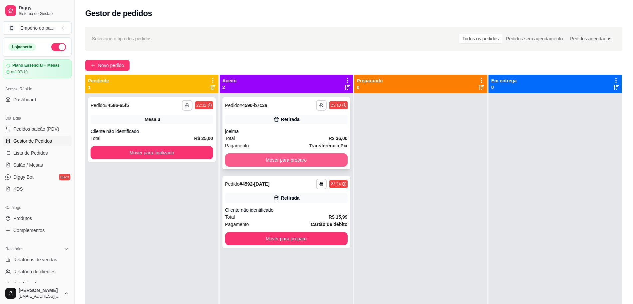
click at [285, 162] on button "Mover para preparo" at bounding box center [286, 159] width 123 height 13
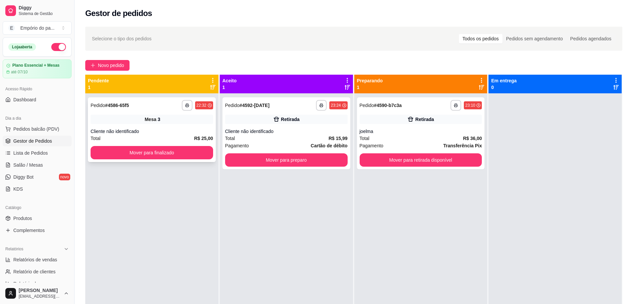
click at [180, 124] on div "**********" at bounding box center [152, 129] width 128 height 65
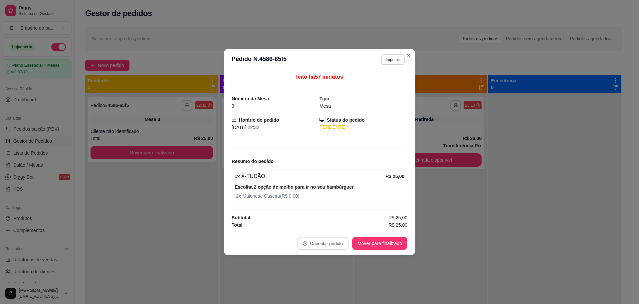
click at [323, 240] on button "Cancelar pedido" at bounding box center [323, 242] width 52 height 13
click at [338, 221] on button "Sim" at bounding box center [342, 226] width 26 height 13
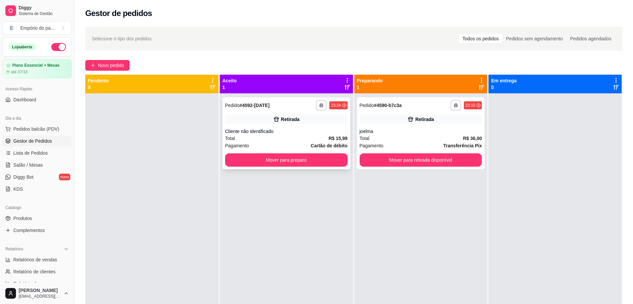
click at [273, 139] on div "Total R$ 15,99" at bounding box center [286, 138] width 123 height 7
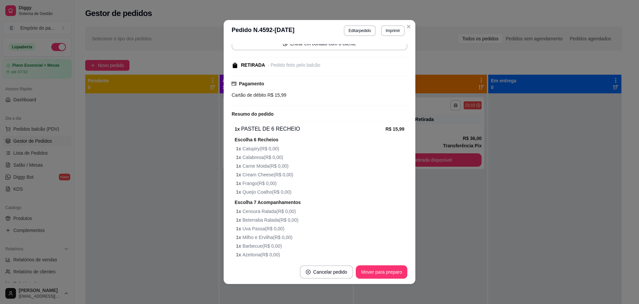
scroll to position [93, 0]
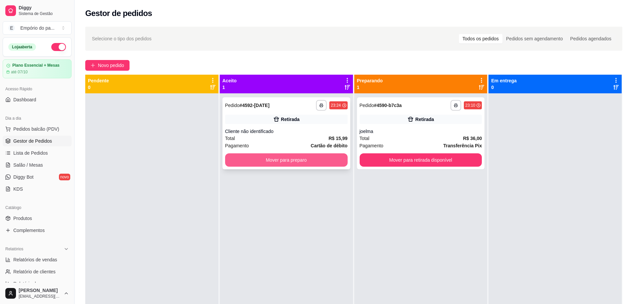
click at [285, 164] on button "Mover para preparo" at bounding box center [286, 159] width 123 height 13
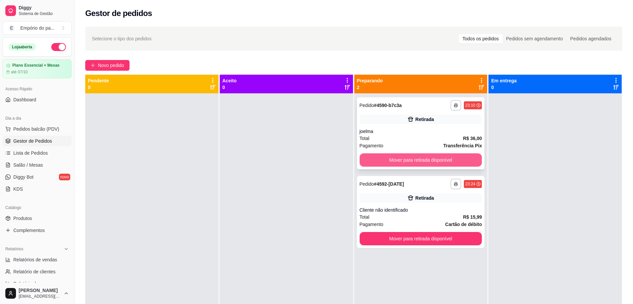
click at [413, 161] on button "Mover para retirada disponível" at bounding box center [421, 159] width 123 height 13
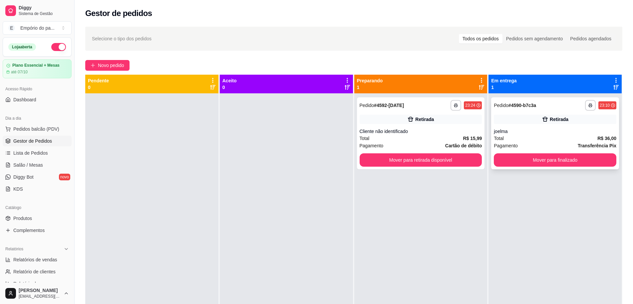
click at [558, 125] on div "**********" at bounding box center [555, 133] width 128 height 72
click at [552, 154] on button "Mover para finalizado" at bounding box center [555, 159] width 123 height 13
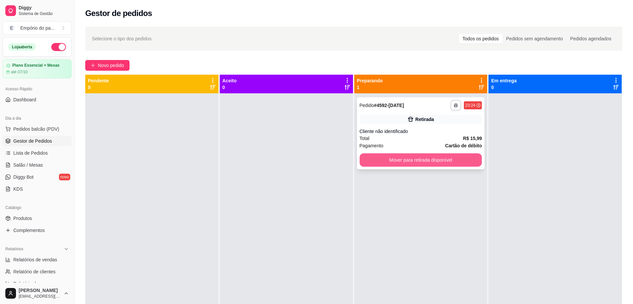
click at [428, 139] on div "Total R$ 15,99" at bounding box center [421, 138] width 123 height 7
click at [440, 157] on button "Mover para retirada disponível" at bounding box center [421, 159] width 123 height 13
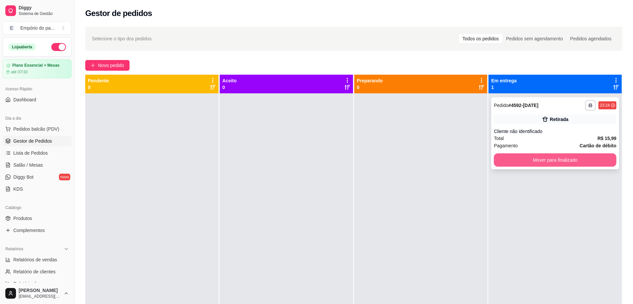
click at [539, 156] on button "Mover para finalizado" at bounding box center [555, 159] width 123 height 13
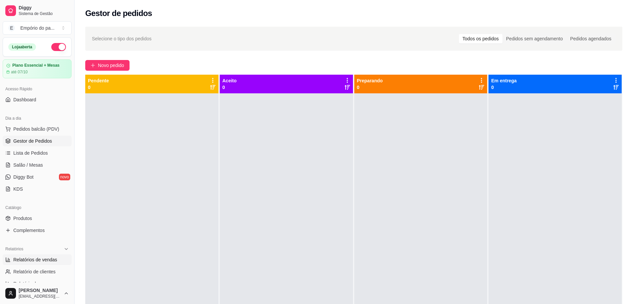
click at [27, 258] on span "Relatórios de vendas" at bounding box center [35, 259] width 44 height 7
select select "ALL"
select select "0"
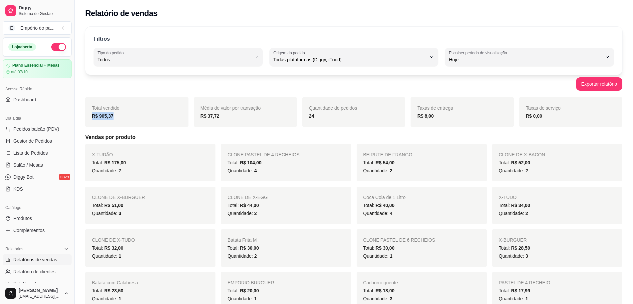
drag, startPoint x: 92, startPoint y: 113, endPoint x: 125, endPoint y: 116, distance: 33.7
click at [125, 116] on div "Total vendido R$ 905,37" at bounding box center [136, 111] width 103 height 29
click at [228, 120] on div "Média de valor por transação R$ 37,72" at bounding box center [245, 111] width 103 height 29
click at [36, 140] on span "Gestor de Pedidos" at bounding box center [32, 141] width 39 height 7
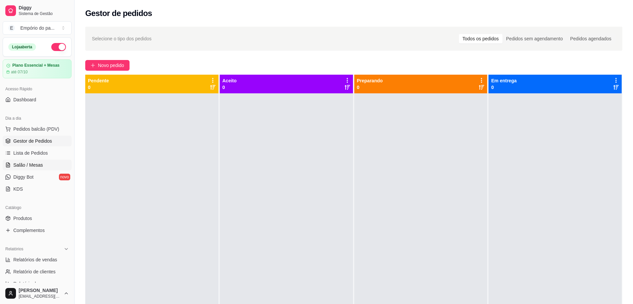
click at [30, 166] on span "Salão / Mesas" at bounding box center [28, 165] width 30 height 7
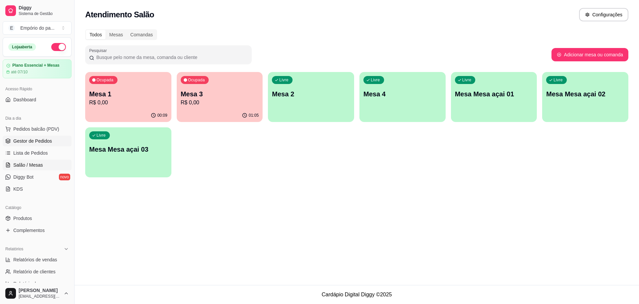
click at [33, 141] on span "Gestor de Pedidos" at bounding box center [32, 141] width 39 height 7
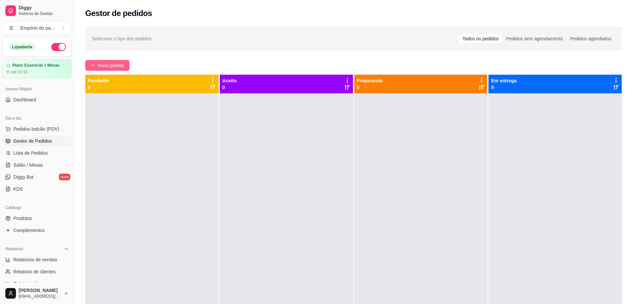
click at [92, 64] on icon "plus" at bounding box center [93, 65] width 5 height 5
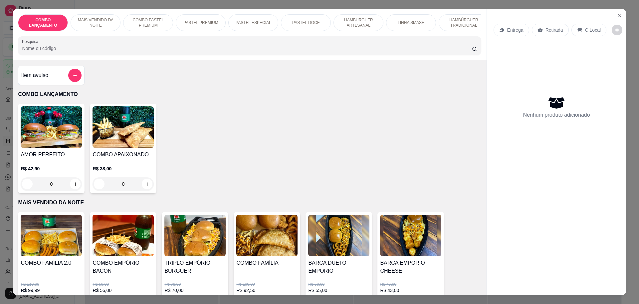
scroll to position [12, 0]
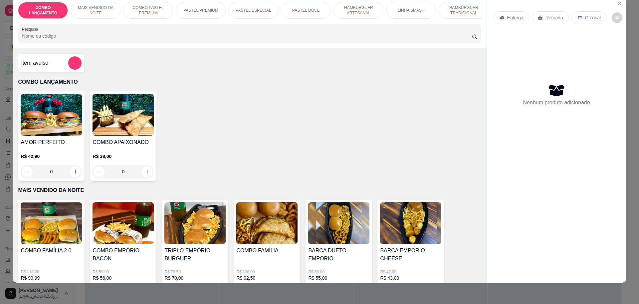
click at [351, 240] on img at bounding box center [338, 223] width 61 height 42
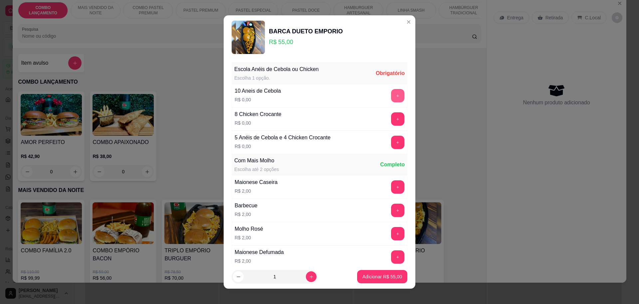
click at [391, 97] on button "+" at bounding box center [397, 95] width 13 height 13
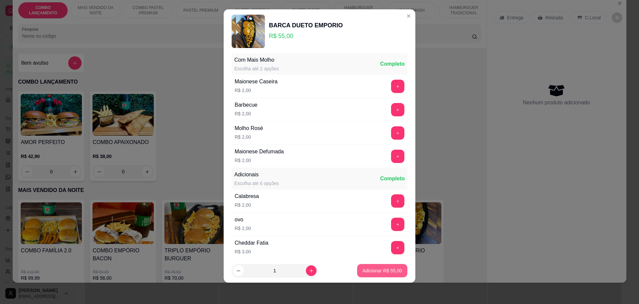
click at [374, 270] on p "Adicionar R$ 55,00" at bounding box center [383, 270] width 40 height 7
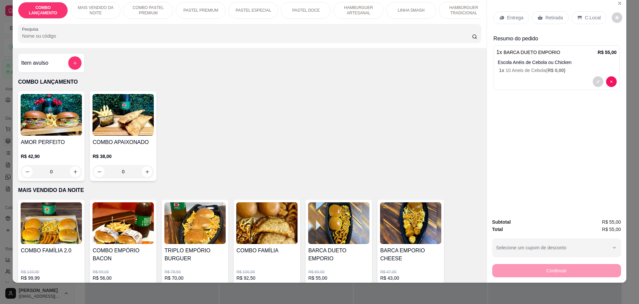
click at [546, 19] on p "Retirada" at bounding box center [555, 17] width 18 height 7
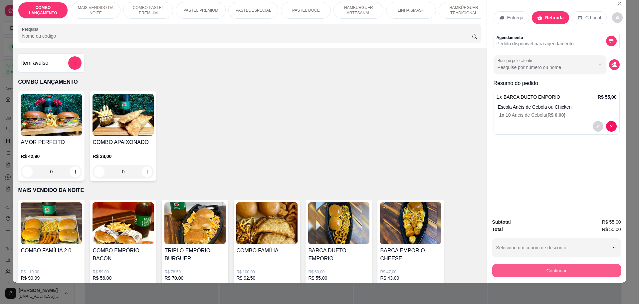
click at [558, 267] on button "Continuar" at bounding box center [557, 270] width 129 height 13
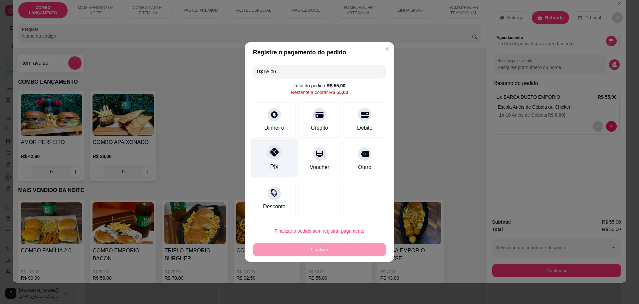
click at [276, 153] on icon at bounding box center [274, 152] width 9 height 9
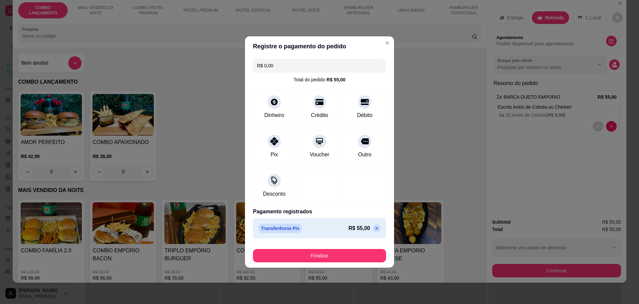
click at [340, 258] on button "Finalizar" at bounding box center [319, 255] width 133 height 13
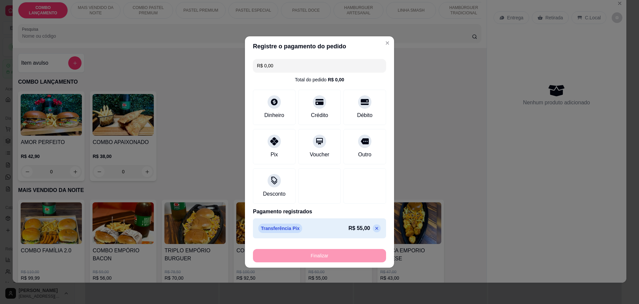
type input "-R$ 55,00"
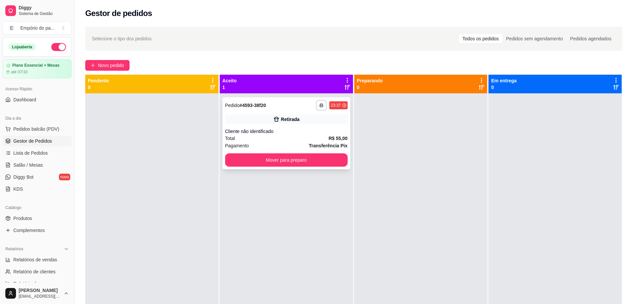
click at [313, 129] on div "Cliente não identificado" at bounding box center [286, 131] width 123 height 7
click at [300, 140] on div "Total R$ 55,00" at bounding box center [286, 138] width 123 height 7
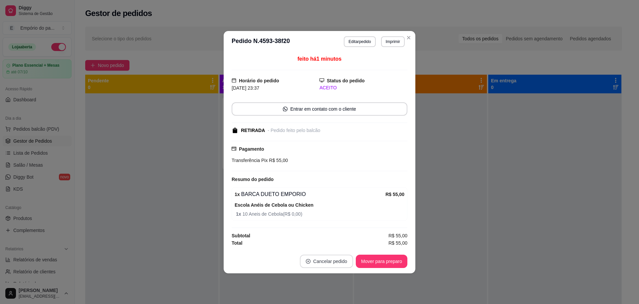
click at [318, 261] on button "Cancelar pedido" at bounding box center [326, 260] width 53 height 13
click at [346, 245] on button "Sim" at bounding box center [345, 243] width 27 height 13
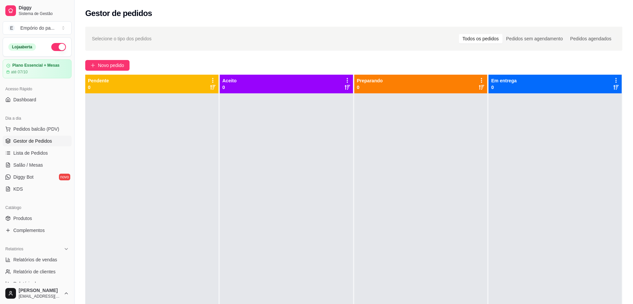
click at [544, 196] on div at bounding box center [555, 245] width 133 height 304
click at [33, 132] on span "Pedidos balcão (PDV)" at bounding box center [36, 129] width 46 height 7
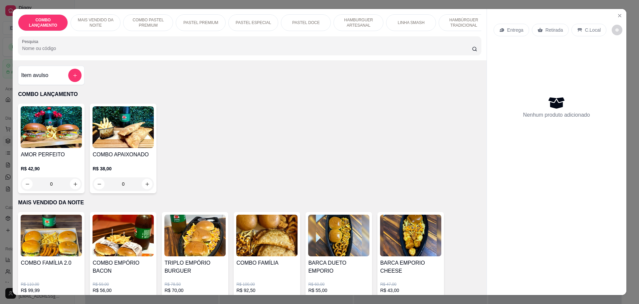
click at [68, 82] on div at bounding box center [74, 75] width 13 height 13
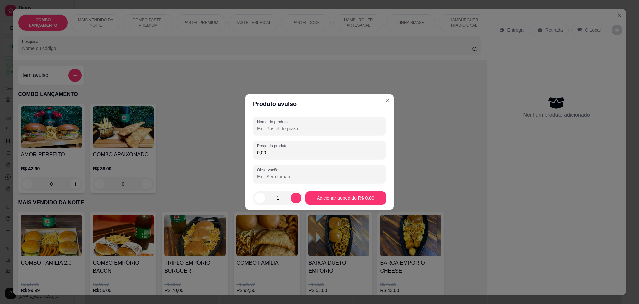
click at [293, 160] on div "Nome do produto Preço do produto 0,00 Observações" at bounding box center [319, 150] width 133 height 67
click at [295, 152] on input "0,00" at bounding box center [319, 152] width 125 height 7
type input "50,00"
click at [305, 178] on input "Observações" at bounding box center [319, 176] width 125 height 7
type input "combo duplo"
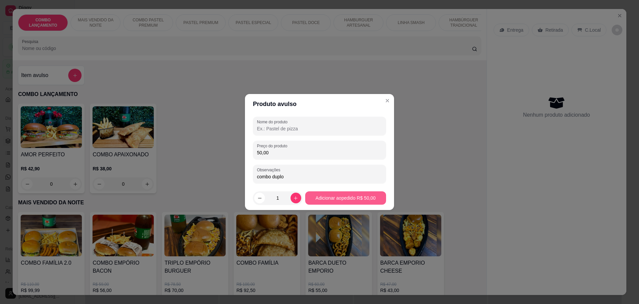
click at [351, 195] on button "Adicionar ao pedido R$ 50,00" at bounding box center [345, 197] width 81 height 13
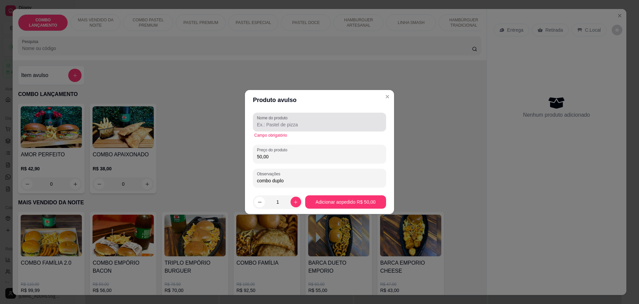
click at [294, 127] on input "Nome do produto" at bounding box center [319, 124] width 125 height 7
click at [311, 123] on input "Nome do produto" at bounding box center [319, 124] width 125 height 7
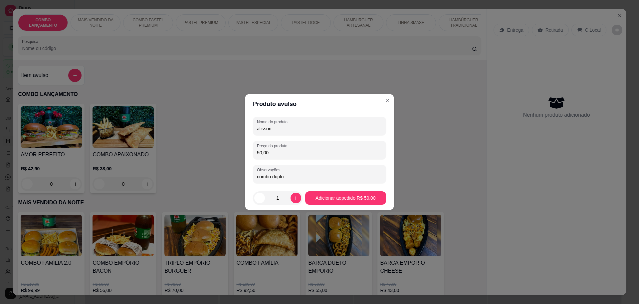
type input "alisson"
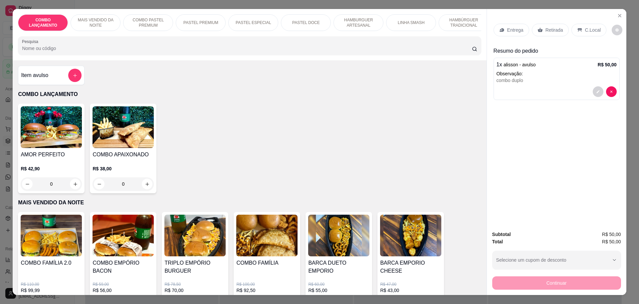
click at [546, 27] on p "Retirada" at bounding box center [555, 30] width 18 height 7
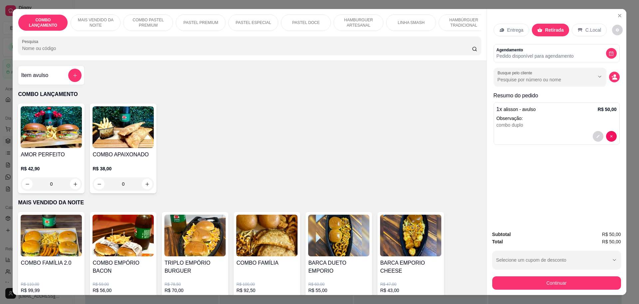
click at [546, 290] on div "Subtotal R$ 50,00 Total R$ 50,00 Selecione um cupom de desconto PRIMEIRACOMPRA …" at bounding box center [557, 260] width 140 height 70
click at [547, 284] on button "Continuar" at bounding box center [557, 282] width 129 height 13
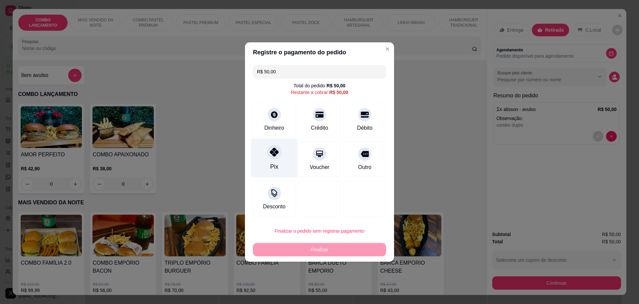
click at [273, 156] on icon at bounding box center [274, 152] width 9 height 9
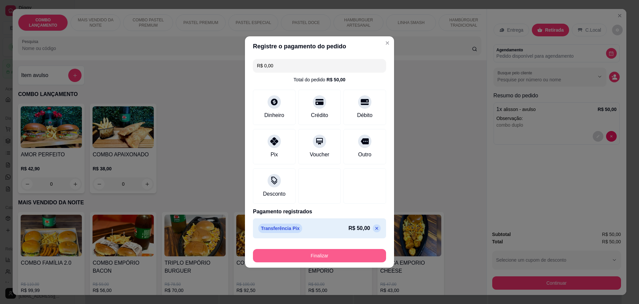
click at [321, 256] on button "Finalizar" at bounding box center [319, 255] width 133 height 13
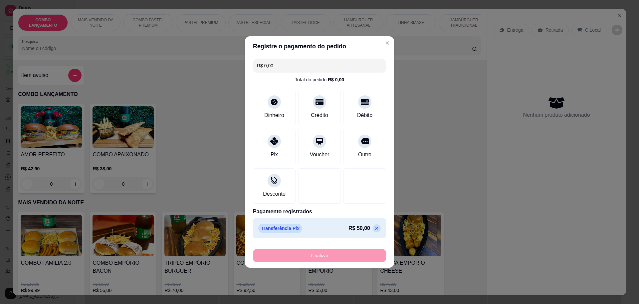
type input "-R$ 50,00"
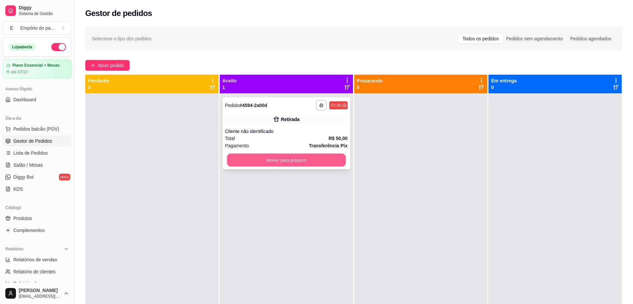
click at [297, 158] on button "Mover para preparo" at bounding box center [286, 160] width 119 height 13
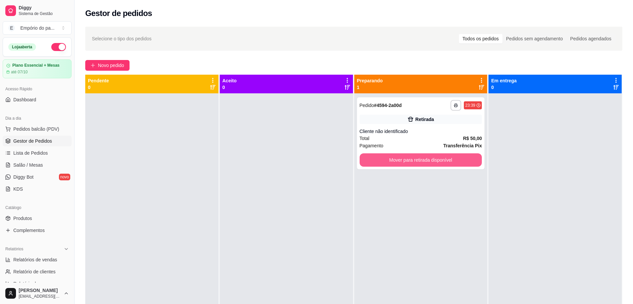
click at [416, 163] on button "Mover para retirada disponível" at bounding box center [421, 159] width 123 height 13
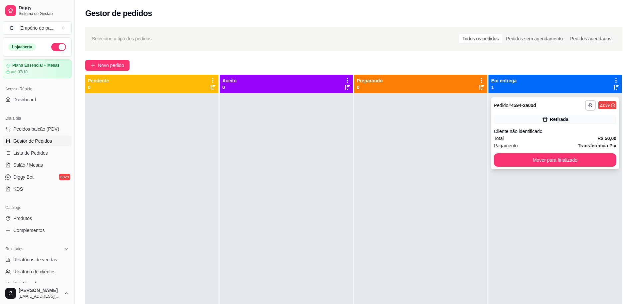
click at [559, 152] on div "**********" at bounding box center [555, 133] width 128 height 72
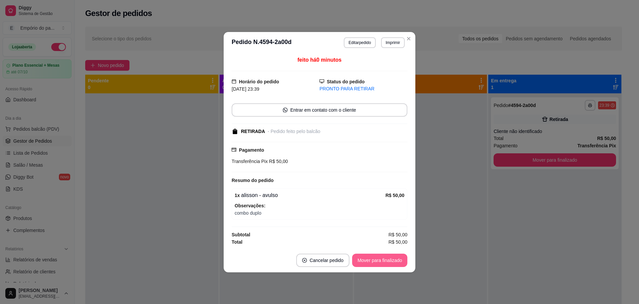
click at [397, 255] on button "Mover para finalizado" at bounding box center [379, 259] width 55 height 13
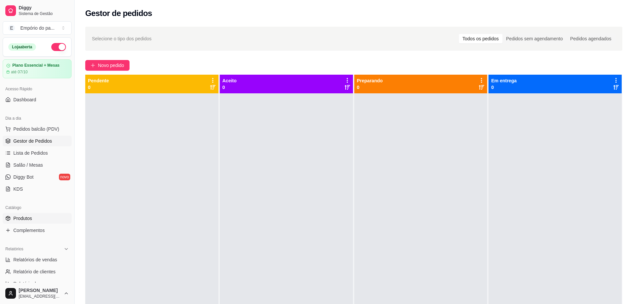
click at [24, 220] on span "Produtos" at bounding box center [22, 218] width 19 height 7
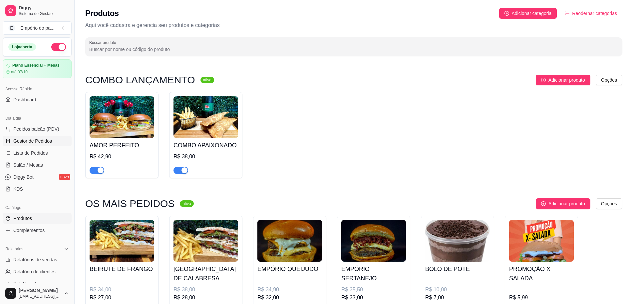
click at [27, 141] on span "Gestor de Pedidos" at bounding box center [32, 141] width 39 height 7
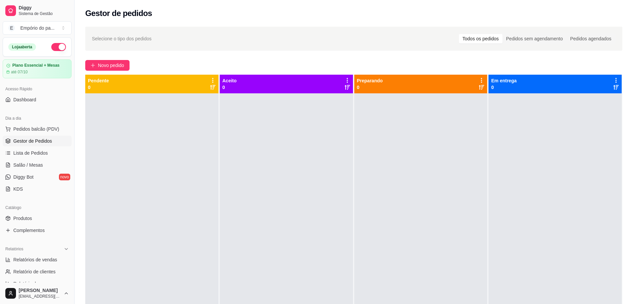
click at [26, 265] on ul "Relatórios de vendas Relatório de clientes Relatório de mesas Relatório de fide…" at bounding box center [37, 277] width 69 height 47
click at [28, 259] on span "Relatórios de vendas" at bounding box center [35, 259] width 44 height 7
select select "ALL"
select select "0"
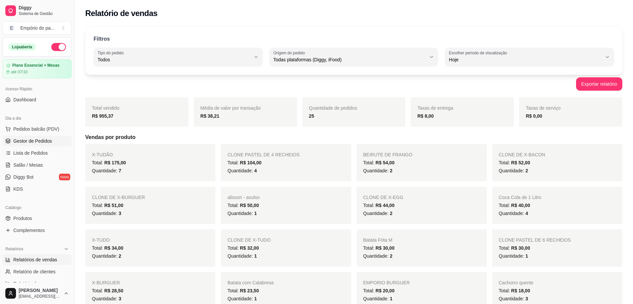
click at [25, 141] on span "Gestor de Pedidos" at bounding box center [32, 141] width 39 height 7
